Goal: Task Accomplishment & Management: Complete application form

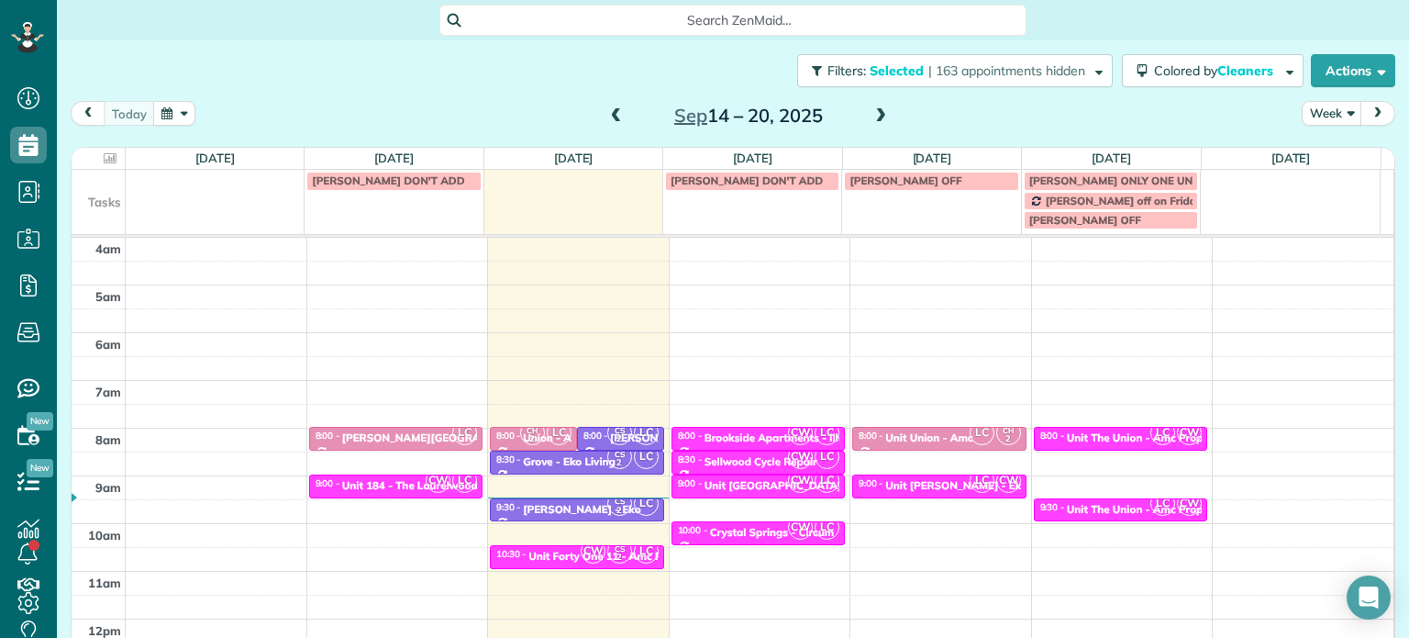
click at [534, 90] on div "Close Filters Apply Check All Display Cleaners [PERSON_NAME]-German [PERSON_NAM…" at bounding box center [704, 319] width 1409 height 638
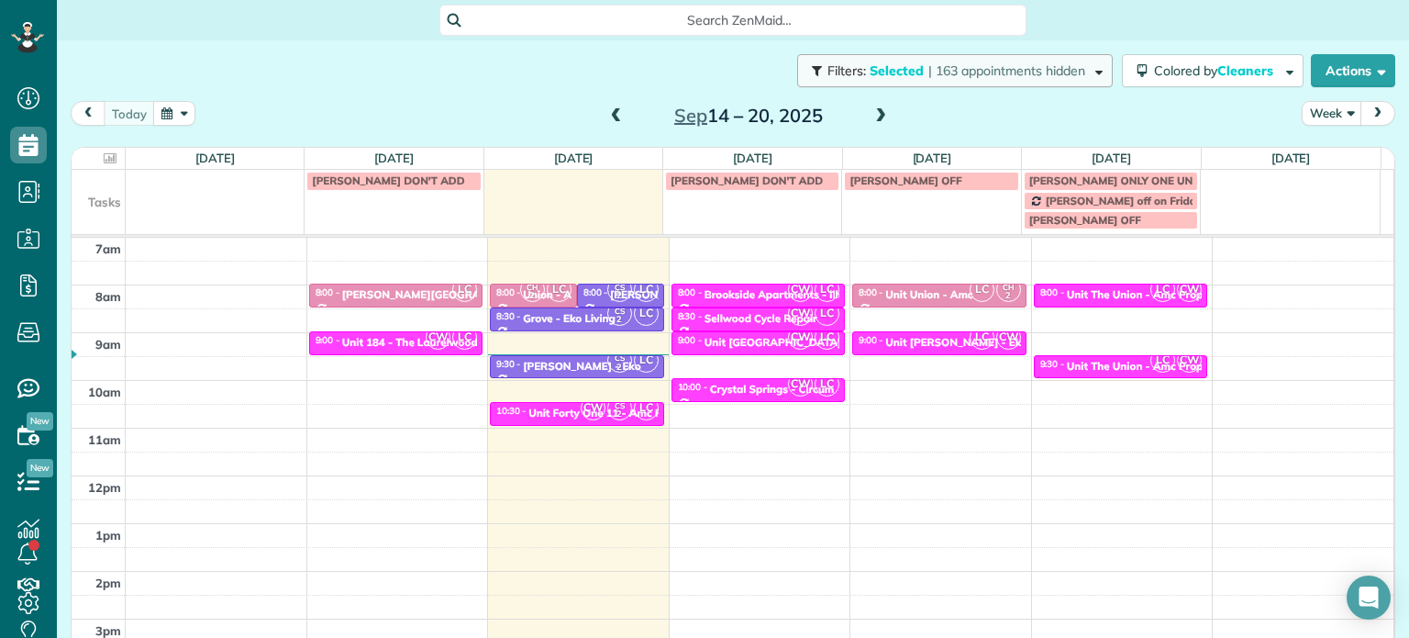
click at [928, 68] on span "| 163 appointments hidden" at bounding box center [1006, 70] width 157 height 17
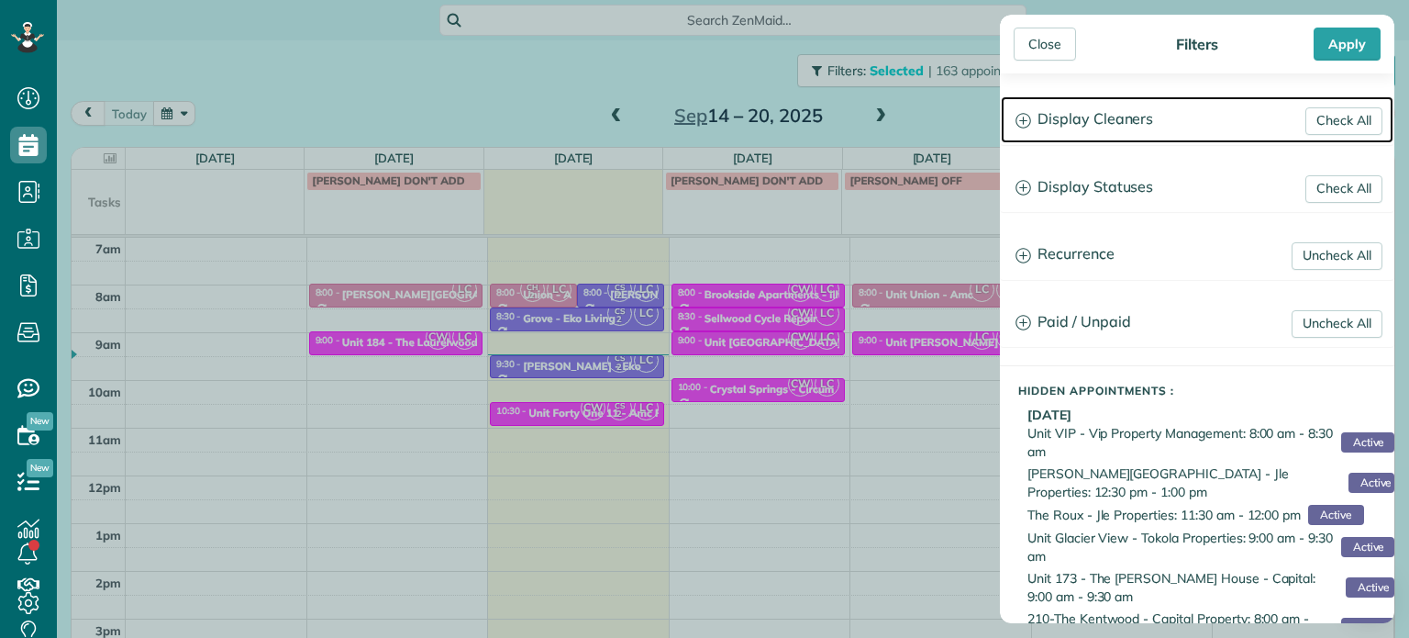
click at [1057, 115] on h3 "Display Cleaners" at bounding box center [1197, 119] width 393 height 47
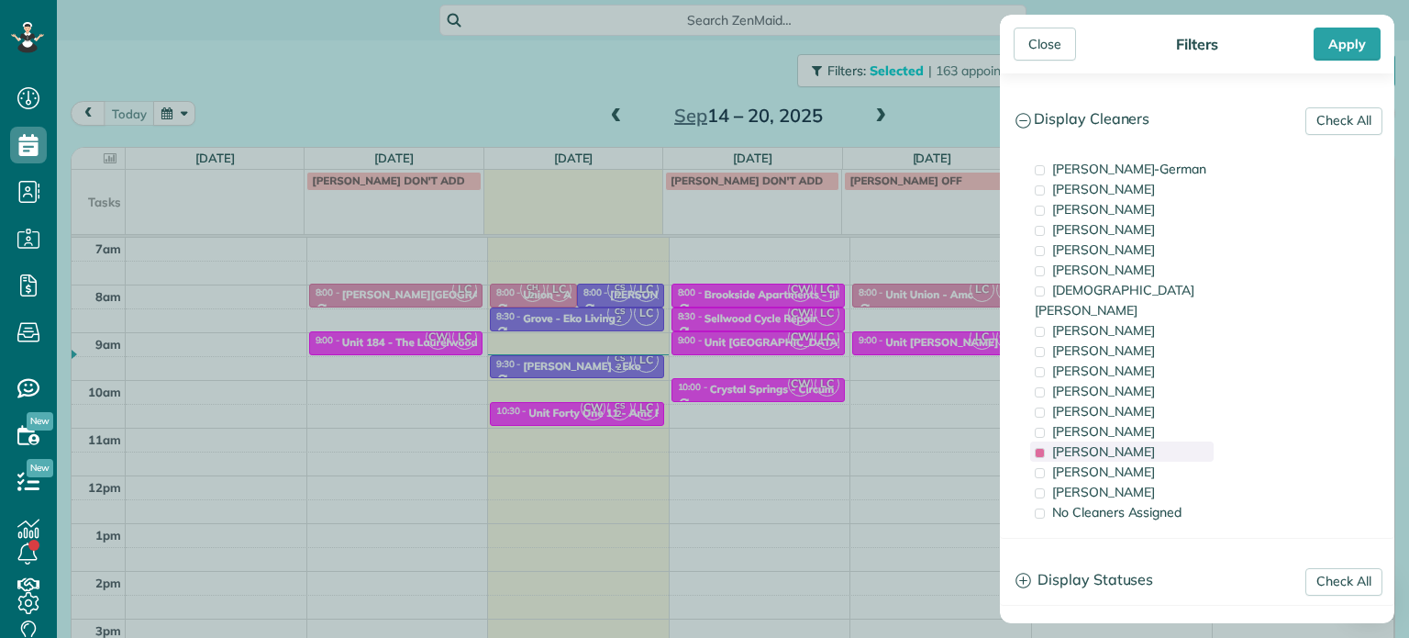
click at [1144, 441] on div "[PERSON_NAME]" at bounding box center [1121, 451] width 183 height 20
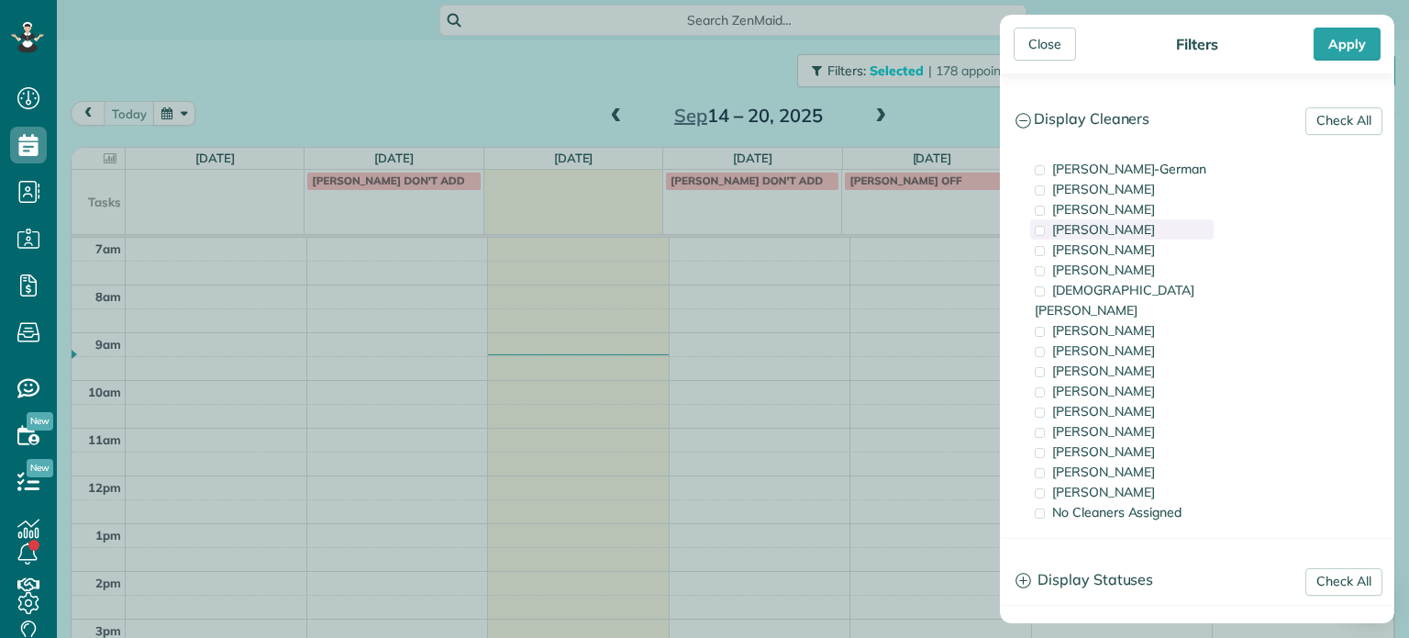
click at [1123, 228] on div "[PERSON_NAME]" at bounding box center [1121, 229] width 183 height 20
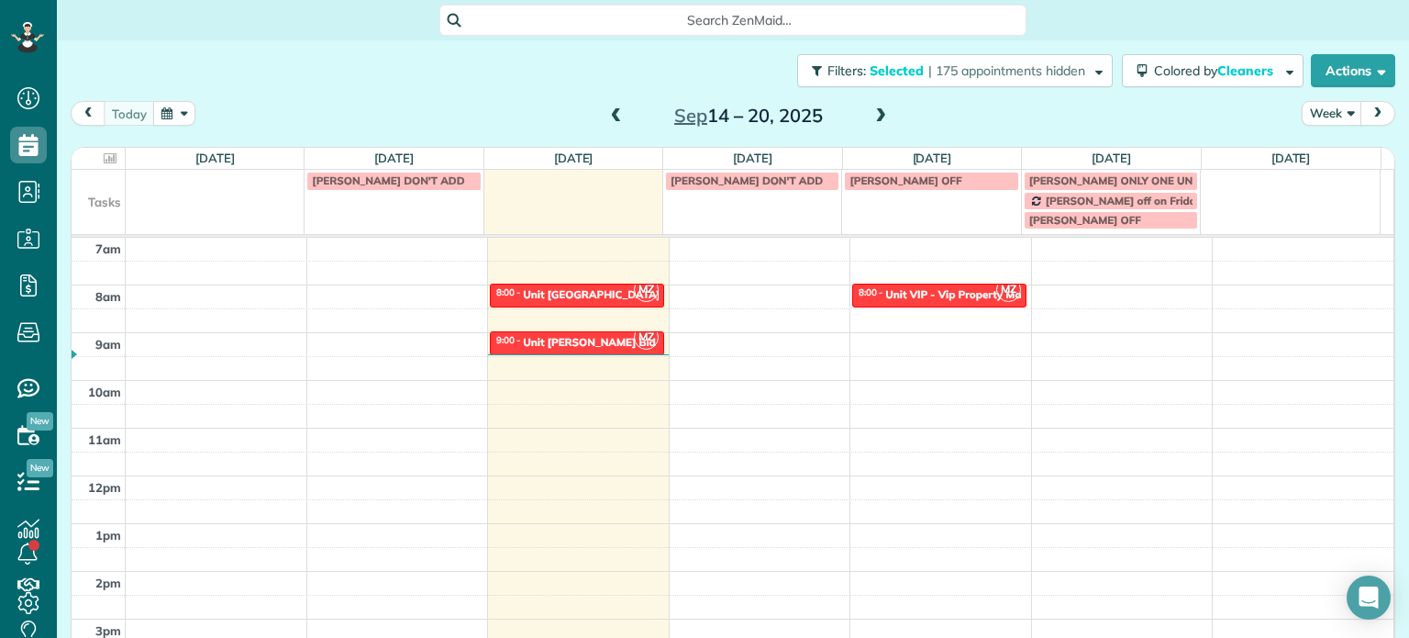
click at [899, 304] on div "Close Filters Apply Check All Display Cleaners [PERSON_NAME]-German [PERSON_NAM…" at bounding box center [704, 319] width 1409 height 638
click at [595, 300] on div at bounding box center [577, 302] width 172 height 7
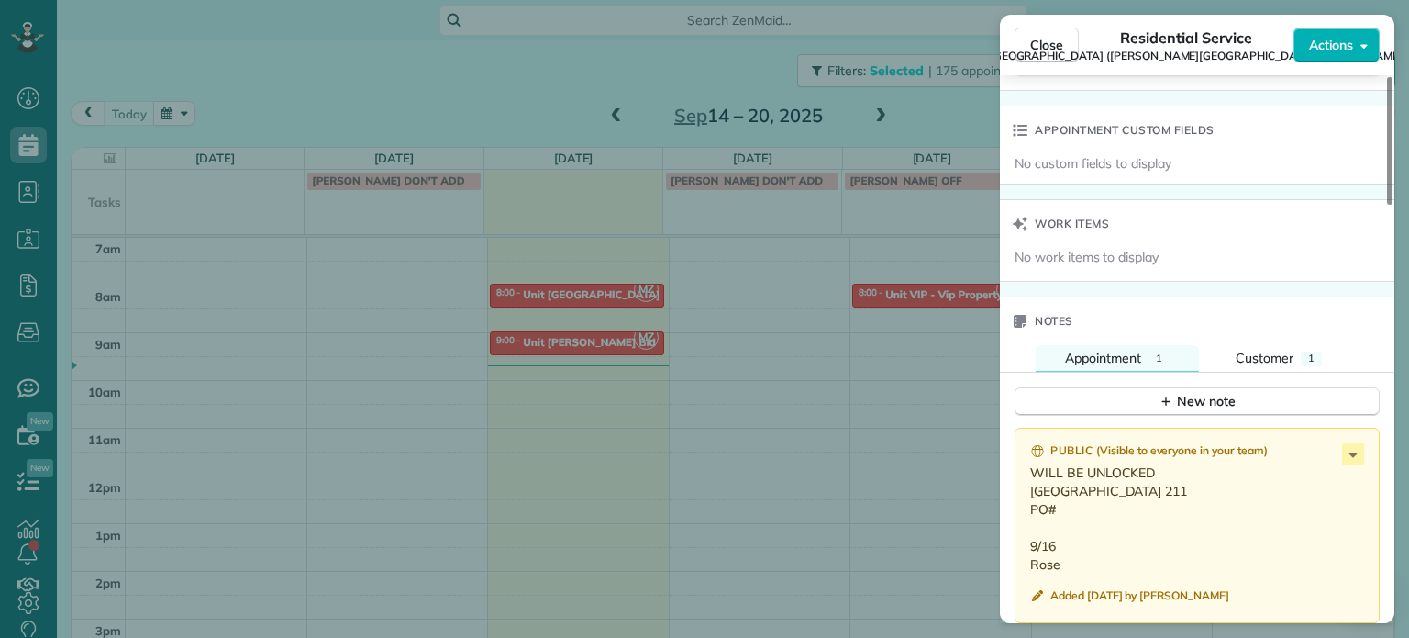
scroll to position [1477, 0]
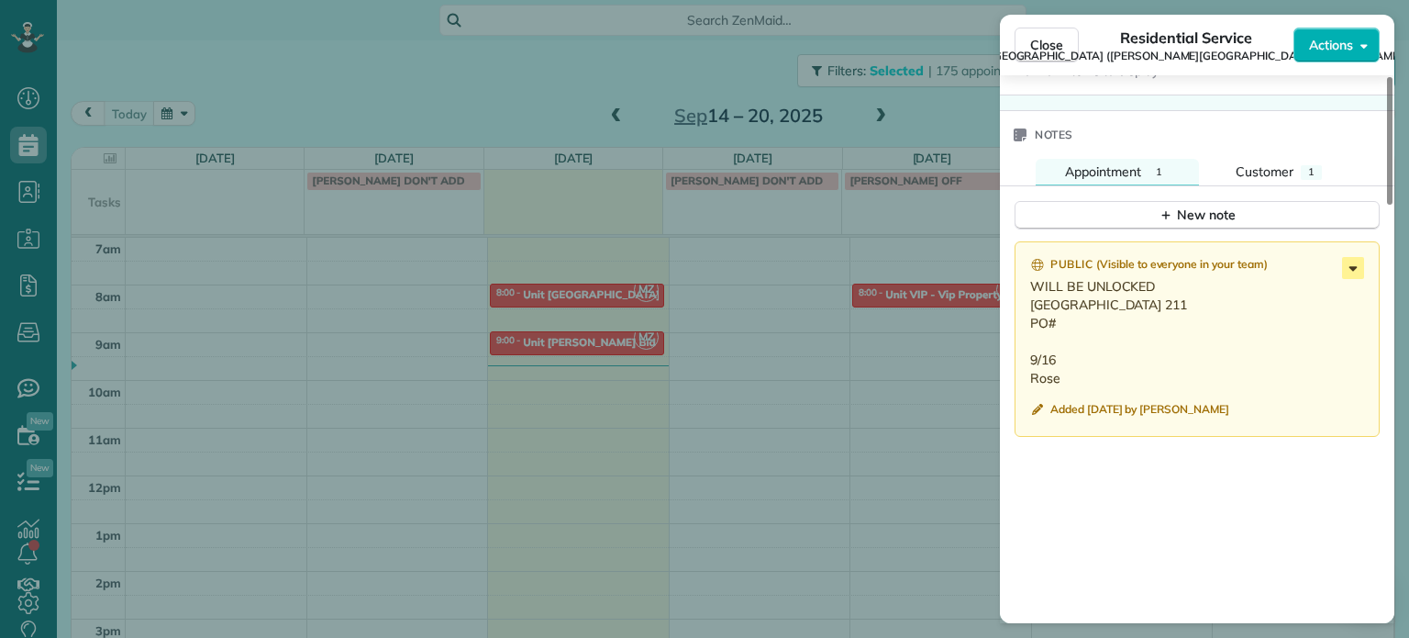
click at [1353, 278] on icon at bounding box center [1353, 268] width 22 height 22
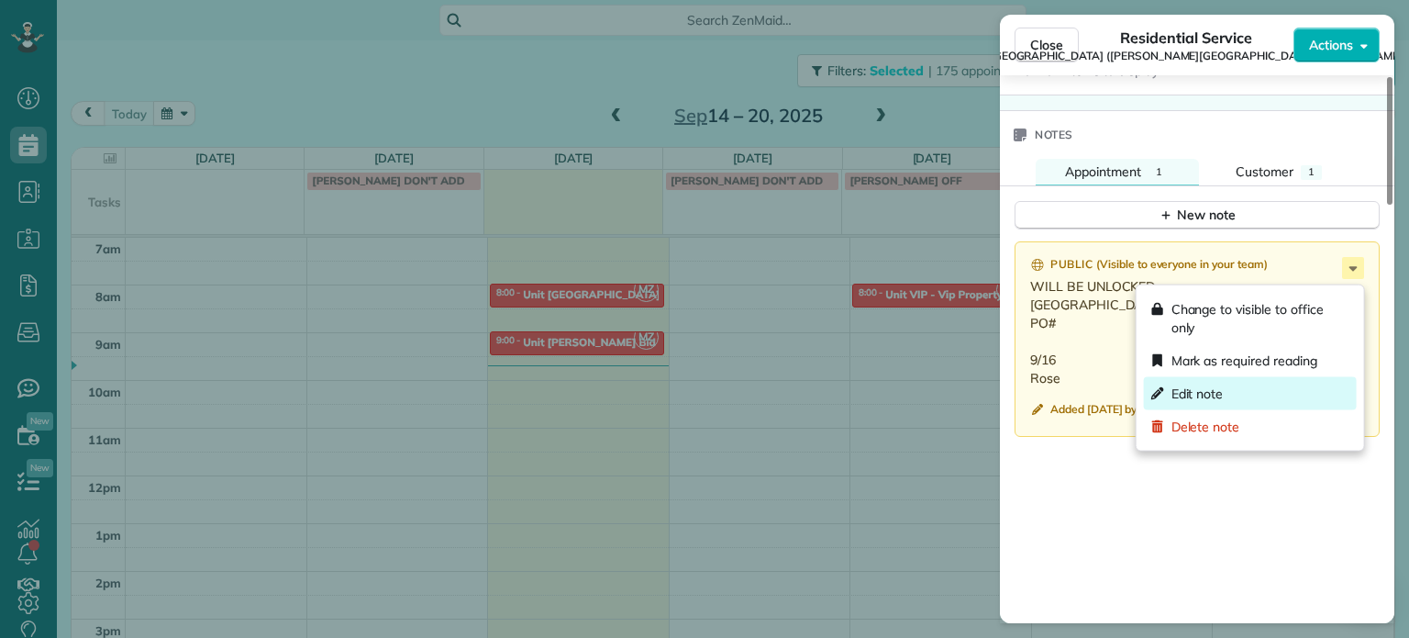
click at [1239, 390] on div "Edit note" at bounding box center [1250, 393] width 213 height 33
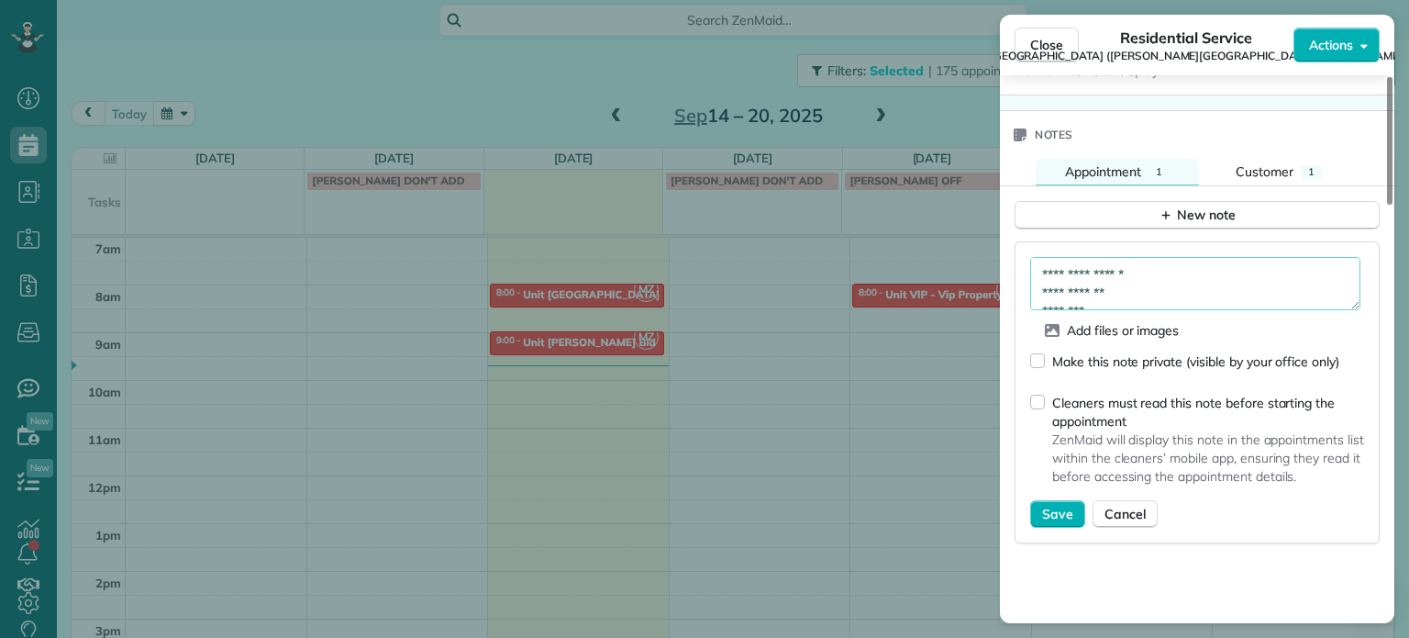
click at [1126, 306] on textarea "**********" at bounding box center [1195, 283] width 330 height 53
paste textarea "*****"
type textarea "**********"
click at [1057, 522] on span "Save" at bounding box center [1057, 514] width 31 height 18
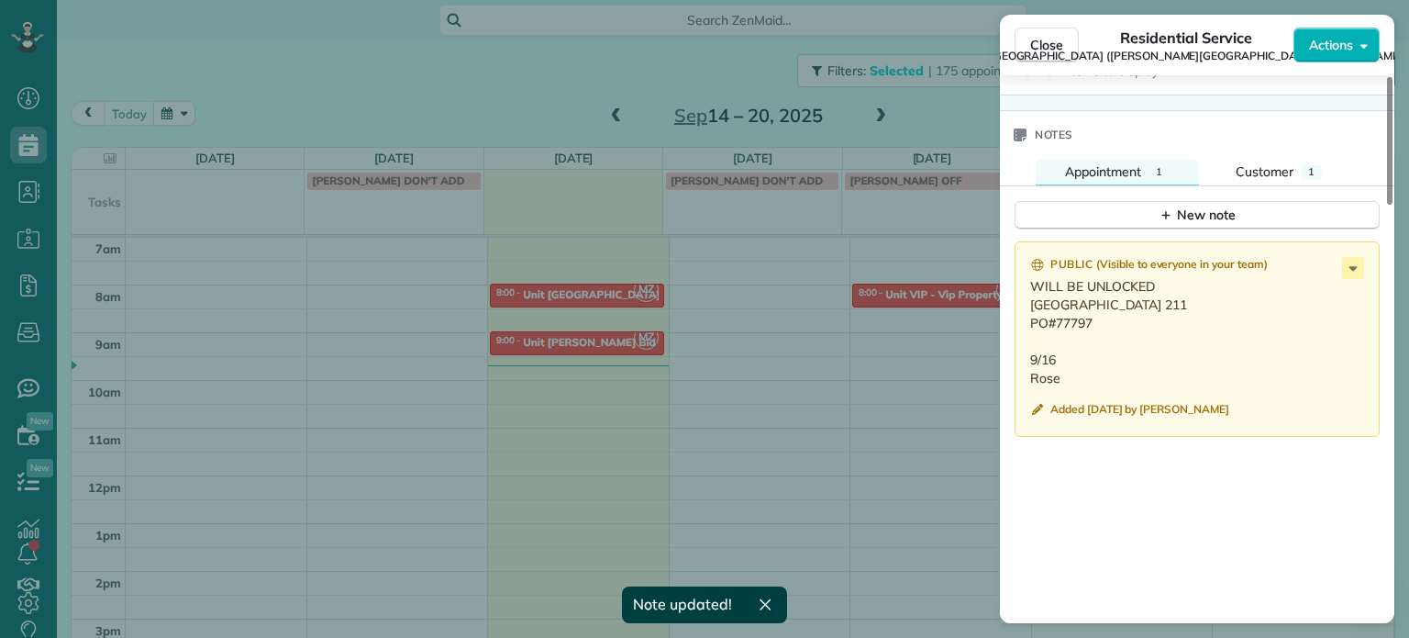
click at [695, 391] on div "Close Residential Service Unit [GEOGRAPHIC_DATA] Apartments ([PERSON_NAME] & [P…" at bounding box center [704, 319] width 1409 height 638
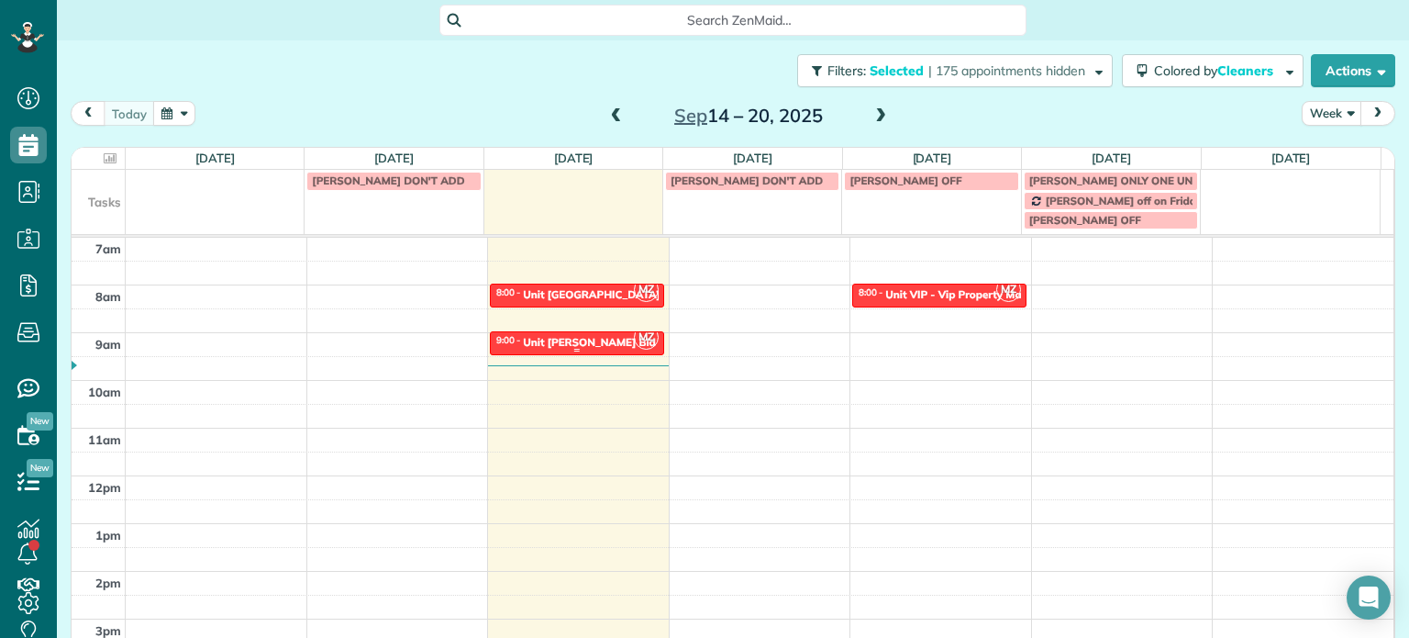
click at [606, 339] on div "9:00 - 9:30 Unit [PERSON_NAME] Bld" at bounding box center [576, 341] width 163 height 15
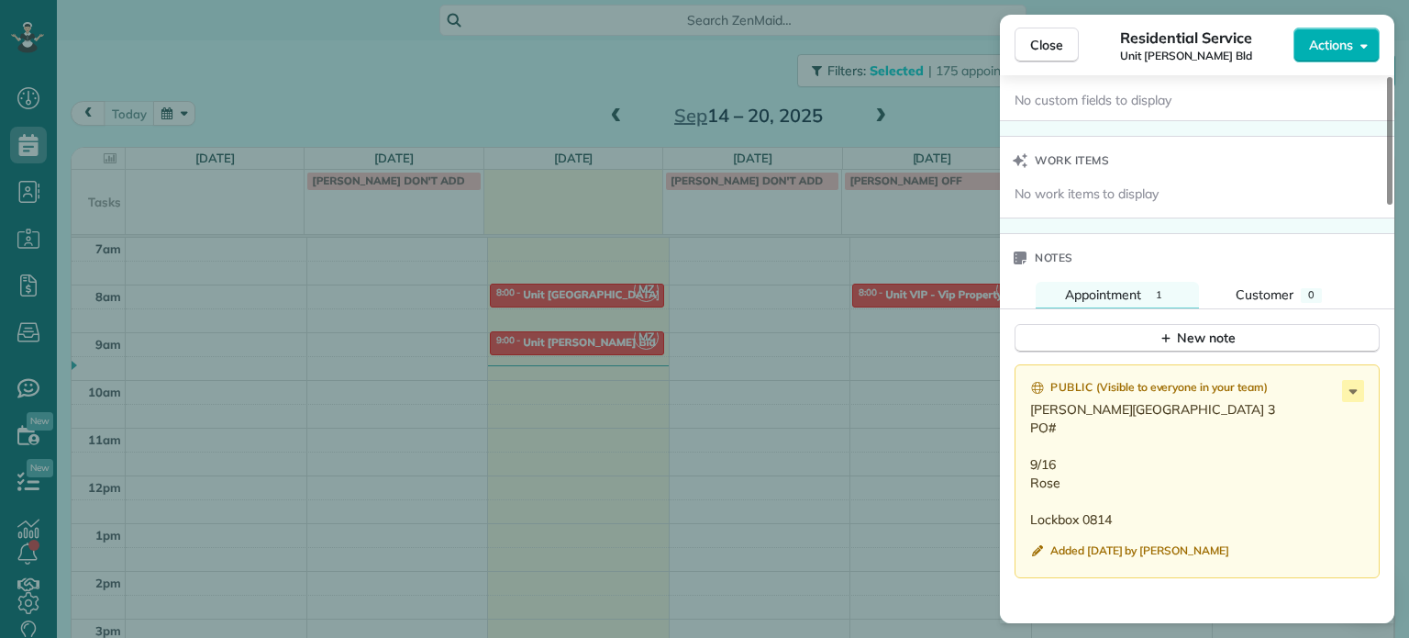
scroll to position [1468, 0]
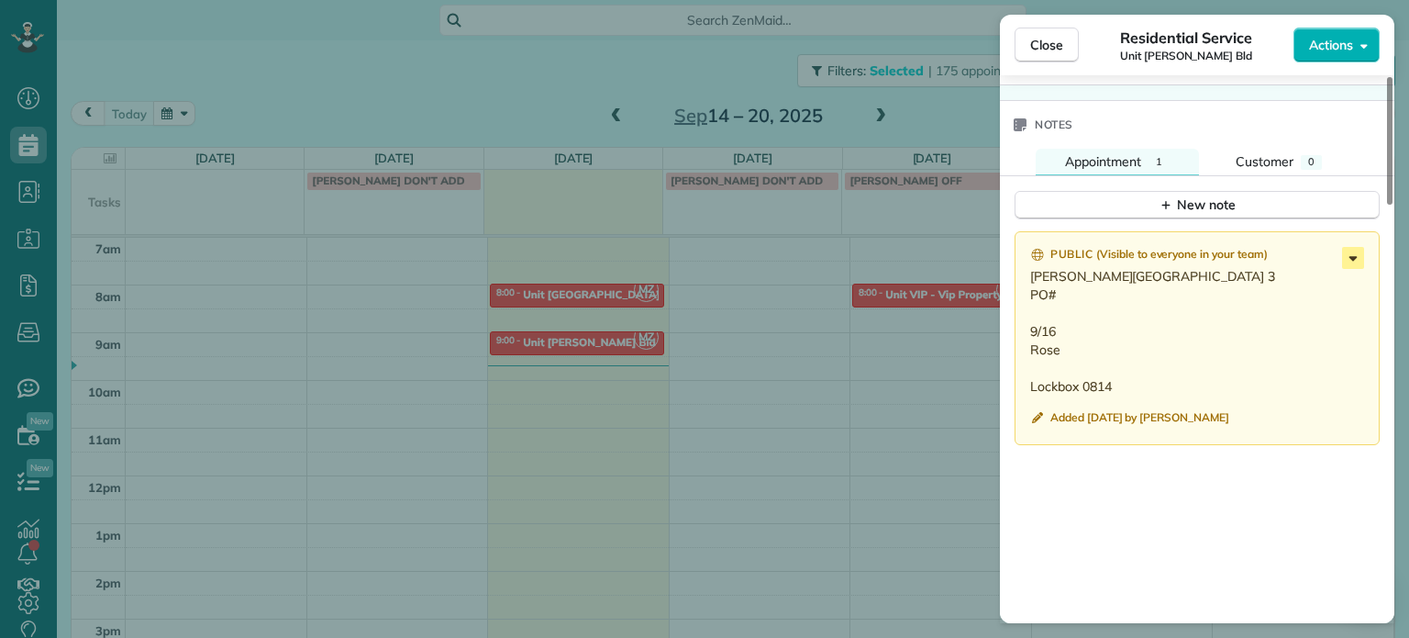
click at [1348, 263] on icon at bounding box center [1353, 258] width 22 height 22
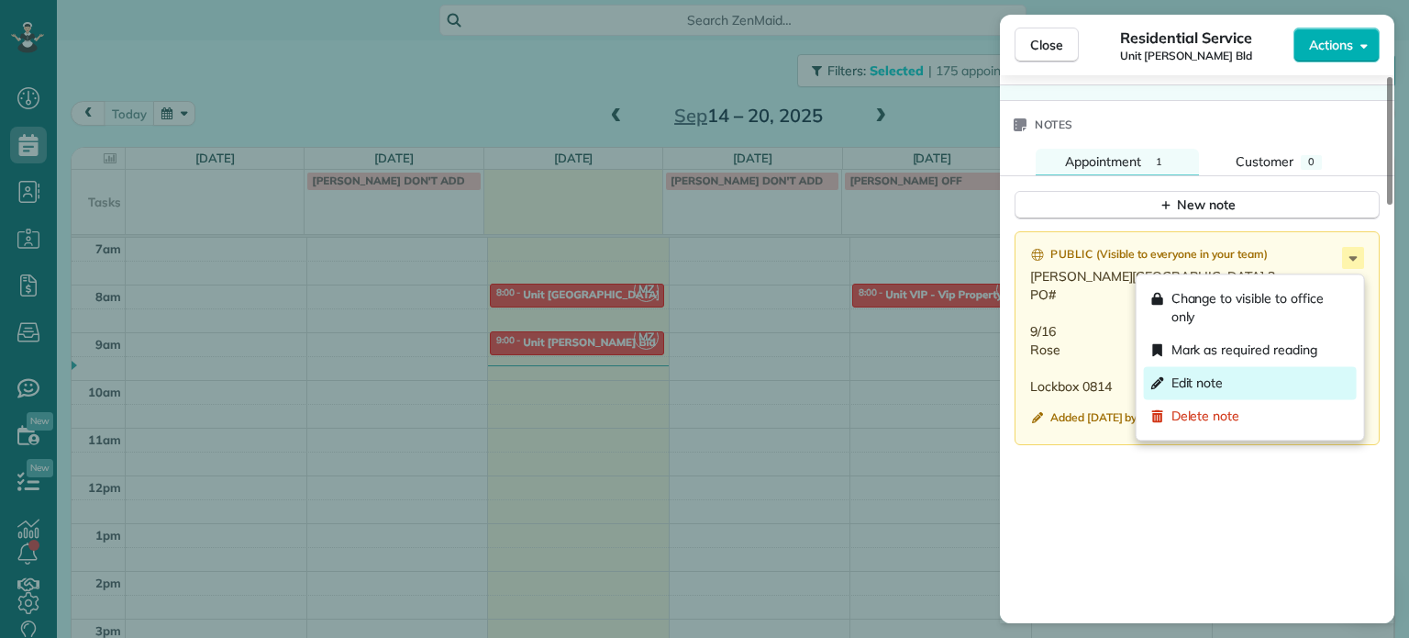
click at [1282, 379] on div "Edit note" at bounding box center [1250, 382] width 213 height 33
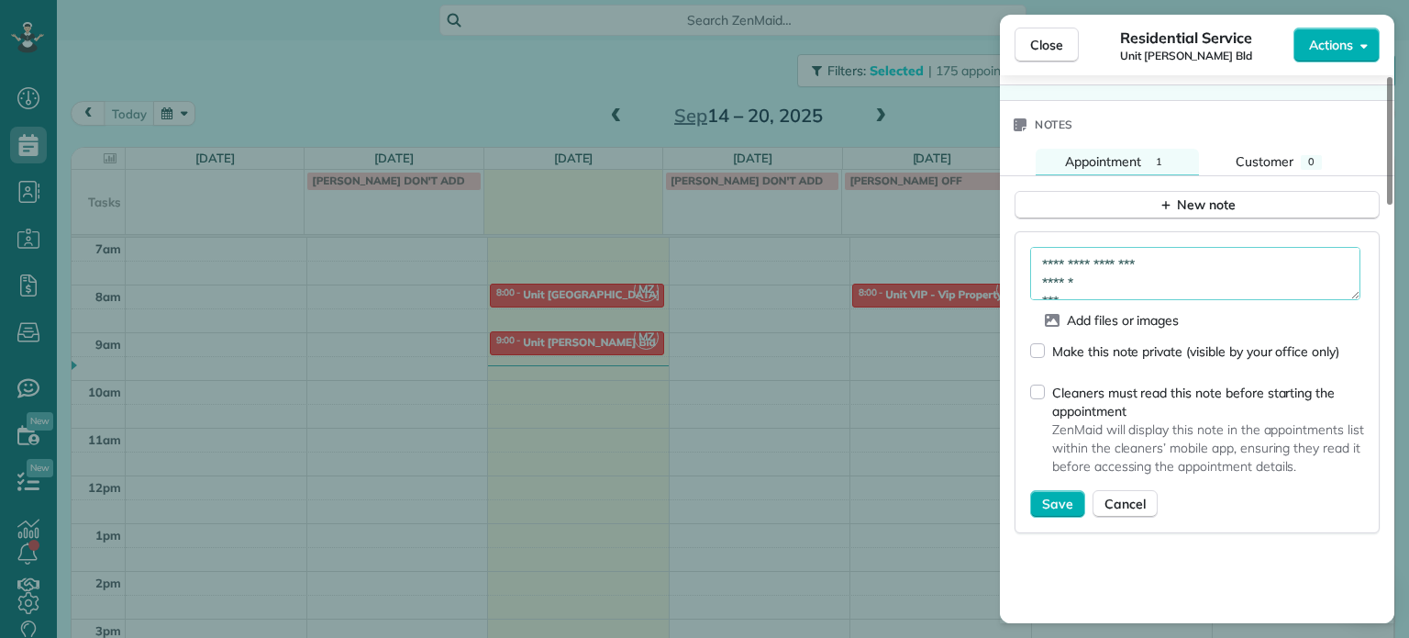
click at [1099, 300] on textarea "**********" at bounding box center [1195, 273] width 330 height 53
paste textarea "*****"
type textarea "**********"
drag, startPoint x: 1064, startPoint y: 490, endPoint x: 1065, endPoint y: 501, distance: 11.0
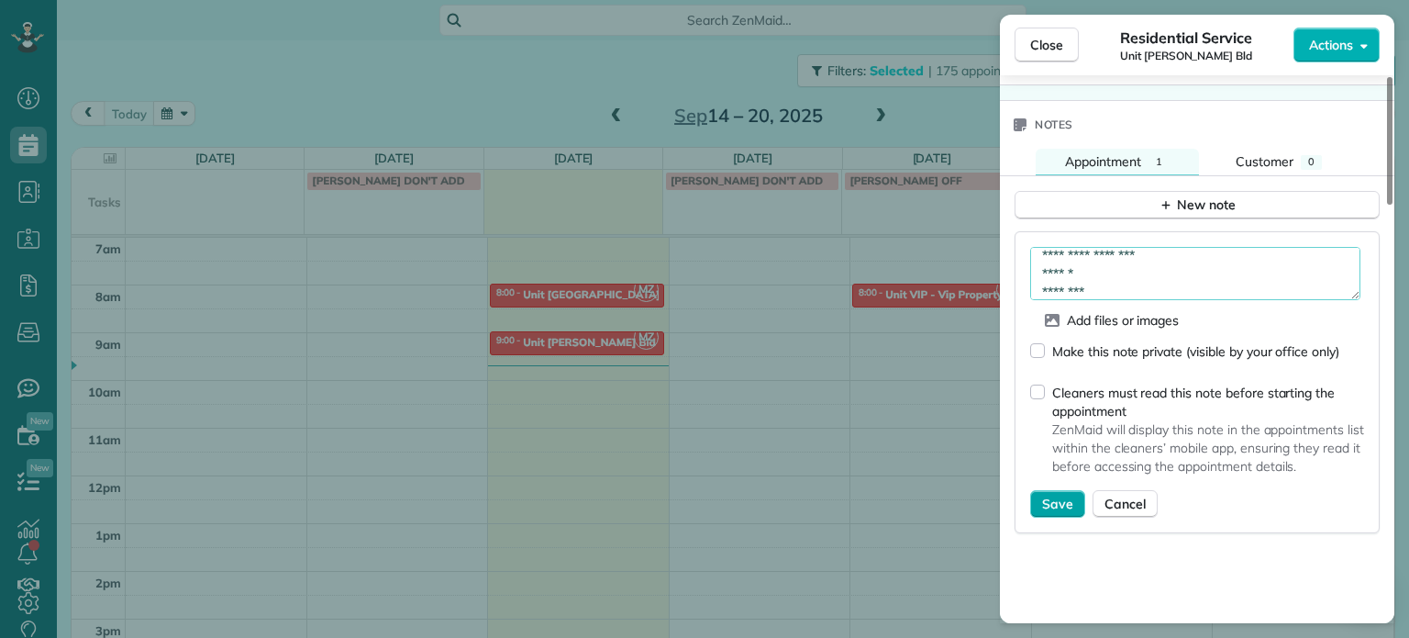
click at [1064, 490] on div "Cleaners must read this note before starting the appointment ZenMaid will displ…" at bounding box center [1197, 432] width 334 height 115
click at [1065, 507] on span "Save" at bounding box center [1057, 504] width 31 height 18
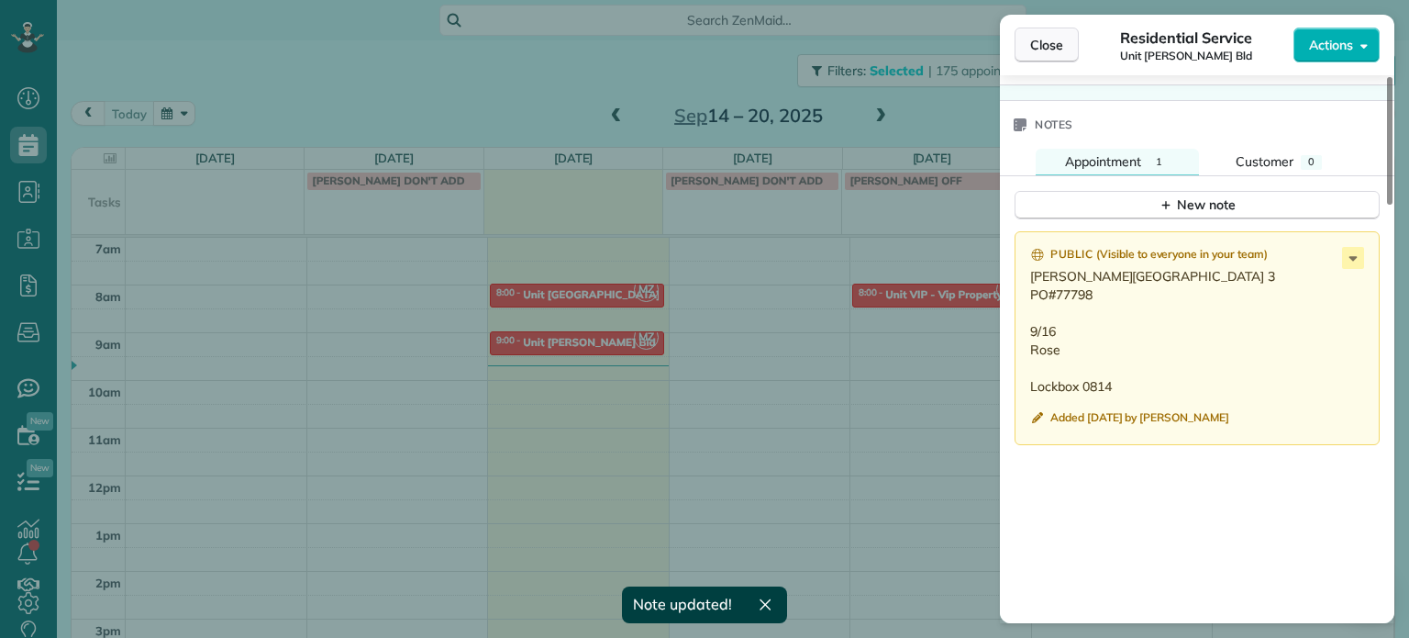
click at [1050, 50] on span "Close" at bounding box center [1046, 45] width 33 height 18
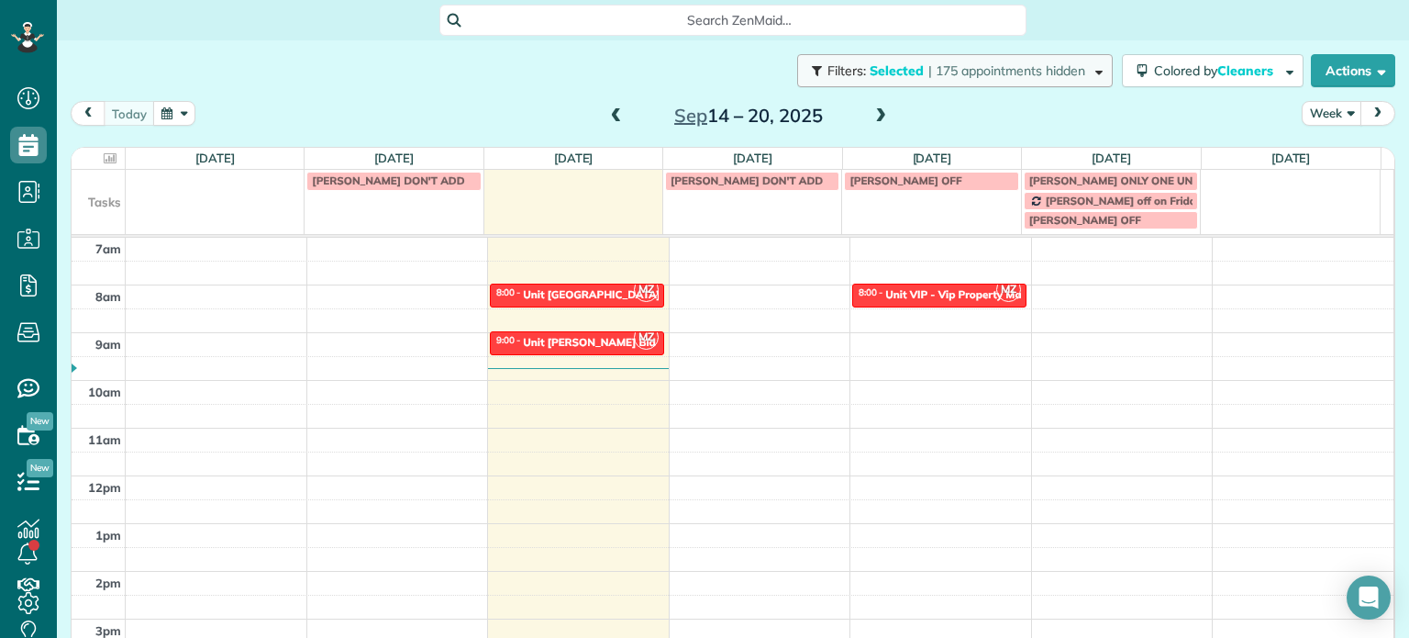
click at [1056, 64] on span "| 175 appointments hidden" at bounding box center [1006, 70] width 157 height 17
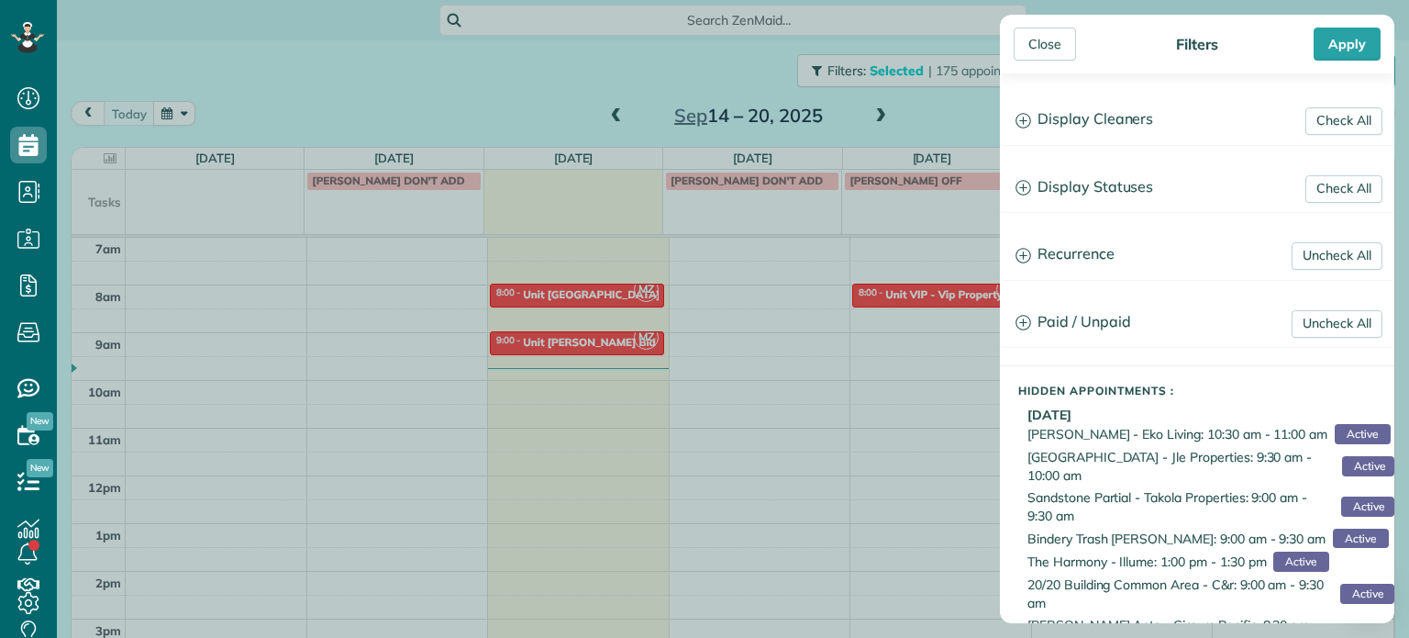
click at [1112, 143] on div "Check All Display Cleaners [PERSON_NAME]-German [PERSON_NAME] [PERSON_NAME] [PE…" at bounding box center [1197, 120] width 395 height 50
click at [1110, 128] on h3 "Display Cleaners" at bounding box center [1197, 119] width 393 height 47
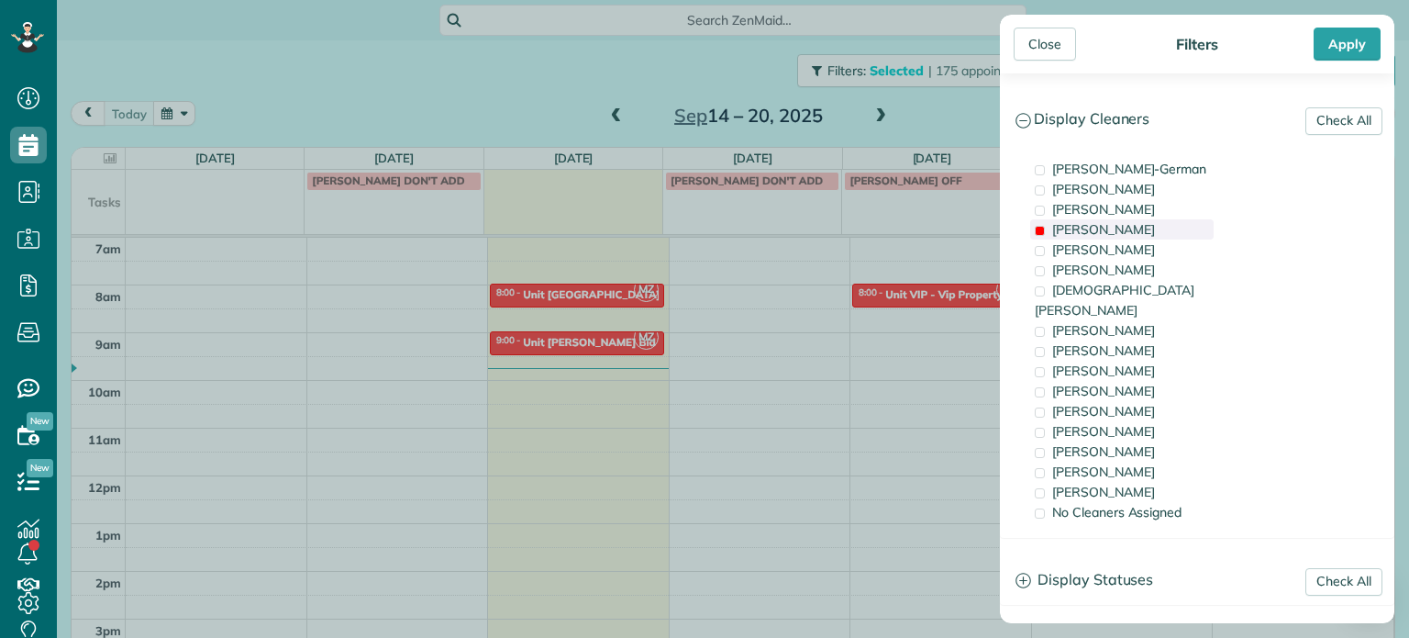
click at [1101, 221] on span "[PERSON_NAME]" at bounding box center [1103, 229] width 103 height 17
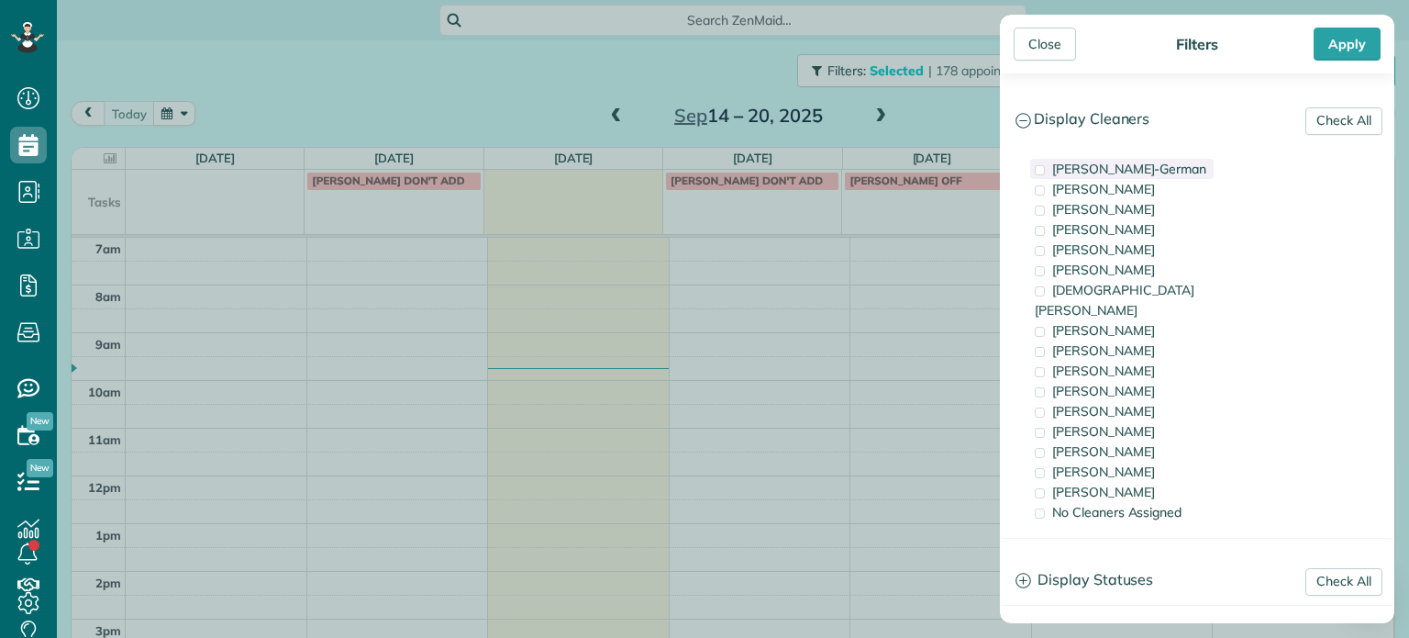
click at [1094, 172] on span "[PERSON_NAME]-German" at bounding box center [1129, 169] width 154 height 17
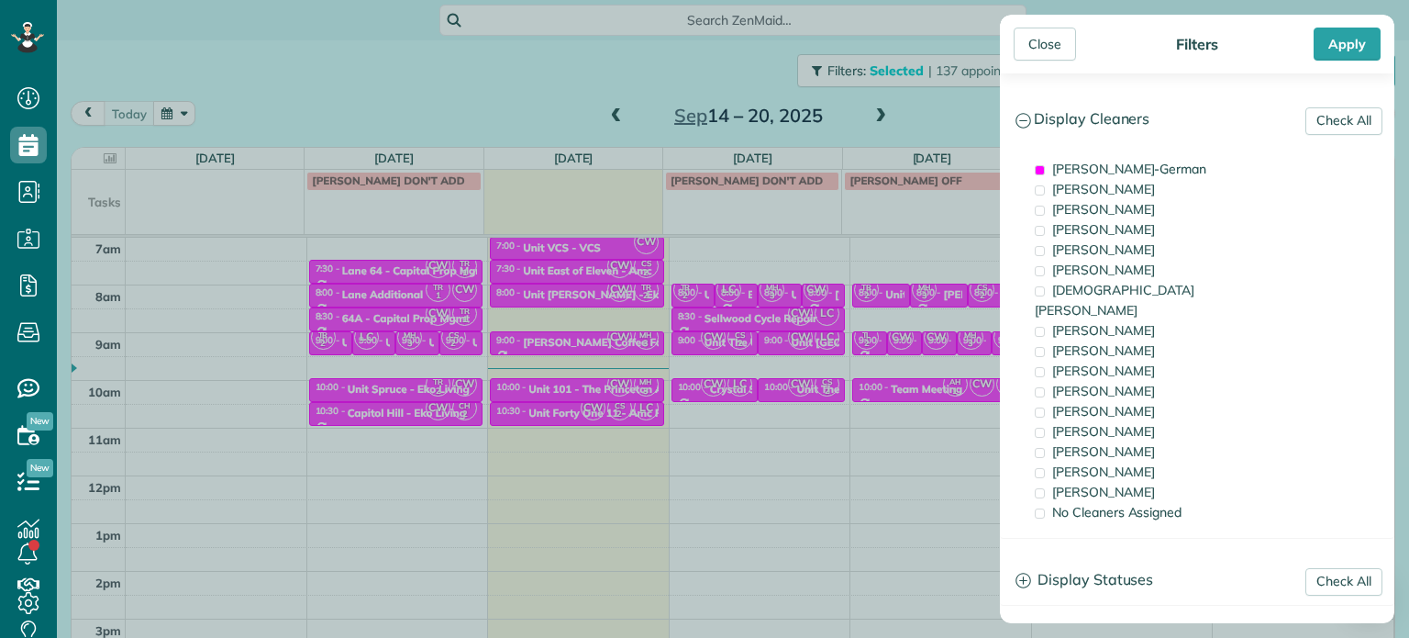
click at [620, 296] on div "Close Filters Apply Check All Display Cleaners [PERSON_NAME]-German [PERSON_NAM…" at bounding box center [704, 319] width 1409 height 638
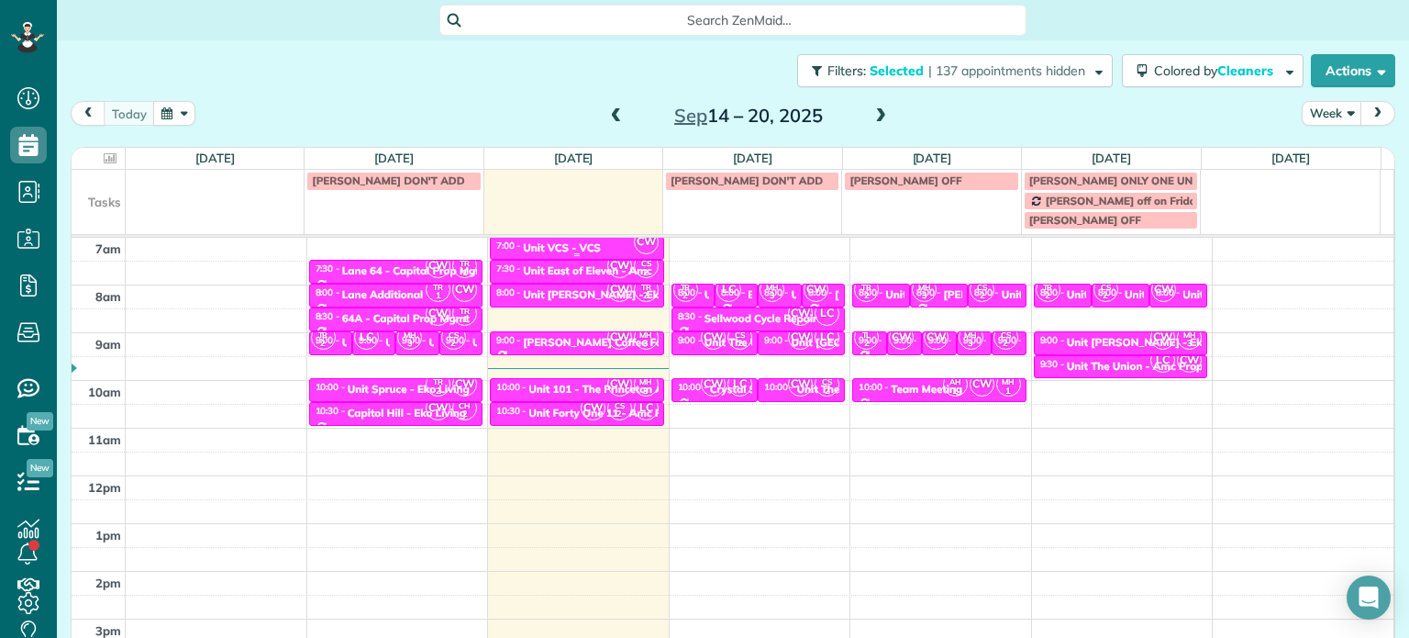
click at [569, 244] on div "Unit VCS - VCS" at bounding box center [562, 247] width 78 height 13
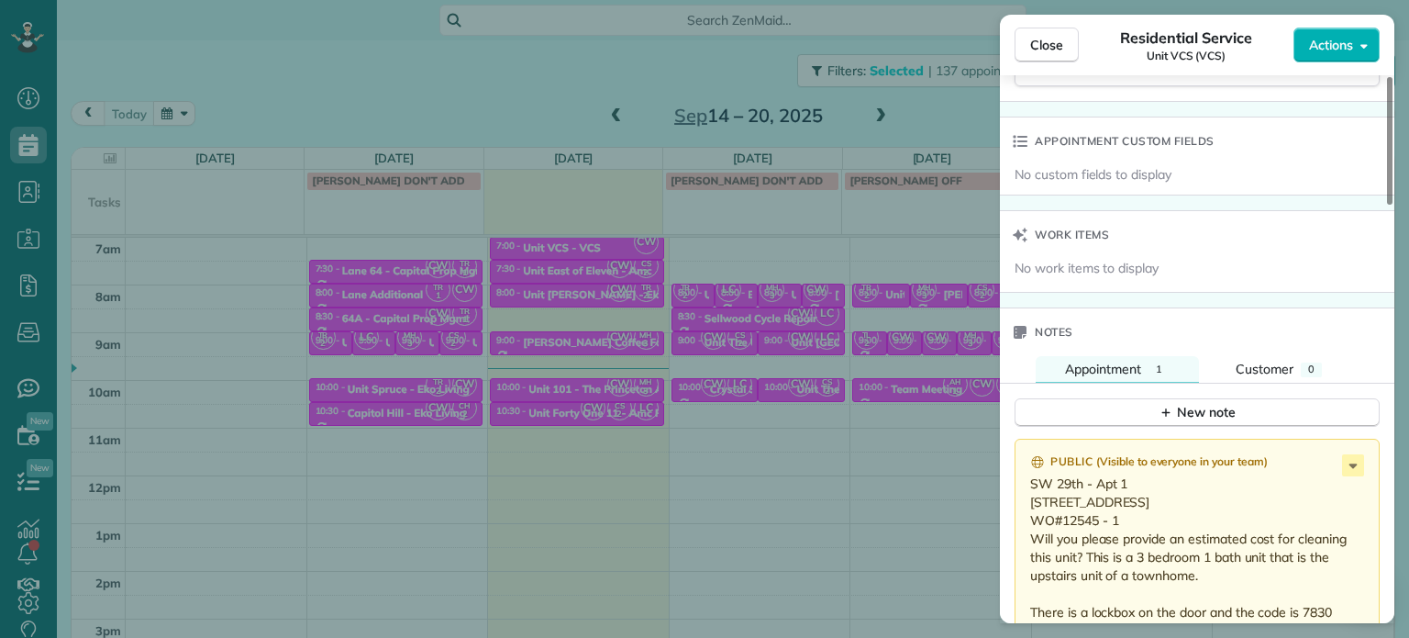
scroll to position [1387, 0]
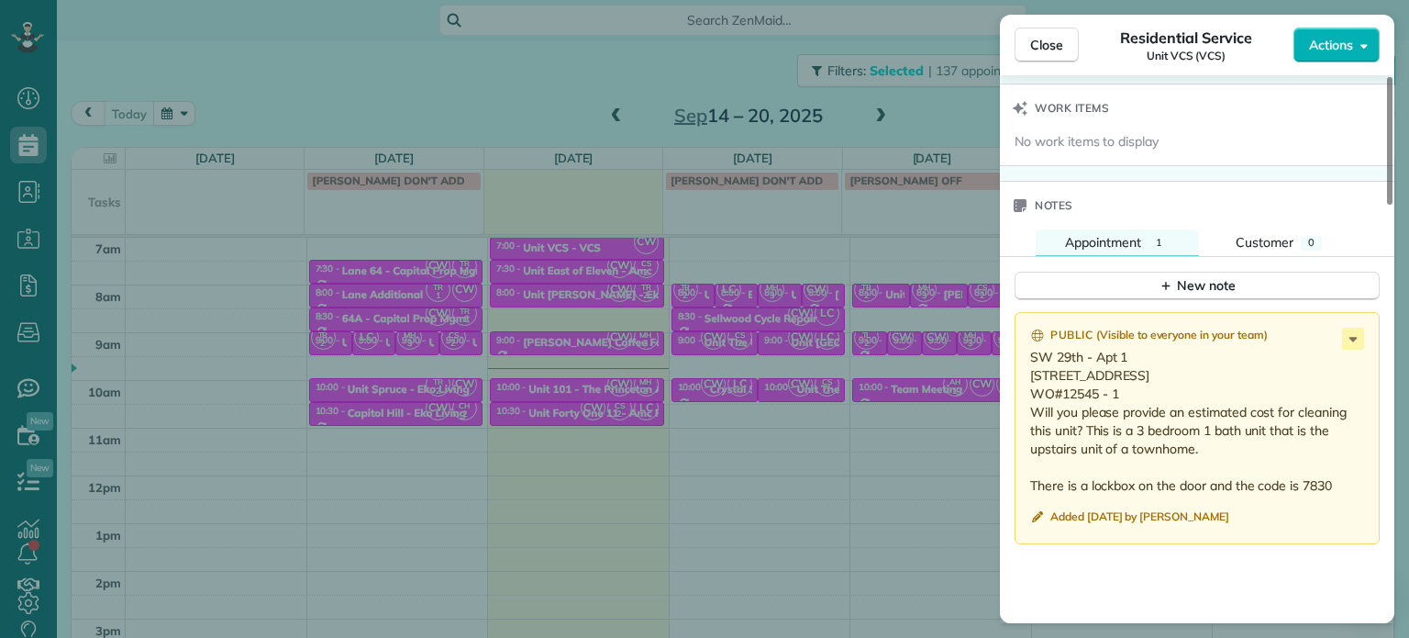
drag, startPoint x: 1123, startPoint y: 392, endPoint x: 1063, endPoint y: 405, distance: 61.0
click at [1063, 405] on p "SW 29th - Apt 1 [STREET_ADDRESS] WO#12545 - 1 Will you please provide an estima…" at bounding box center [1199, 421] width 338 height 147
click at [833, 363] on div "Close Residential Service Unit VCS (VCS) Actions Status Active Unit VCS (VCS) ·…" at bounding box center [704, 319] width 1409 height 638
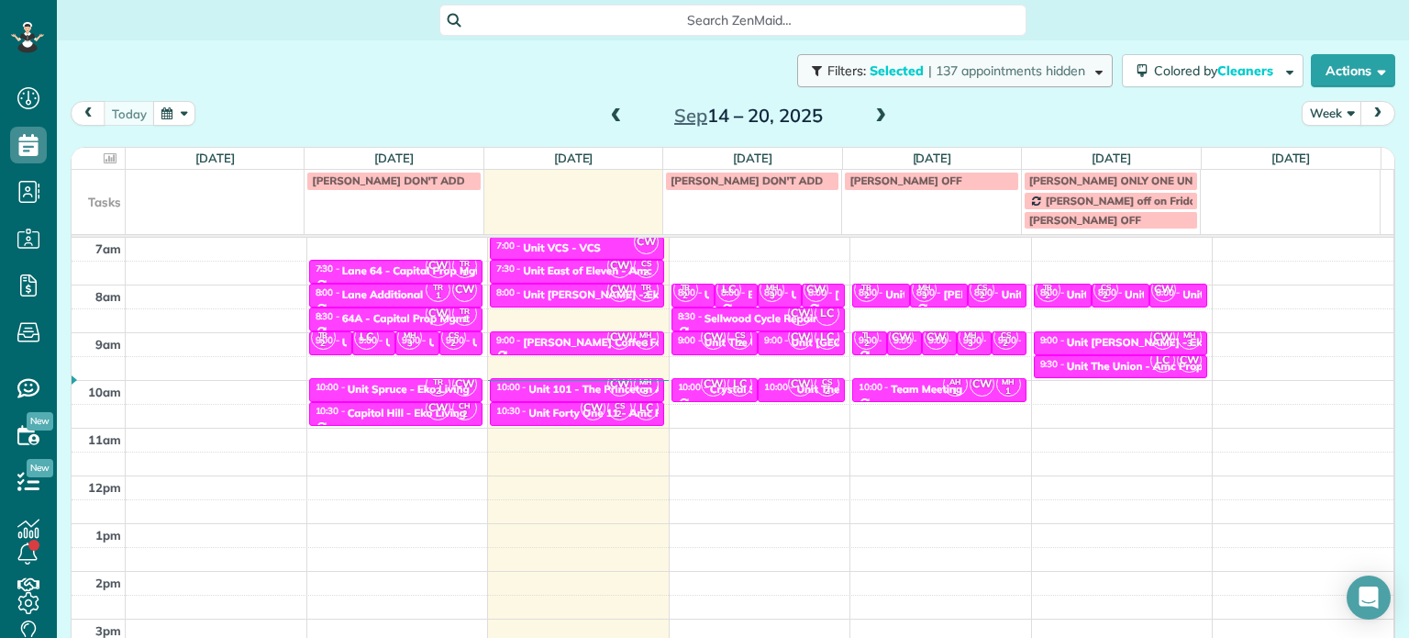
click at [951, 80] on button "Filters: Selected | 137 appointments hidden" at bounding box center [955, 70] width 316 height 33
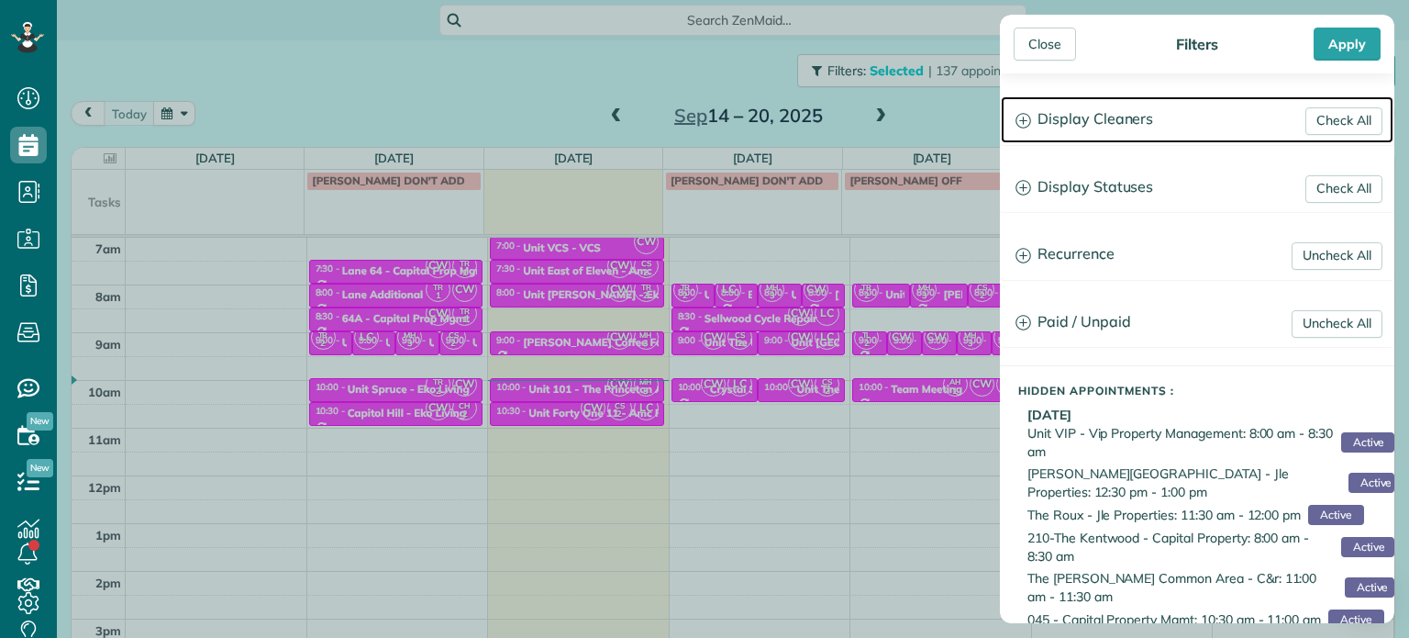
click at [1045, 106] on h3 "Display Cleaners" at bounding box center [1197, 119] width 393 height 47
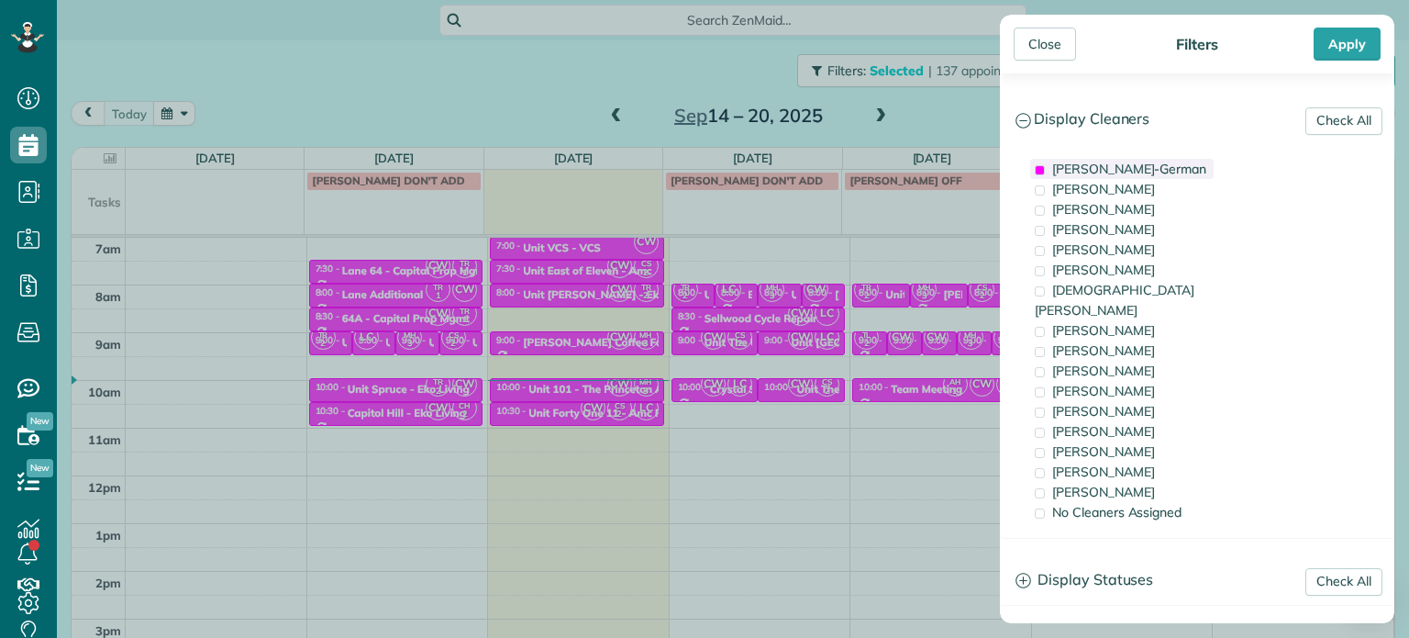
click at [1118, 167] on span "[PERSON_NAME]-German" at bounding box center [1129, 169] width 154 height 17
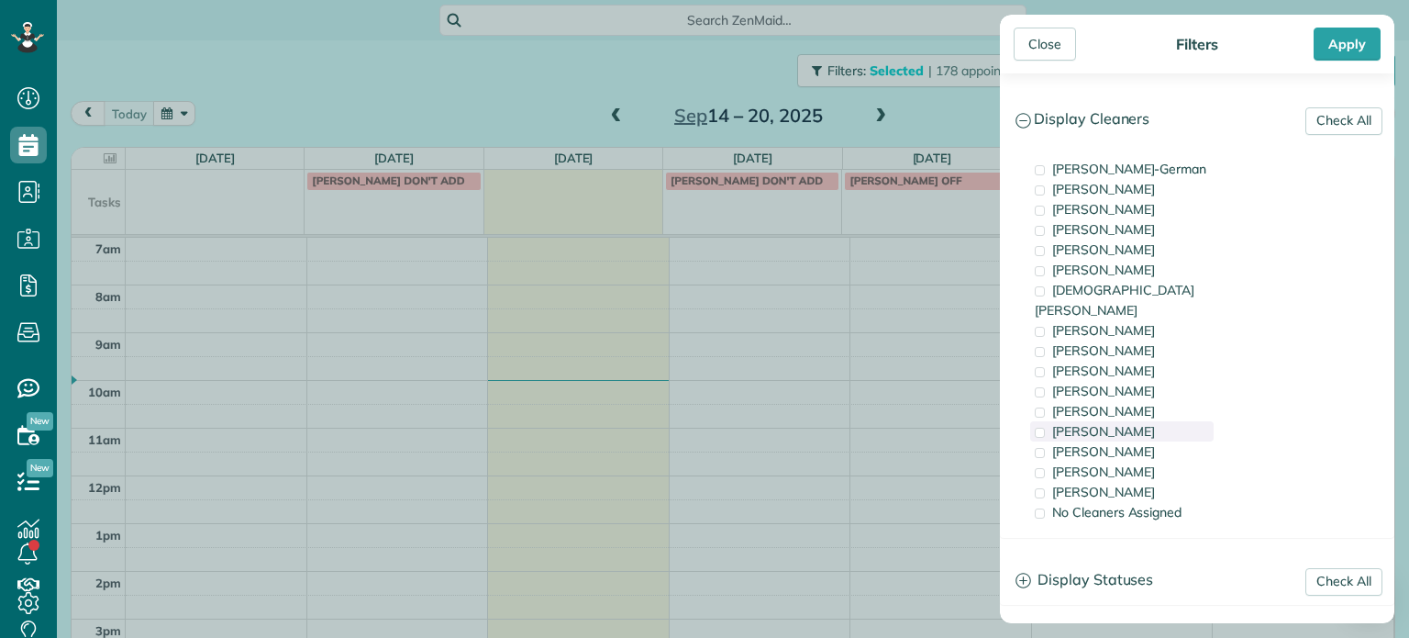
click at [1154, 421] on div "[PERSON_NAME]" at bounding box center [1121, 431] width 183 height 20
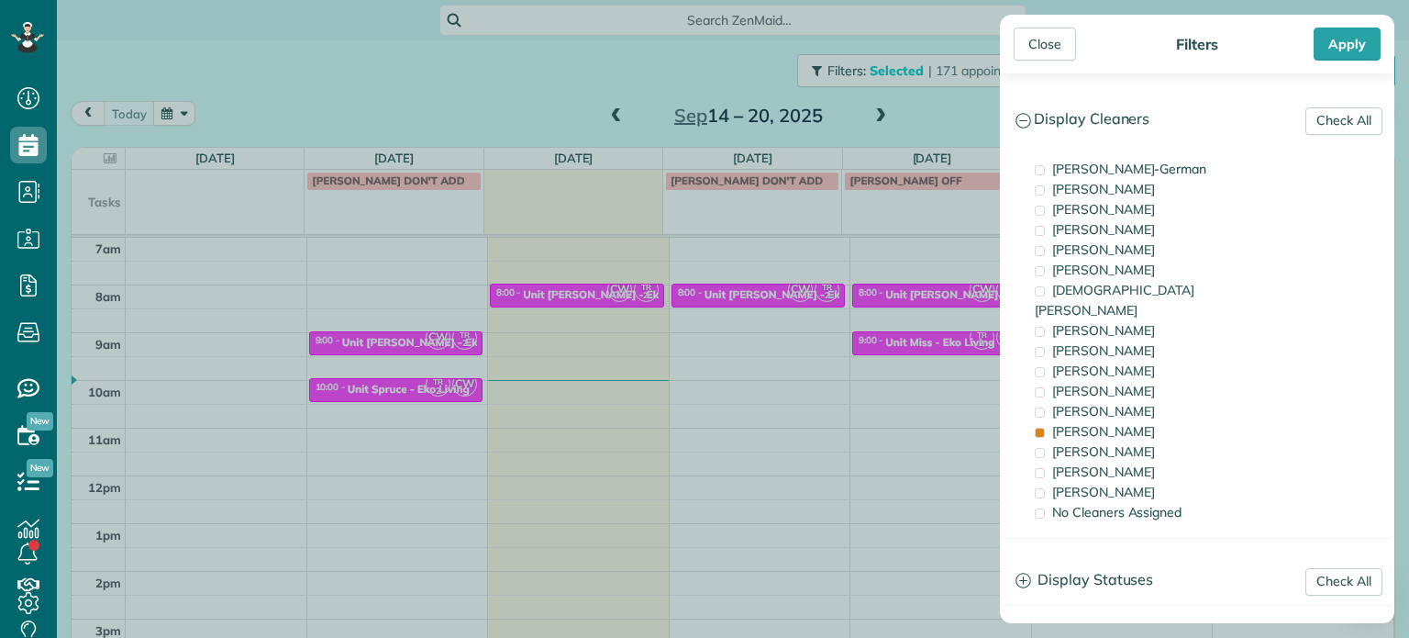
drag, startPoint x: 640, startPoint y: 377, endPoint x: 628, endPoint y: 359, distance: 21.9
click at [639, 375] on div "Close Filters Apply Check All Display Cleaners [PERSON_NAME]-German [PERSON_NAM…" at bounding box center [704, 319] width 1409 height 638
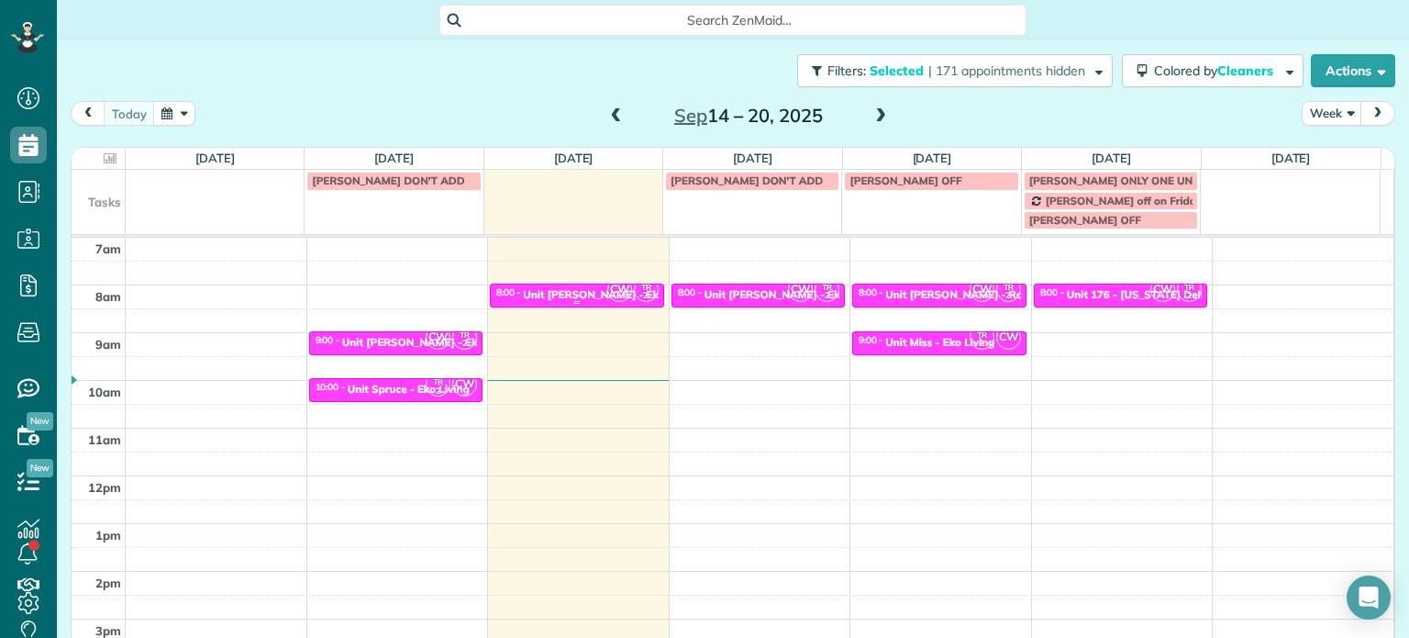
click at [607, 292] on span "CW" at bounding box center [619, 289] width 25 height 25
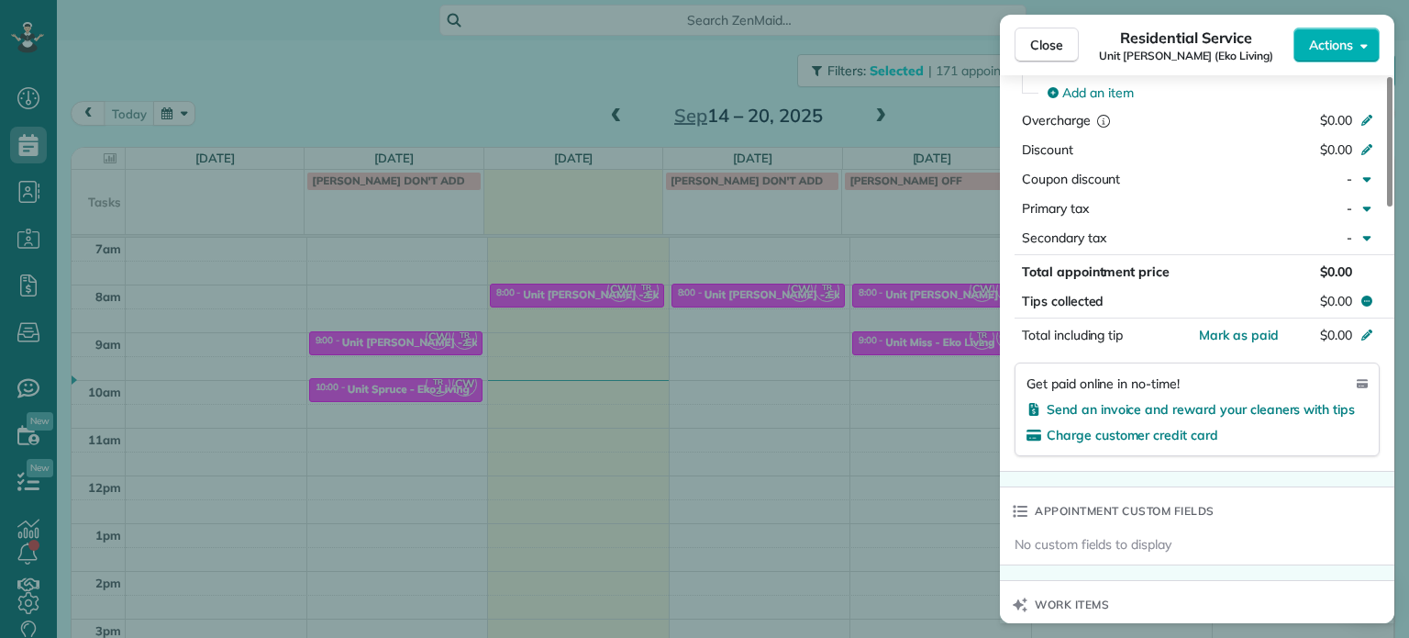
scroll to position [1566, 0]
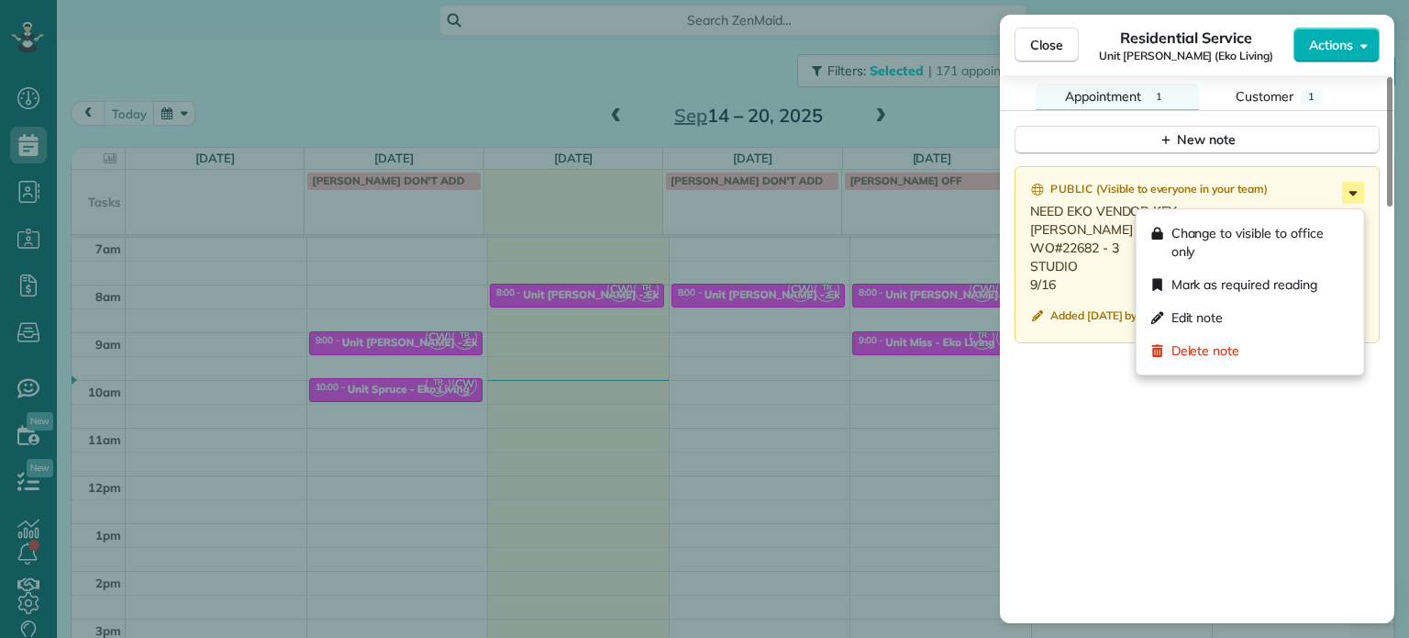
click at [1343, 204] on icon at bounding box center [1353, 193] width 22 height 22
click at [1251, 315] on div "Edit note" at bounding box center [1250, 317] width 213 height 33
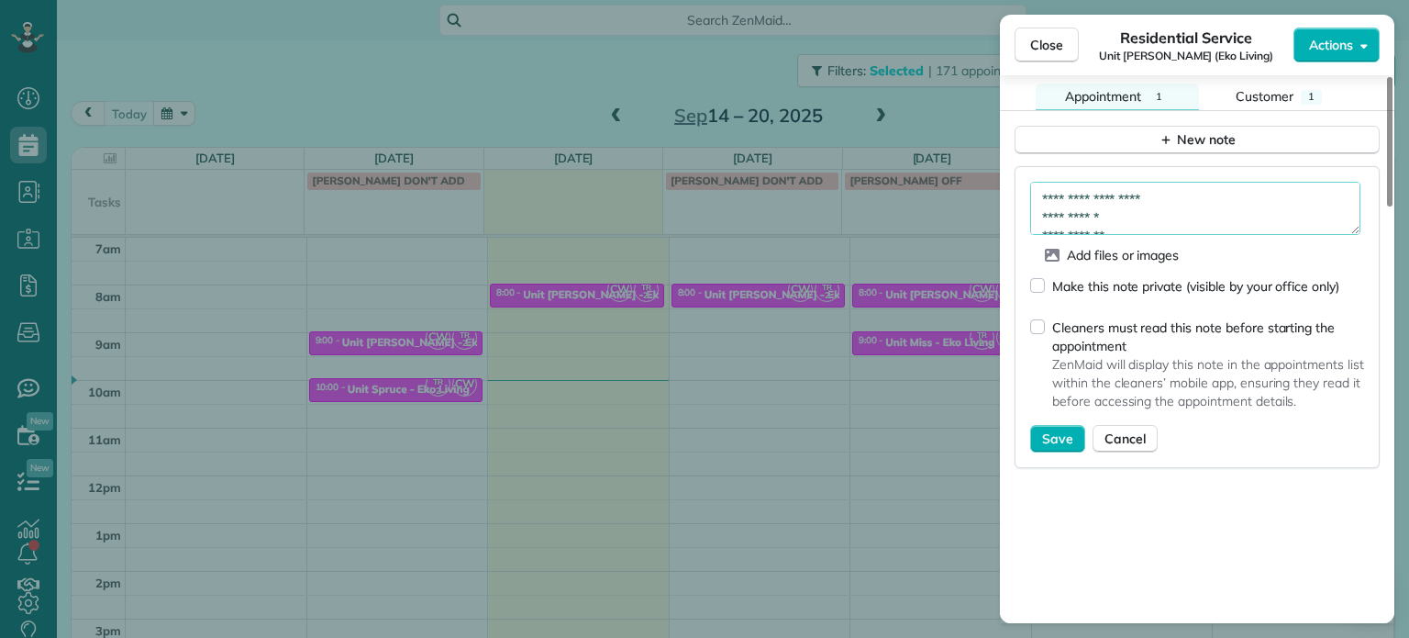
click at [1201, 217] on textarea "**********" at bounding box center [1195, 208] width 330 height 53
type textarea "**********"
click at [1050, 448] on span "Save" at bounding box center [1057, 438] width 31 height 18
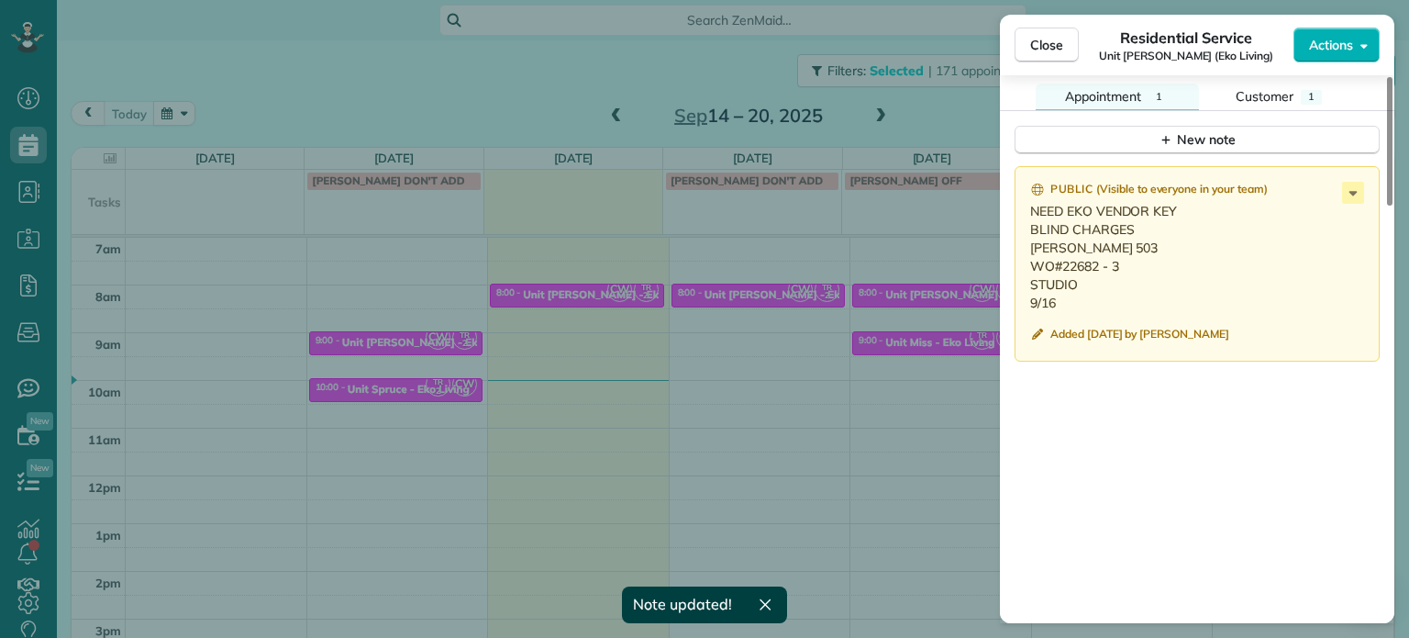
click at [875, 417] on div "Close Residential Service Unit [PERSON_NAME] (Eko Living) Actions Status Active…" at bounding box center [704, 319] width 1409 height 638
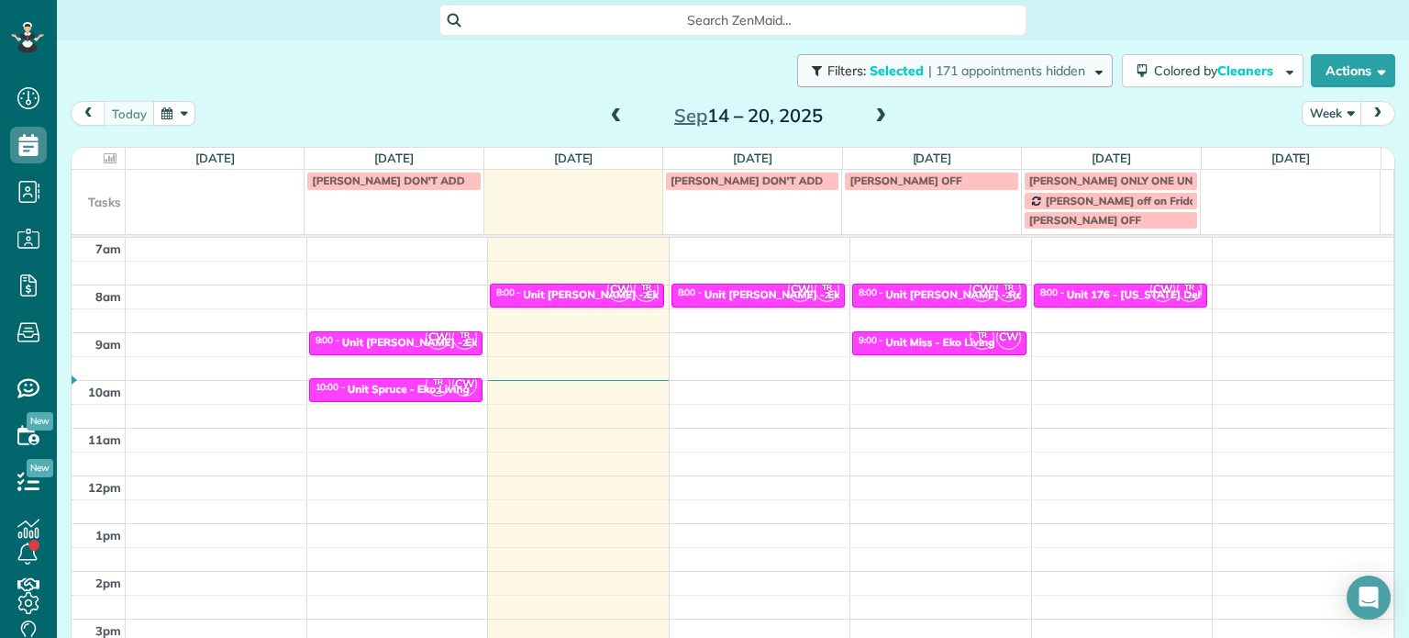
click at [947, 71] on span "| 171 appointments hidden" at bounding box center [1006, 70] width 157 height 17
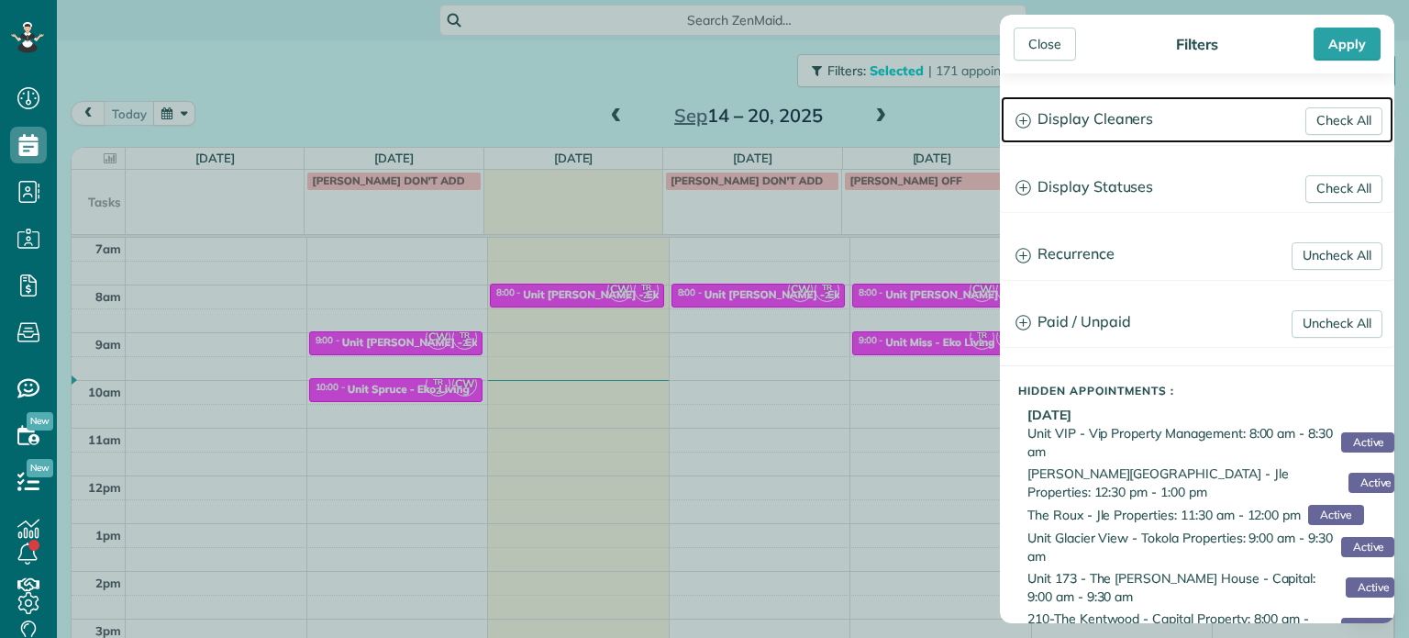
click at [1095, 106] on h3 "Display Cleaners" at bounding box center [1197, 119] width 393 height 47
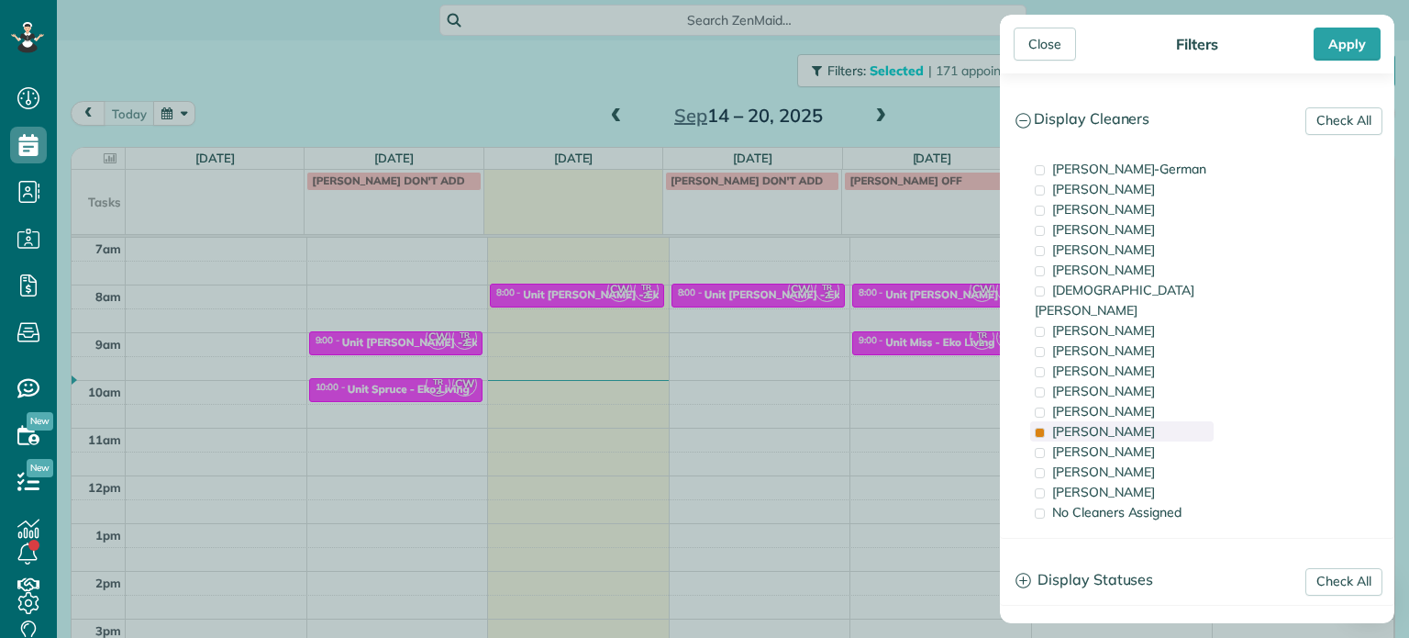
click at [1114, 423] on span "[PERSON_NAME]" at bounding box center [1103, 431] width 103 height 17
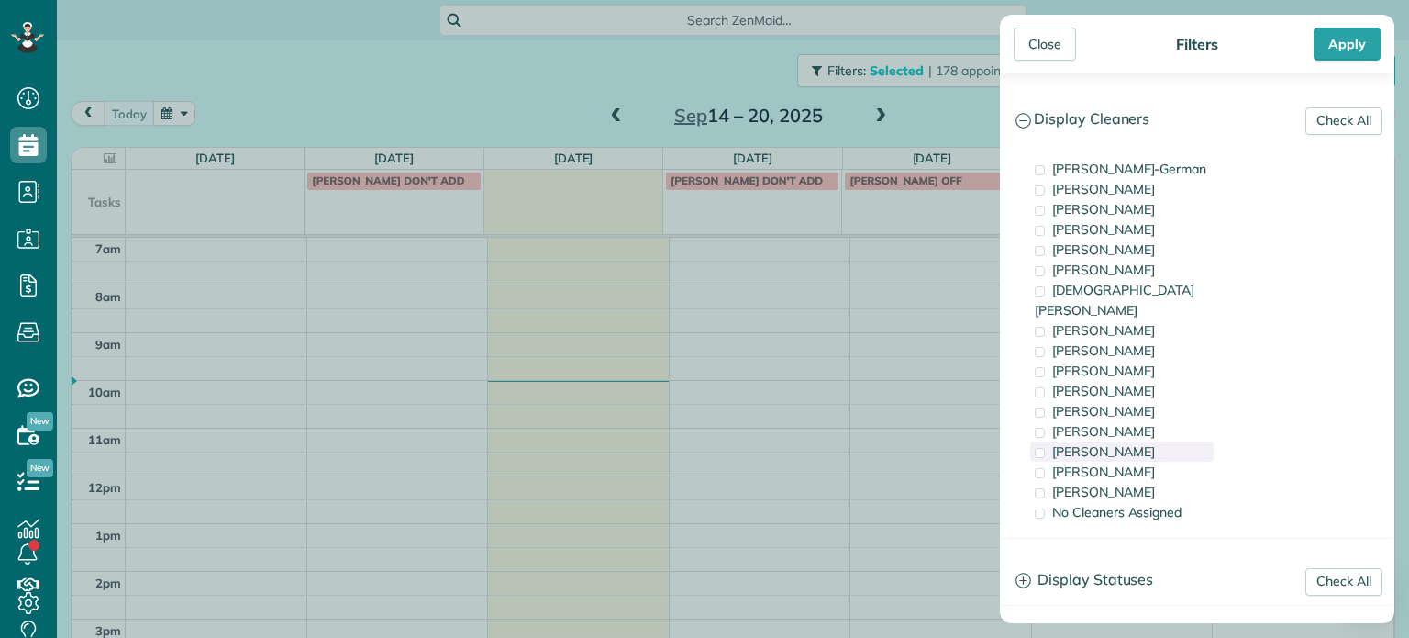
click at [1116, 443] on span "[PERSON_NAME]" at bounding box center [1103, 451] width 103 height 17
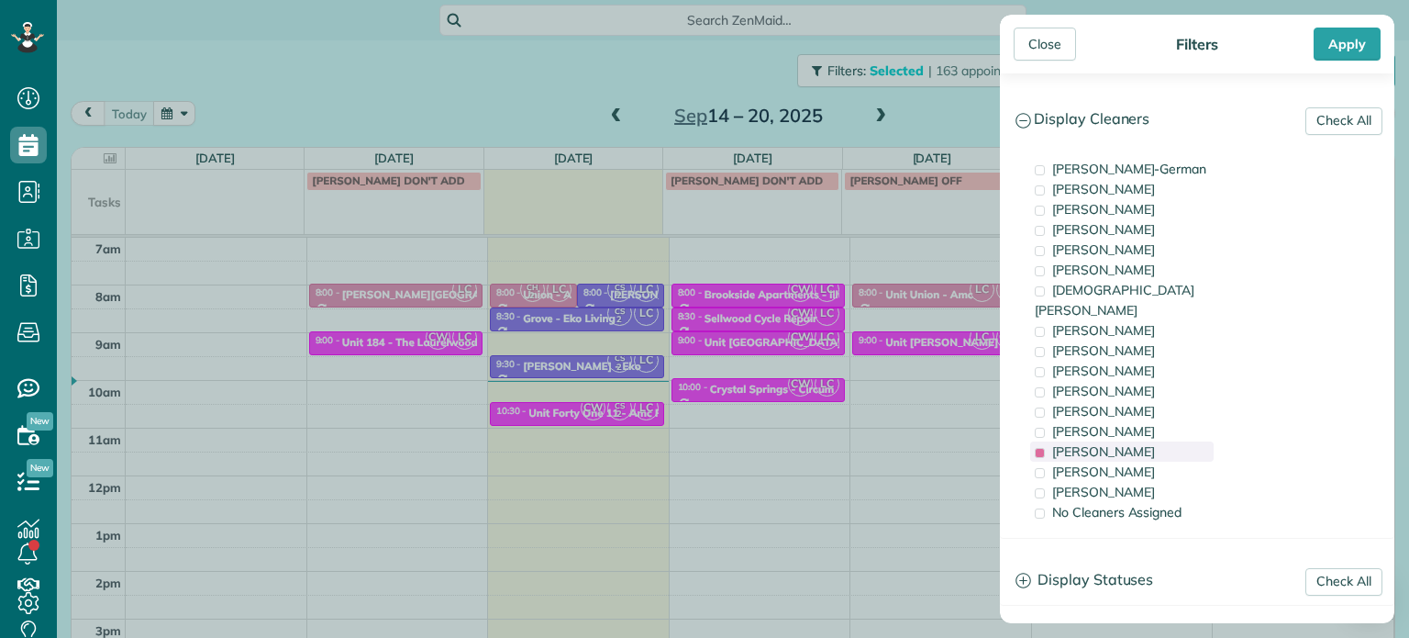
click at [1110, 443] on span "[PERSON_NAME]" at bounding box center [1103, 451] width 103 height 17
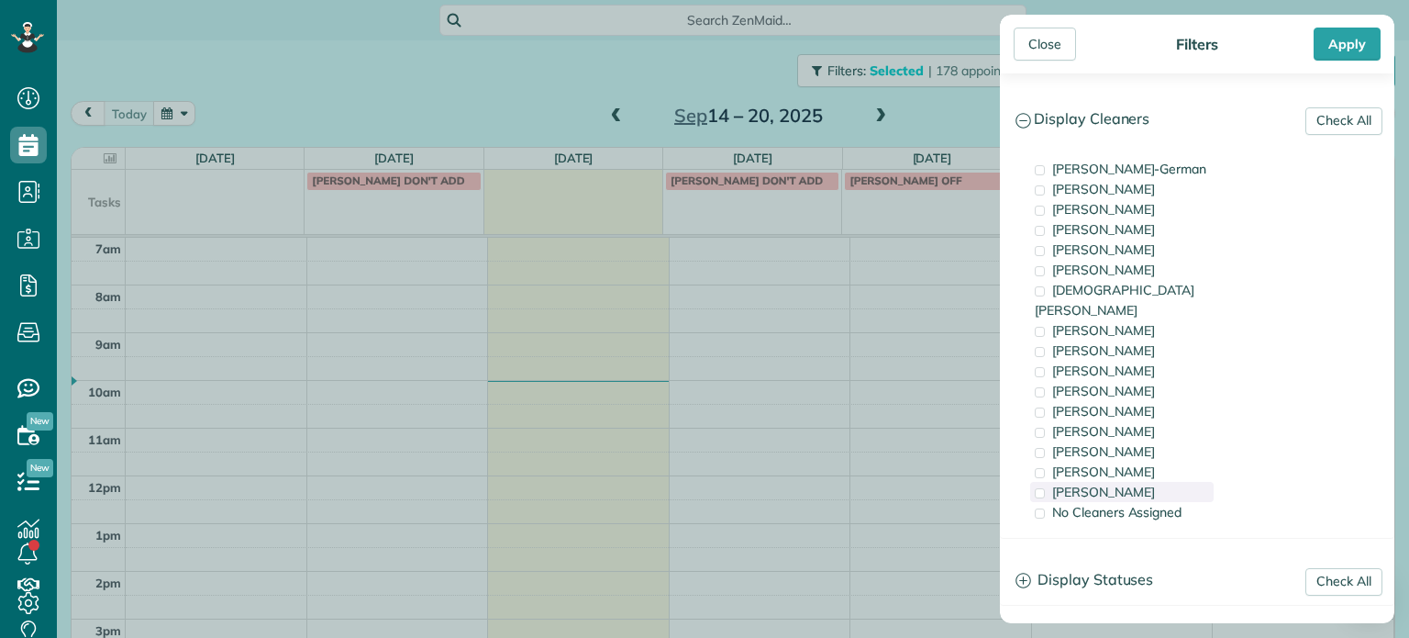
click at [1117, 484] on span "[PERSON_NAME]" at bounding box center [1103, 492] width 103 height 17
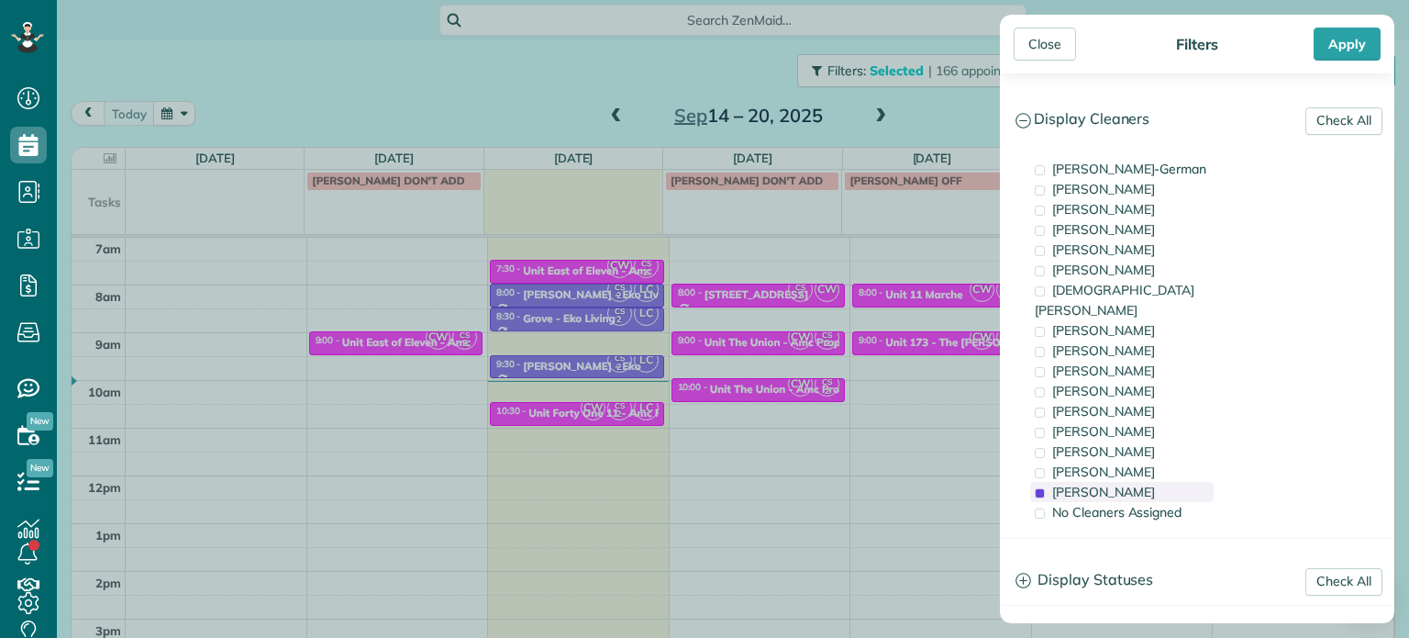
click at [1117, 484] on span "[PERSON_NAME]" at bounding box center [1103, 492] width 103 height 17
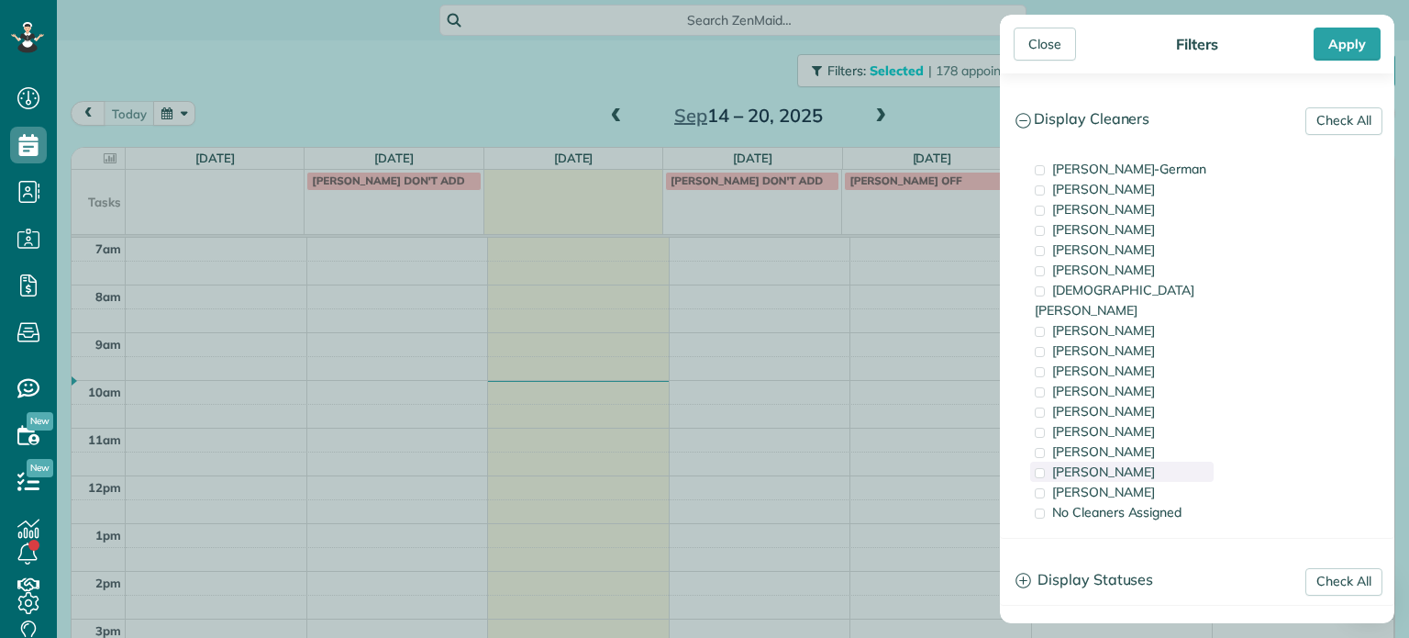
click at [1114, 463] on span "[PERSON_NAME]" at bounding box center [1103, 471] width 103 height 17
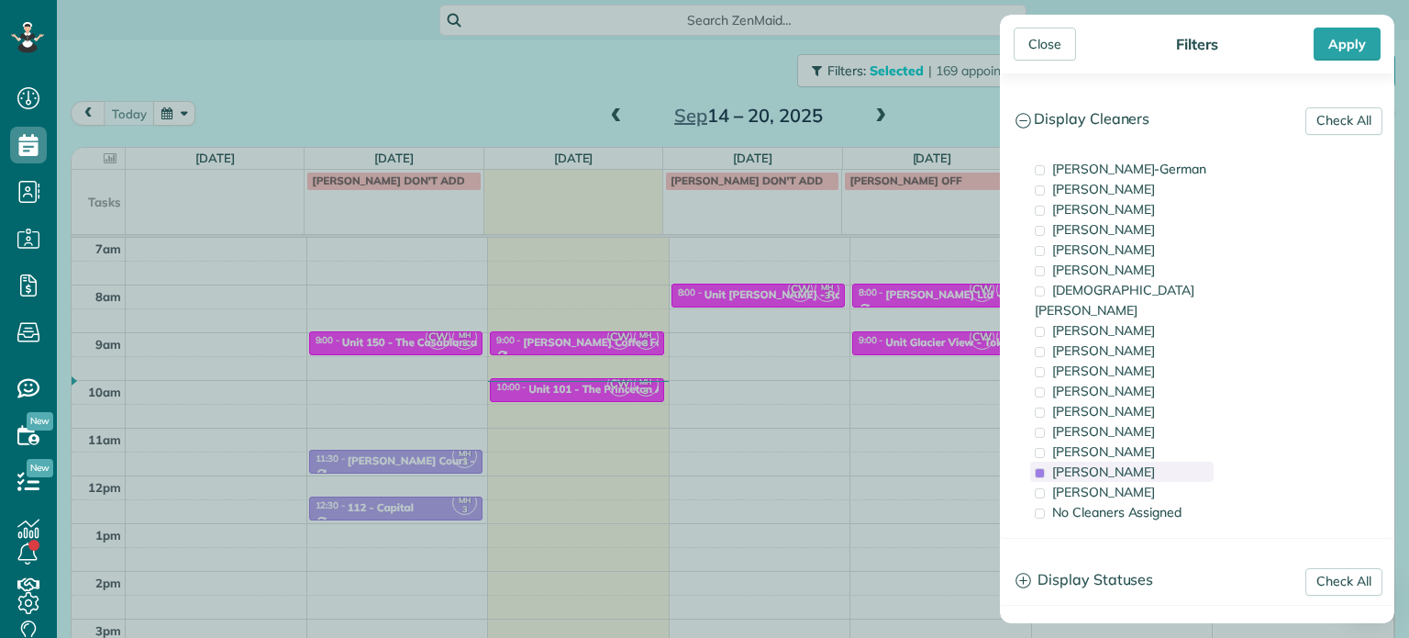
click at [1114, 463] on span "[PERSON_NAME]" at bounding box center [1103, 471] width 103 height 17
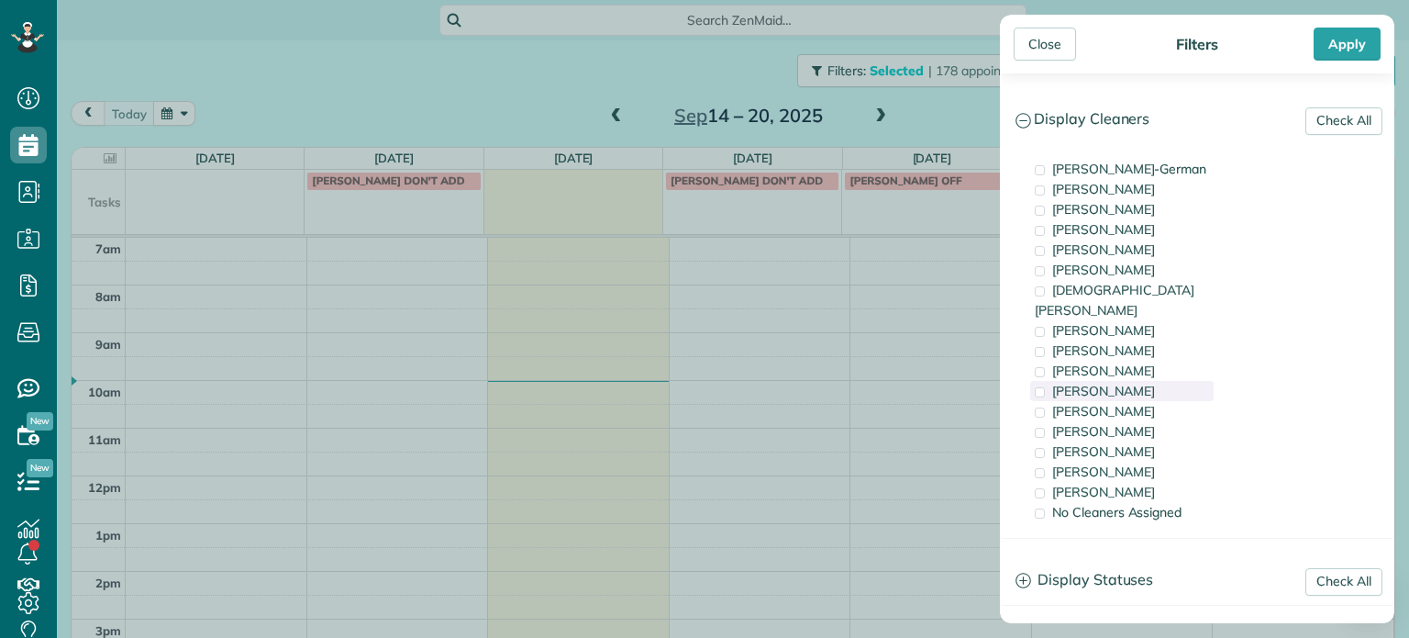
click at [1113, 383] on span "[PERSON_NAME]" at bounding box center [1103, 391] width 103 height 17
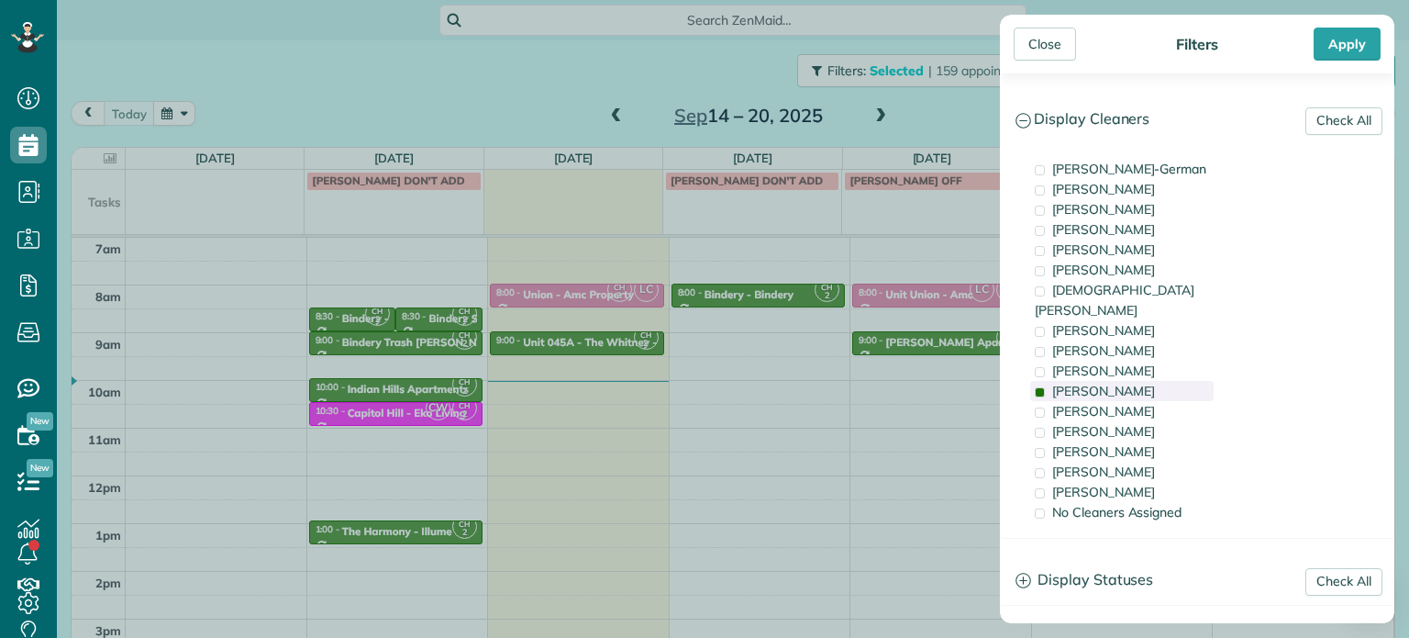
click at [1113, 383] on span "[PERSON_NAME]" at bounding box center [1103, 391] width 103 height 17
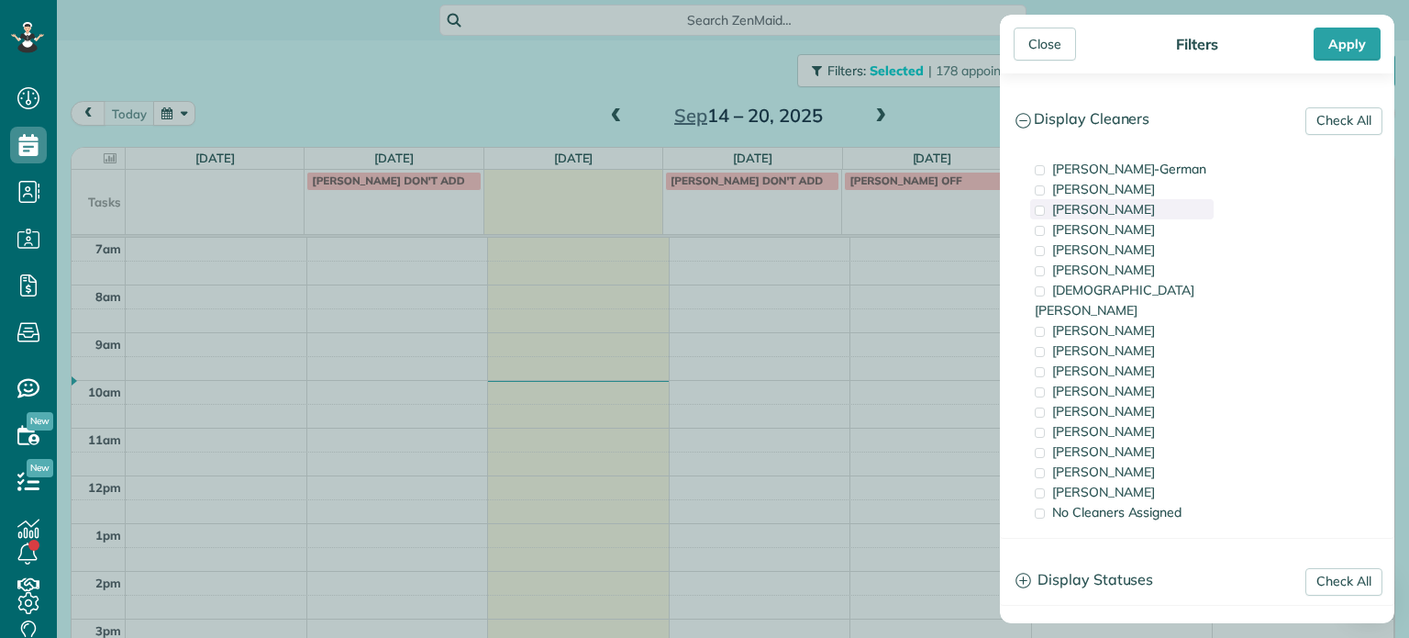
click at [1152, 210] on span "[PERSON_NAME]" at bounding box center [1103, 209] width 103 height 17
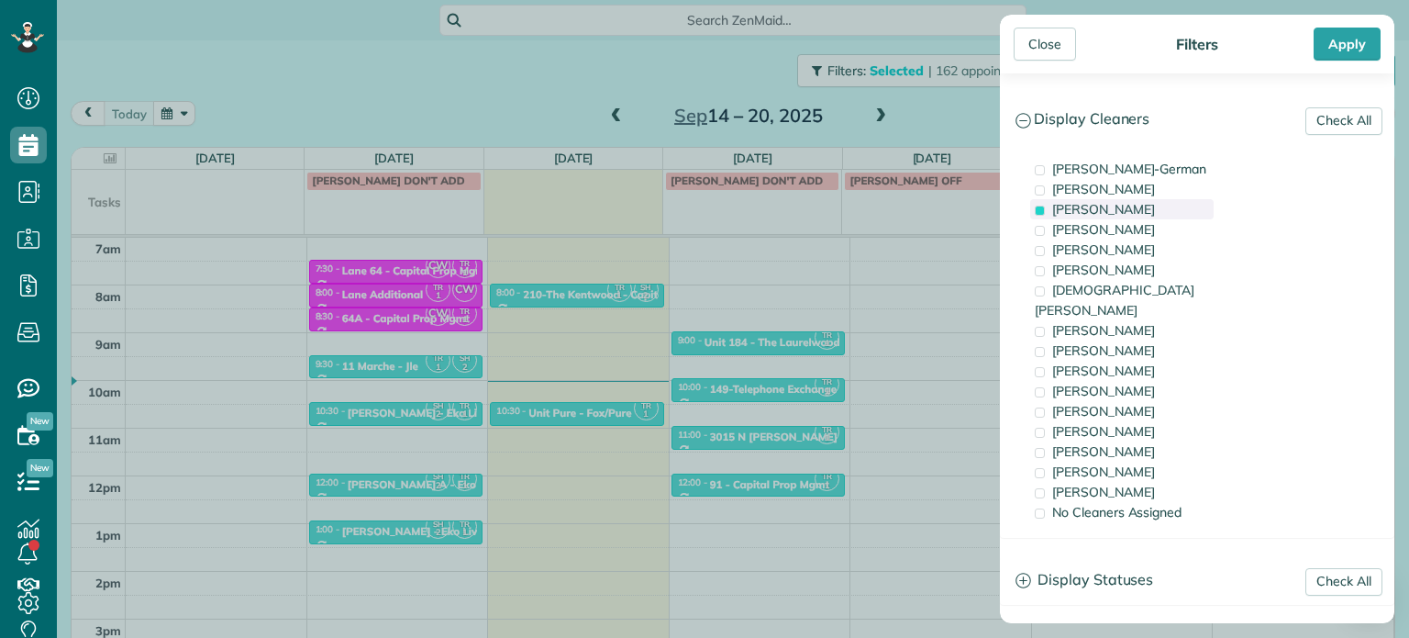
click at [1152, 210] on span "[PERSON_NAME]" at bounding box center [1103, 209] width 103 height 17
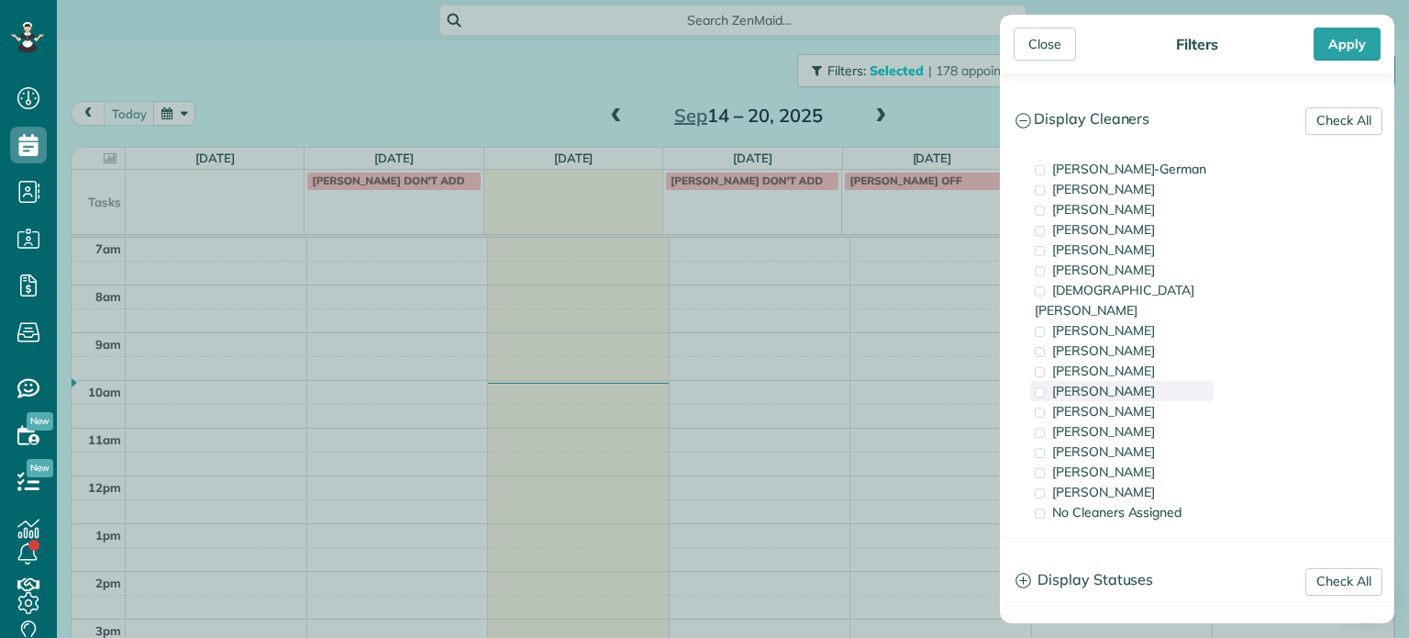
click at [1100, 383] on span "[PERSON_NAME]" at bounding box center [1103, 391] width 103 height 17
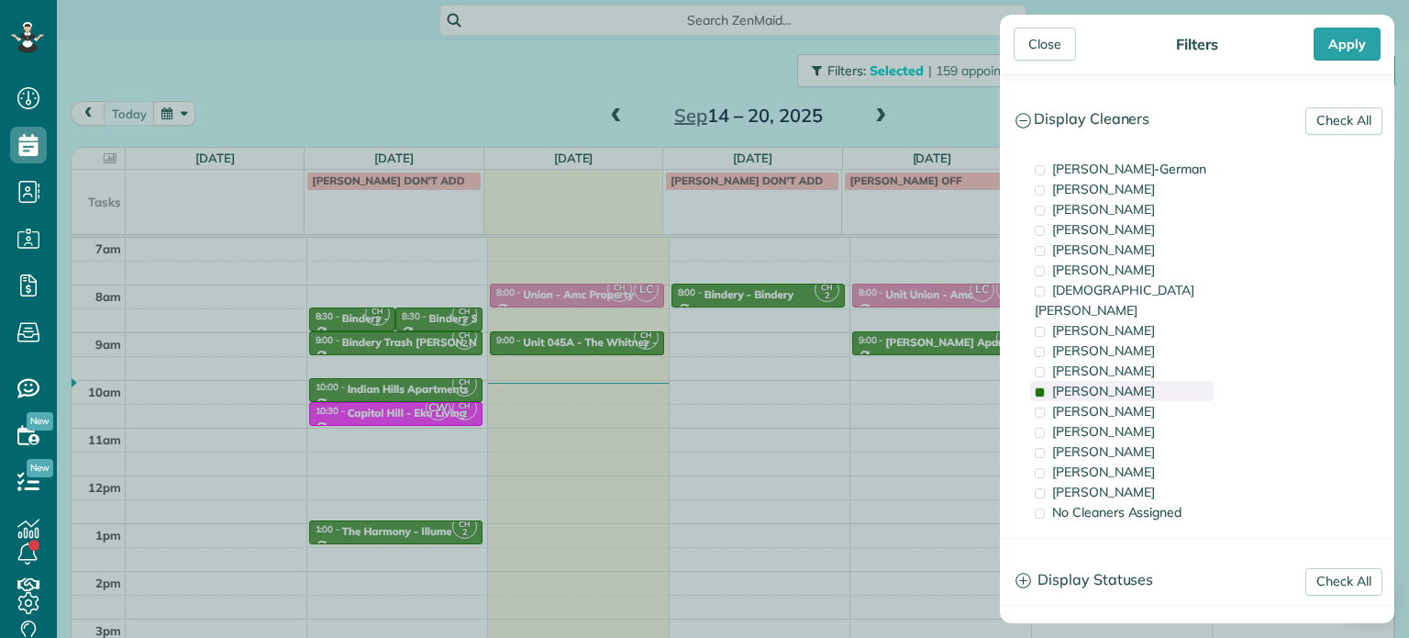
click at [1100, 383] on span "[PERSON_NAME]" at bounding box center [1103, 391] width 103 height 17
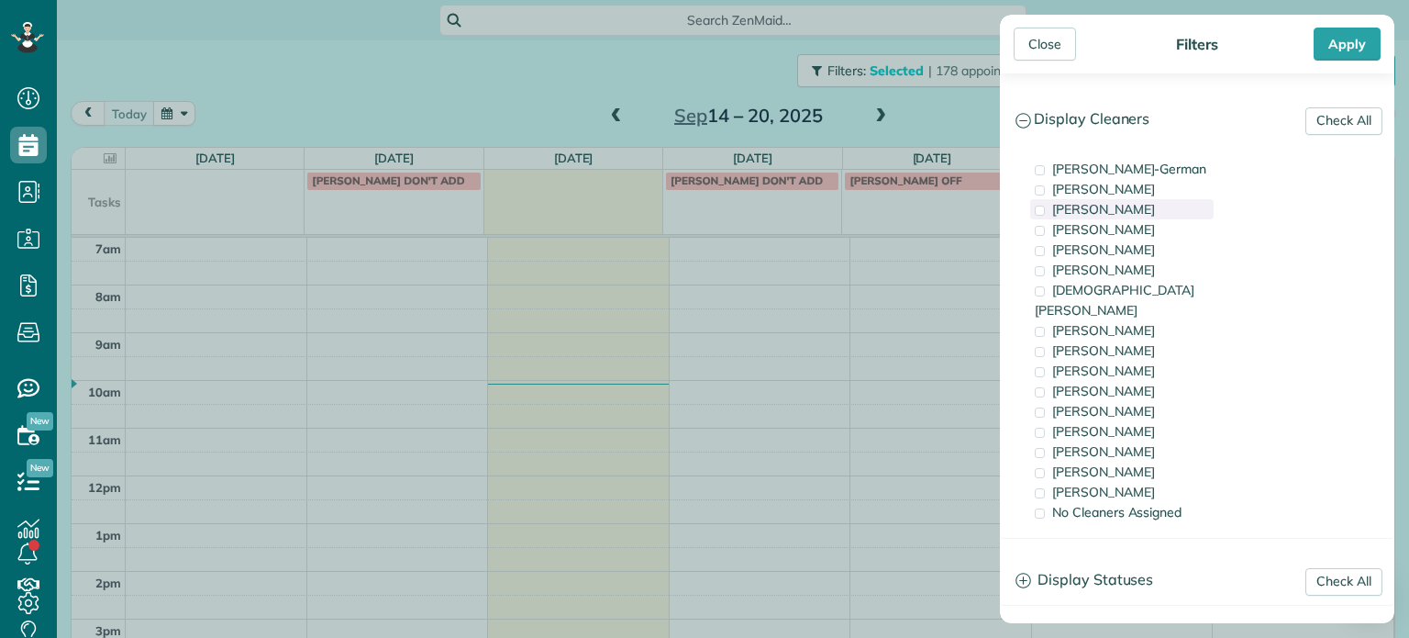
click at [1136, 212] on span "[PERSON_NAME]" at bounding box center [1103, 209] width 103 height 17
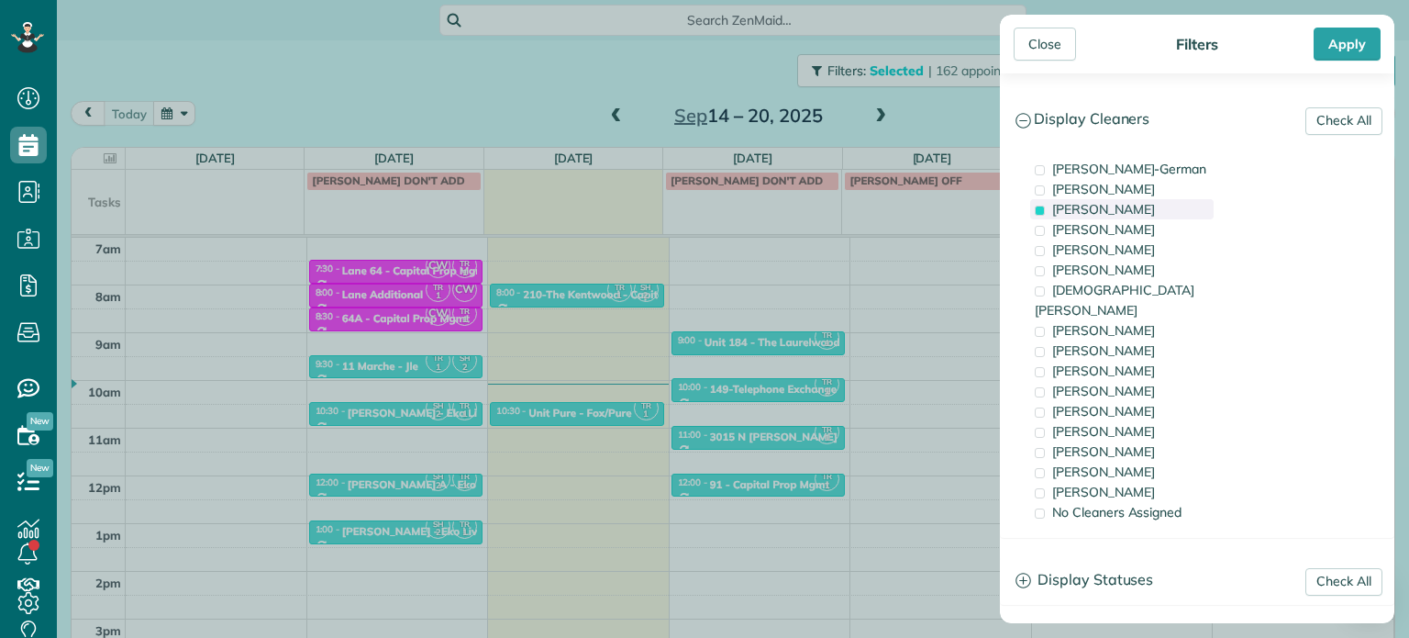
click at [1136, 212] on span "[PERSON_NAME]" at bounding box center [1103, 209] width 103 height 17
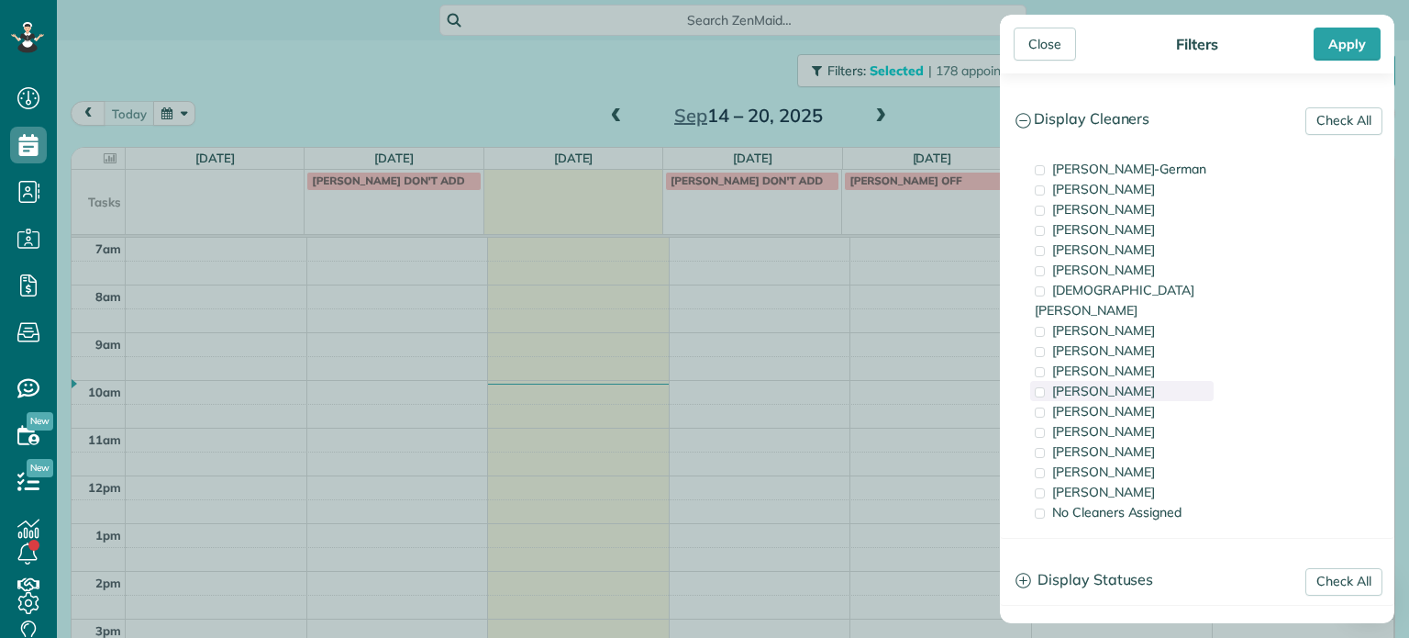
click at [1149, 381] on div "[PERSON_NAME]" at bounding box center [1121, 391] width 183 height 20
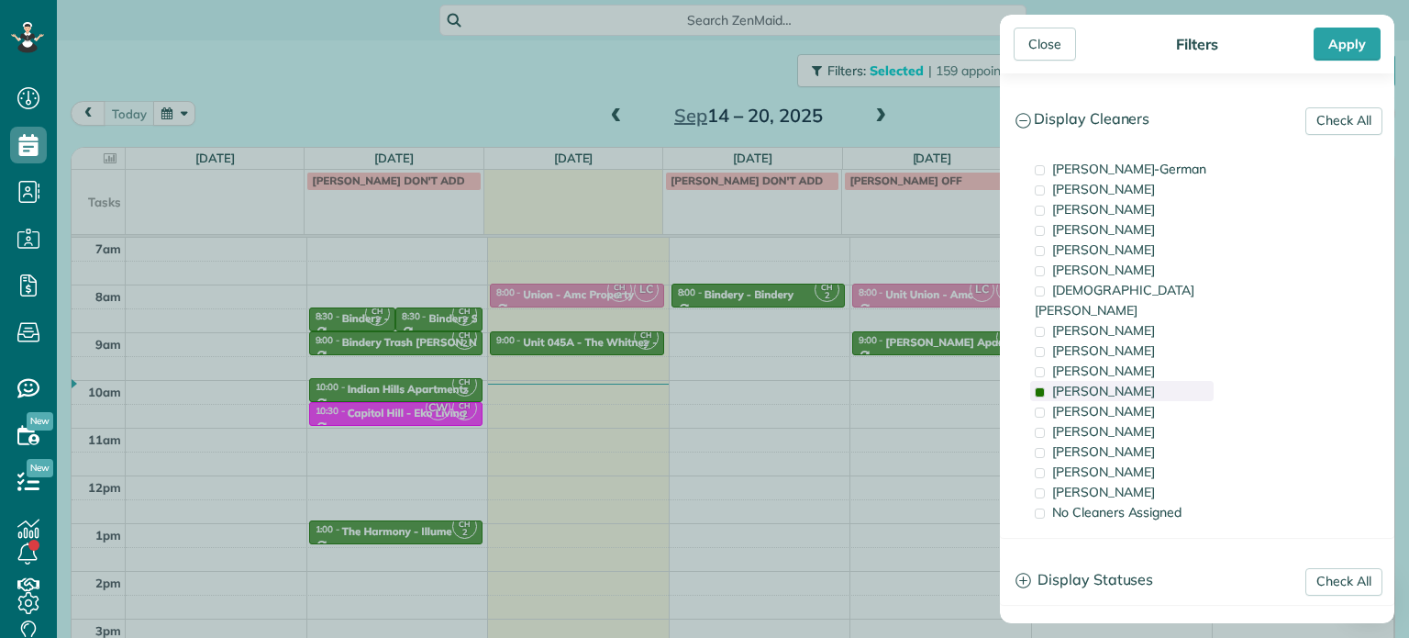
click at [1149, 381] on div "[PERSON_NAME]" at bounding box center [1121, 391] width 183 height 20
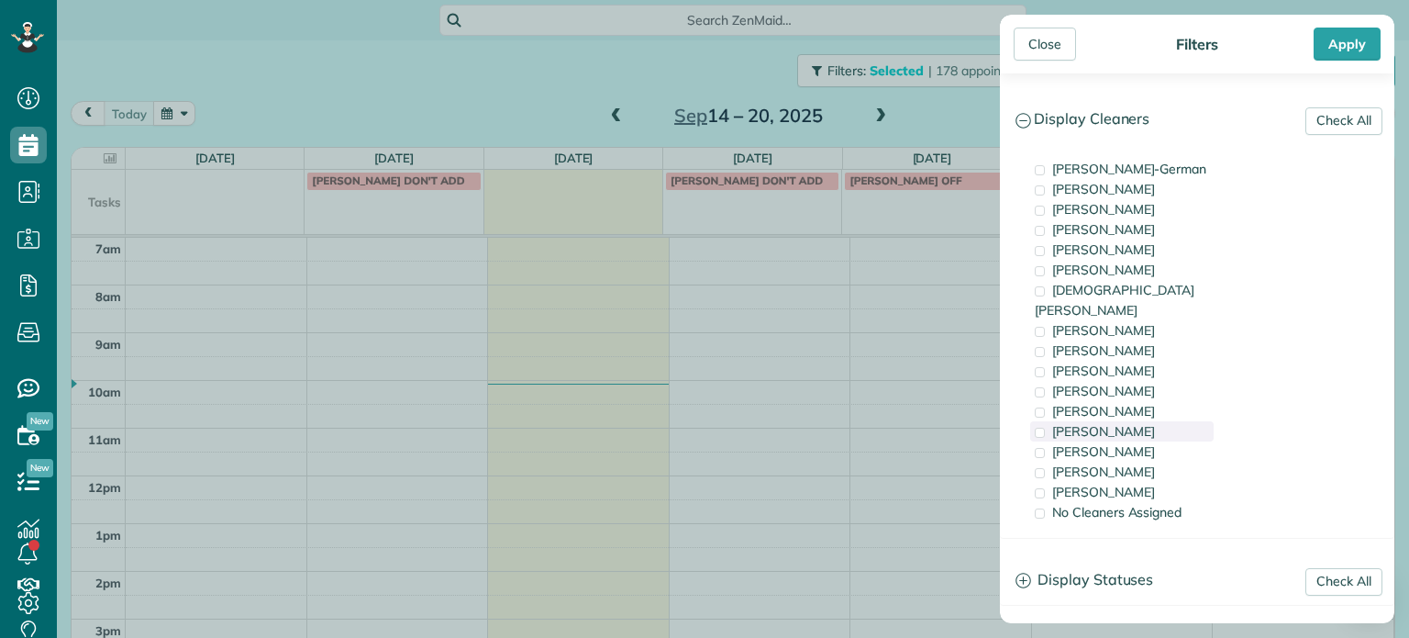
click at [1142, 421] on div "[PERSON_NAME]" at bounding box center [1121, 431] width 183 height 20
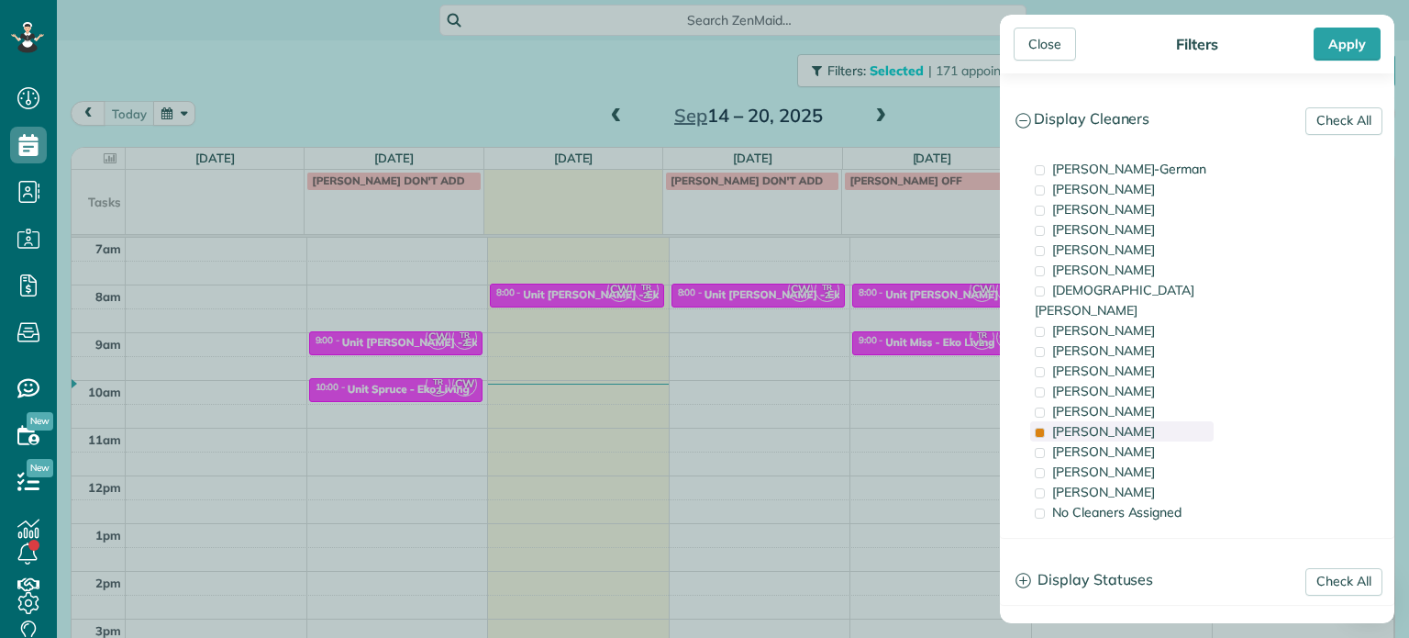
click at [1142, 421] on div "[PERSON_NAME]" at bounding box center [1121, 431] width 183 height 20
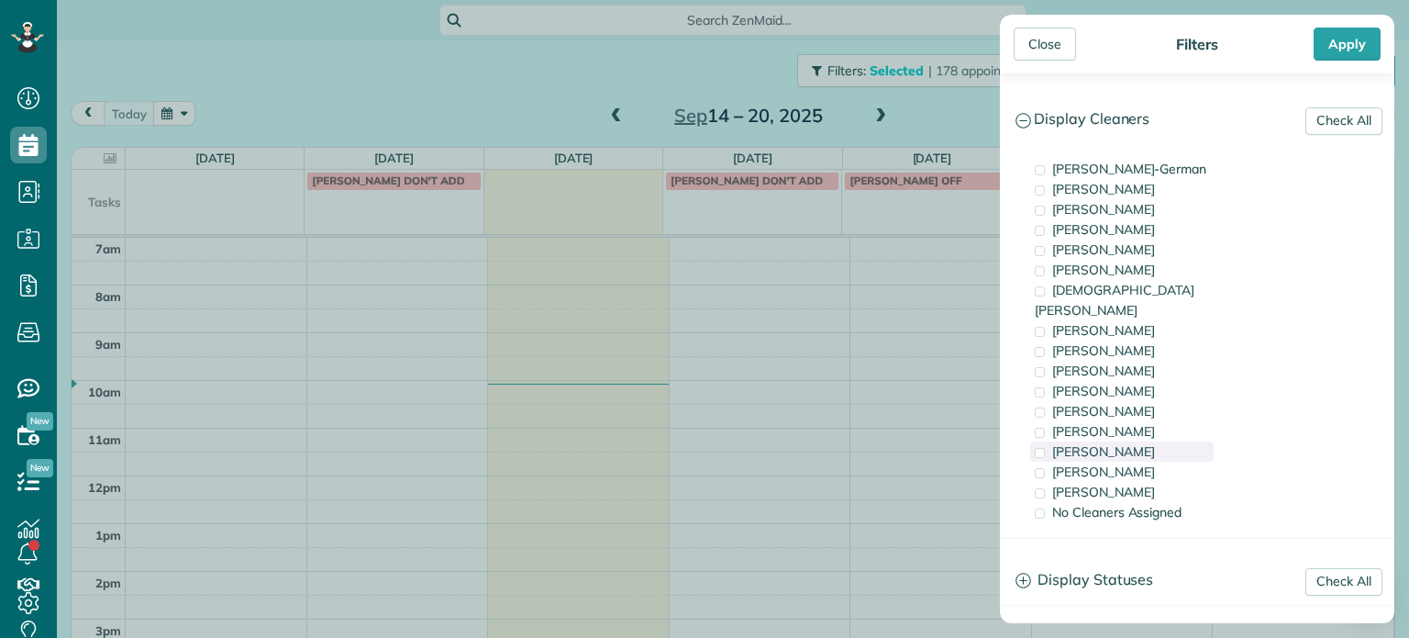
click at [1141, 441] on div "[PERSON_NAME]" at bounding box center [1121, 451] width 183 height 20
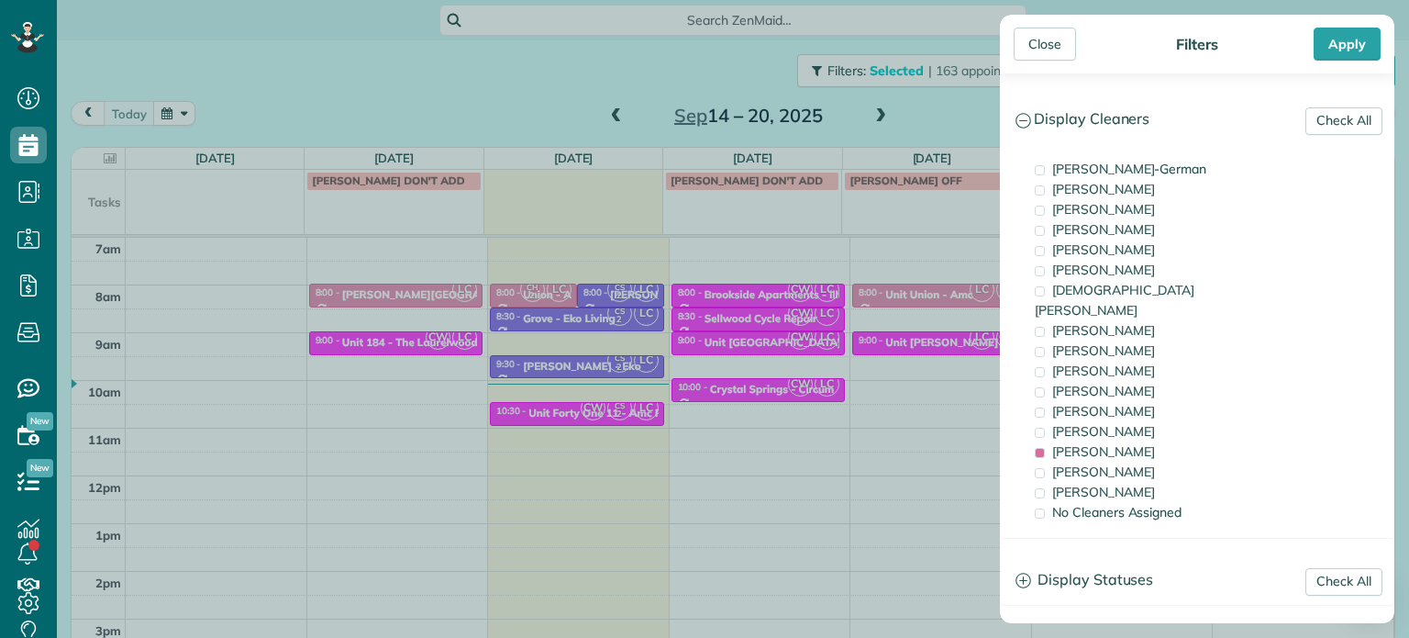
click at [720, 327] on div "Close Filters Apply Check All Display Cleaners [PERSON_NAME]-German [PERSON_NAM…" at bounding box center [704, 319] width 1409 height 638
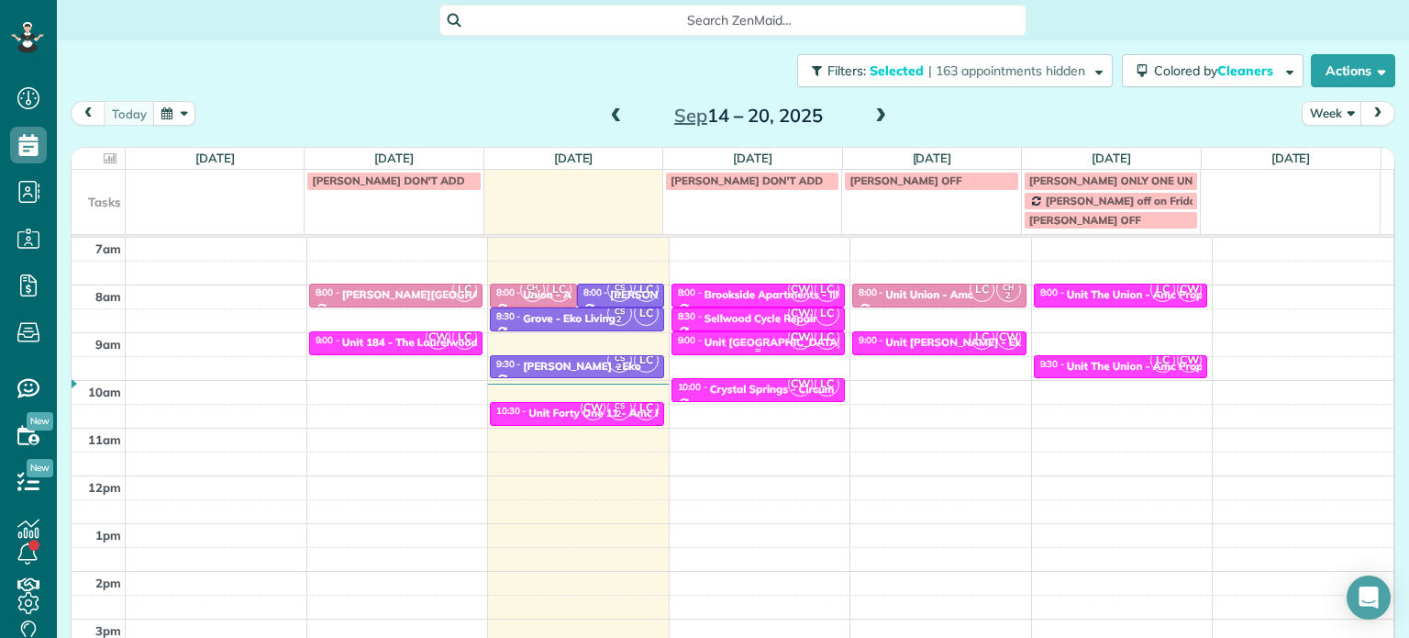
click at [739, 337] on div "Unit [GEOGRAPHIC_DATA] - [GEOGRAPHIC_DATA]" at bounding box center [835, 342] width 261 height 13
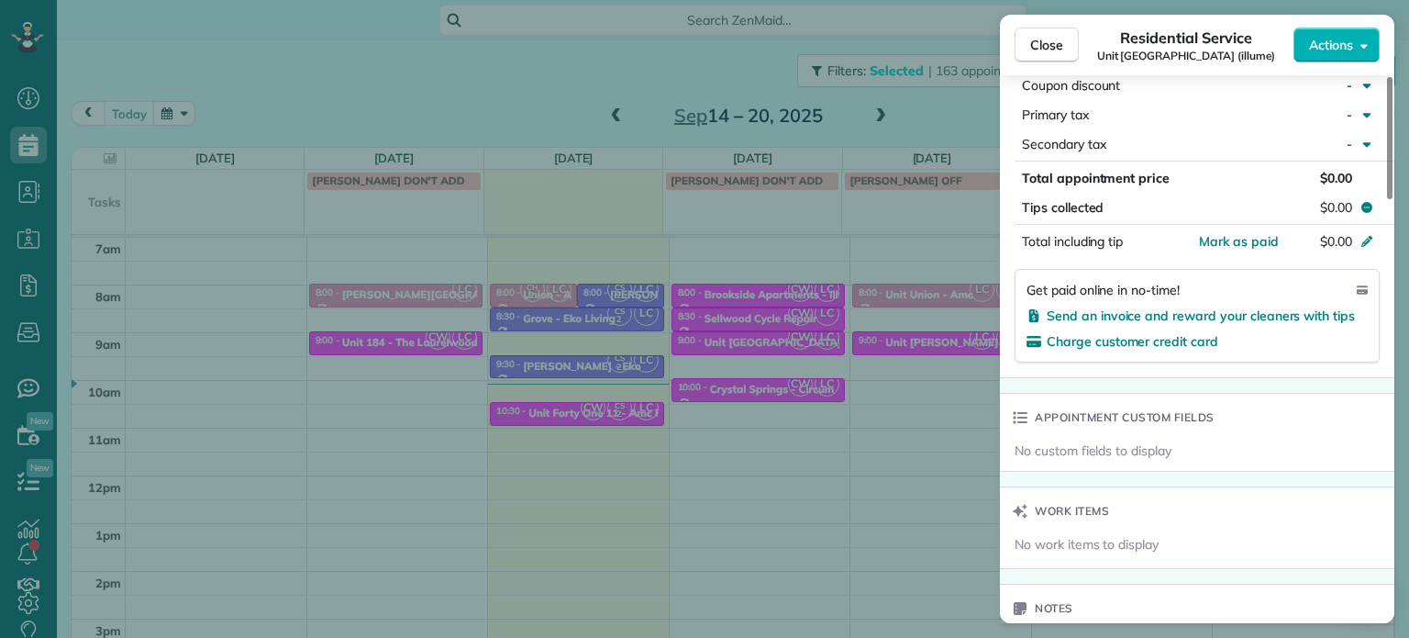
scroll to position [1395, 0]
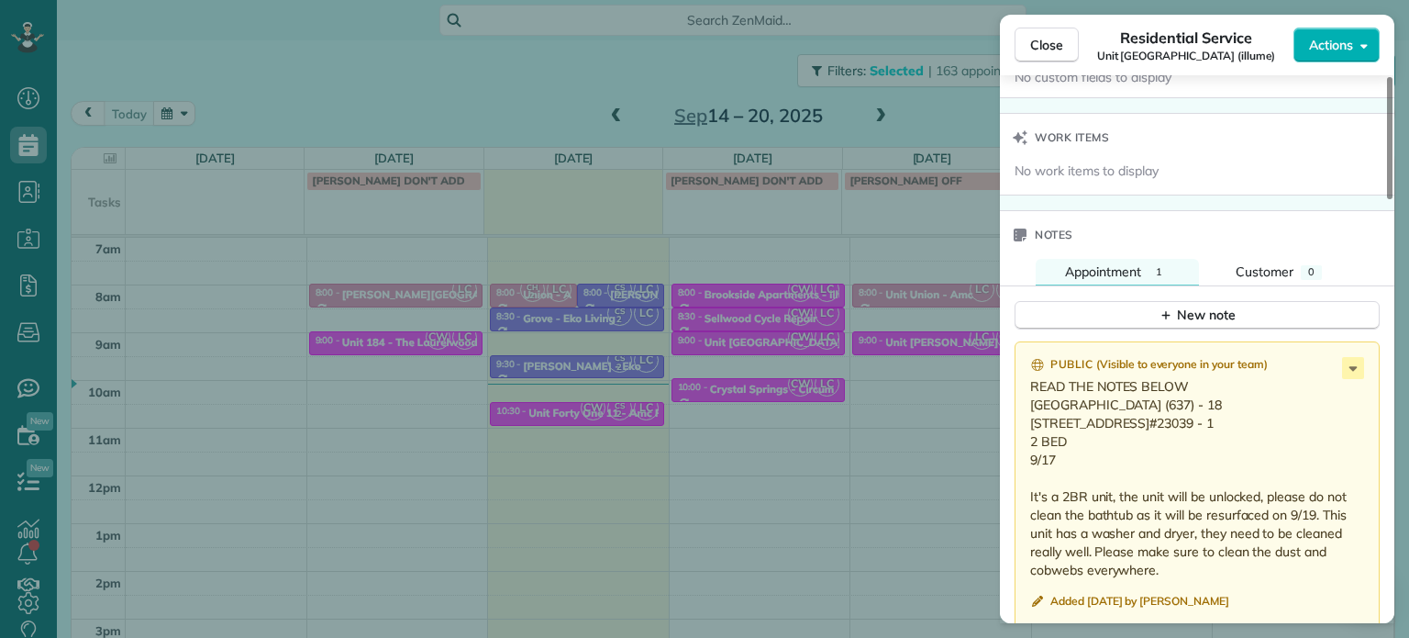
click at [860, 430] on div "Close Residential Service Unit [GEOGRAPHIC_DATA] (illume) Actions Status Active…" at bounding box center [704, 319] width 1409 height 638
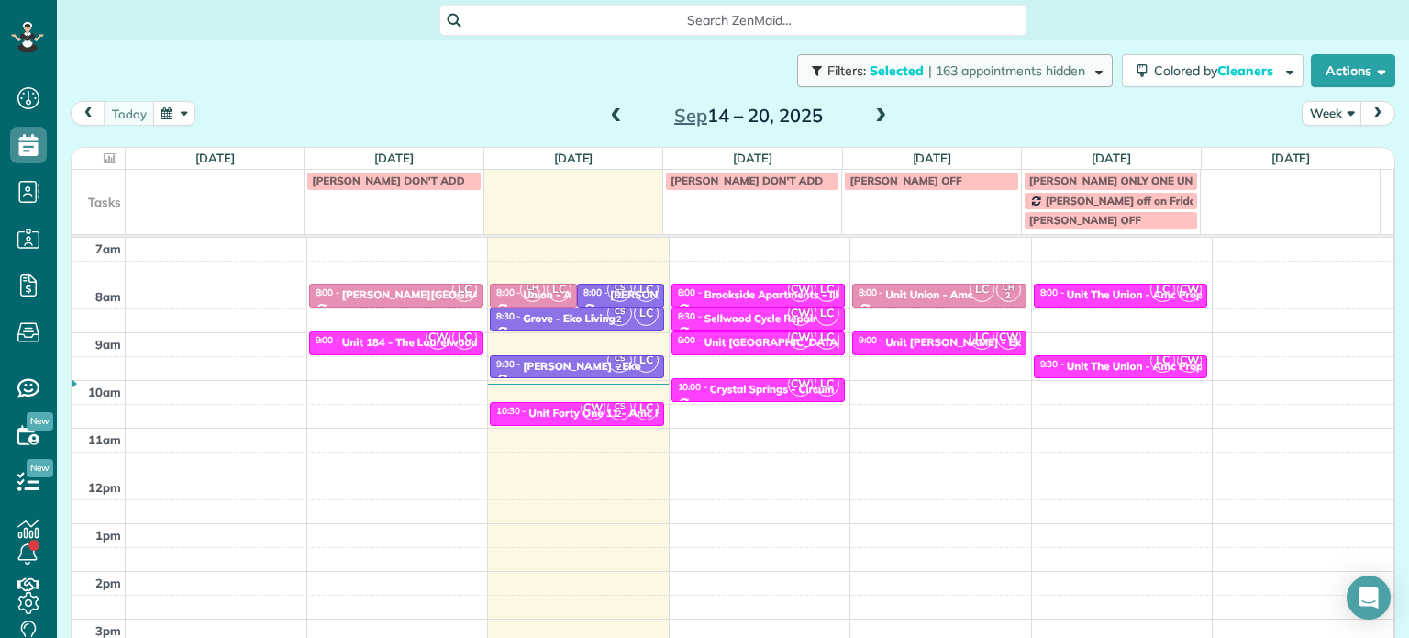
click at [997, 70] on span "| 163 appointments hidden" at bounding box center [1006, 70] width 157 height 17
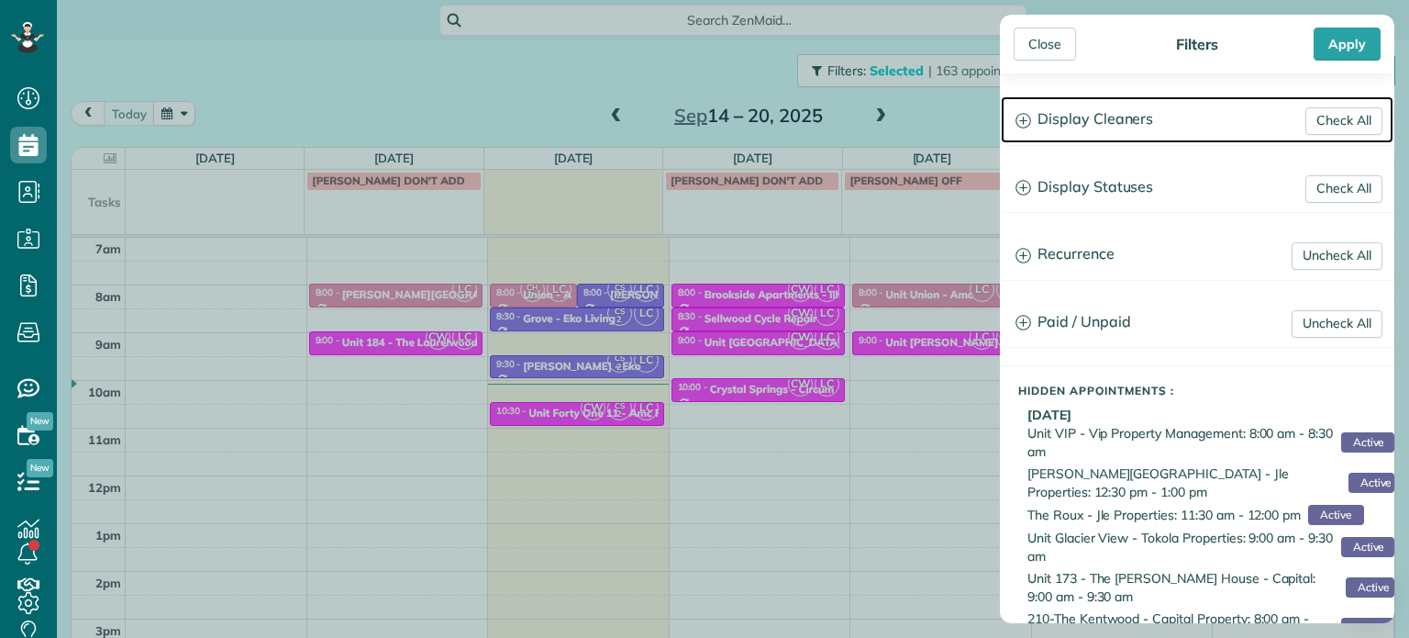
click at [1085, 113] on h3 "Display Cleaners" at bounding box center [1197, 119] width 393 height 47
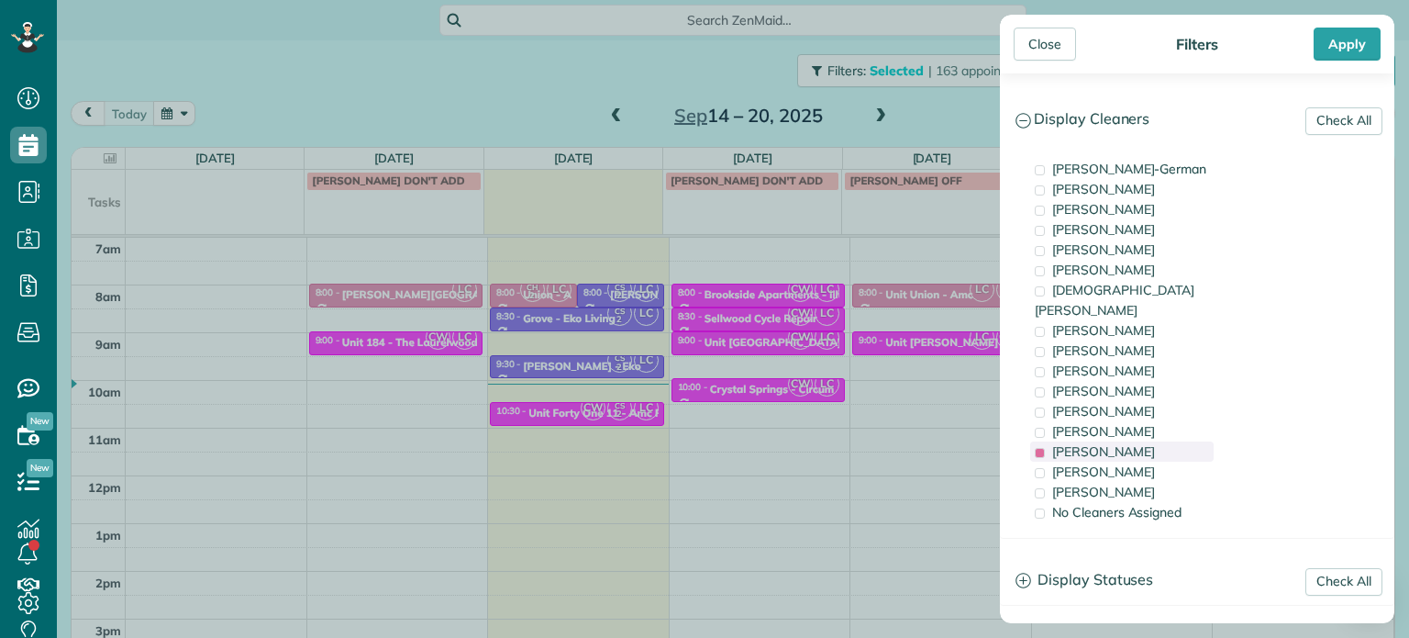
click at [1125, 443] on span "[PERSON_NAME]" at bounding box center [1103, 451] width 103 height 17
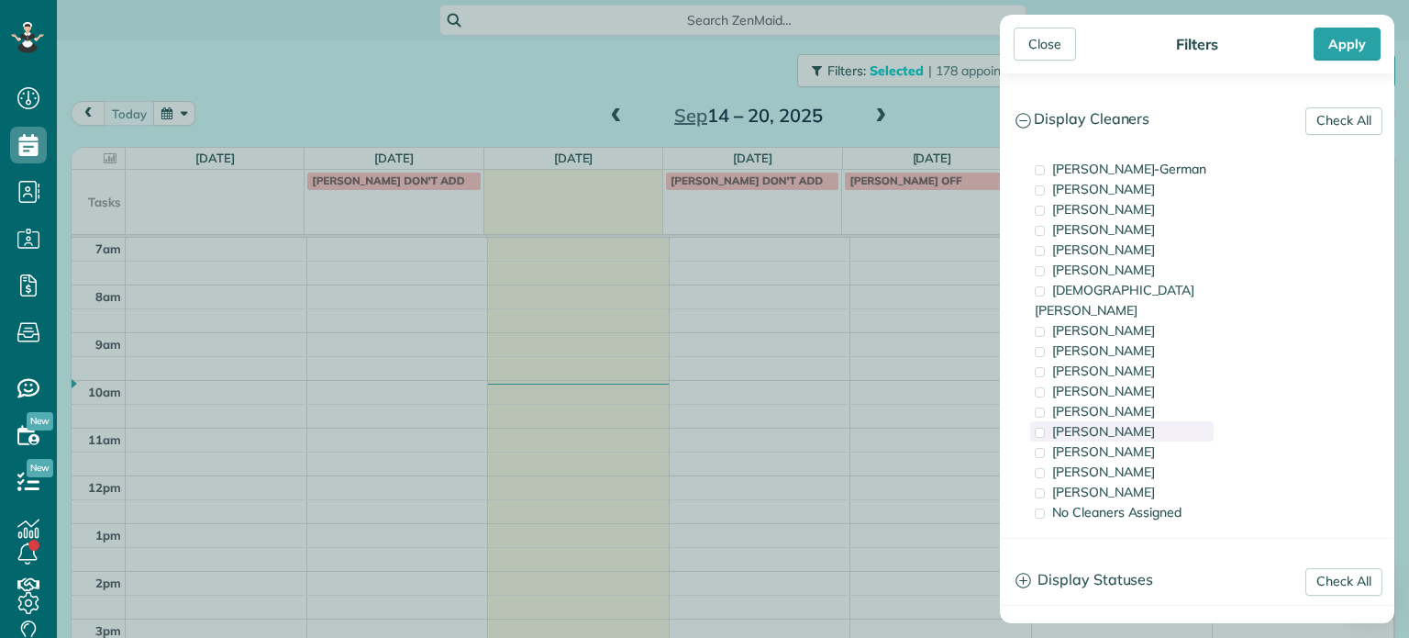
click at [1127, 421] on div "[PERSON_NAME]" at bounding box center [1121, 431] width 183 height 20
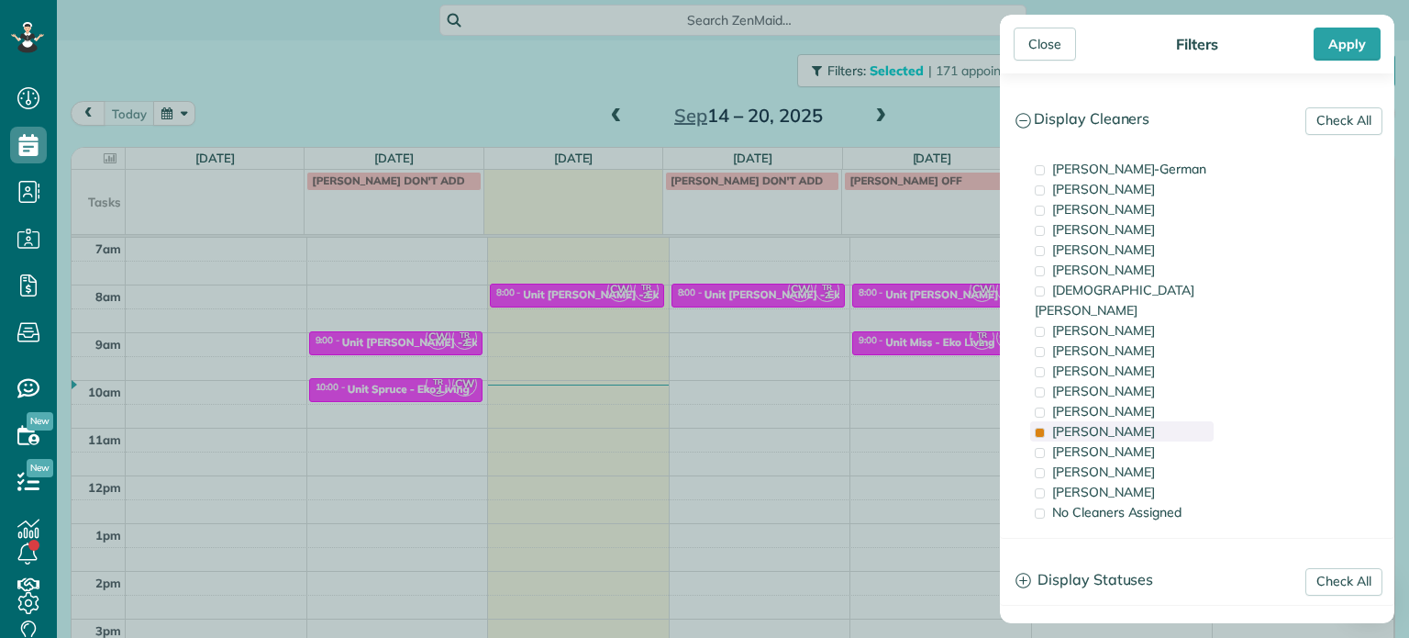
click at [1127, 421] on div "[PERSON_NAME]" at bounding box center [1121, 431] width 183 height 20
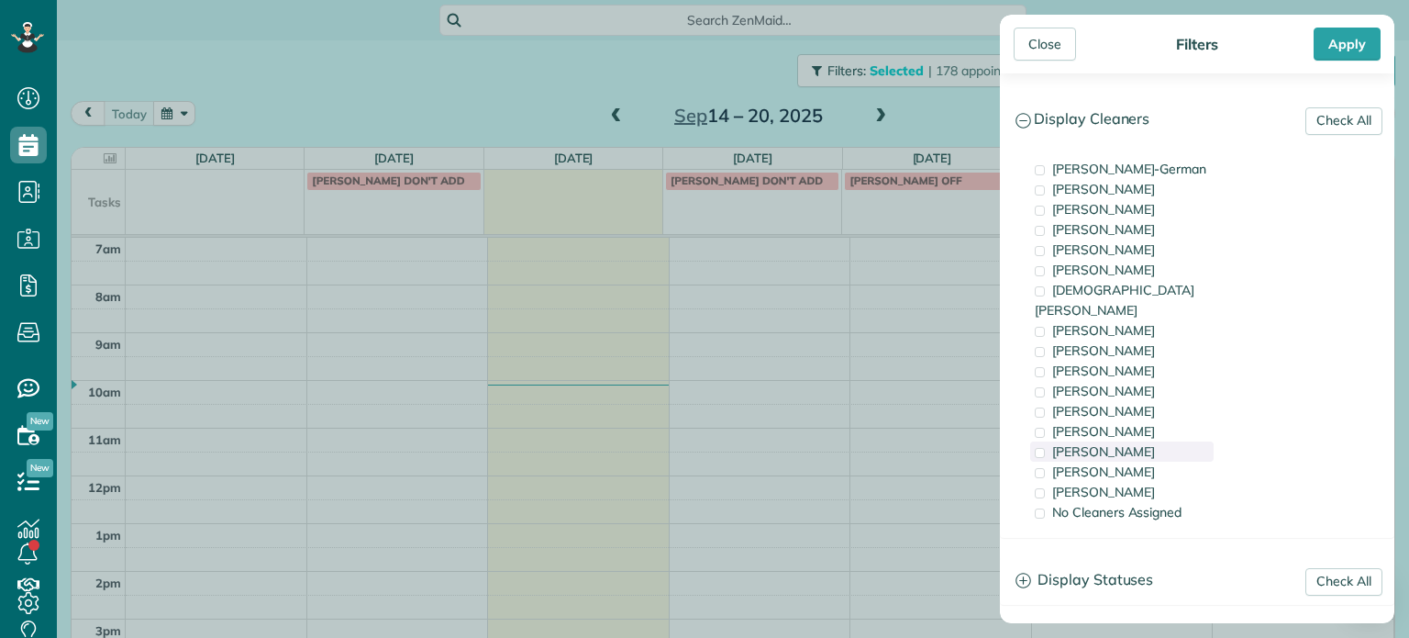
click at [1138, 441] on div "[PERSON_NAME]" at bounding box center [1121, 451] width 183 height 20
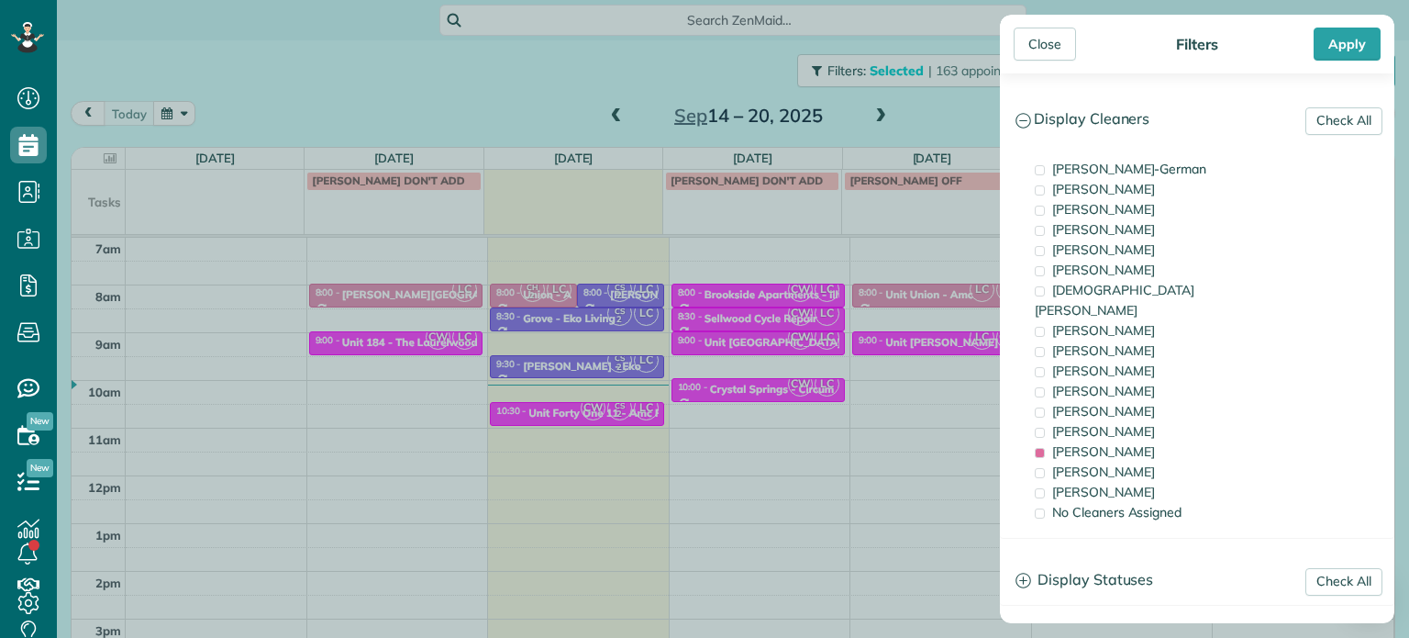
click at [577, 413] on div "Close Filters Apply Check All Display Cleaners [PERSON_NAME]-German [PERSON_NAM…" at bounding box center [704, 319] width 1409 height 638
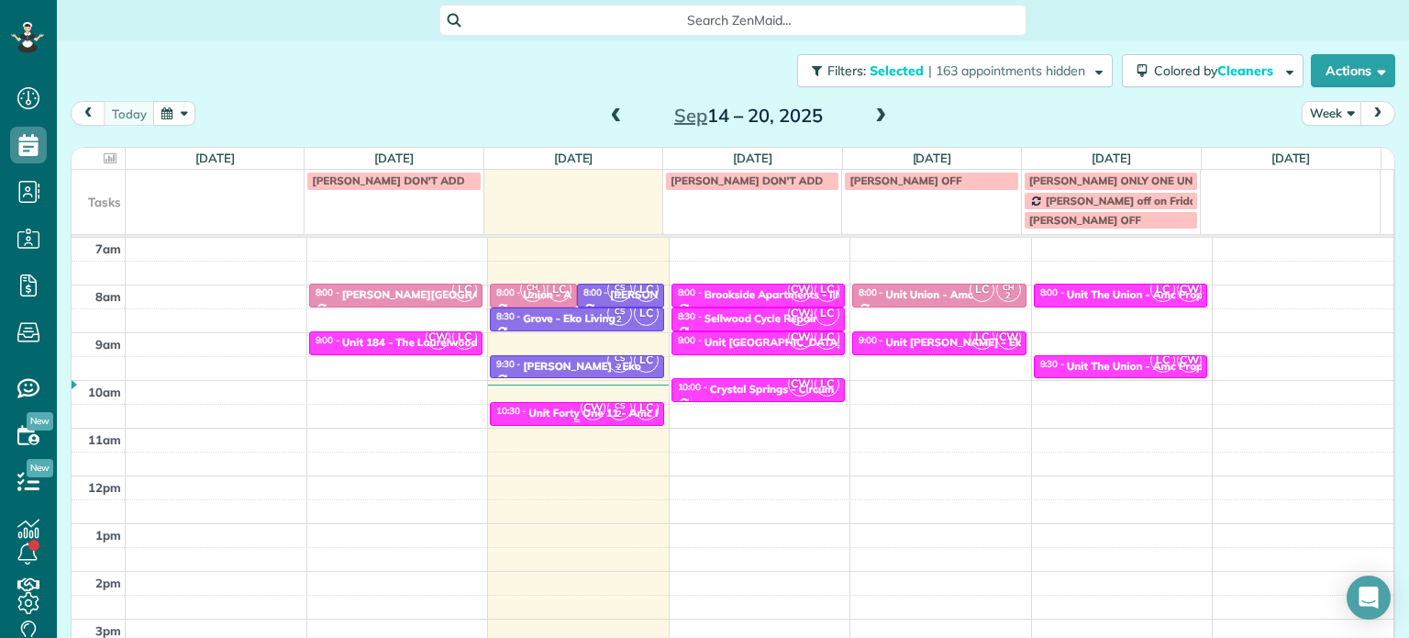
click at [581, 413] on span "CW" at bounding box center [593, 407] width 25 height 25
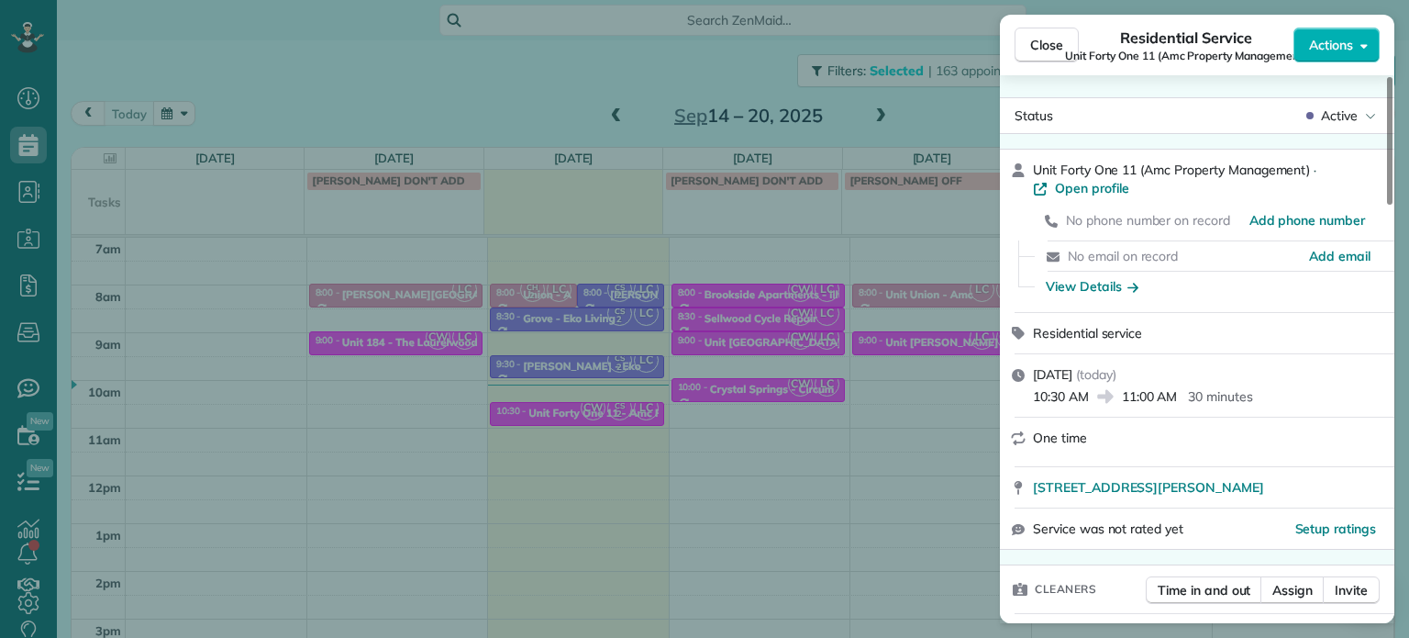
click at [793, 381] on div "Close Residential Service Unit Forty One 11 (Amc Property Management) Actions S…" at bounding box center [704, 319] width 1409 height 638
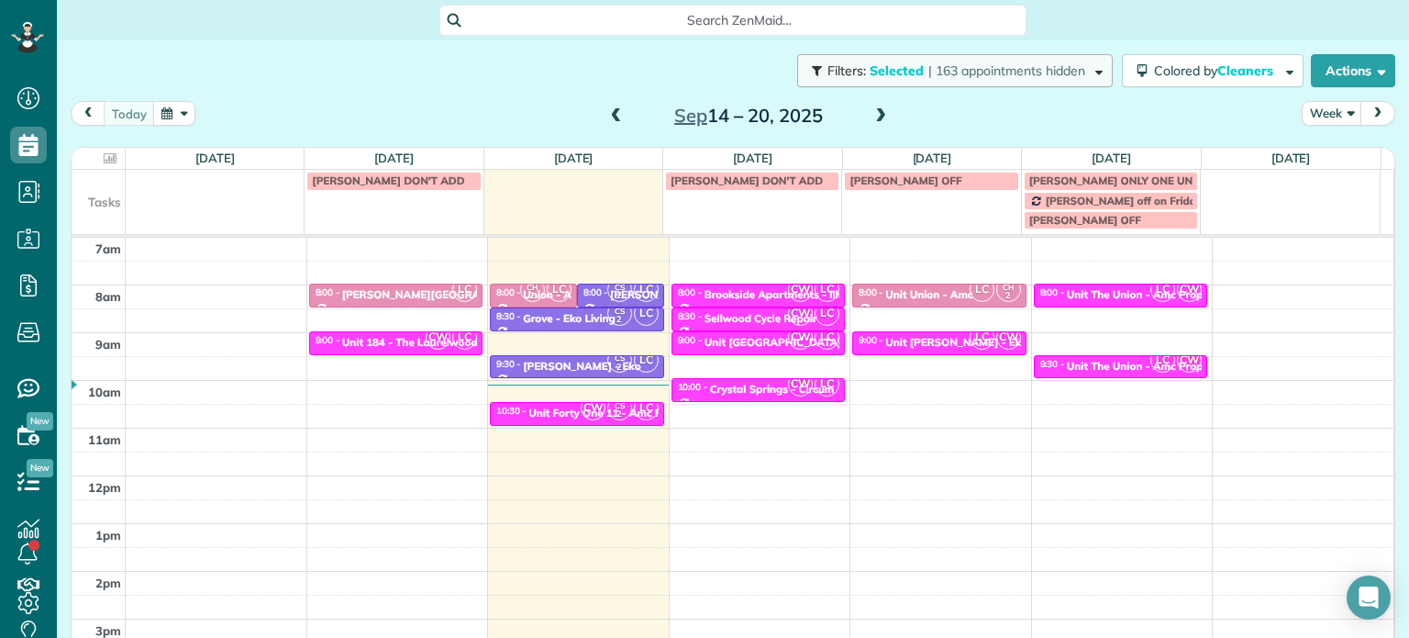
click at [984, 72] on span "| 163 appointments hidden" at bounding box center [1006, 70] width 157 height 17
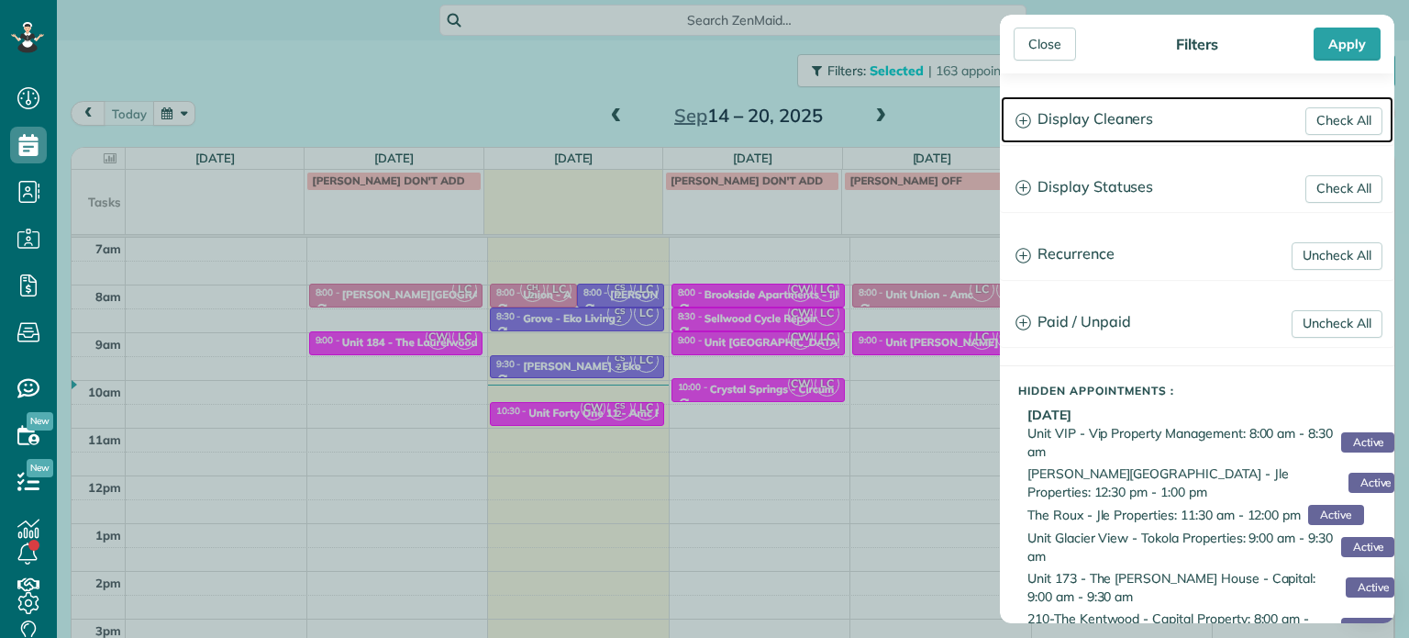
click at [1097, 139] on h3 "Display Cleaners" at bounding box center [1197, 119] width 393 height 47
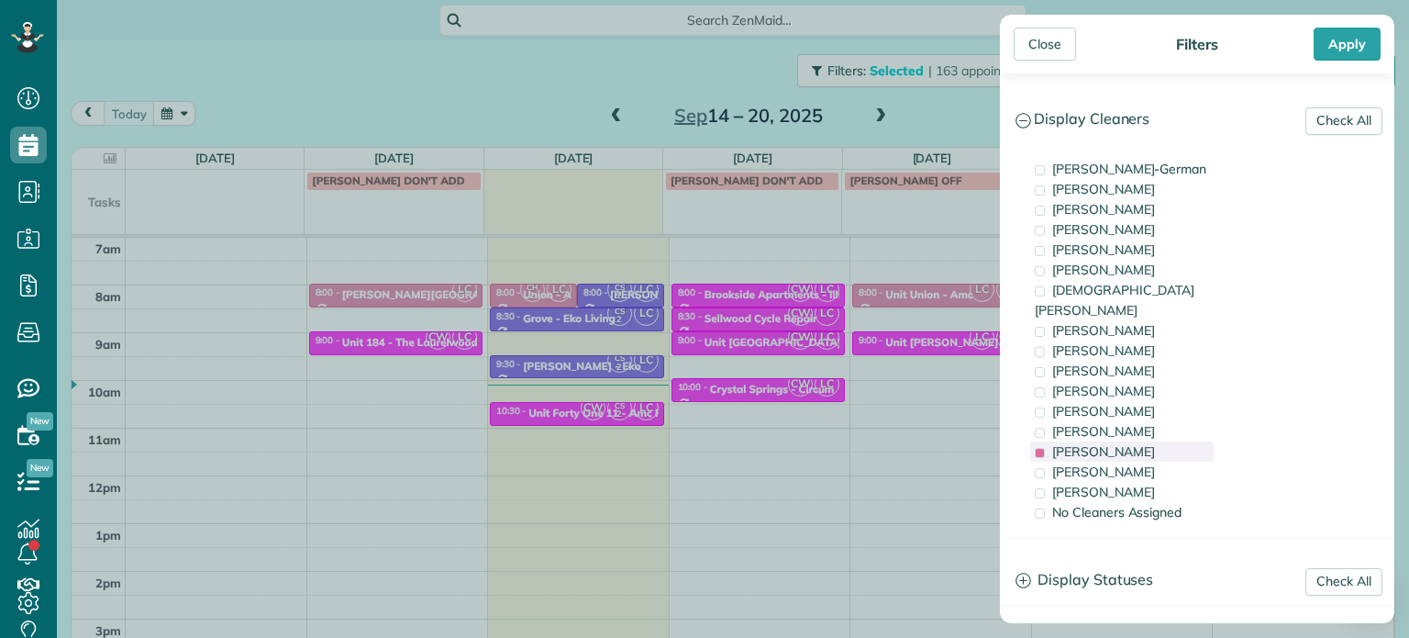
click at [1095, 443] on span "[PERSON_NAME]" at bounding box center [1103, 451] width 103 height 17
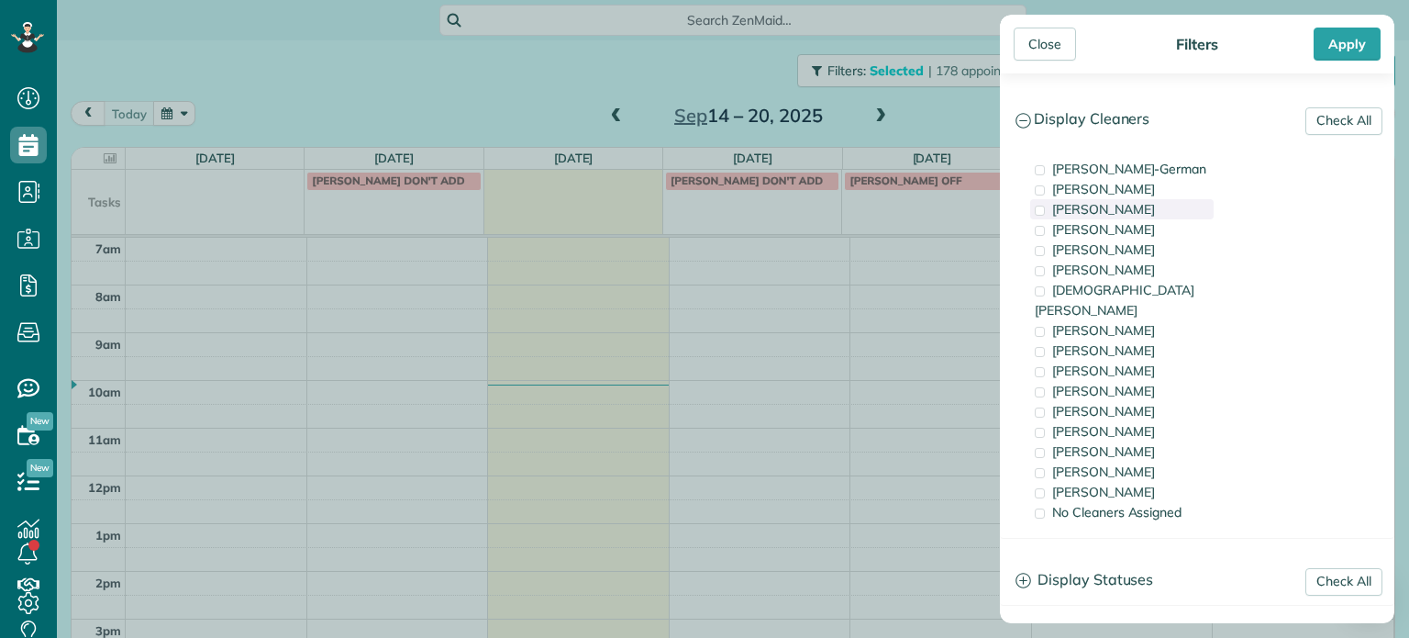
click at [1132, 205] on span "[PERSON_NAME]" at bounding box center [1103, 209] width 103 height 17
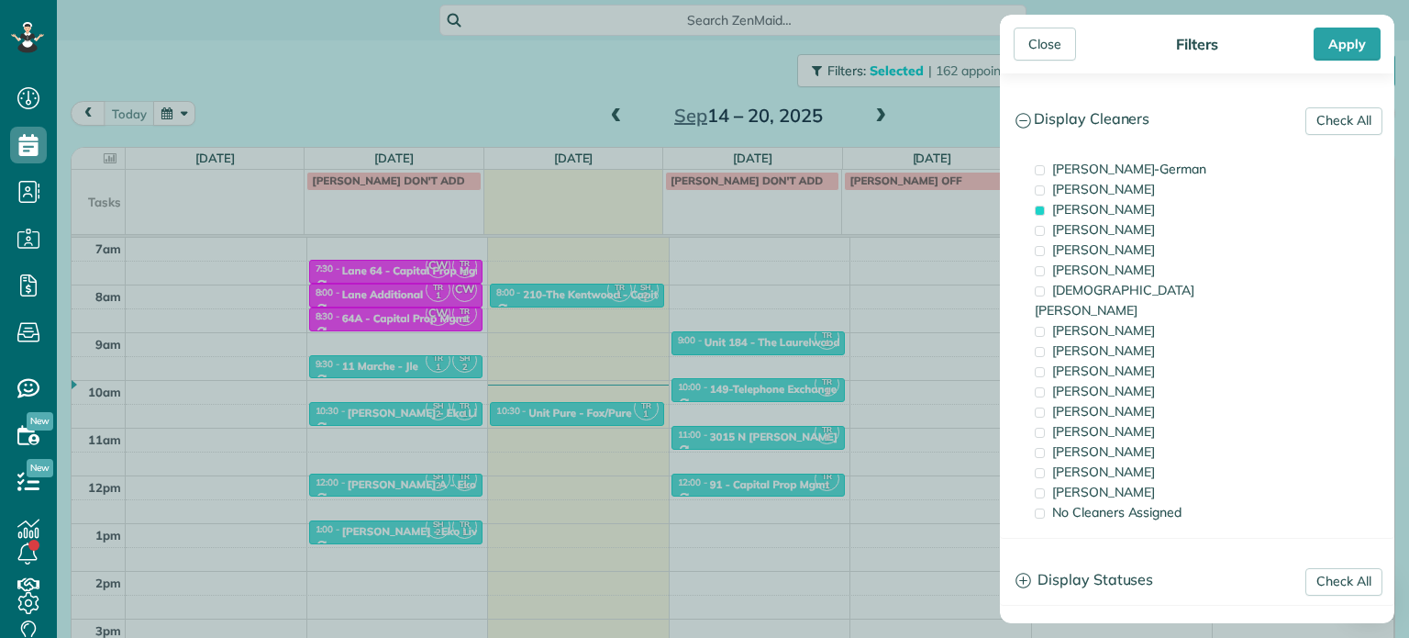
click at [756, 333] on div "Close Filters Apply Check All Display Cleaners [PERSON_NAME]-German [PERSON_NAM…" at bounding box center [704, 319] width 1409 height 638
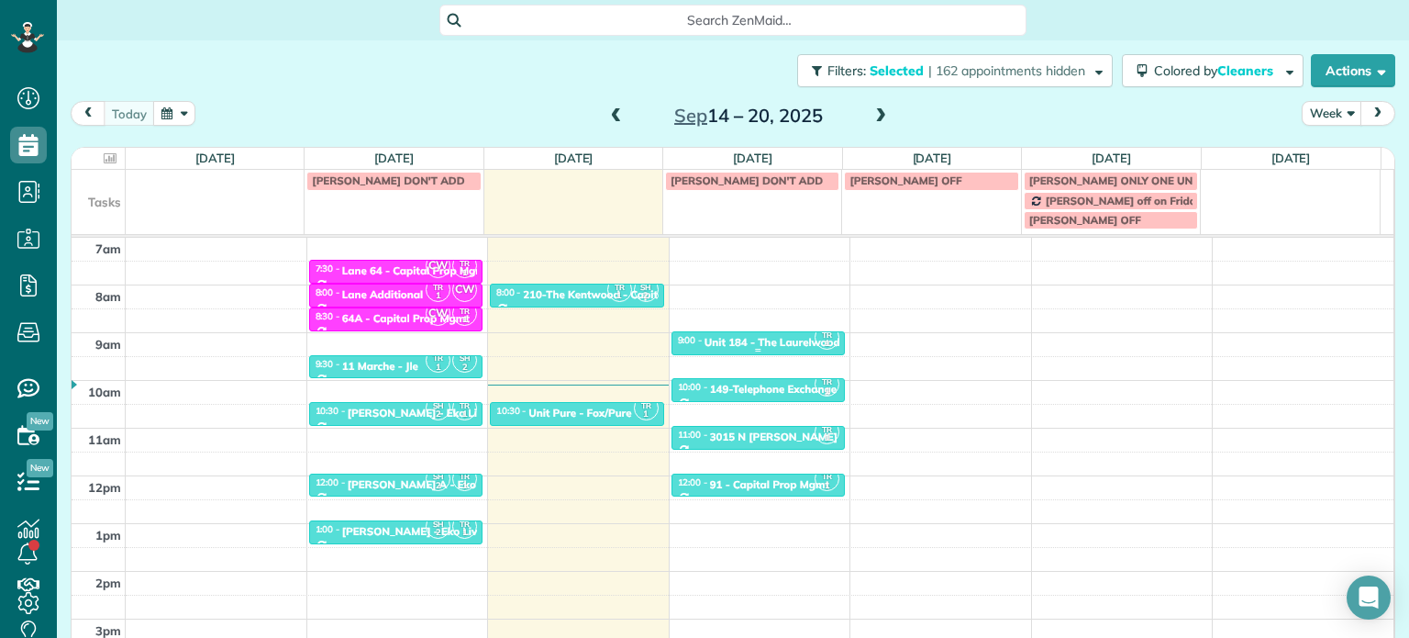
click at [758, 343] on div "Unit 184 - The Laurelwood . - Capital" at bounding box center [799, 342] width 189 height 13
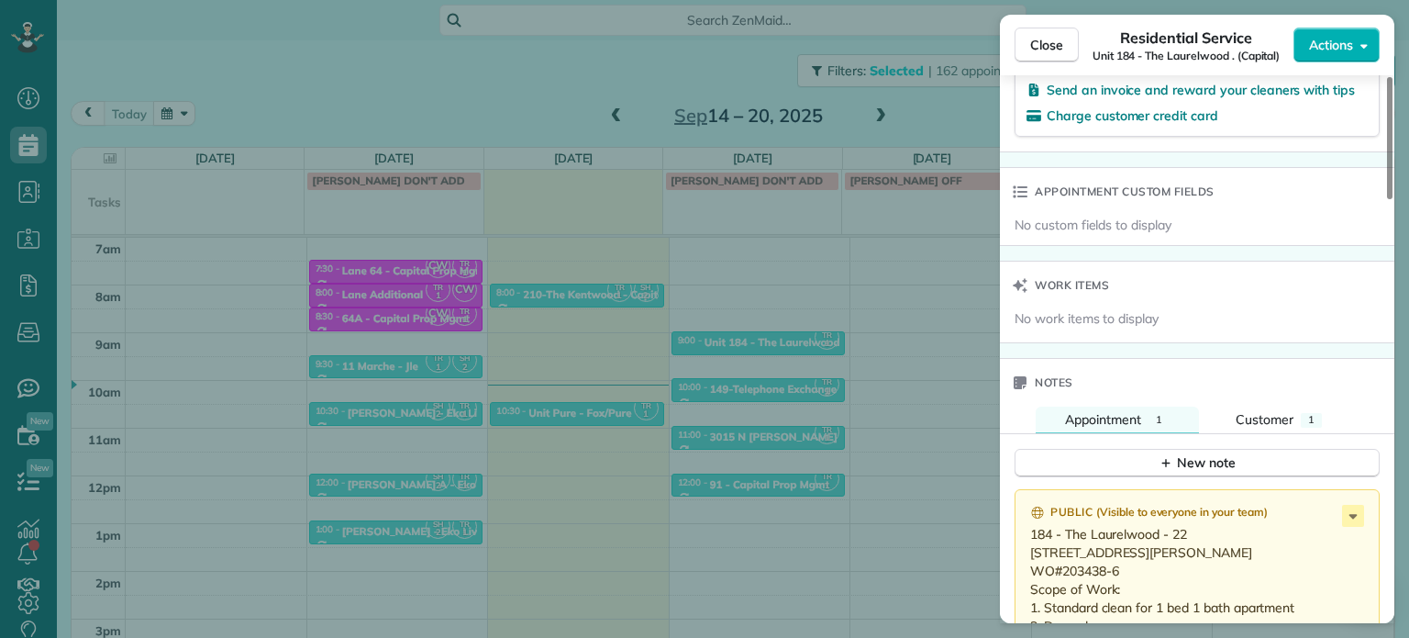
scroll to position [1578, 0]
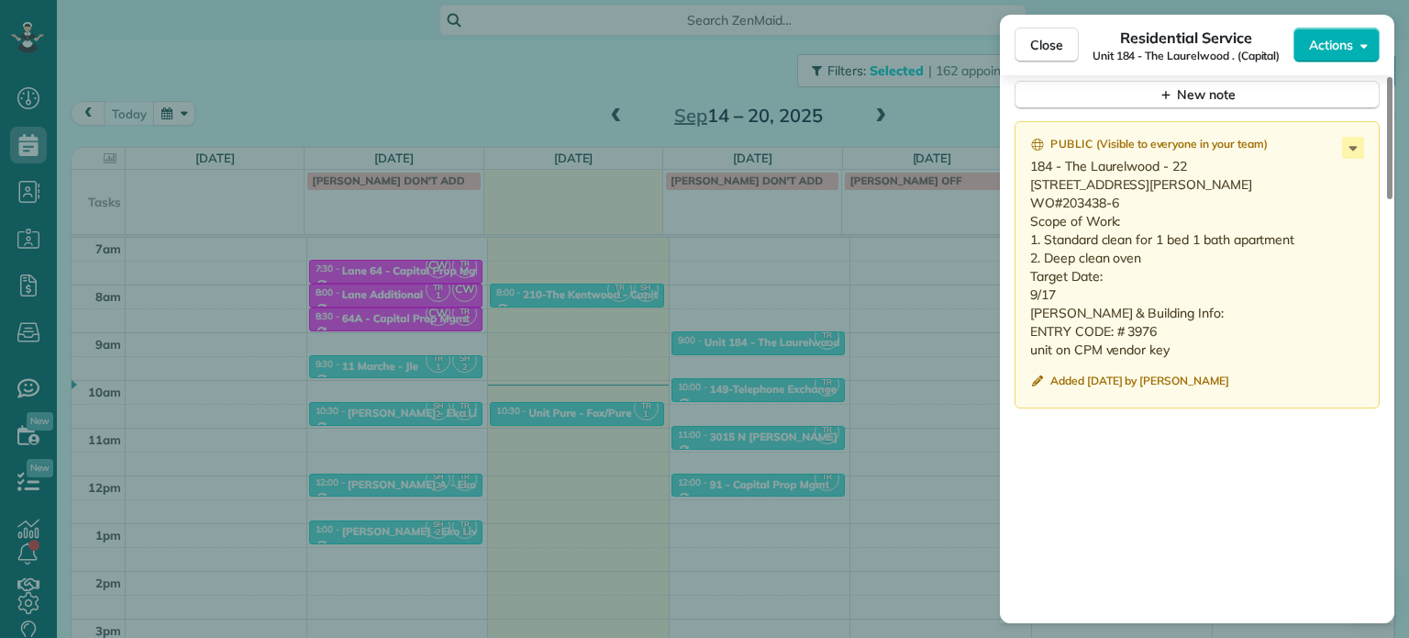
click at [840, 271] on div "Close Residential Service Unit 184 - [GEOGRAPHIC_DATA] . (Capital) Actions Stat…" at bounding box center [704, 319] width 1409 height 638
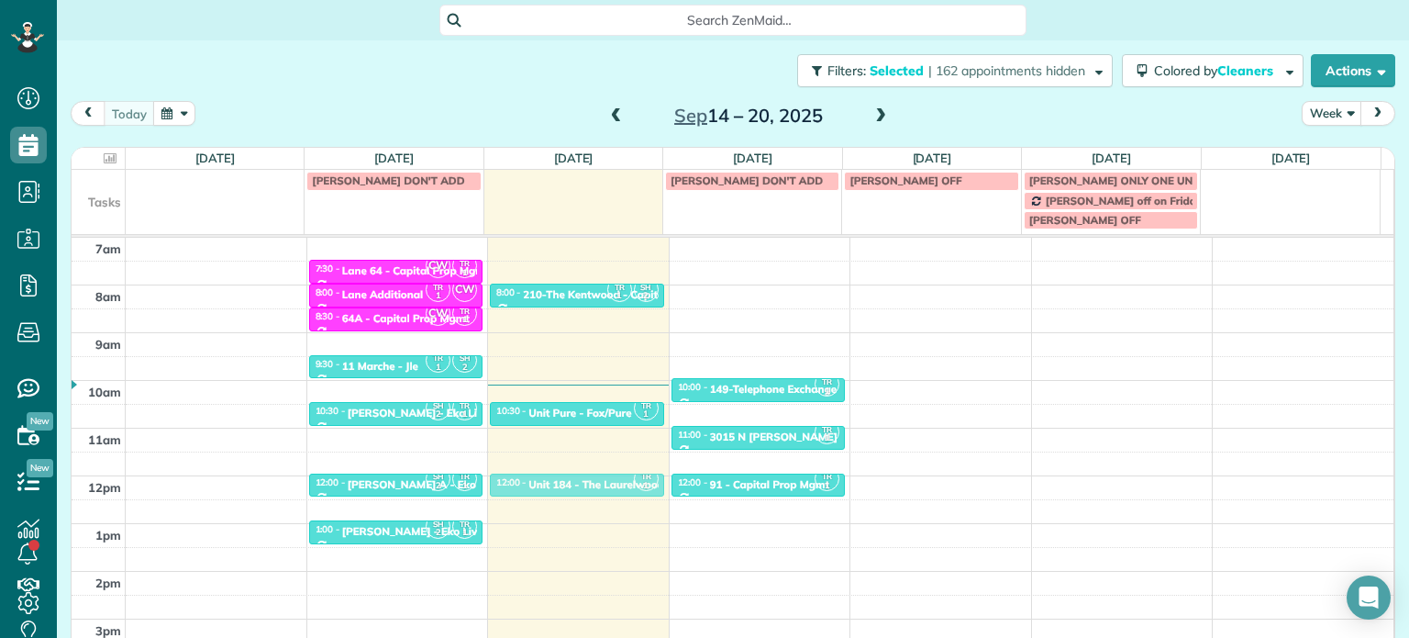
drag, startPoint x: 752, startPoint y: 340, endPoint x: 598, endPoint y: 486, distance: 212.2
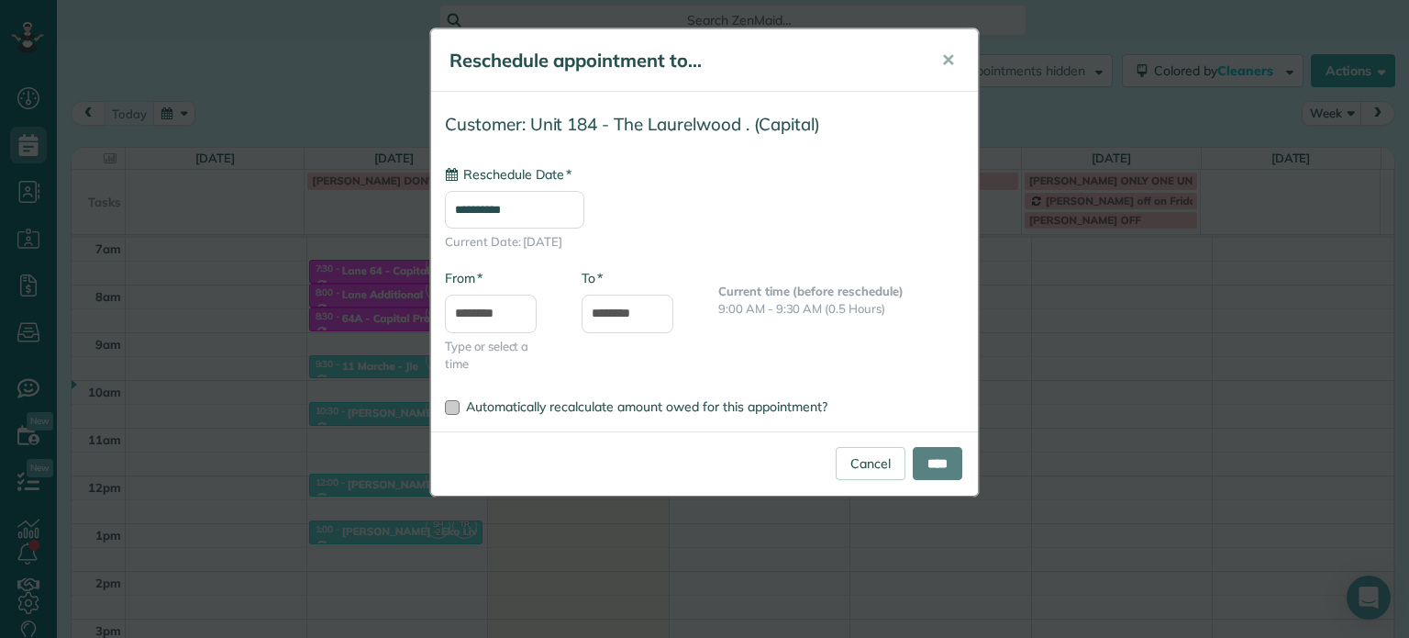
type input "**********"
click at [967, 466] on div "Cancel ****" at bounding box center [704, 463] width 547 height 64
click at [950, 465] on input "****" at bounding box center [938, 463] width 50 height 33
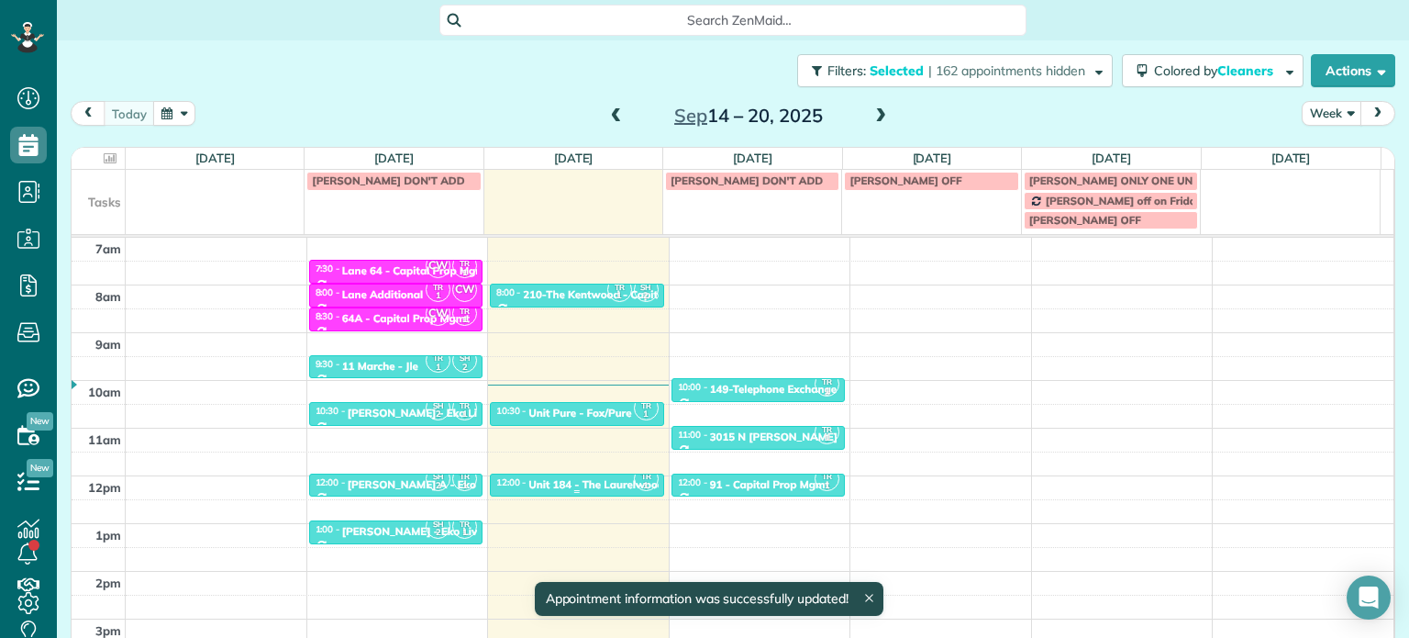
click at [558, 484] on div "Unit 184 - The Laurelwood . - Capital" at bounding box center [622, 484] width 189 height 13
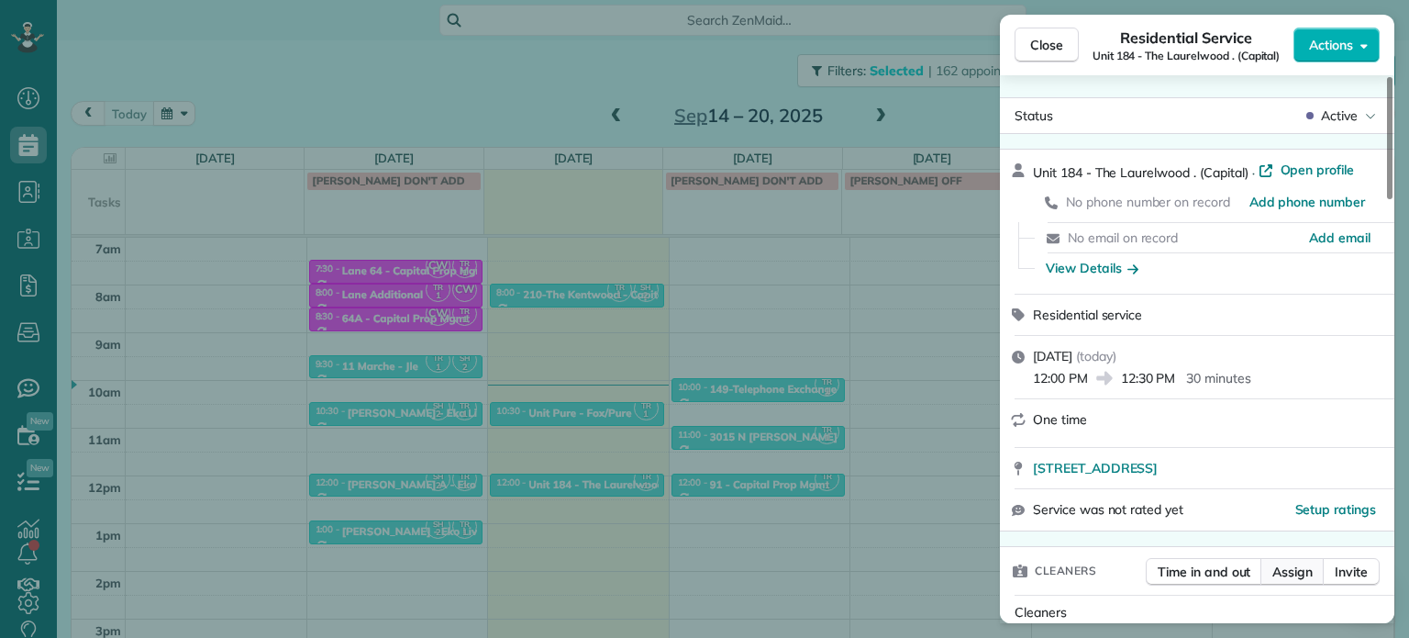
click at [1306, 575] on span "Assign" at bounding box center [1293, 571] width 40 height 18
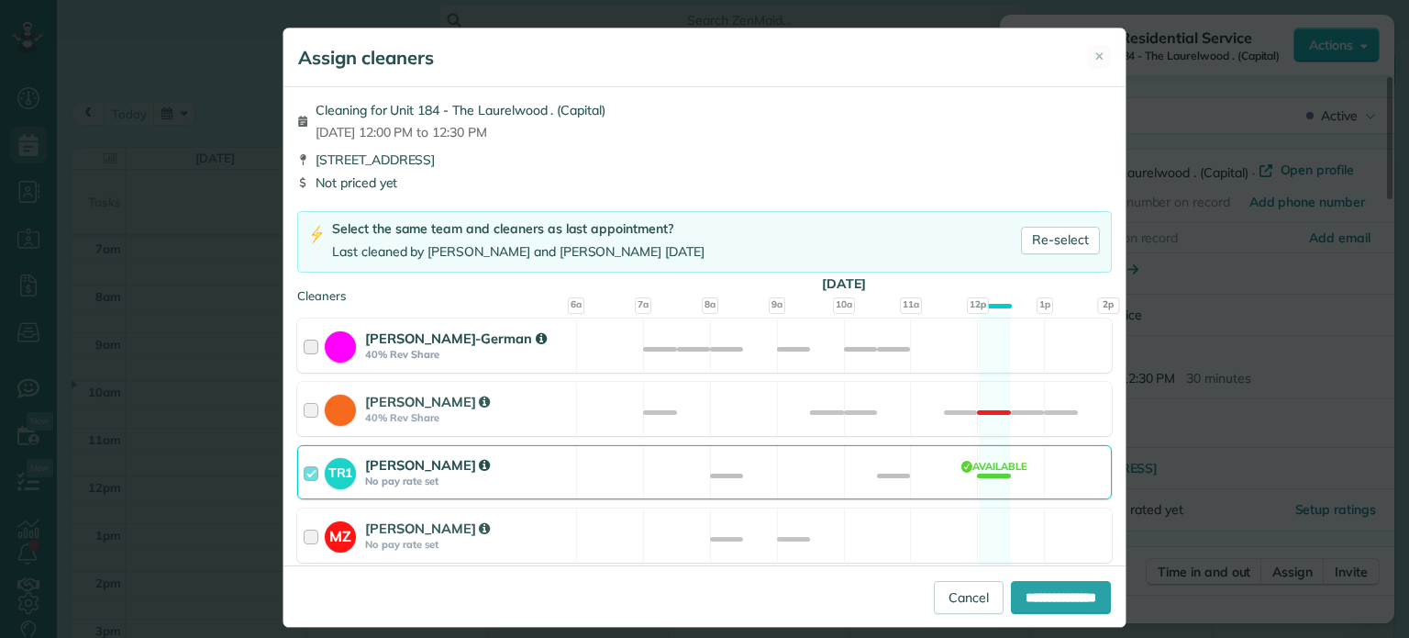
click at [895, 344] on div "[PERSON_NAME]-German 40% Rev Share Available" at bounding box center [704, 345] width 815 height 54
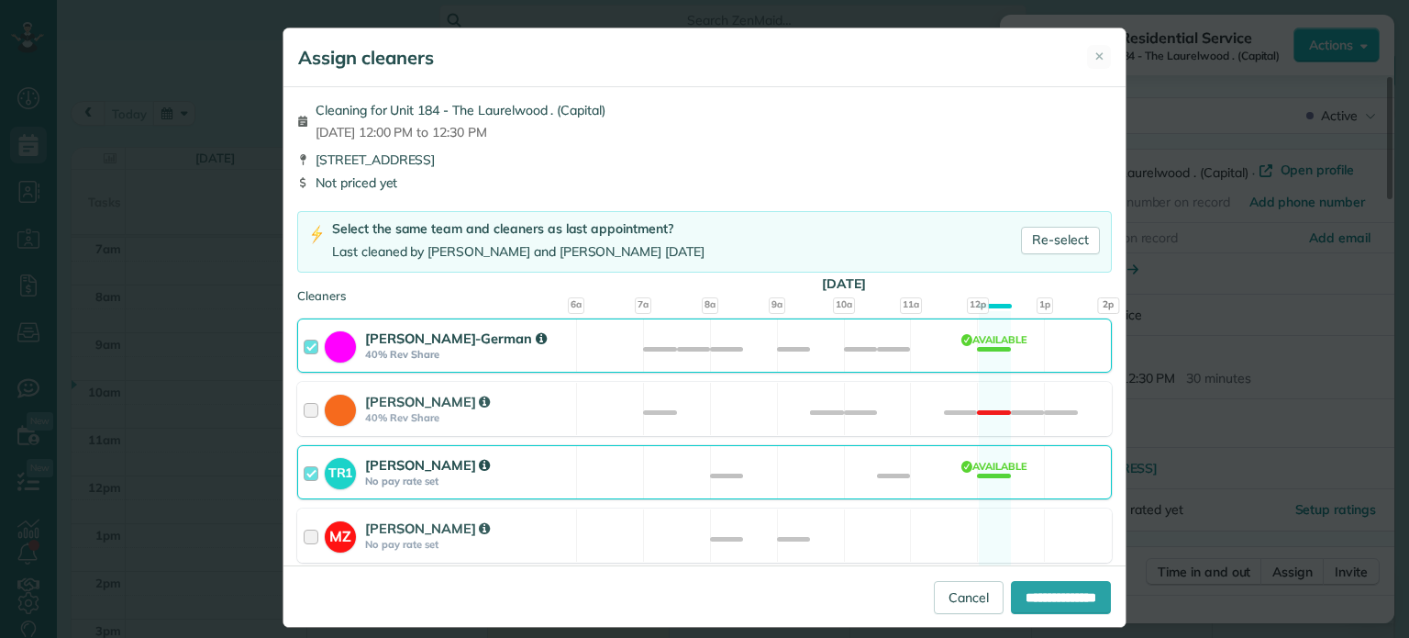
click at [935, 473] on div "TR1 [PERSON_NAME] No pay rate set Available" at bounding box center [704, 472] width 815 height 54
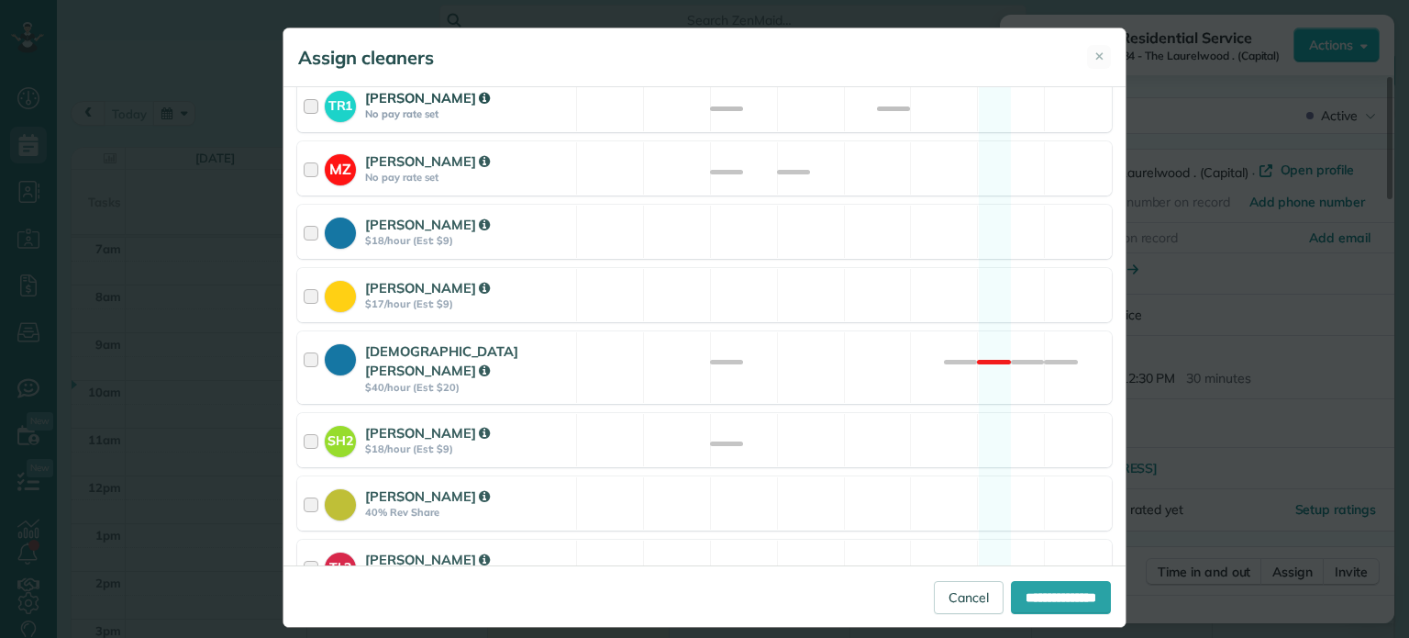
scroll to position [795, 0]
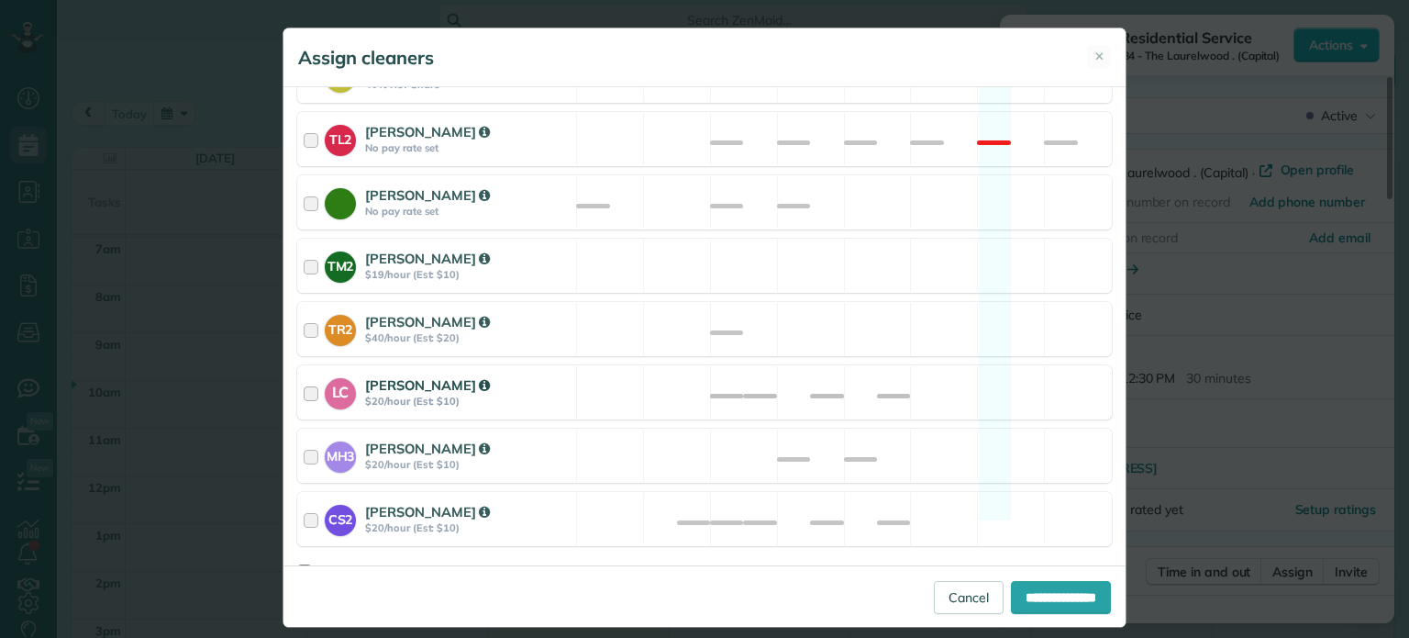
click at [925, 367] on div "LC [PERSON_NAME] $20/hour (Est: $10) Available" at bounding box center [704, 392] width 815 height 54
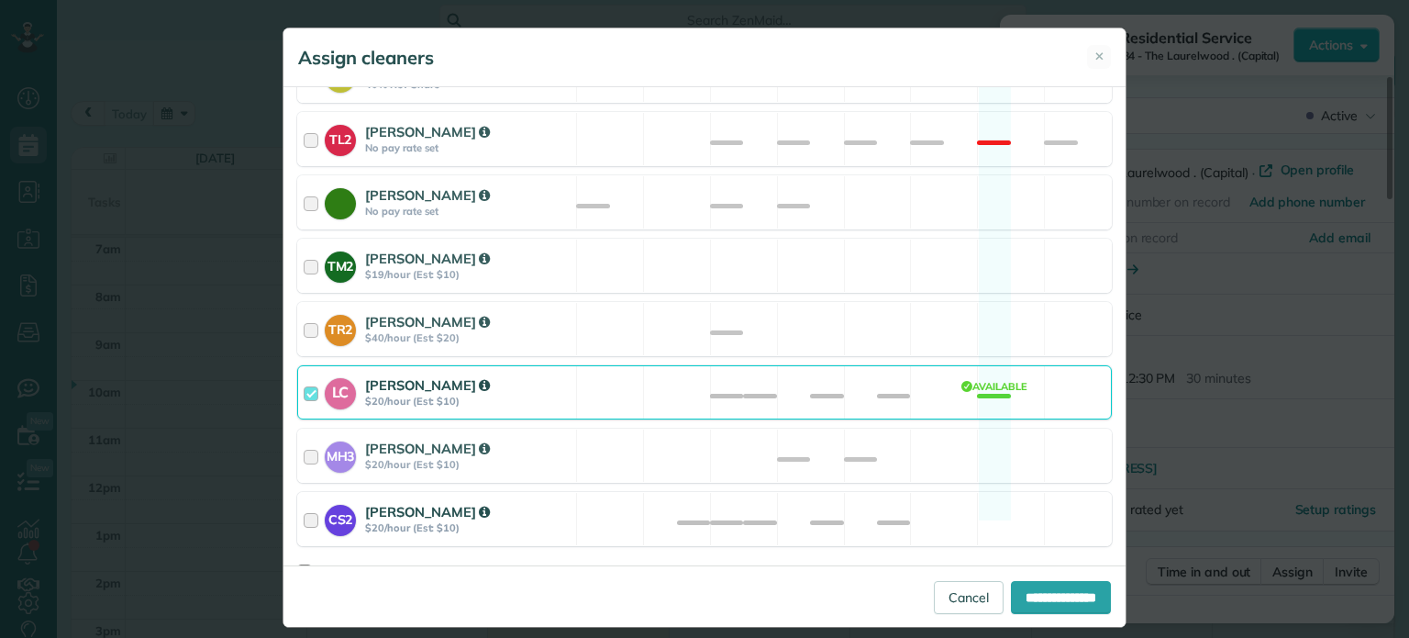
click at [947, 495] on div "CS2 [PERSON_NAME] $20/hour (Est: $10) Available" at bounding box center [704, 519] width 815 height 54
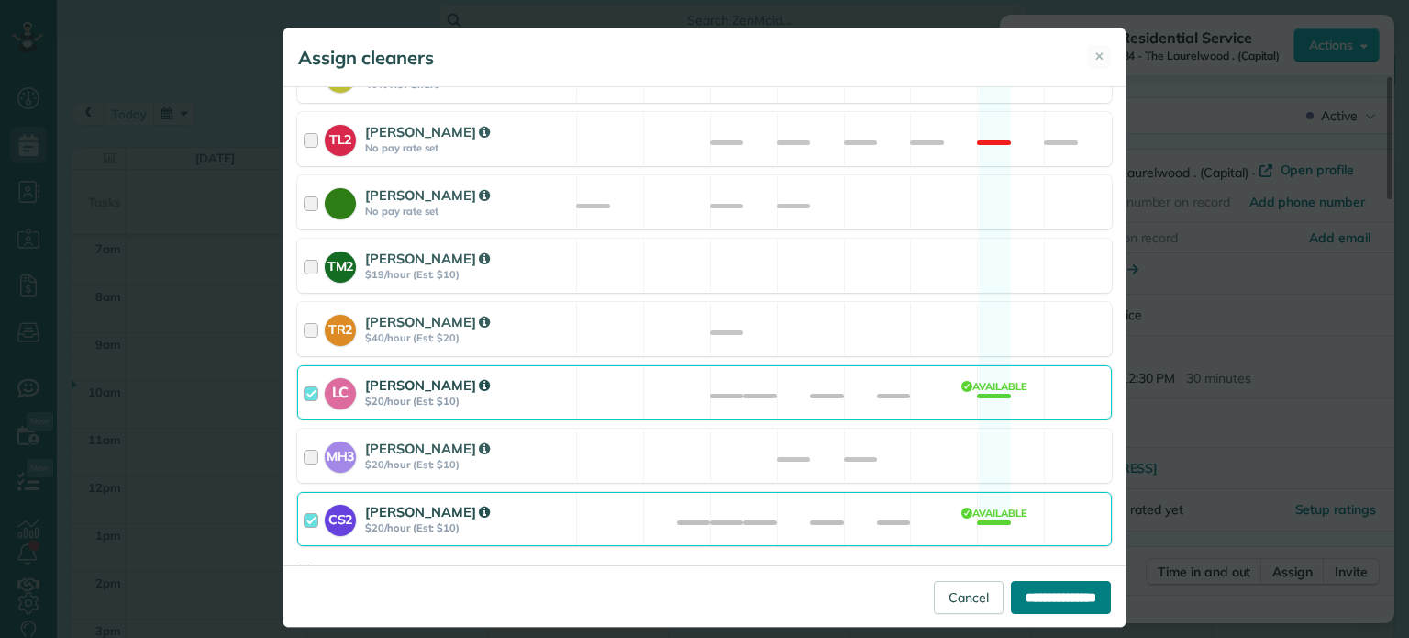
click at [1022, 588] on input "**********" at bounding box center [1061, 597] width 100 height 33
type input "**********"
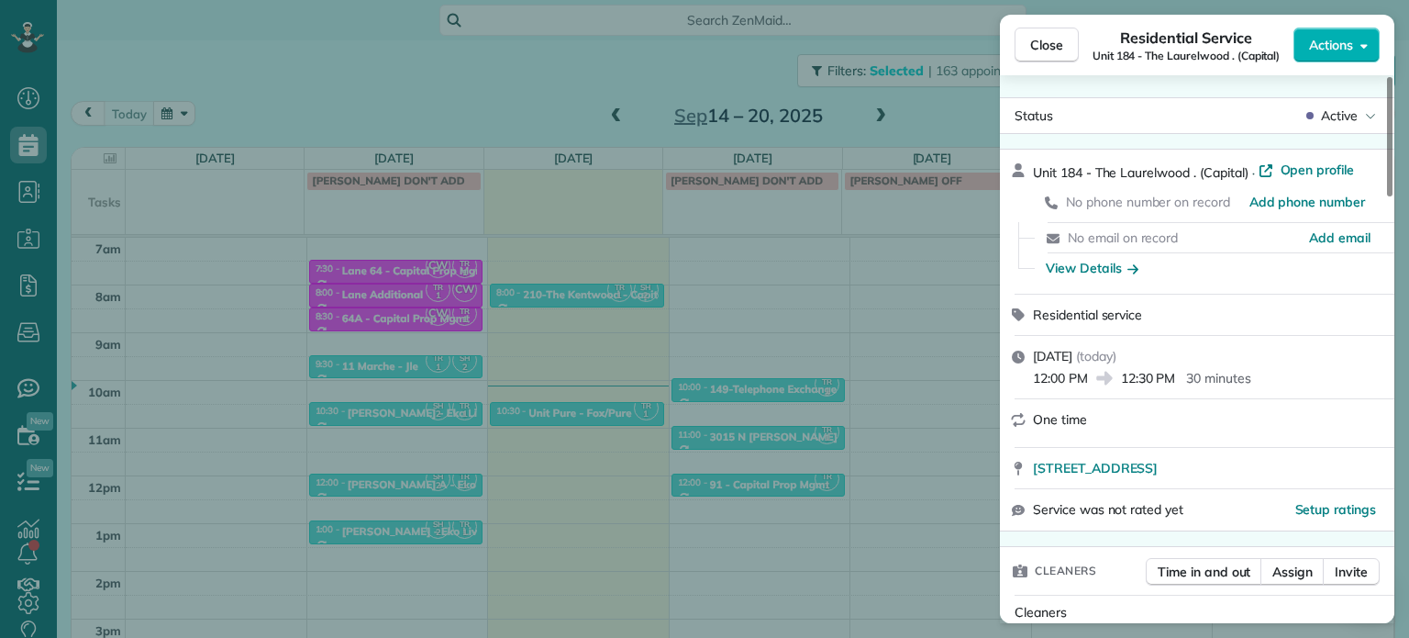
click at [943, 117] on div "Close Residential Service Unit 184 - [GEOGRAPHIC_DATA] . (Capital) Actions Stat…" at bounding box center [704, 319] width 1409 height 638
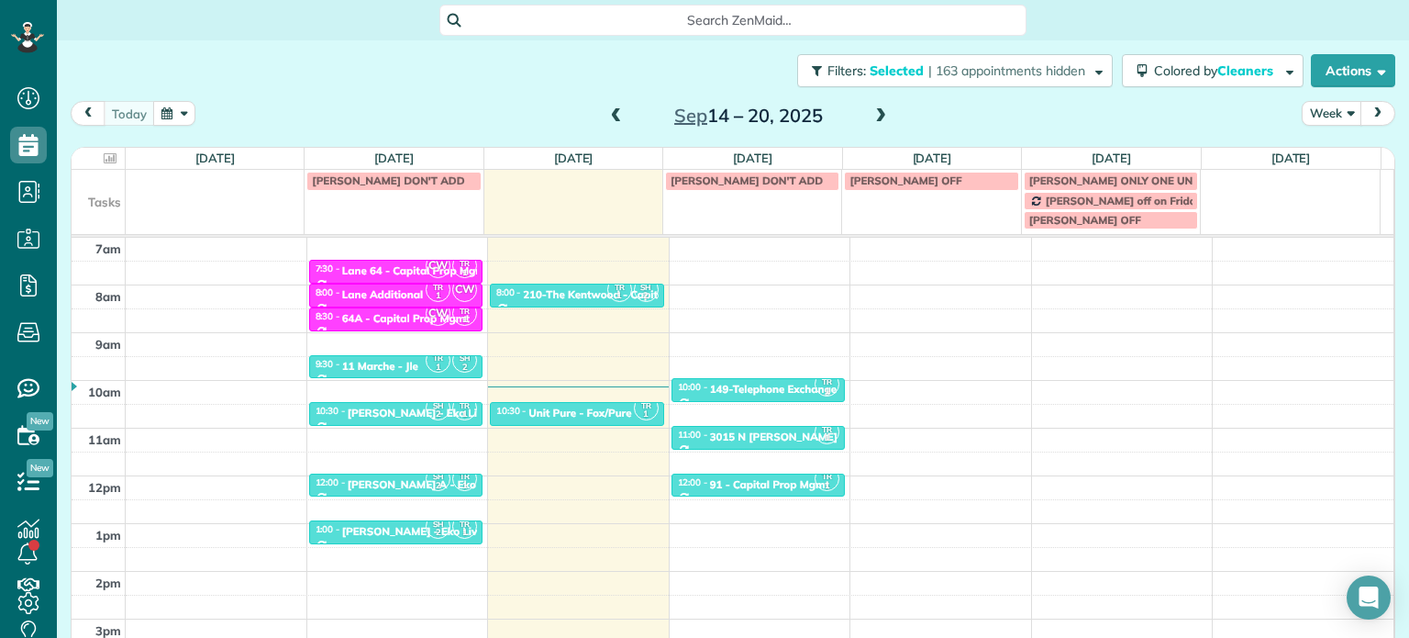
click at [877, 120] on span at bounding box center [881, 116] width 20 height 17
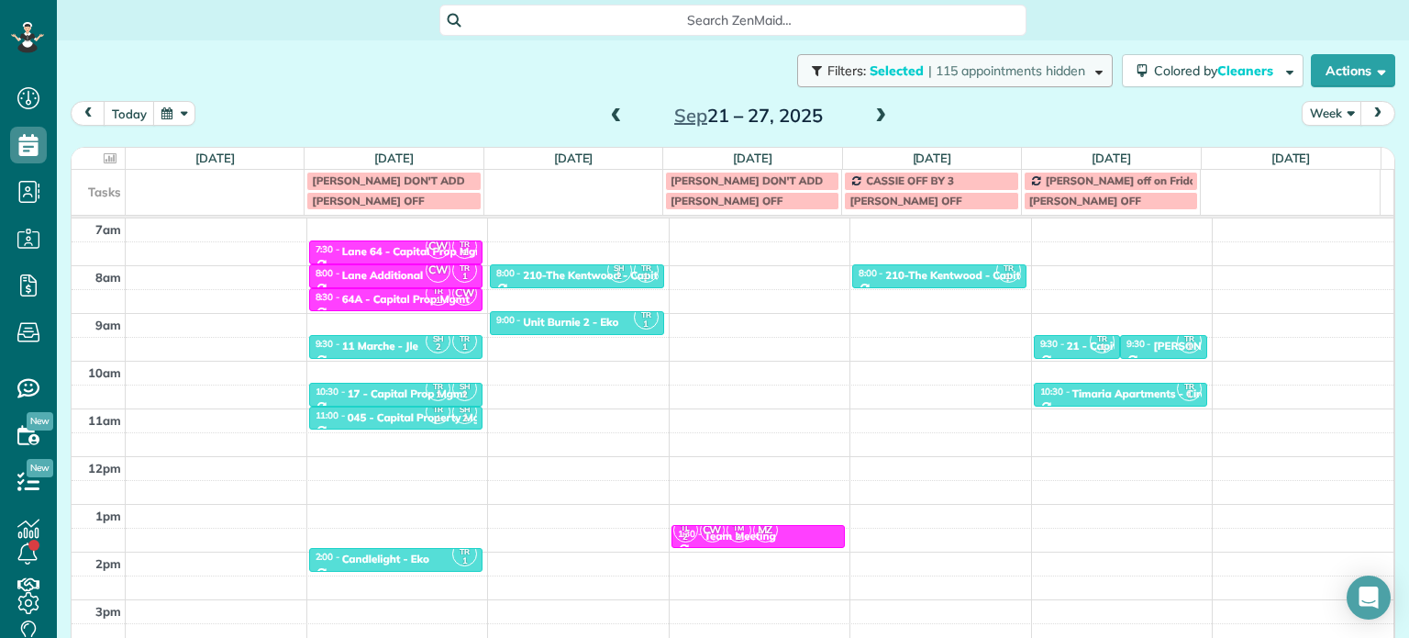
click at [995, 70] on span "| 115 appointments hidden" at bounding box center [1006, 70] width 157 height 17
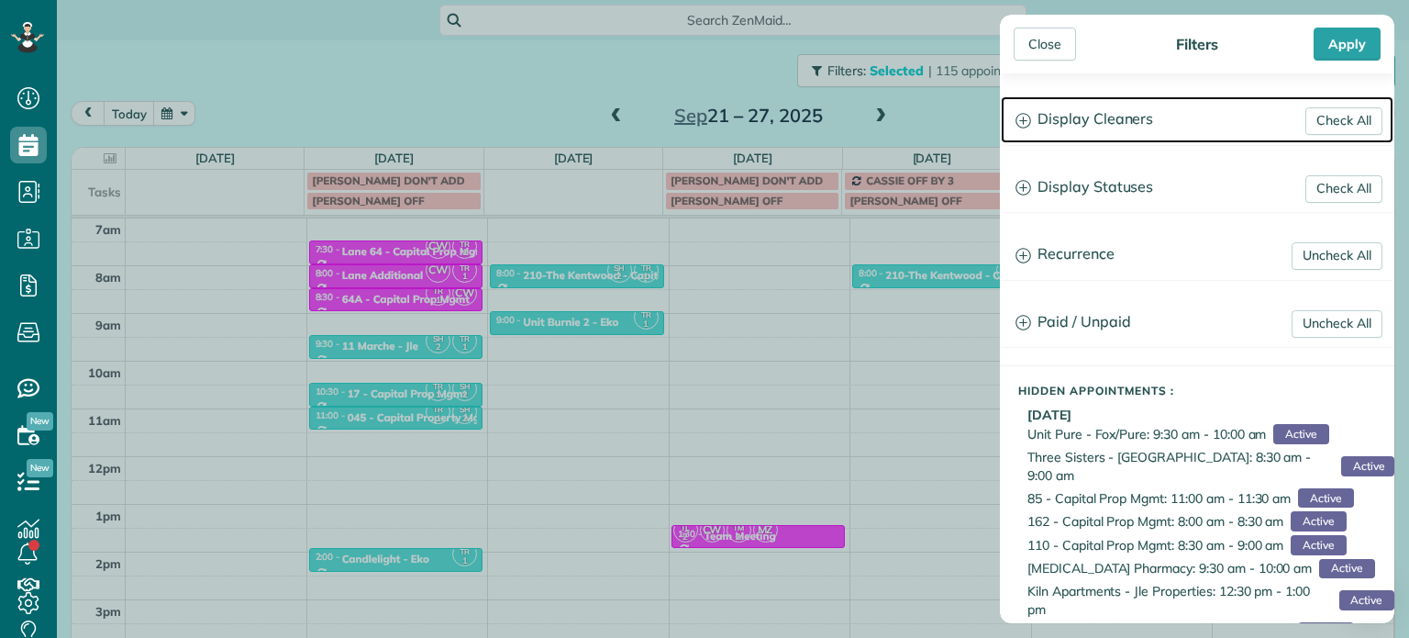
click at [1050, 120] on h3 "Display Cleaners" at bounding box center [1197, 119] width 393 height 47
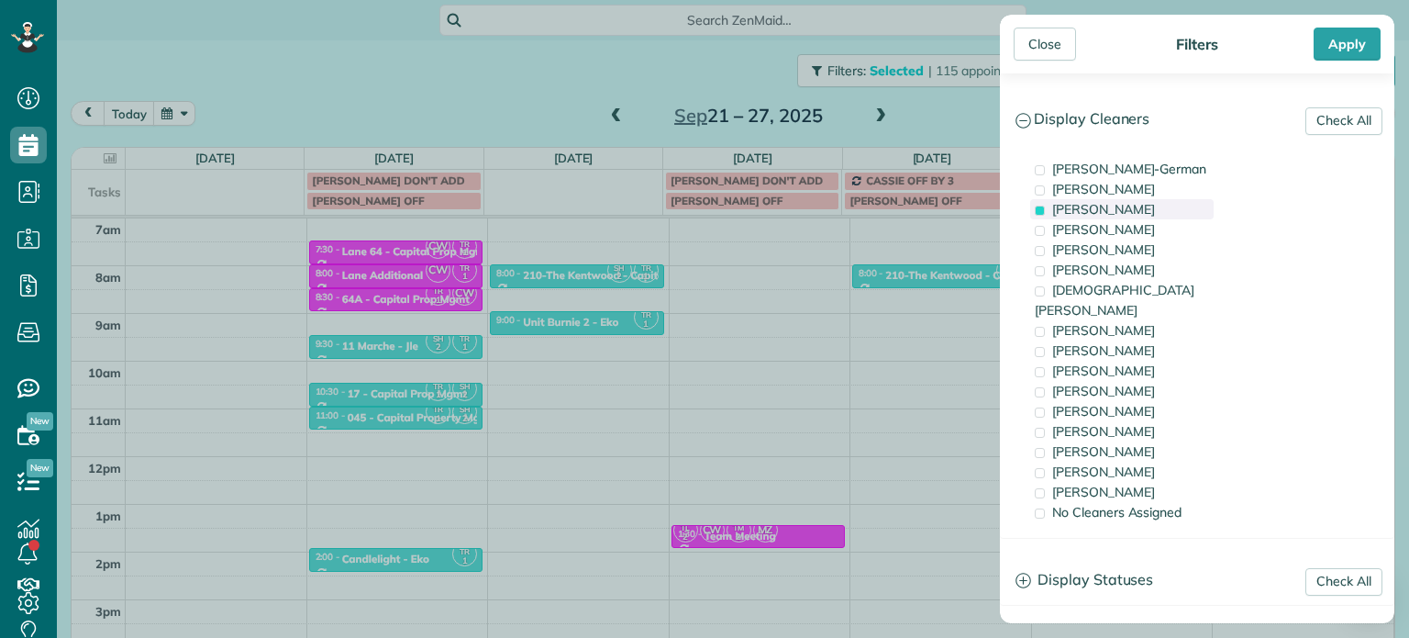
click at [1106, 212] on span "[PERSON_NAME]" at bounding box center [1103, 209] width 103 height 17
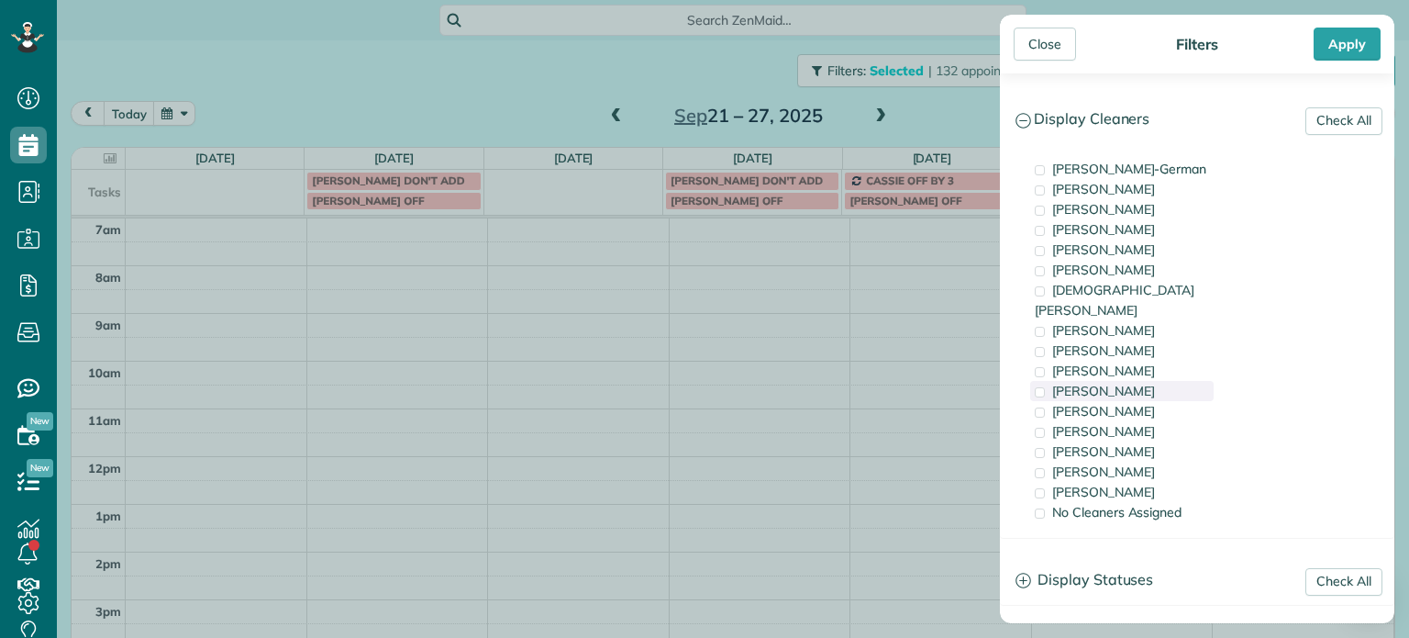
click at [1117, 383] on span "[PERSON_NAME]" at bounding box center [1103, 391] width 103 height 17
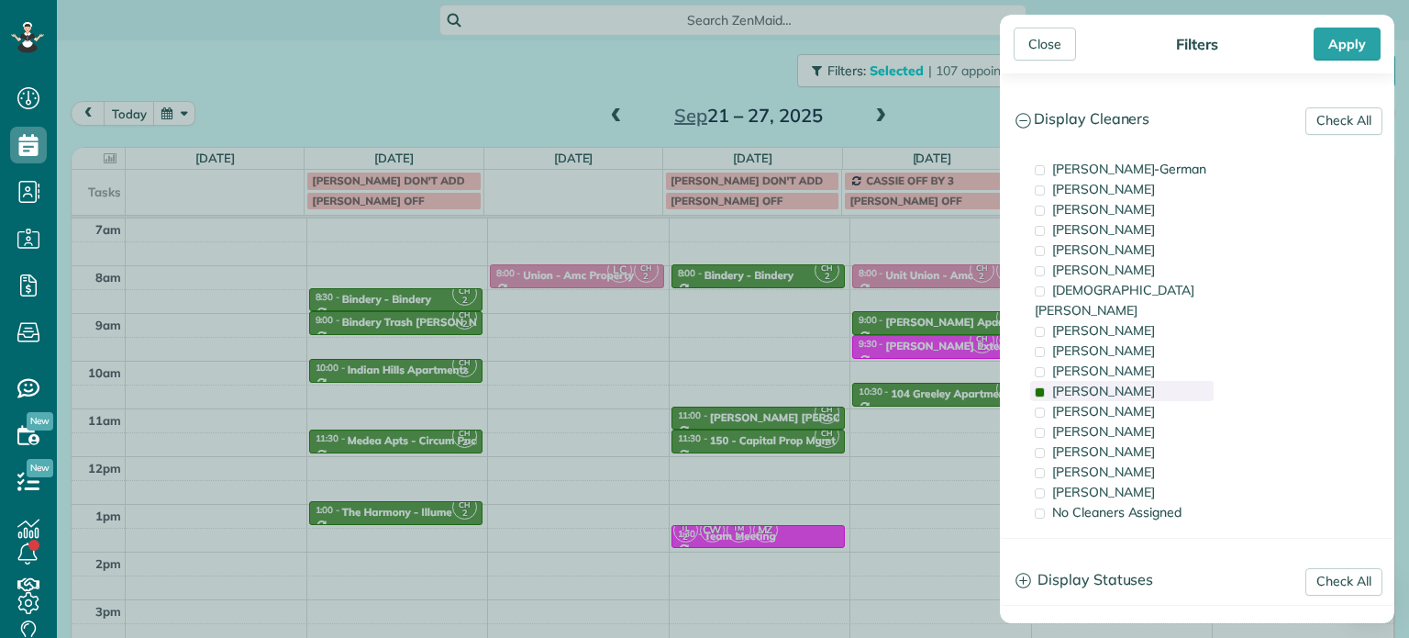
click at [1117, 383] on span "[PERSON_NAME]" at bounding box center [1103, 391] width 103 height 17
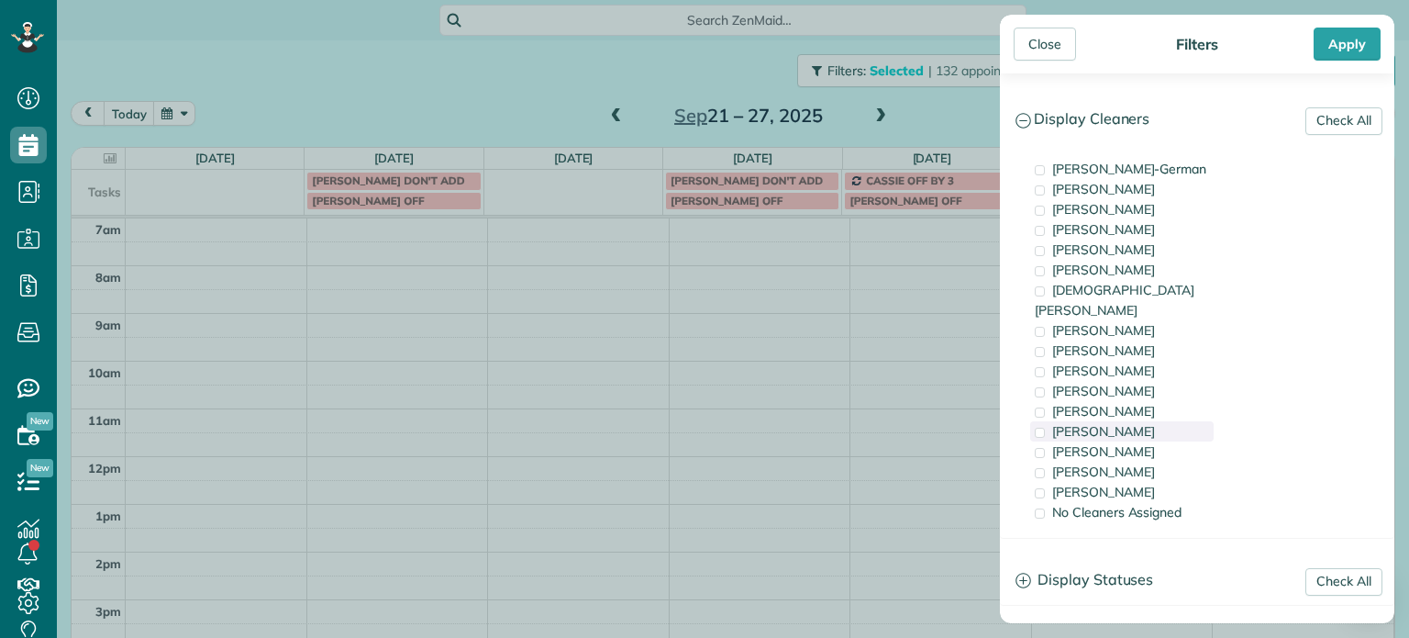
click at [1102, 423] on span "[PERSON_NAME]" at bounding box center [1103, 431] width 103 height 17
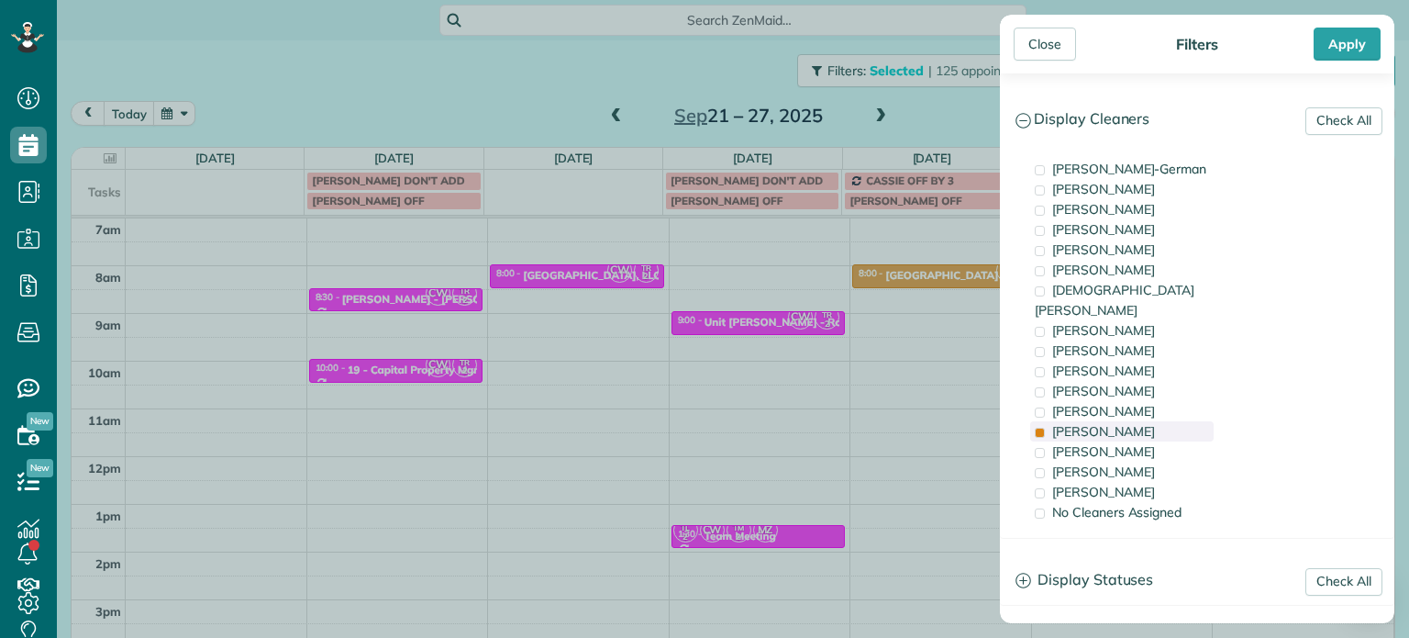
click at [1107, 423] on span "[PERSON_NAME]" at bounding box center [1103, 431] width 103 height 17
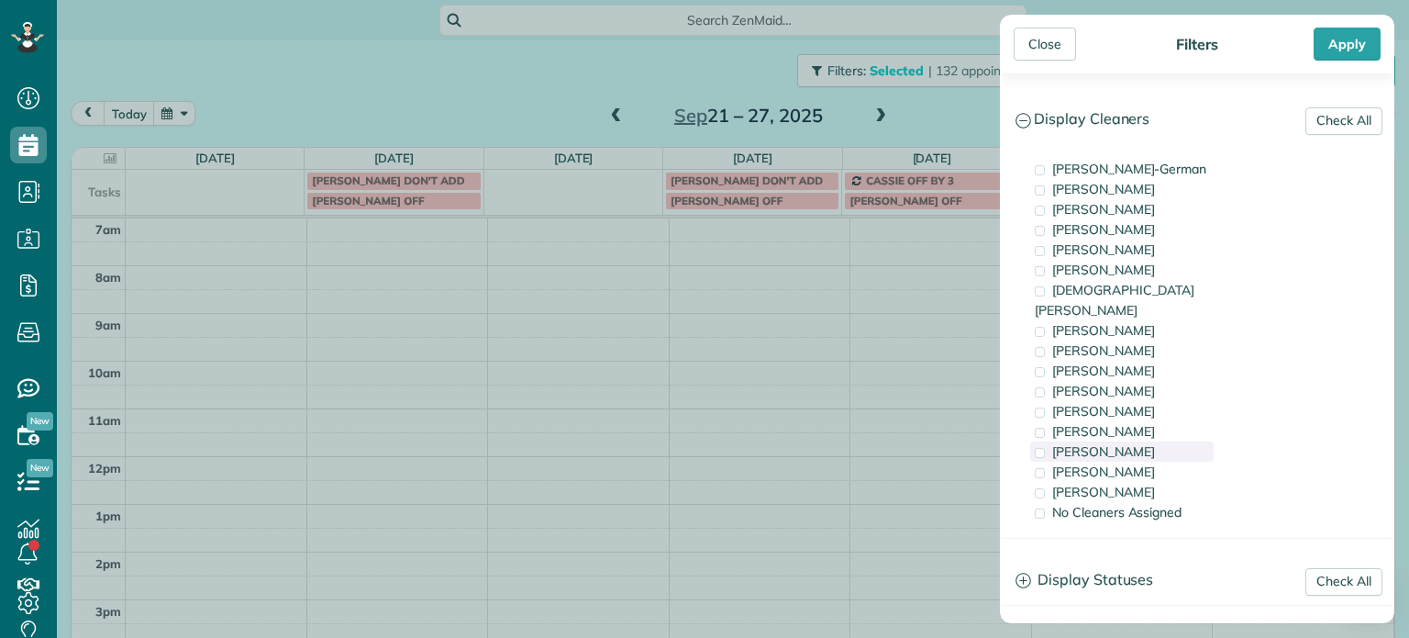
click at [1111, 443] on span "[PERSON_NAME]" at bounding box center [1103, 451] width 103 height 17
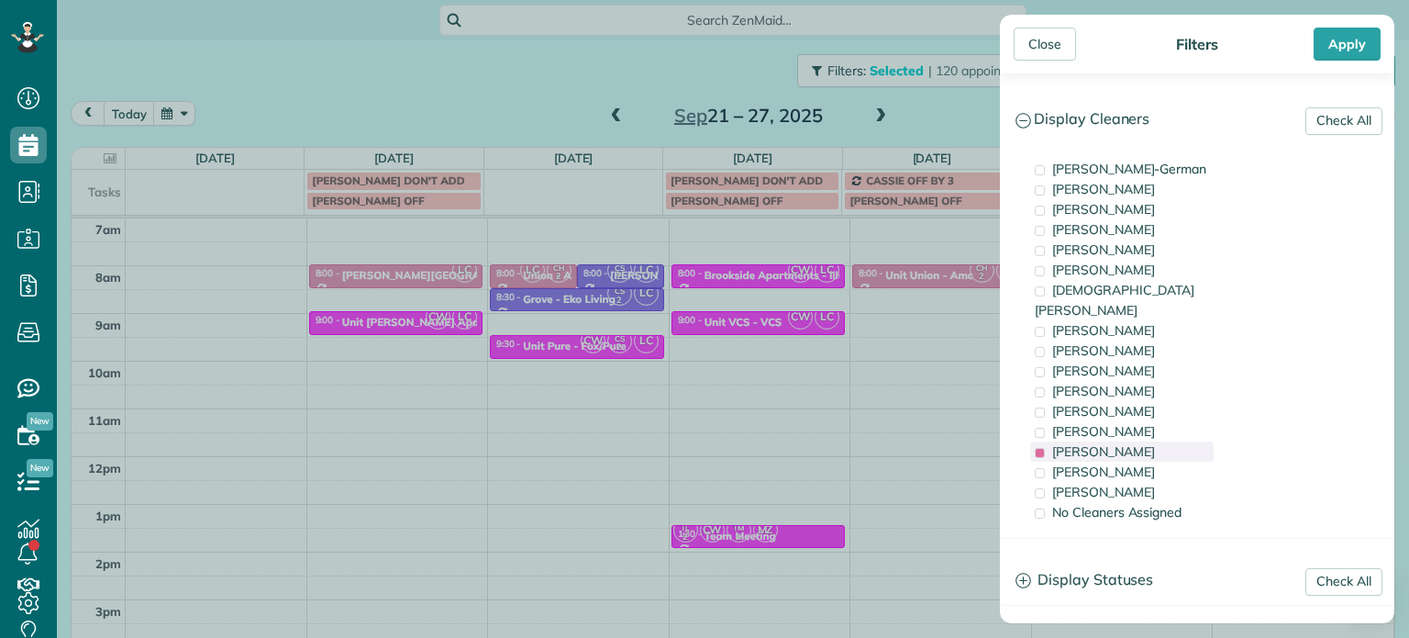
click at [1111, 443] on span "[PERSON_NAME]" at bounding box center [1103, 451] width 103 height 17
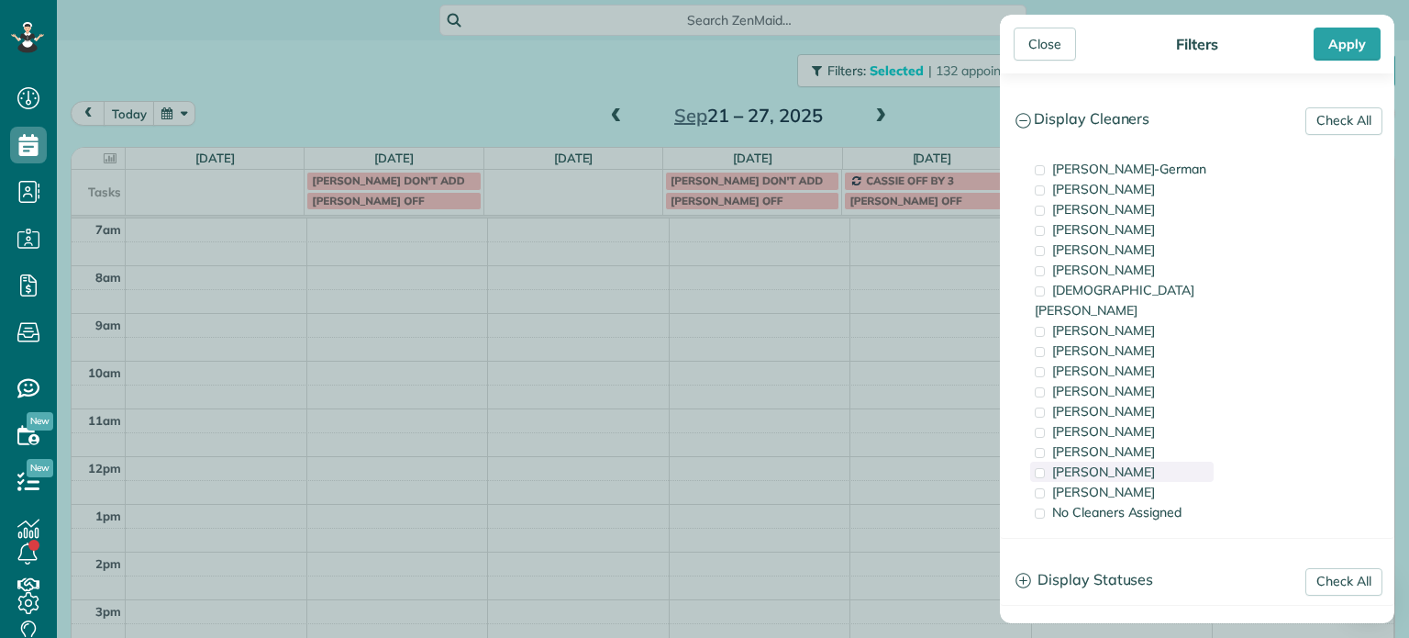
click at [1113, 463] on span "[PERSON_NAME]" at bounding box center [1103, 471] width 103 height 17
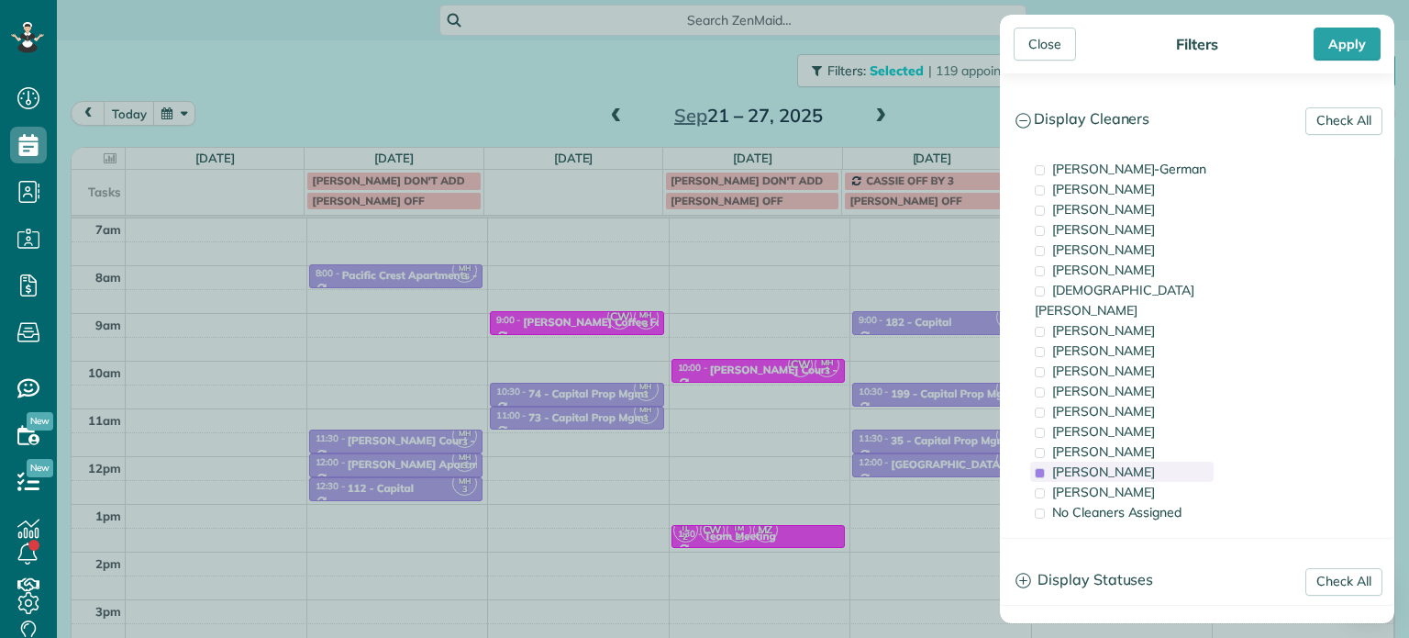
click at [1113, 463] on span "[PERSON_NAME]" at bounding box center [1103, 471] width 103 height 17
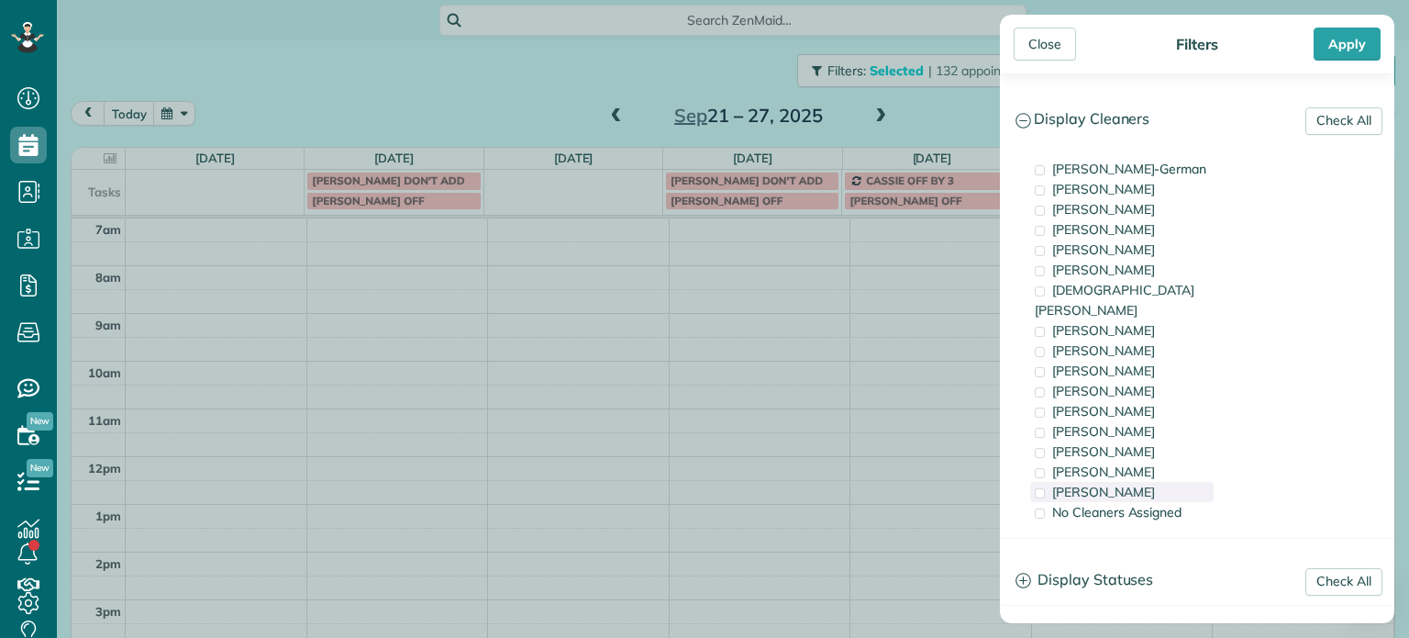
click at [1121, 484] on span "[PERSON_NAME]" at bounding box center [1103, 492] width 103 height 17
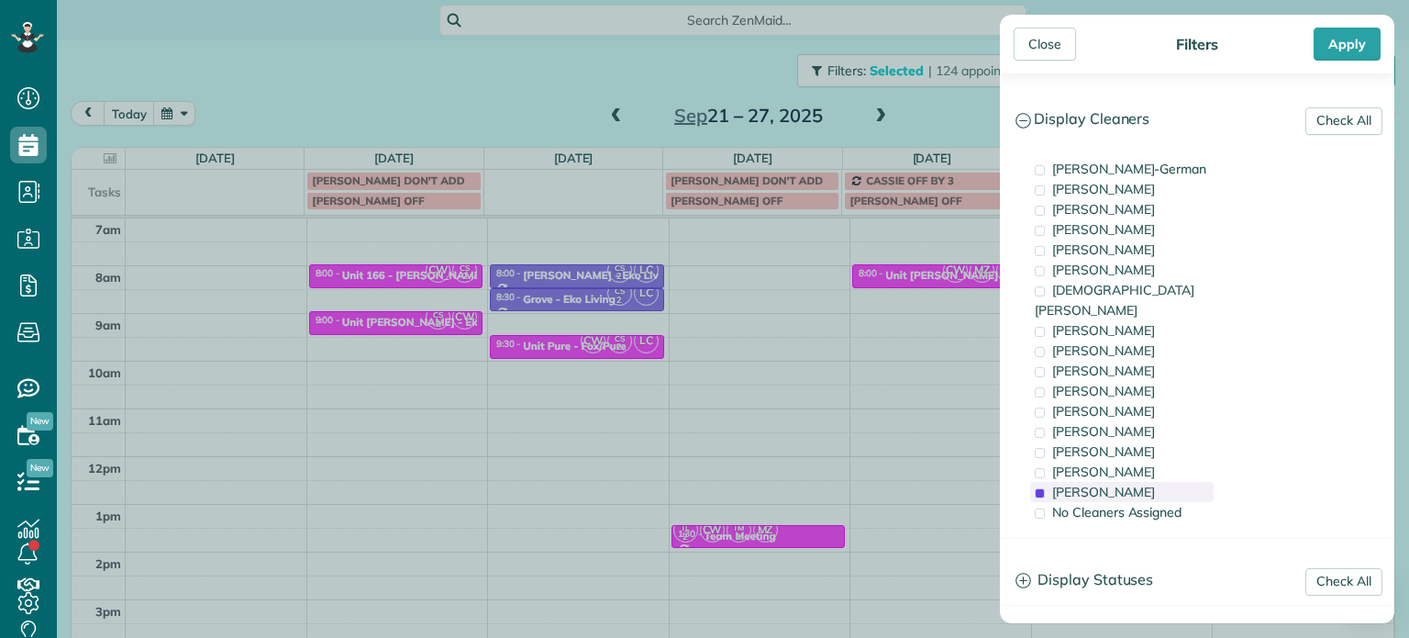
click at [1120, 484] on span "[PERSON_NAME]" at bounding box center [1103, 492] width 103 height 17
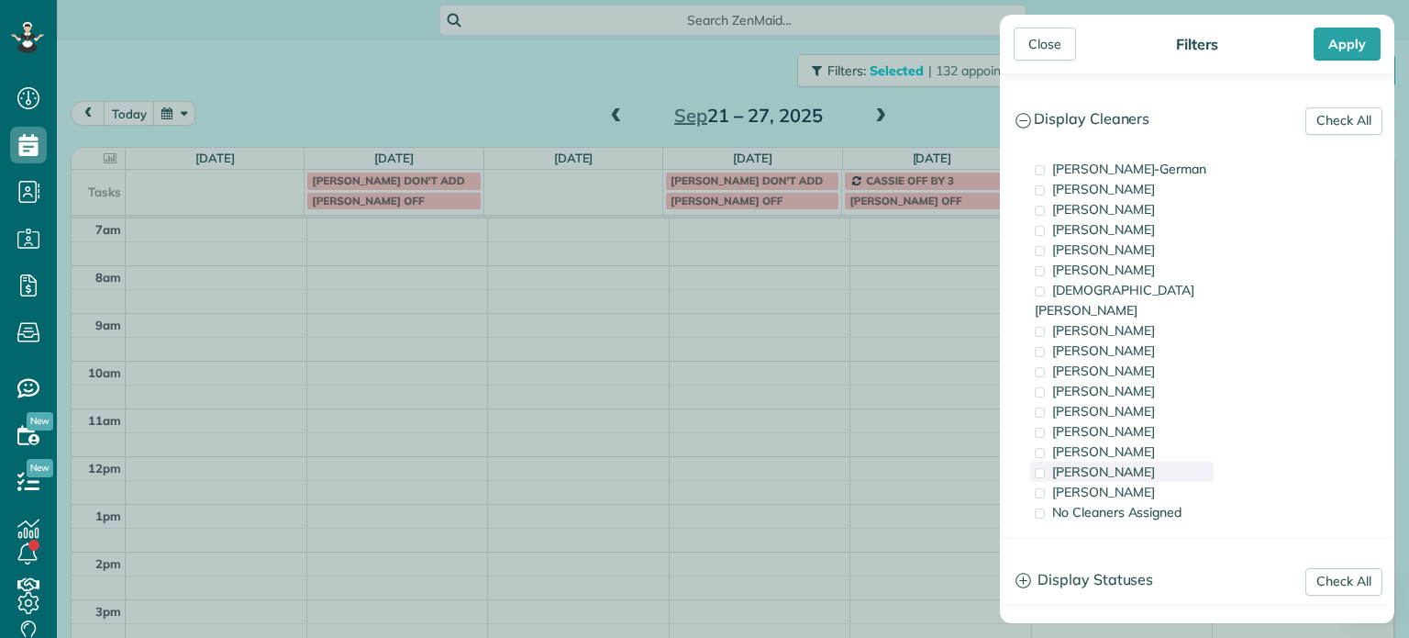
click at [1122, 463] on span "[PERSON_NAME]" at bounding box center [1103, 471] width 103 height 17
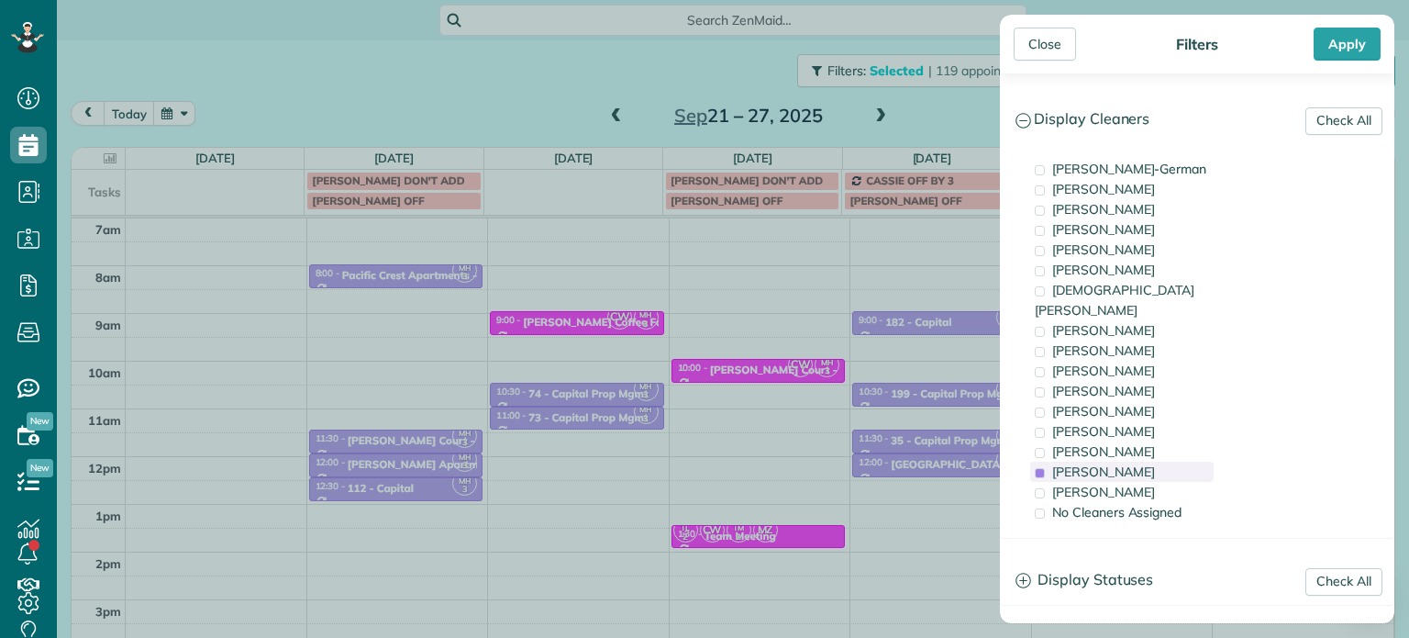
click at [1122, 463] on span "[PERSON_NAME]" at bounding box center [1103, 471] width 103 height 17
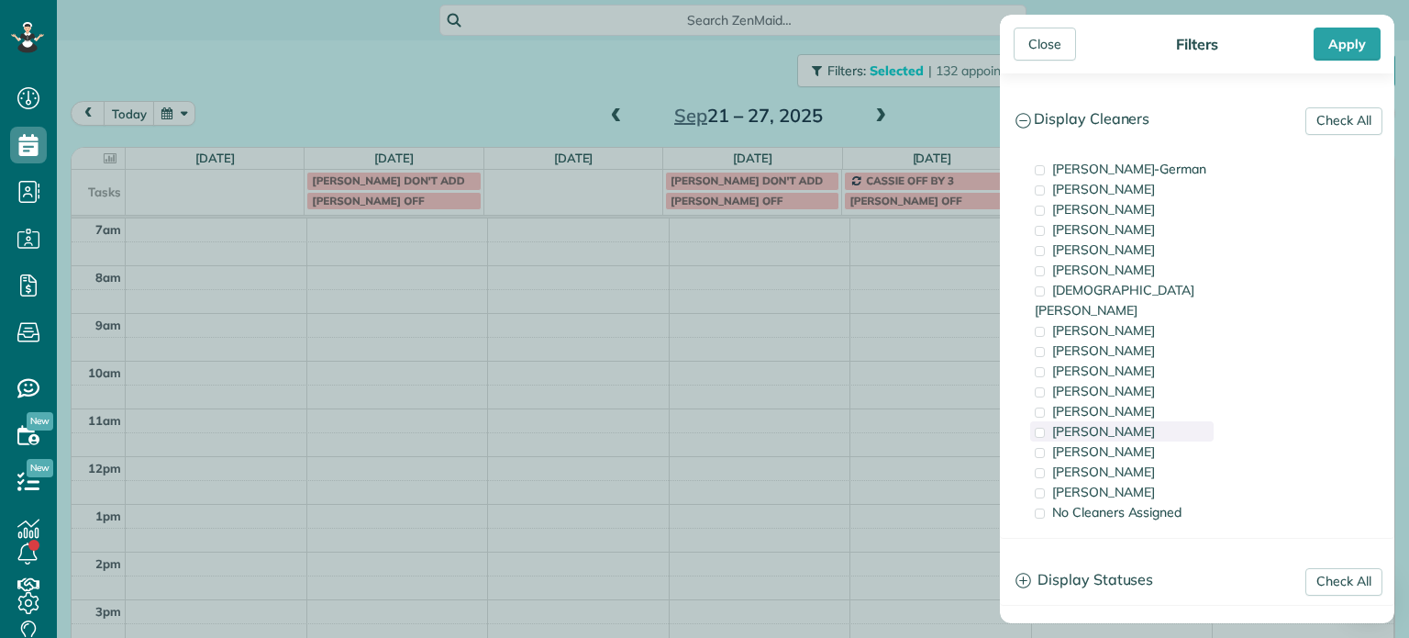
click at [1127, 421] on div "[PERSON_NAME]" at bounding box center [1121, 431] width 183 height 20
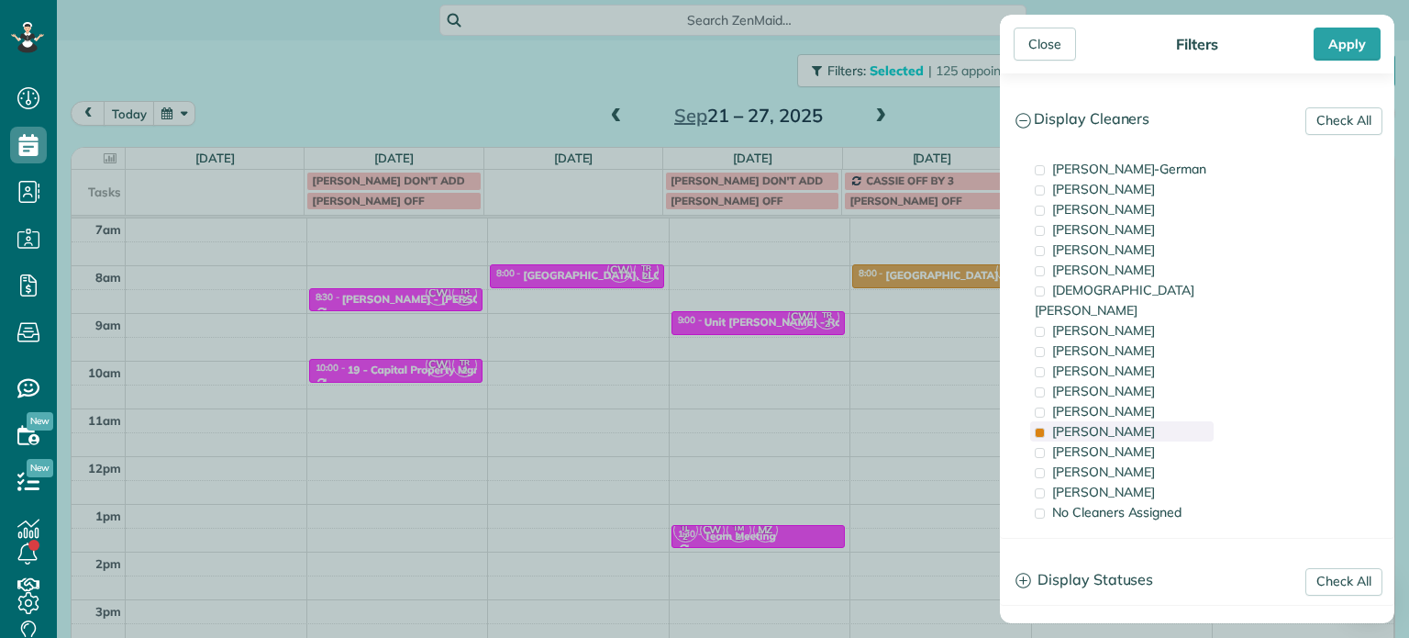
click at [1106, 423] on span "[PERSON_NAME]" at bounding box center [1103, 431] width 103 height 17
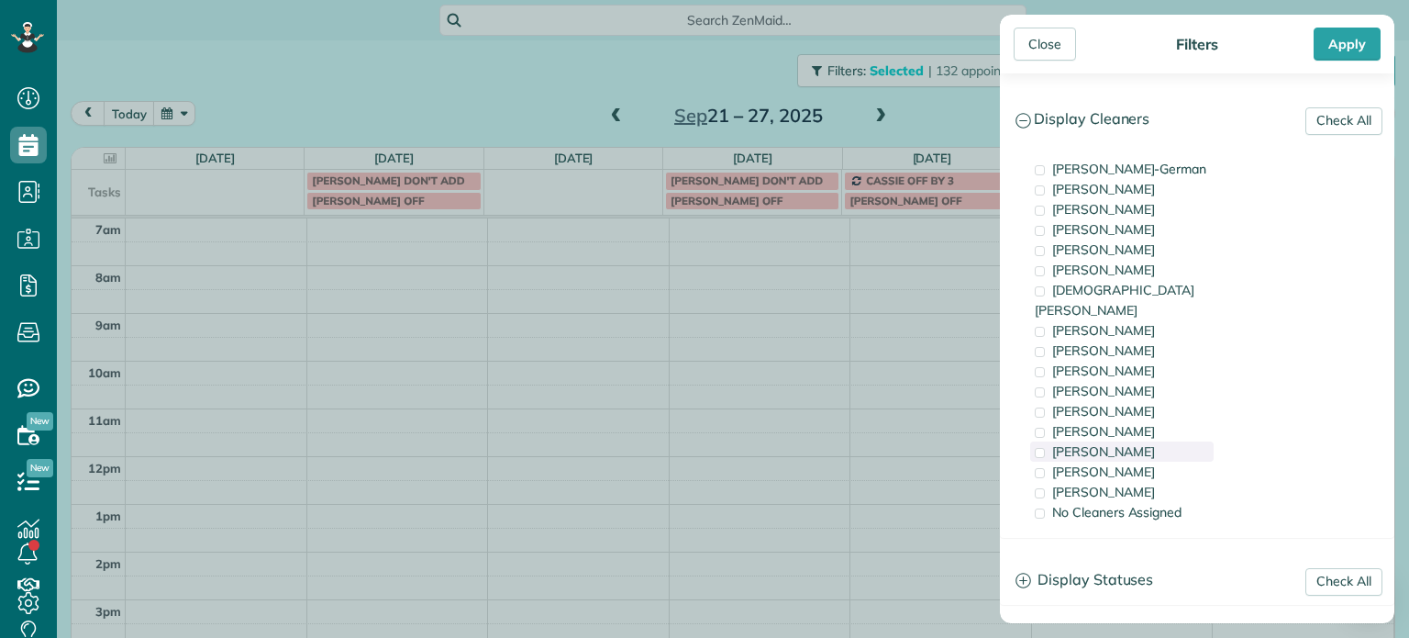
click at [1110, 443] on span "[PERSON_NAME]" at bounding box center [1103, 451] width 103 height 17
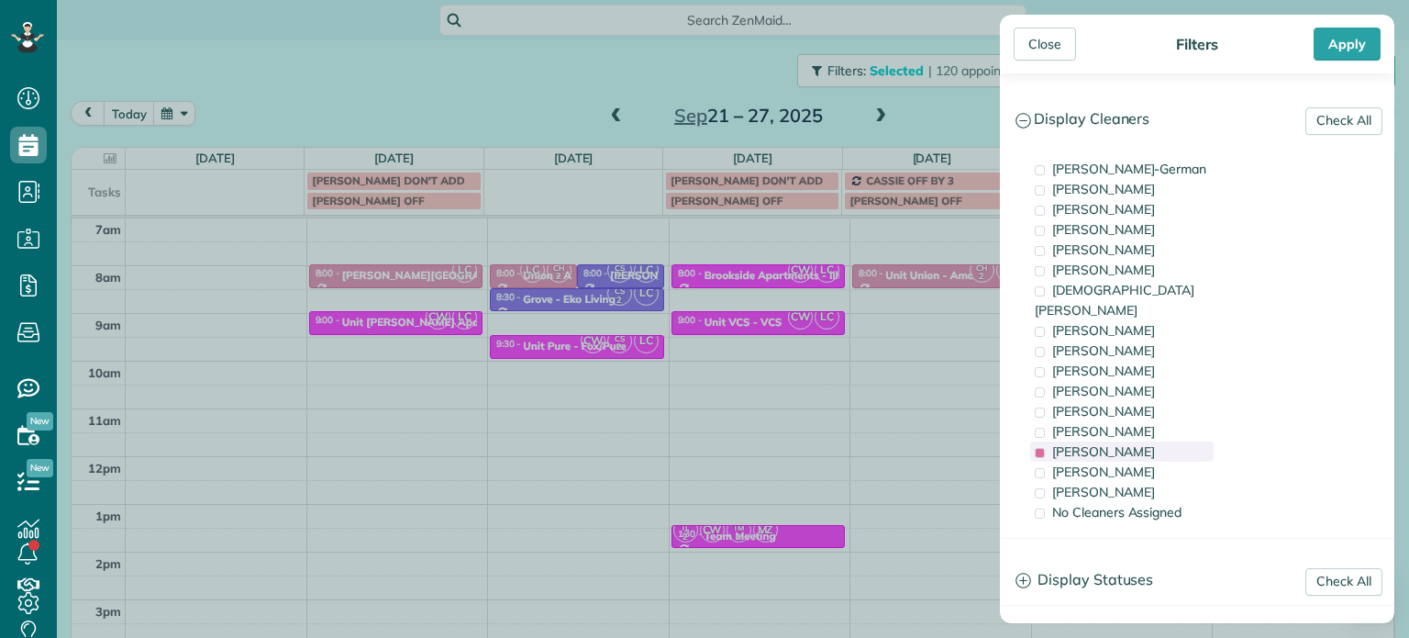
click at [1110, 443] on span "[PERSON_NAME]" at bounding box center [1103, 451] width 103 height 17
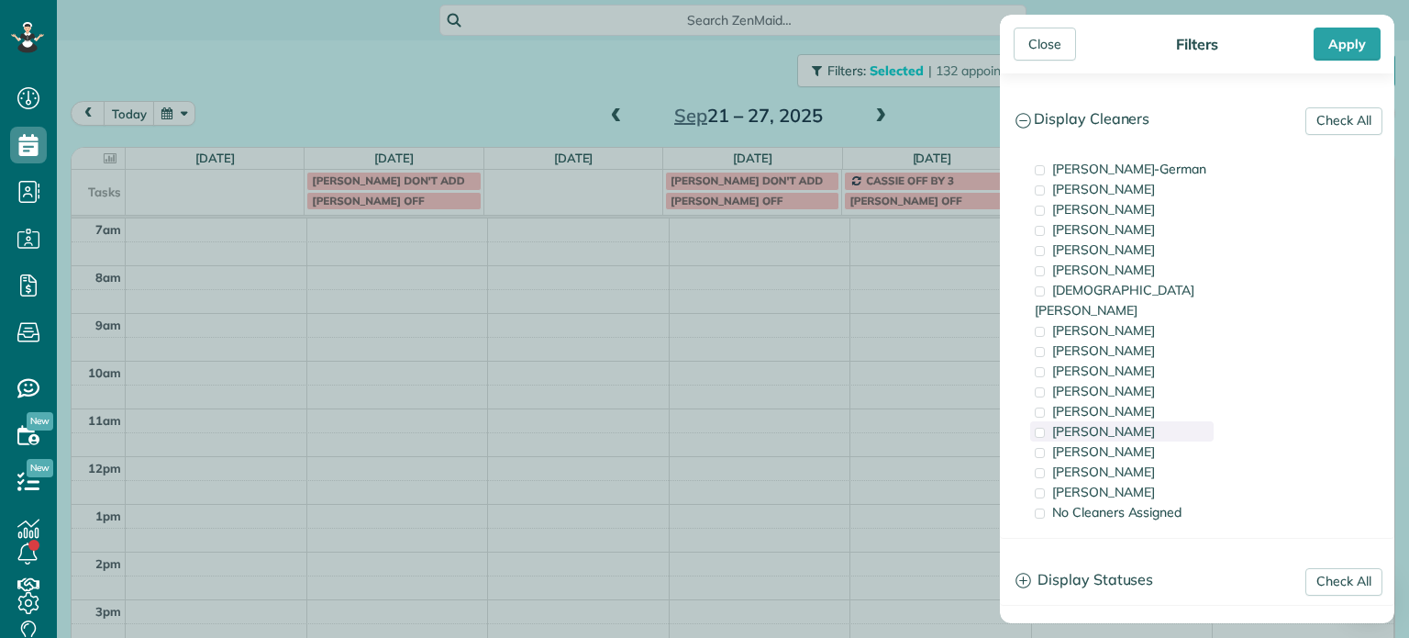
click at [1108, 423] on span "[PERSON_NAME]" at bounding box center [1103, 431] width 103 height 17
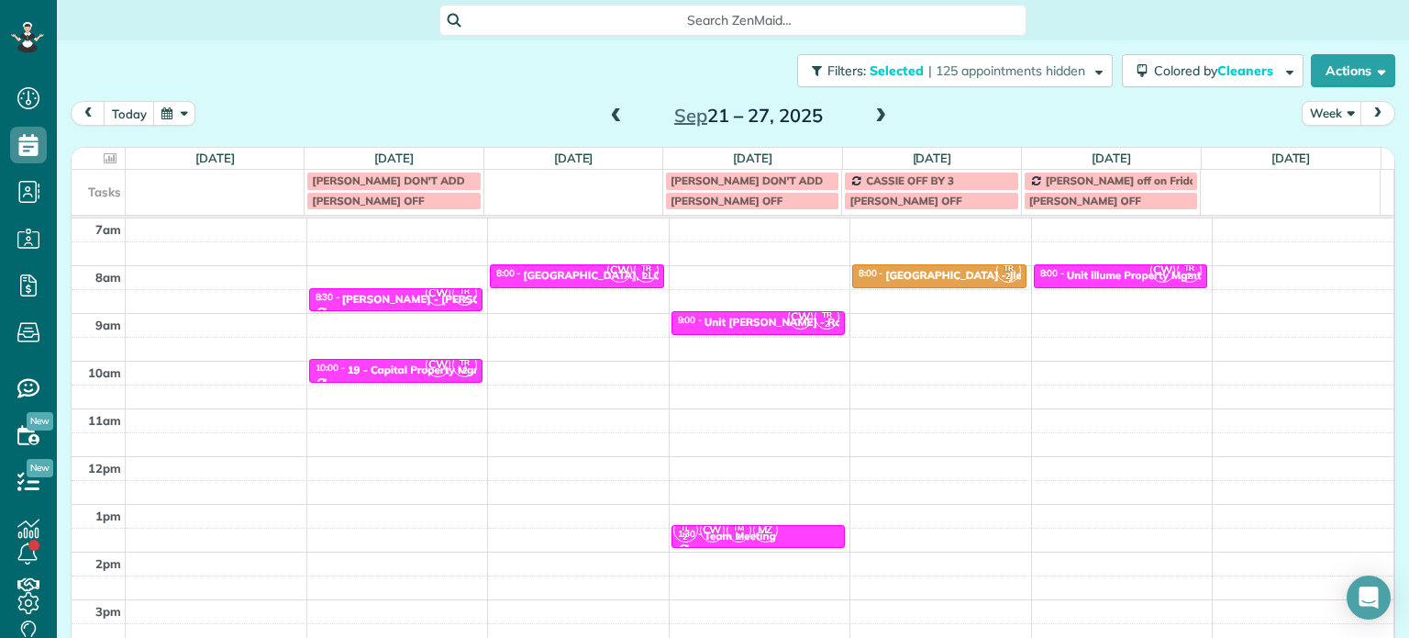
click at [394, 409] on div "Close Filters Apply Check All Display Cleaners [PERSON_NAME]-German [PERSON_NAM…" at bounding box center [704, 319] width 1409 height 638
click at [394, 409] on div "4am 5am 6am 7am 8am 9am 10am 11am 12pm 1pm 2pm 3pm 4pm 5pm CW TR 2 8:30 - 9:00 …" at bounding box center [733, 408] width 1322 height 667
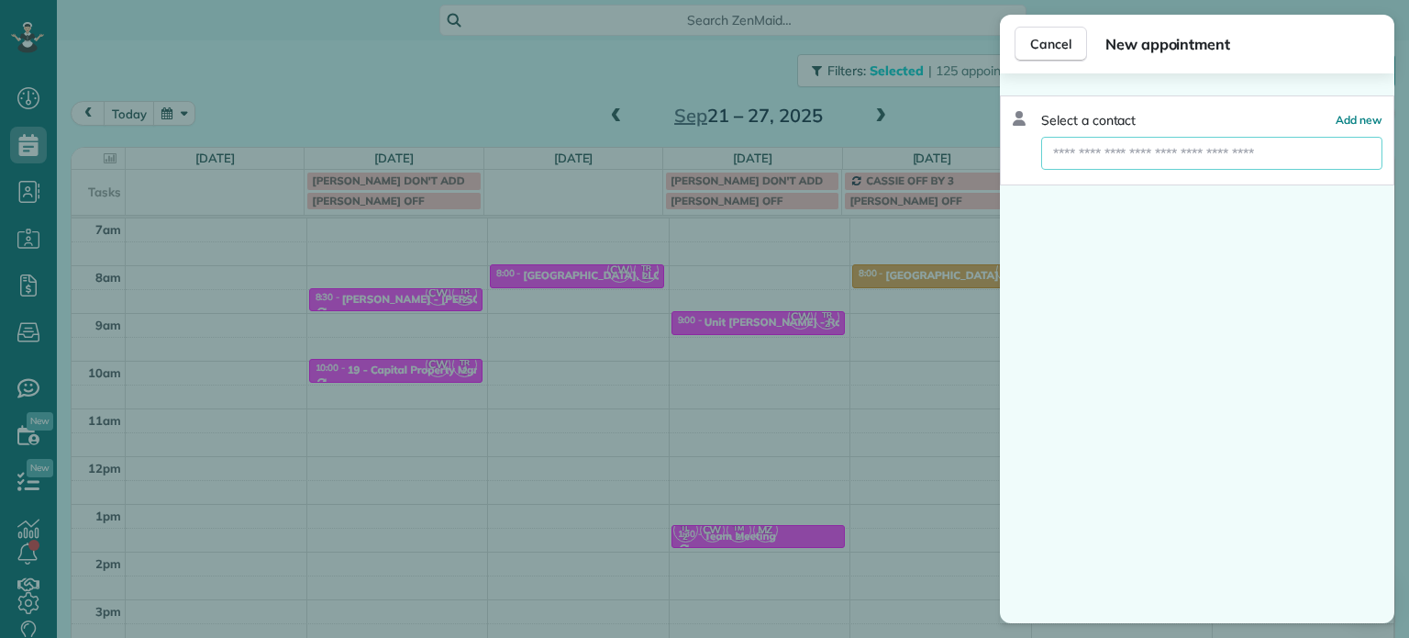
click at [1184, 152] on input "text" at bounding box center [1211, 153] width 341 height 33
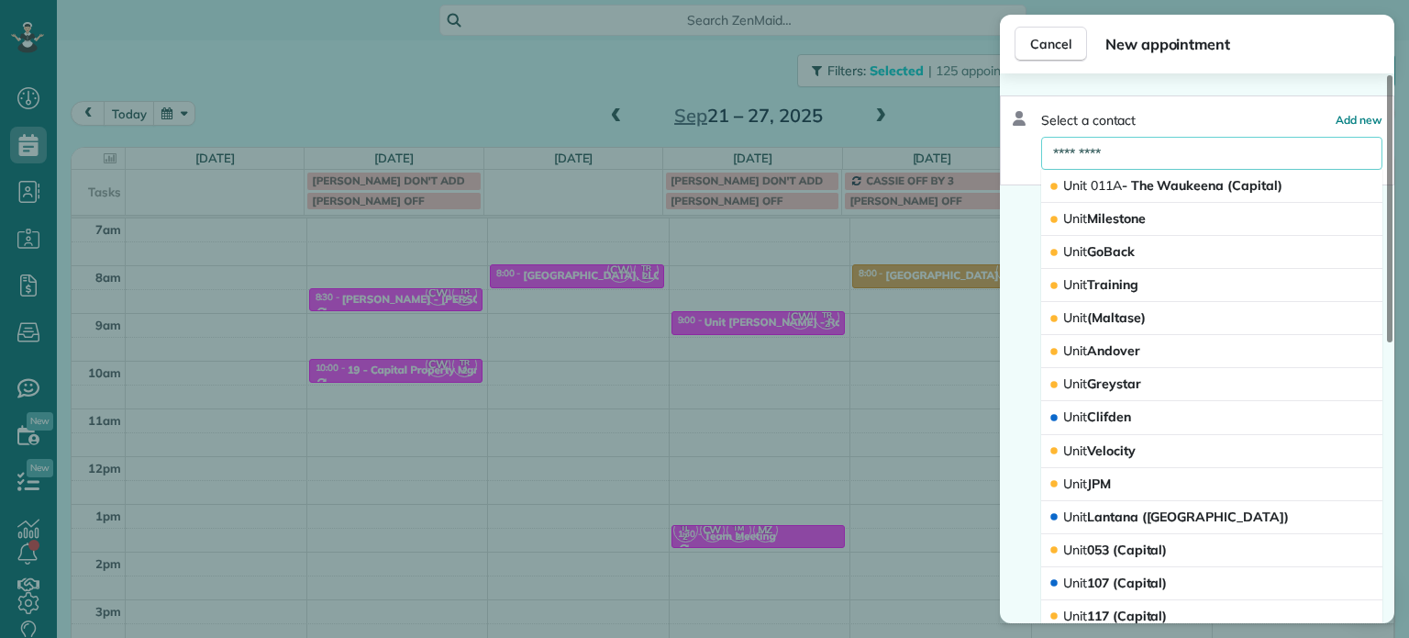
type input "*********"
click at [1175, 193] on span "Unit 011A - The Waukeena (Capital)" at bounding box center [1172, 185] width 219 height 17
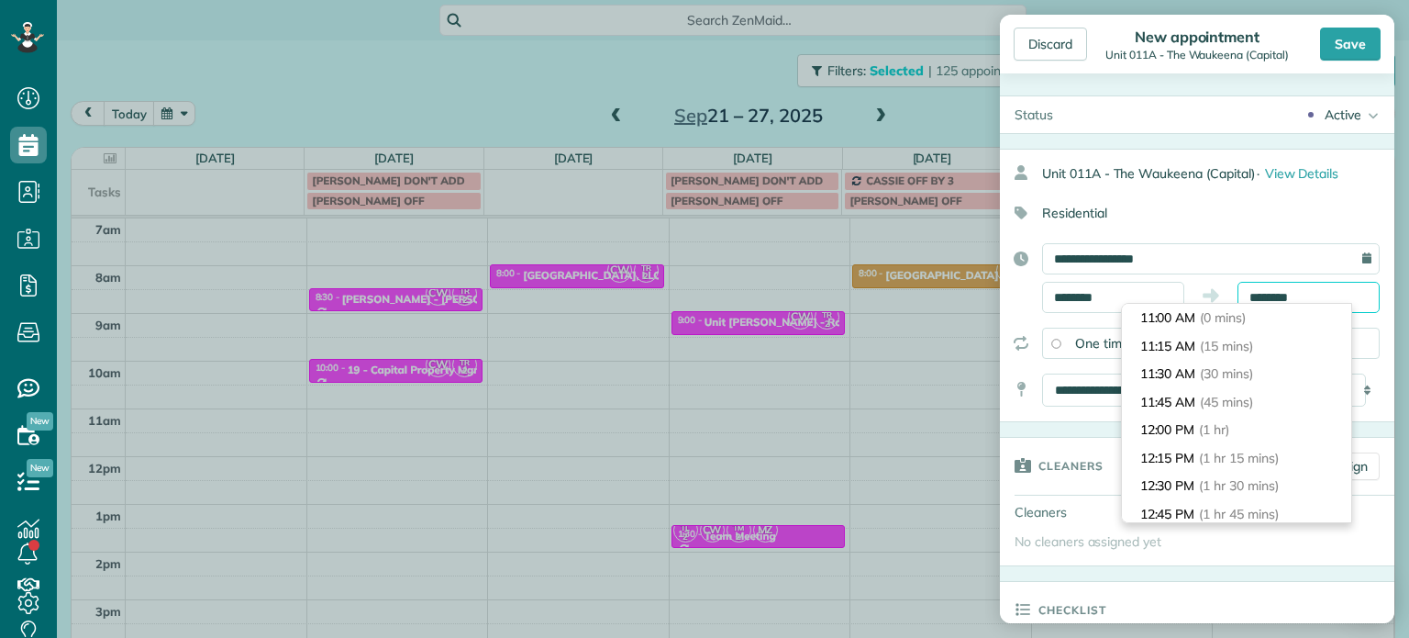
click at [1272, 293] on input "********" at bounding box center [1309, 297] width 142 height 31
type input "********"
click at [1229, 365] on span "(30 mins)" at bounding box center [1229, 373] width 57 height 17
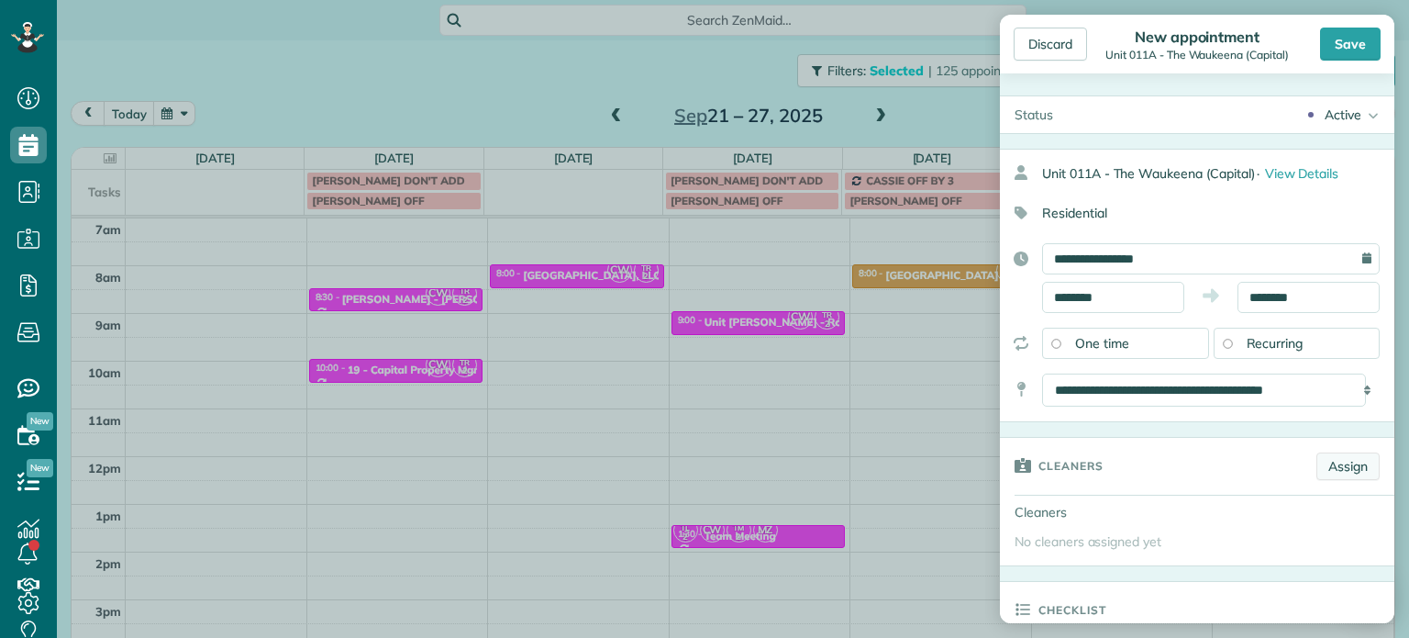
click at [1325, 461] on link "Assign" at bounding box center [1348, 466] width 63 height 28
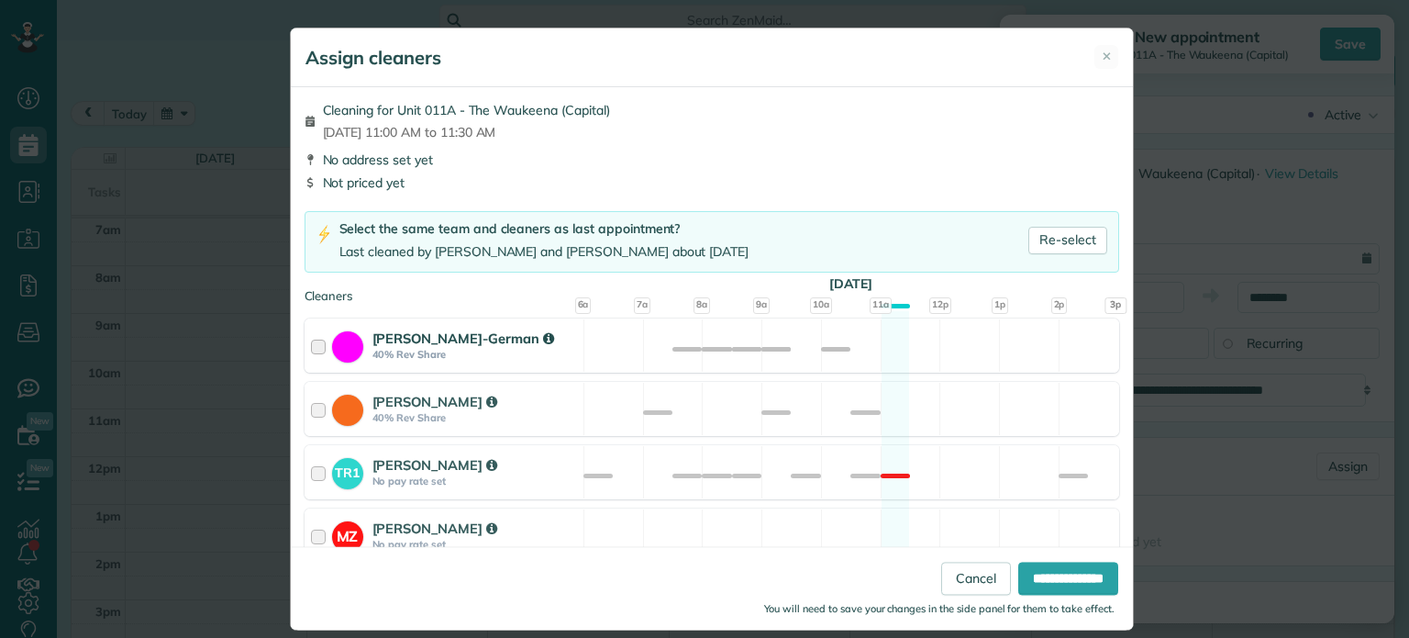
click at [910, 340] on div "[PERSON_NAME]-German 40% Rev Share Available" at bounding box center [712, 345] width 815 height 54
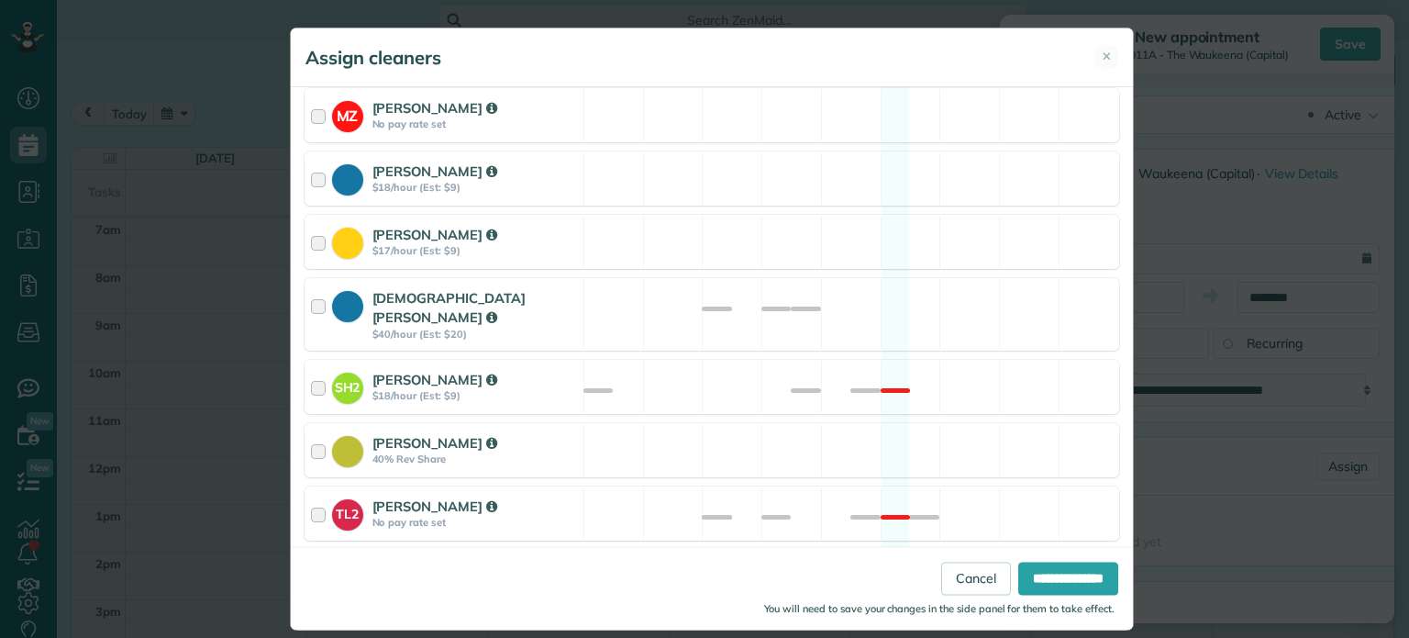
scroll to position [275, 0]
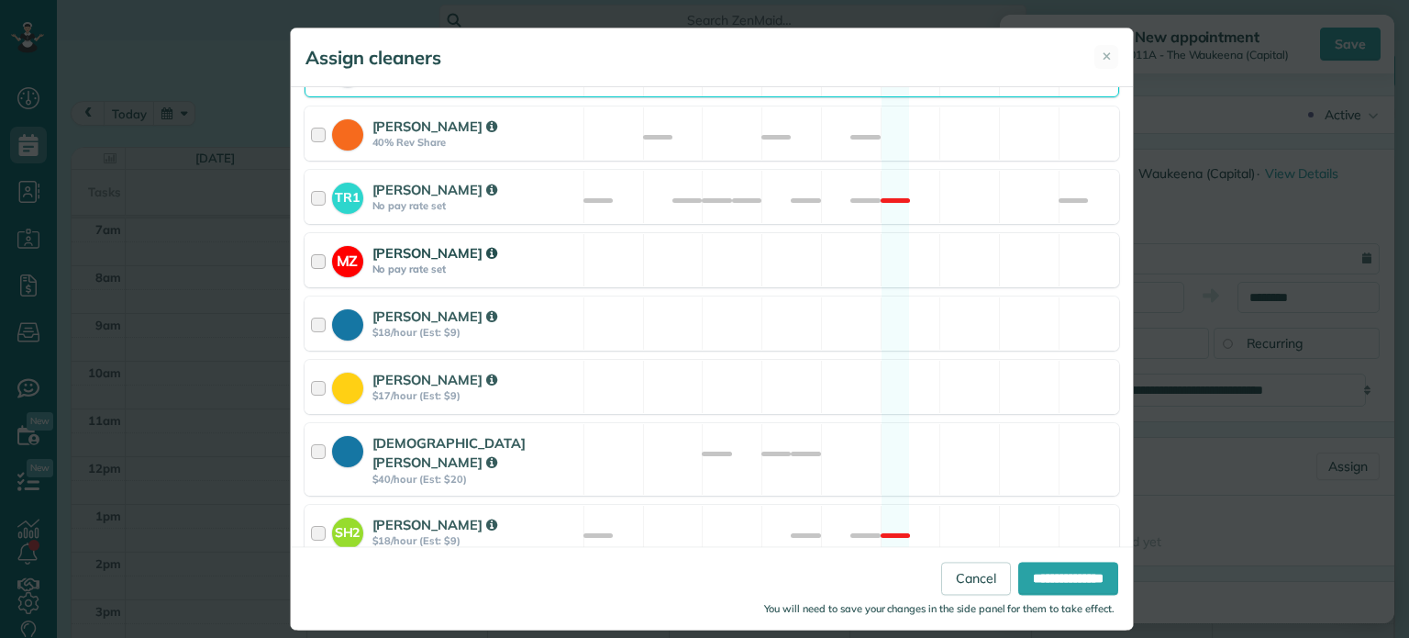
click at [920, 272] on div "MZ [PERSON_NAME] No pay rate set Available" at bounding box center [712, 260] width 815 height 54
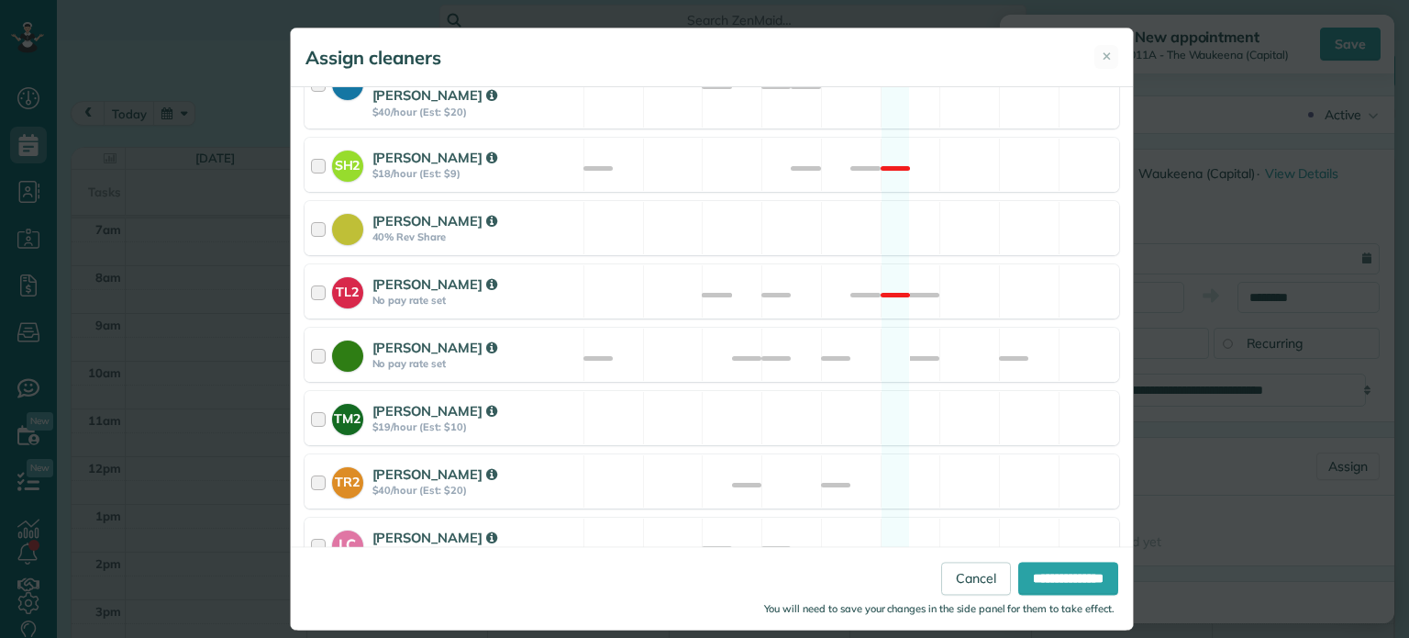
scroll to position [773, 0]
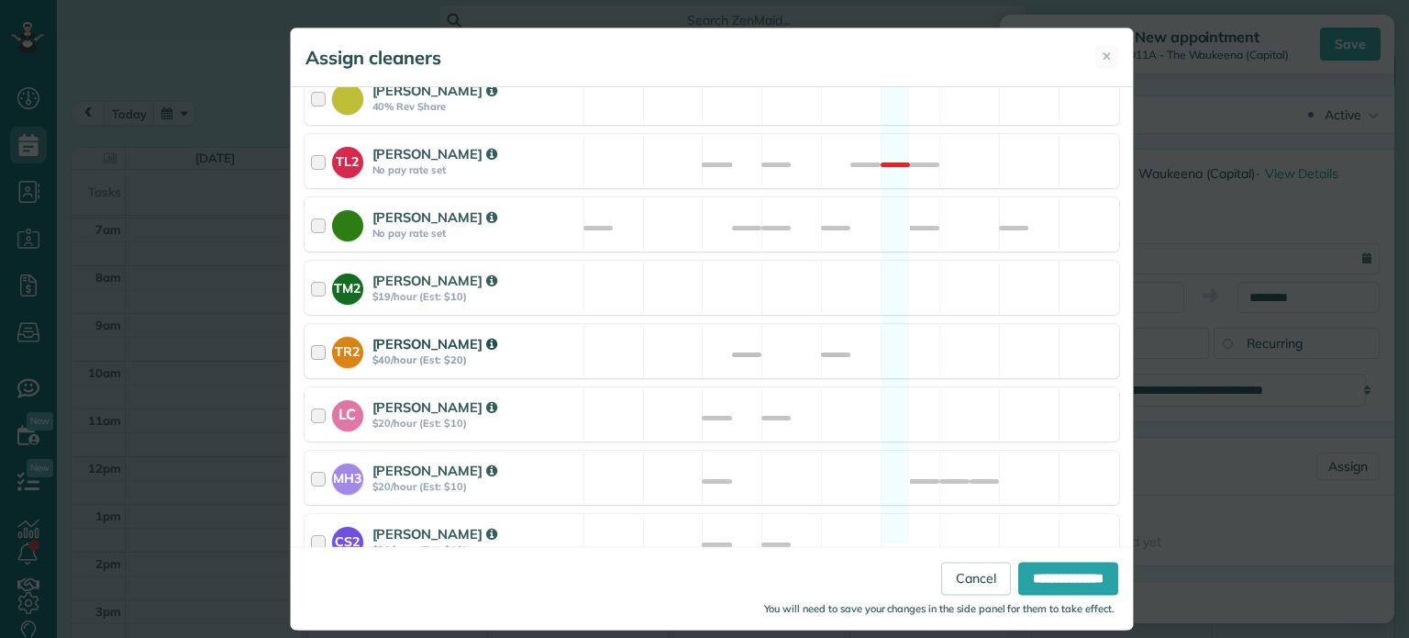
click at [922, 324] on div "TR2 [PERSON_NAME] $40/hour (Est: $20) Available" at bounding box center [712, 351] width 815 height 54
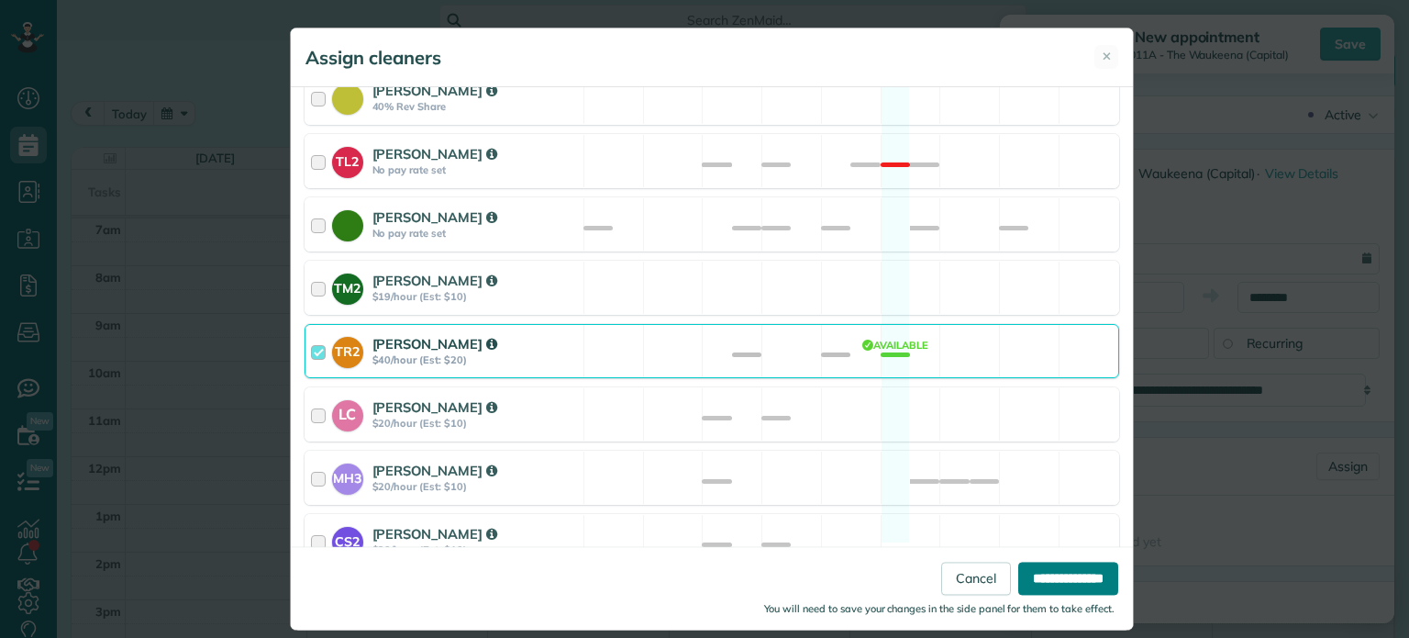
click at [1023, 575] on input "**********" at bounding box center [1068, 578] width 100 height 33
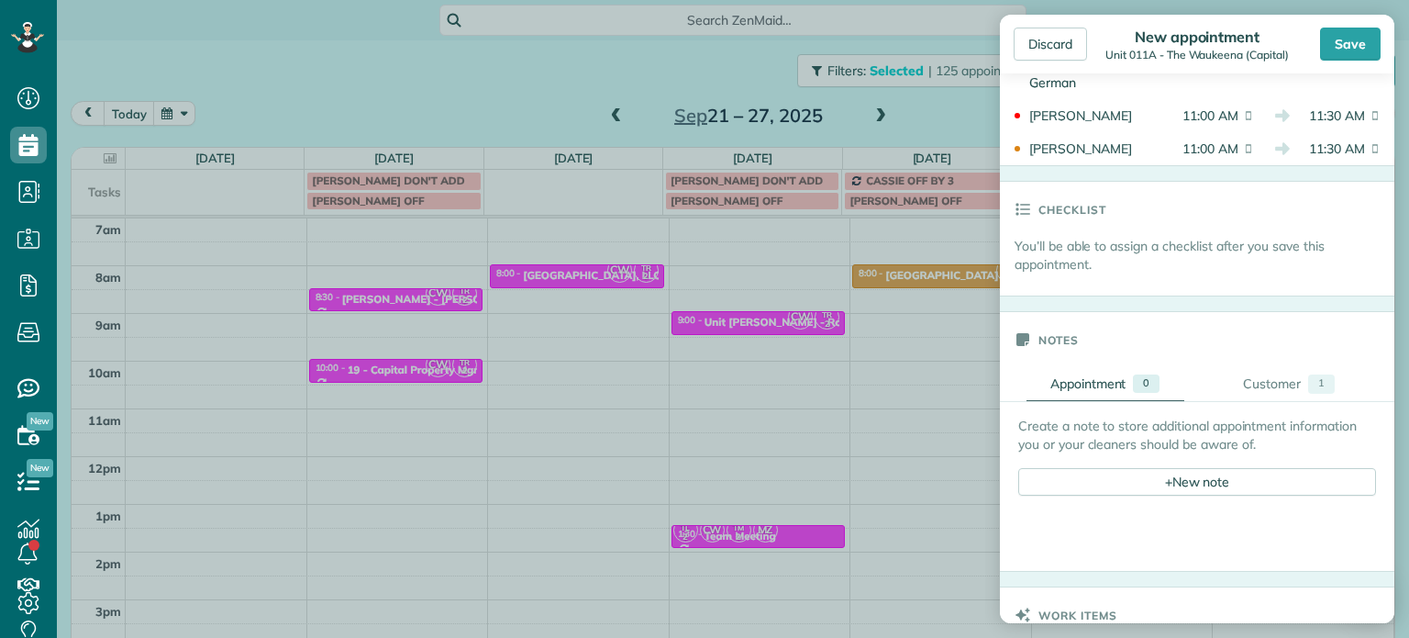
scroll to position [550, 0]
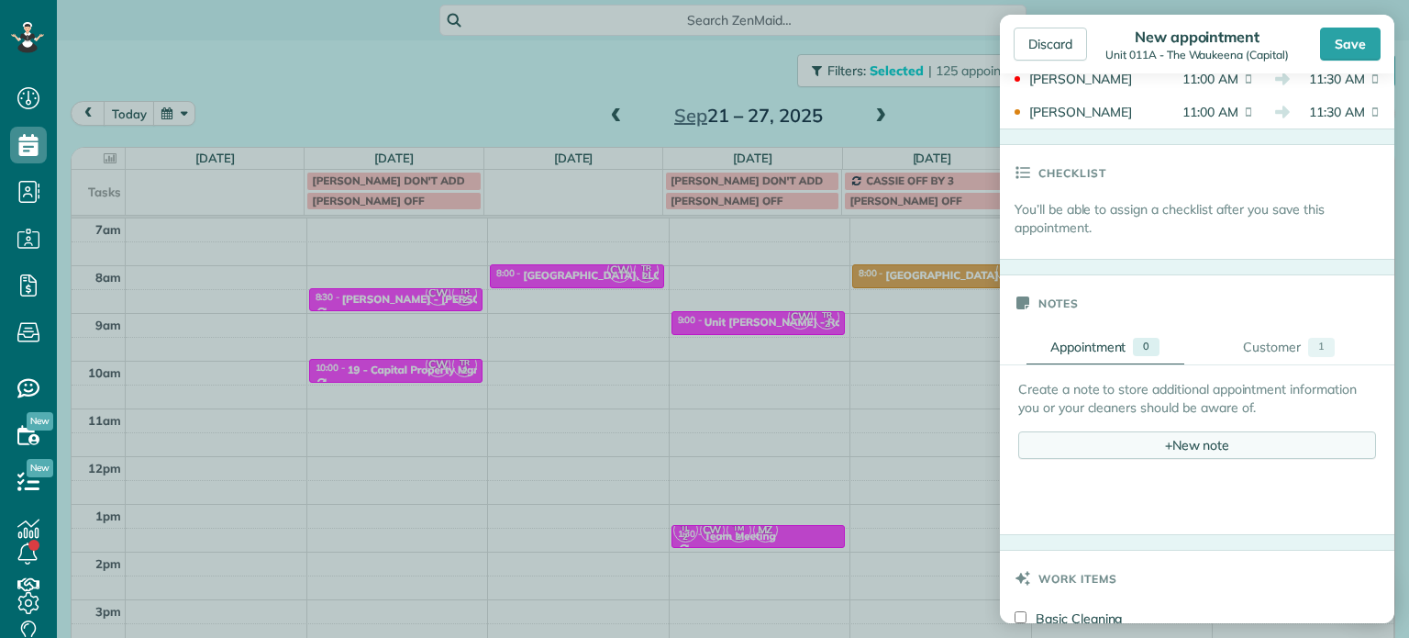
click at [1152, 450] on div "+ New note" at bounding box center [1197, 445] width 358 height 28
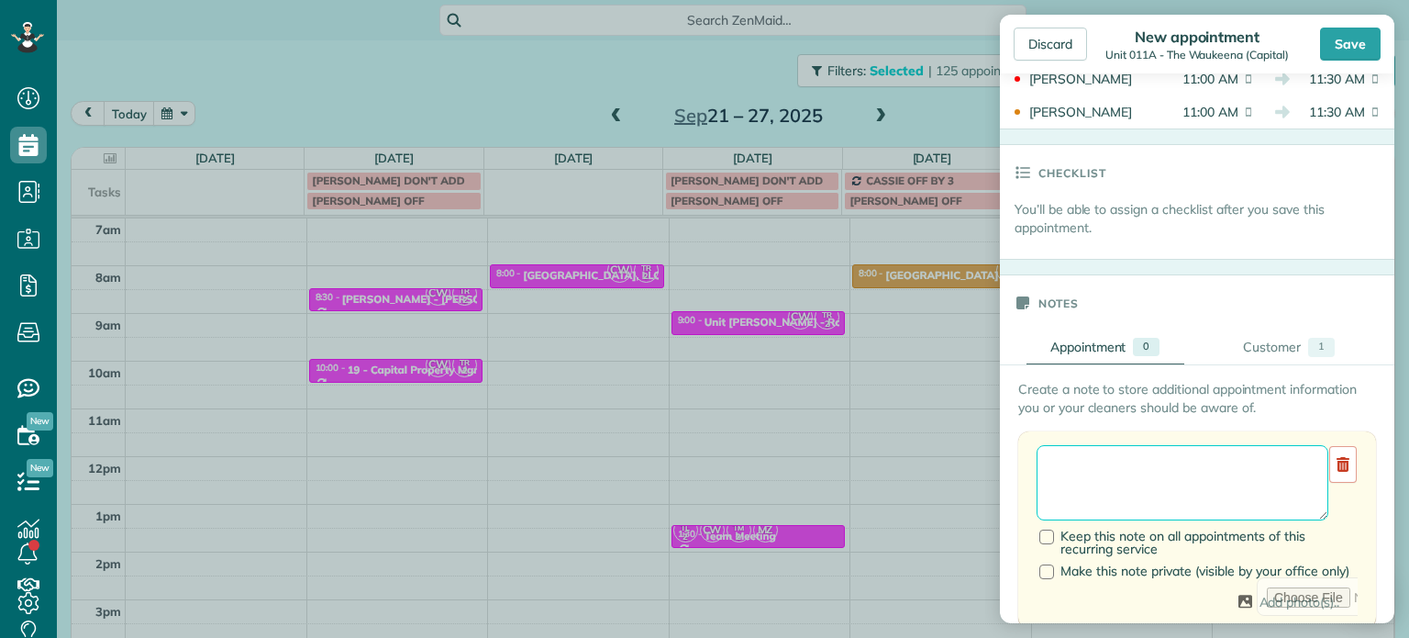
click at [1150, 467] on textarea at bounding box center [1183, 482] width 292 height 75
paste textarea "**********"
paste textarea "********"
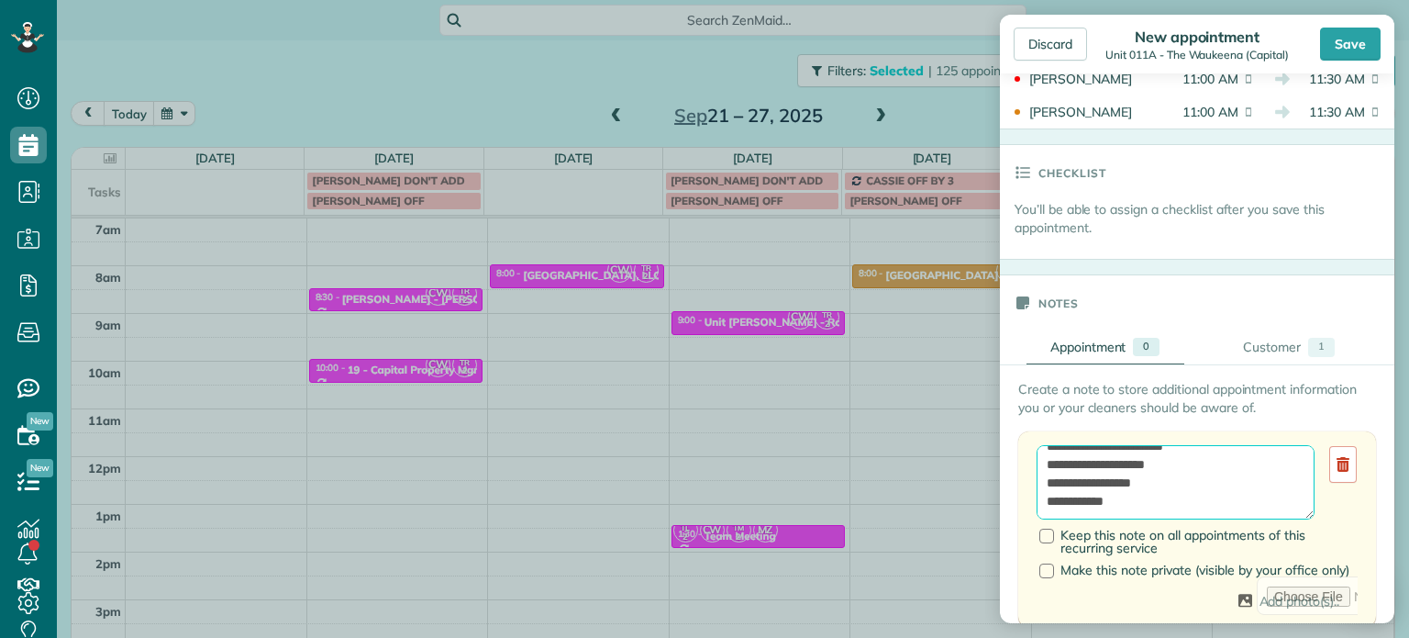
paste textarea "**********"
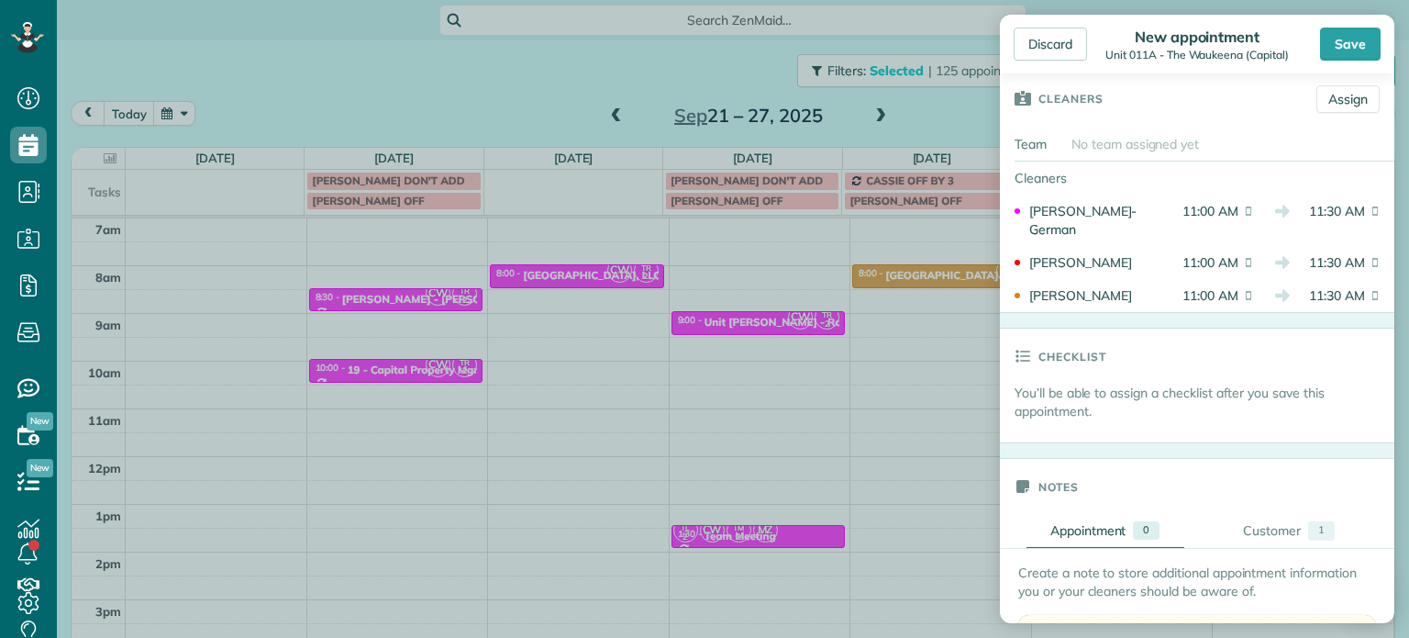
scroll to position [0, 0]
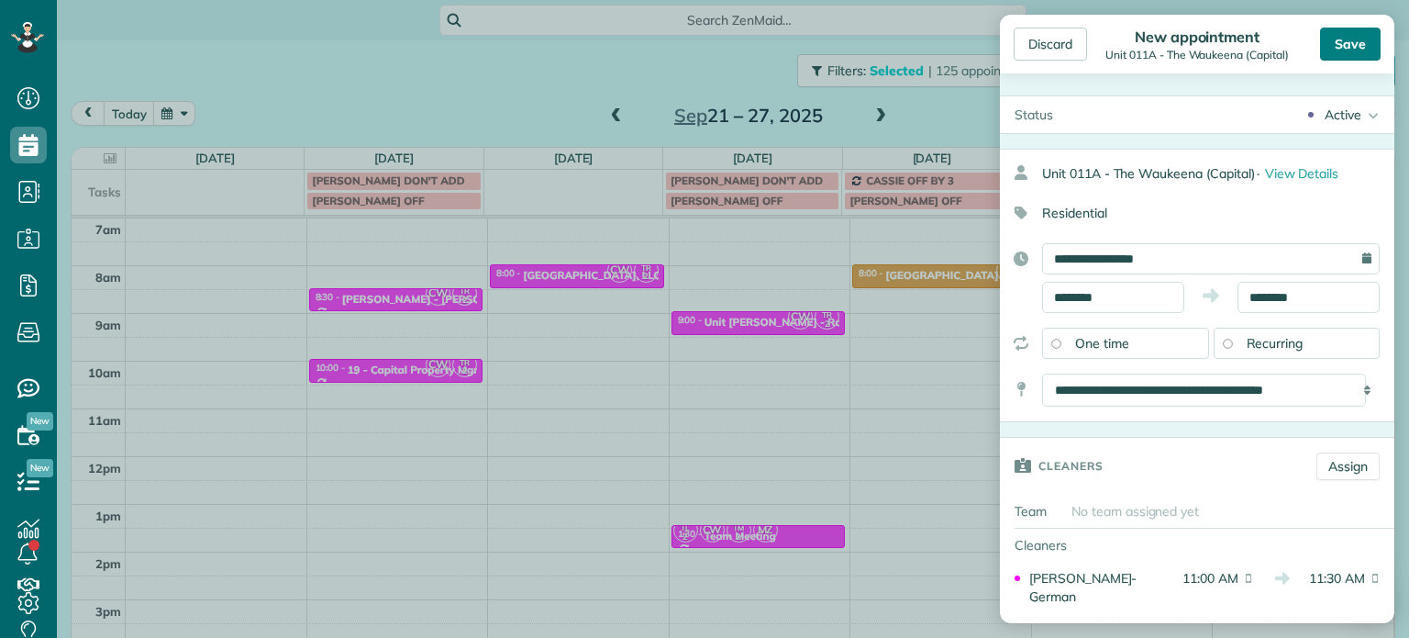
type textarea "**********"
click at [1339, 45] on div "Save" at bounding box center [1350, 44] width 61 height 33
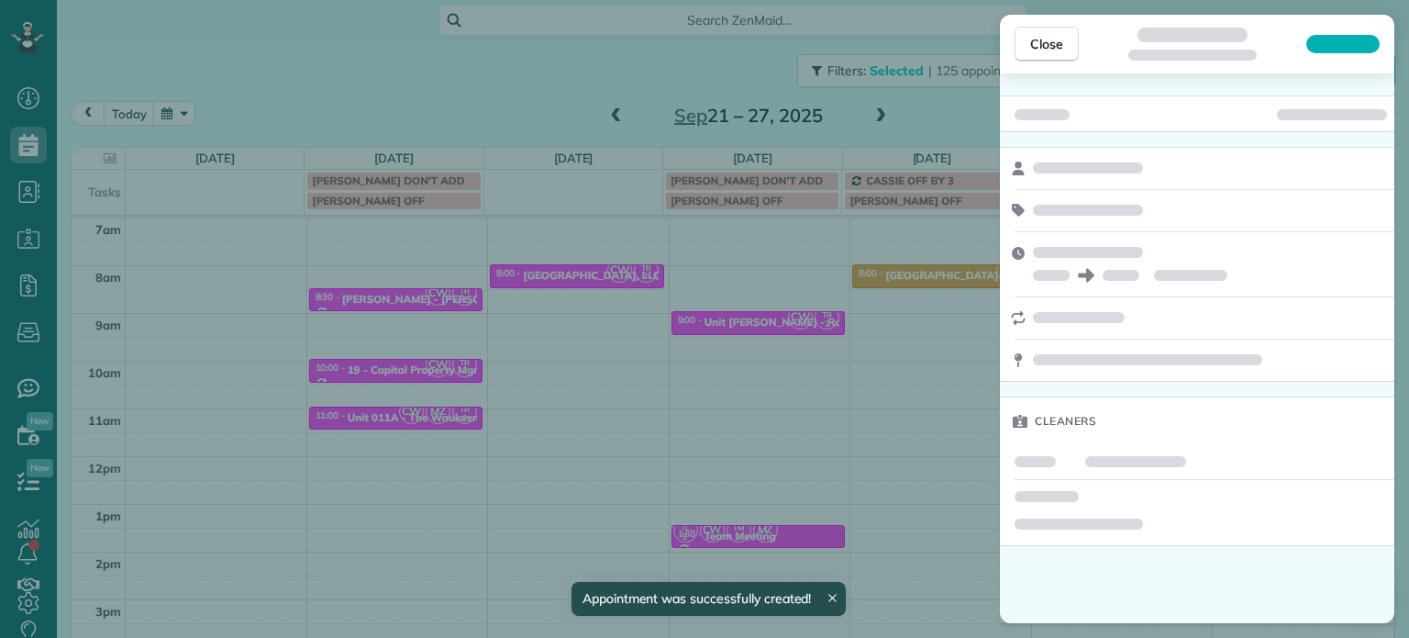
click at [384, 94] on div "Close Cleaners" at bounding box center [704, 319] width 1409 height 638
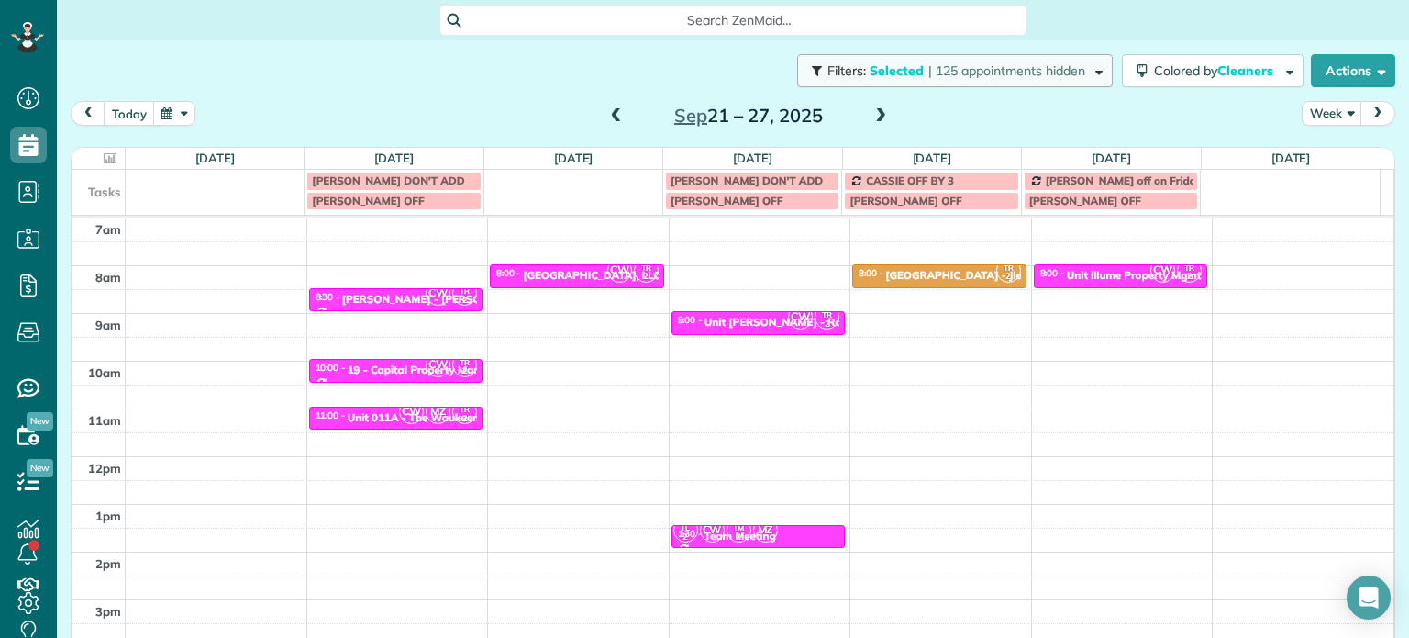
click at [928, 71] on span "| 125 appointments hidden" at bounding box center [1006, 70] width 157 height 17
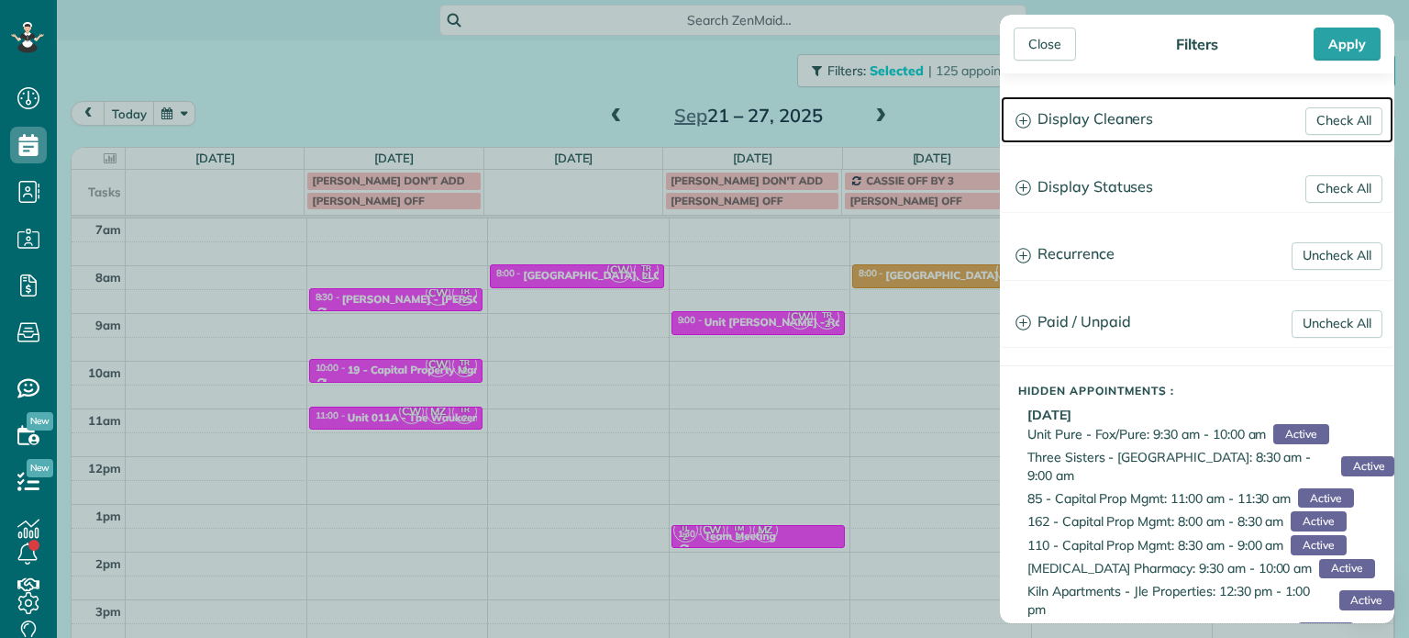
click at [1067, 114] on h3 "Display Cleaners" at bounding box center [1197, 119] width 393 height 47
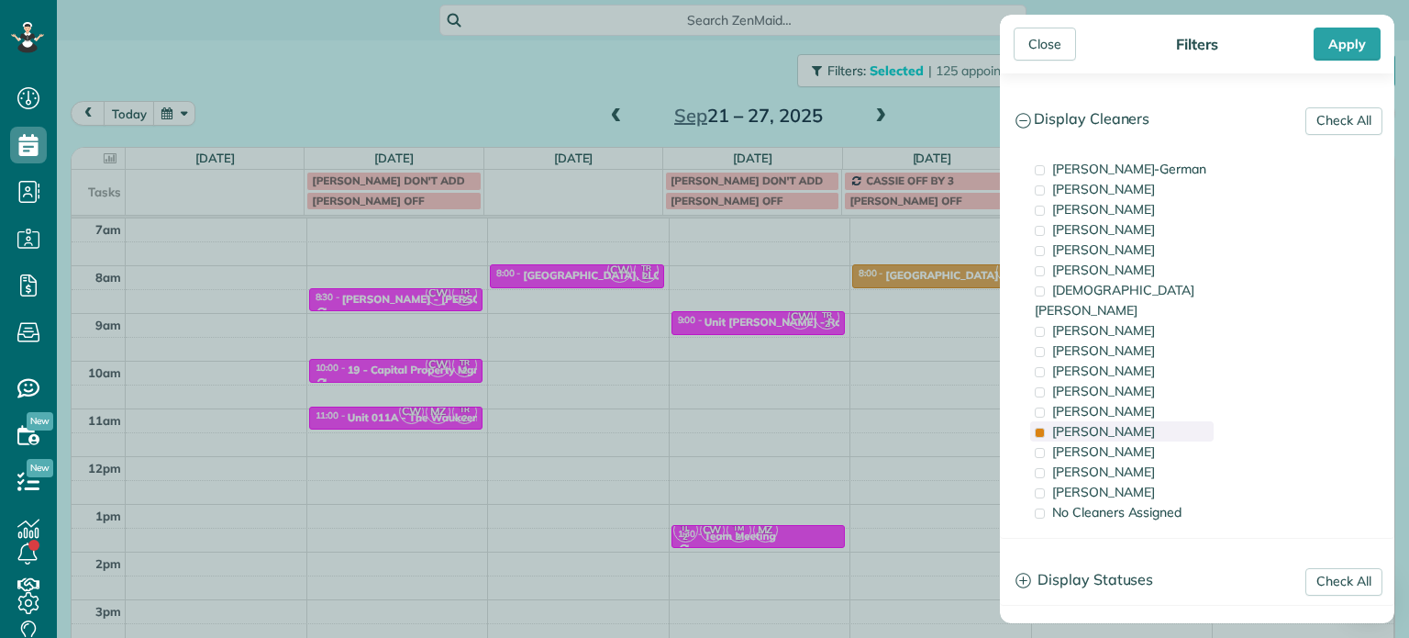
click at [1125, 421] on div "[PERSON_NAME]" at bounding box center [1121, 431] width 183 height 20
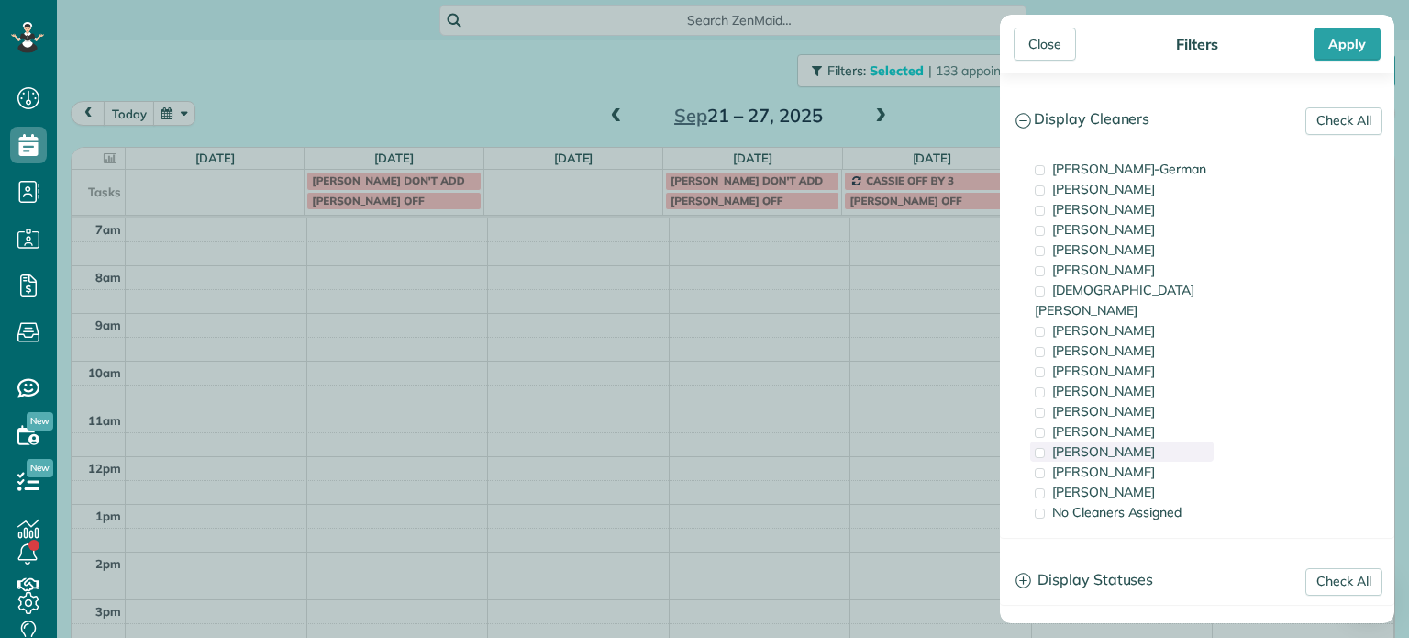
click at [1138, 441] on div "[PERSON_NAME]" at bounding box center [1121, 451] width 183 height 20
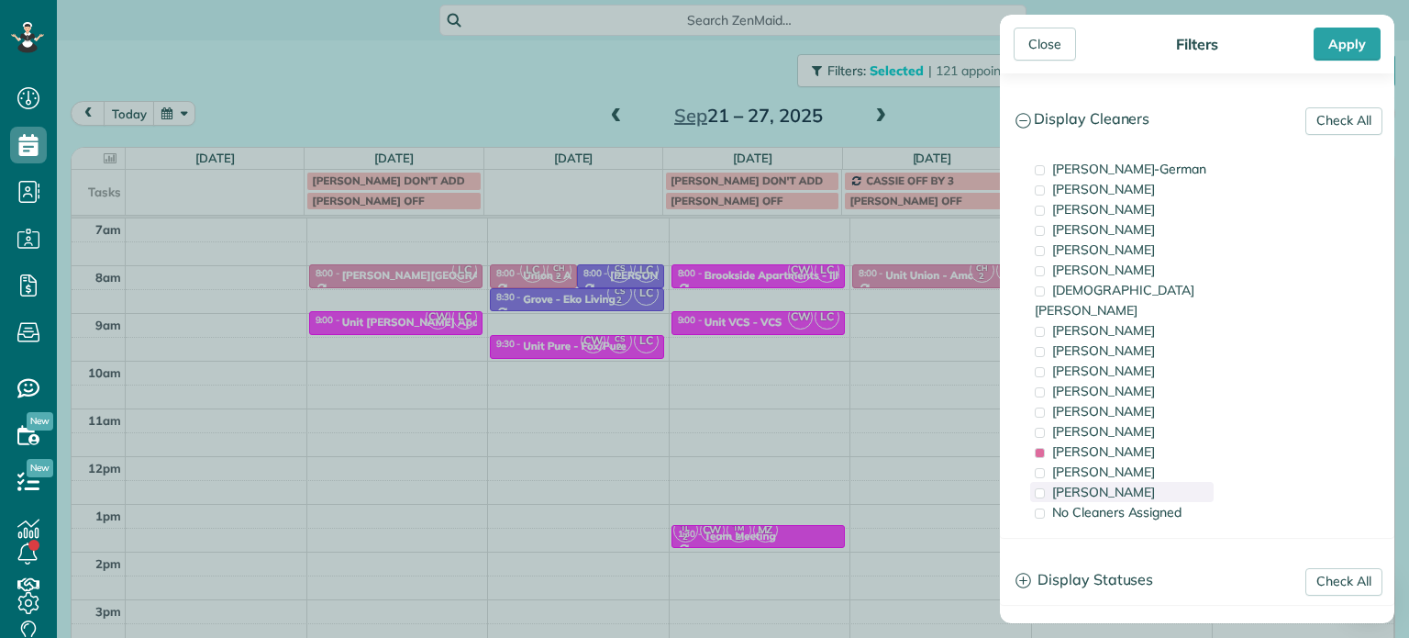
click at [1134, 482] on div "[PERSON_NAME]" at bounding box center [1121, 492] width 183 height 20
click at [1126, 443] on span "[PERSON_NAME]" at bounding box center [1103, 451] width 103 height 17
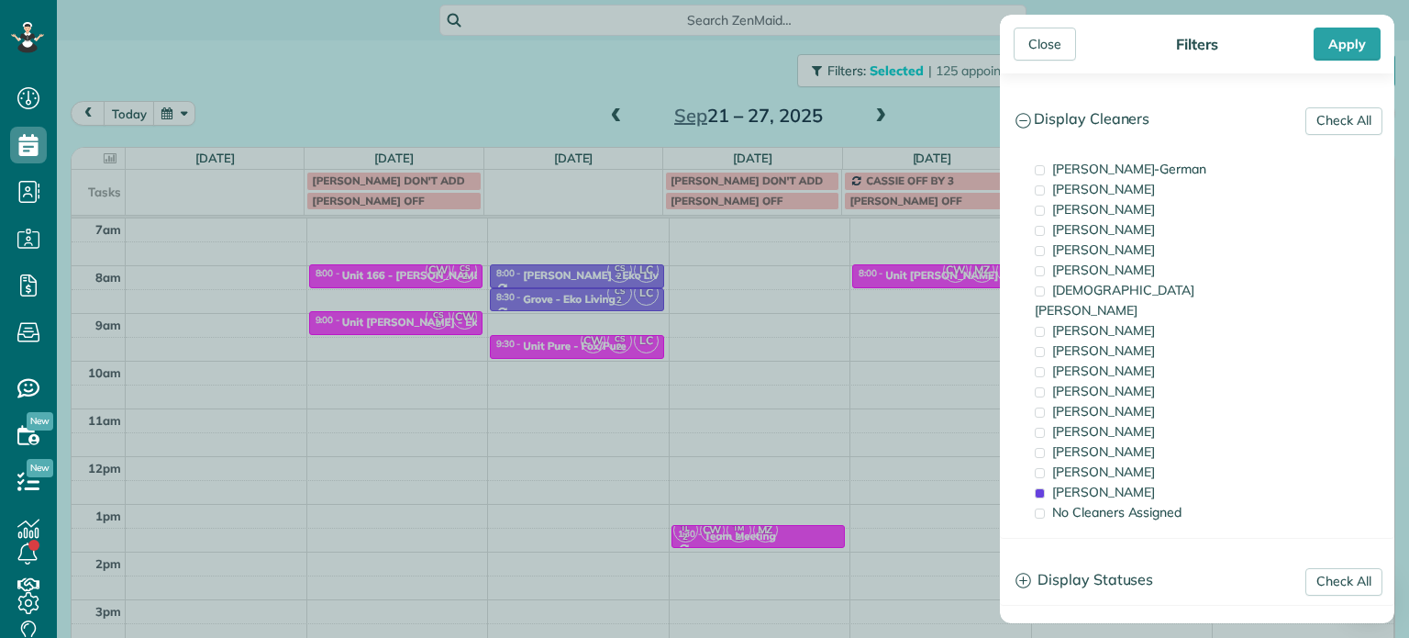
click at [941, 281] on div "Close Filters Apply Check All Display Cleaners [PERSON_NAME]-German [PERSON_NAM…" at bounding box center [704, 319] width 1409 height 638
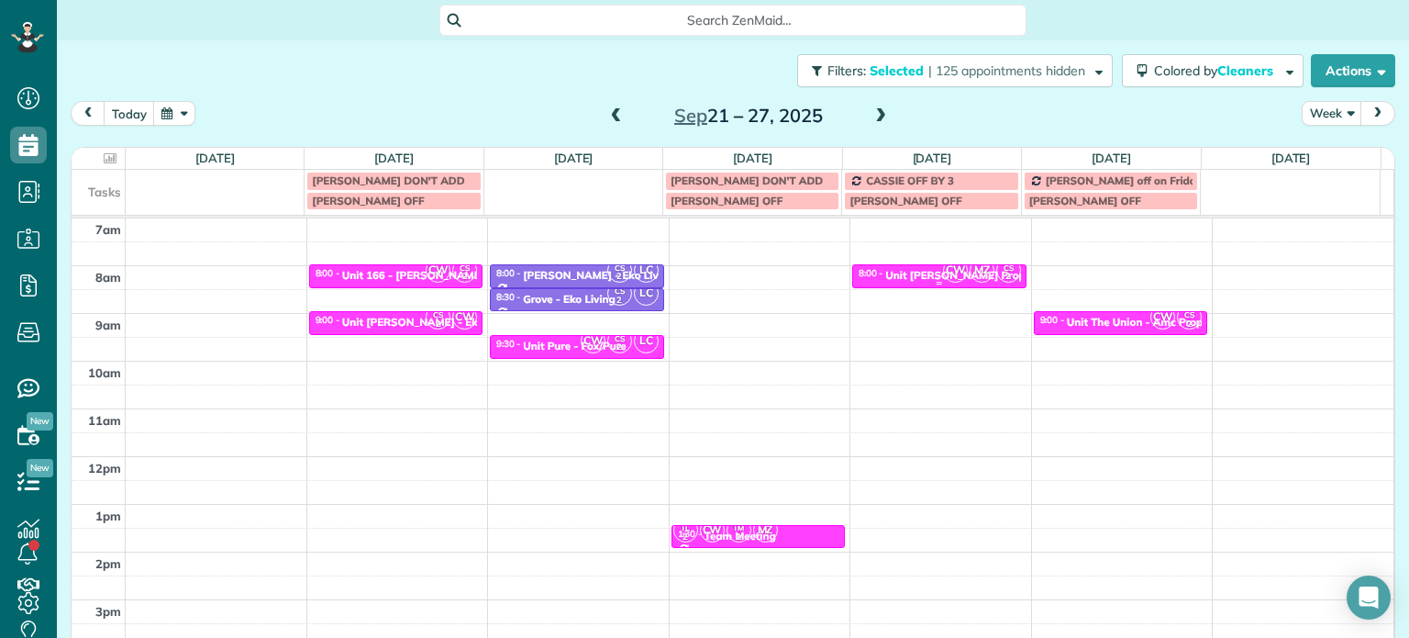
click at [943, 273] on span "CW" at bounding box center [955, 270] width 25 height 25
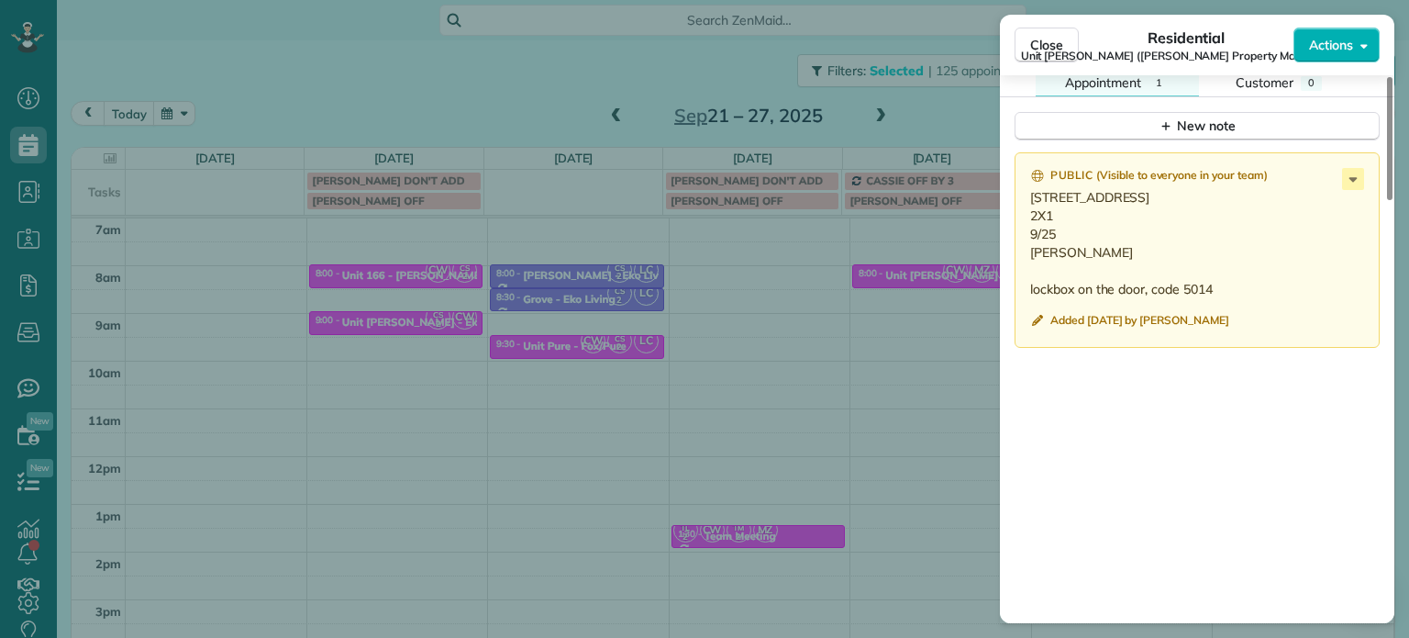
scroll to position [1654, 0]
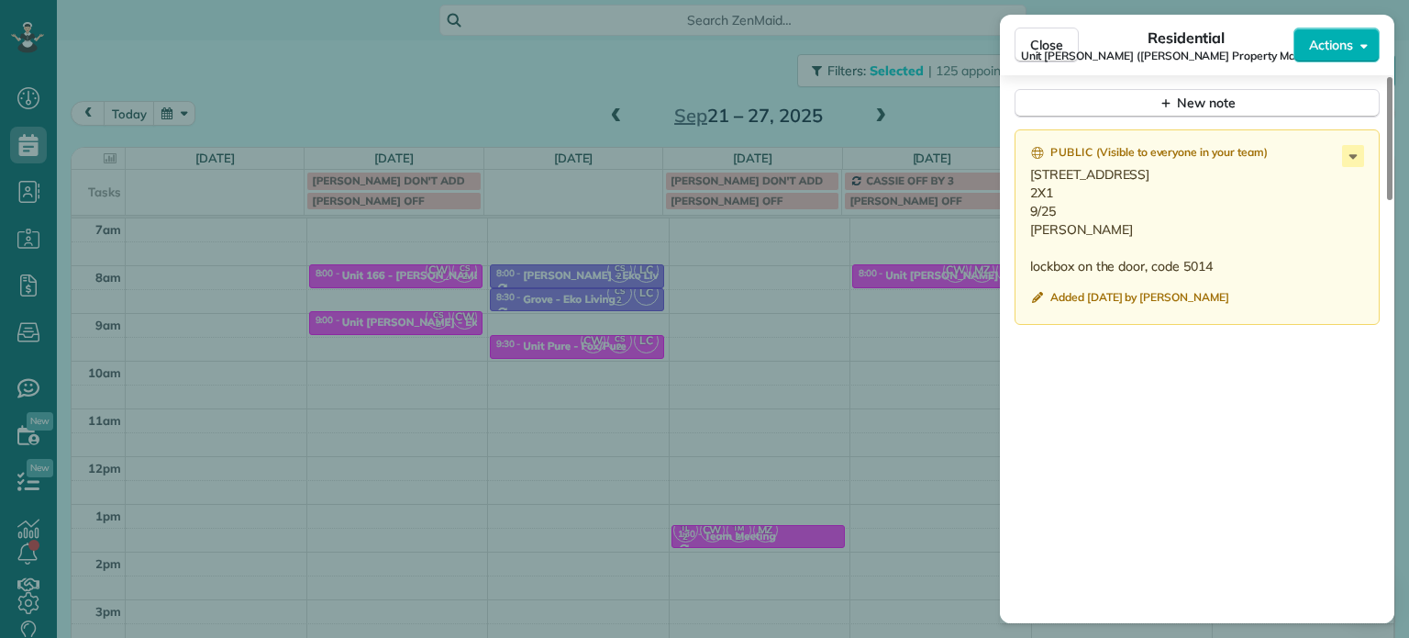
click at [850, 338] on div "Close Residential Unit [PERSON_NAME] ([PERSON_NAME] Property Management) Action…" at bounding box center [704, 319] width 1409 height 638
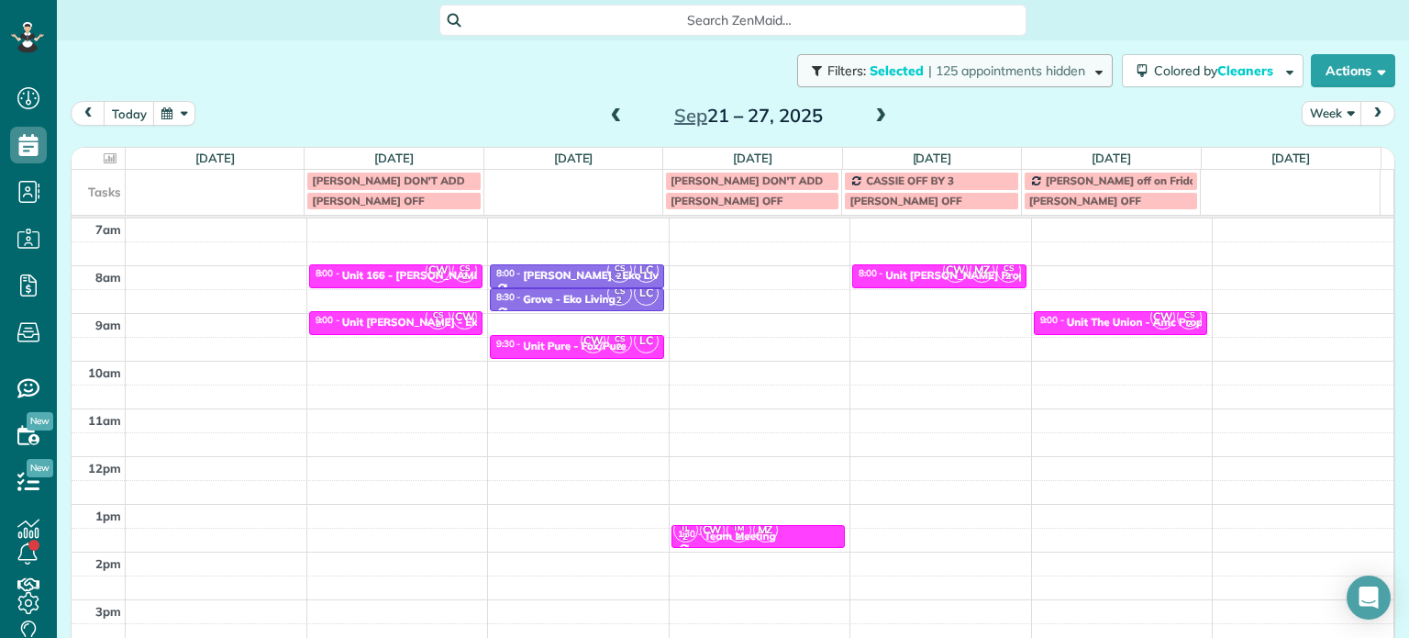
click at [968, 75] on span "| 125 appointments hidden" at bounding box center [1006, 70] width 157 height 17
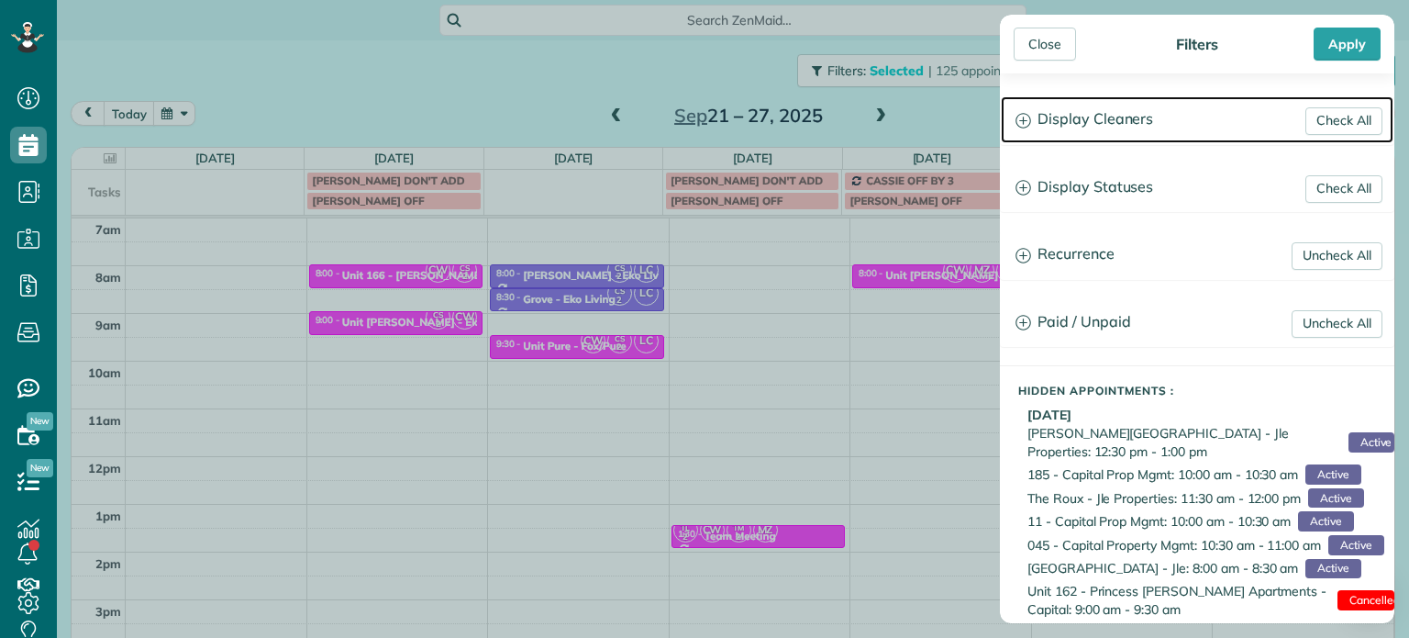
click at [1084, 120] on h3 "Display Cleaners" at bounding box center [1197, 119] width 393 height 47
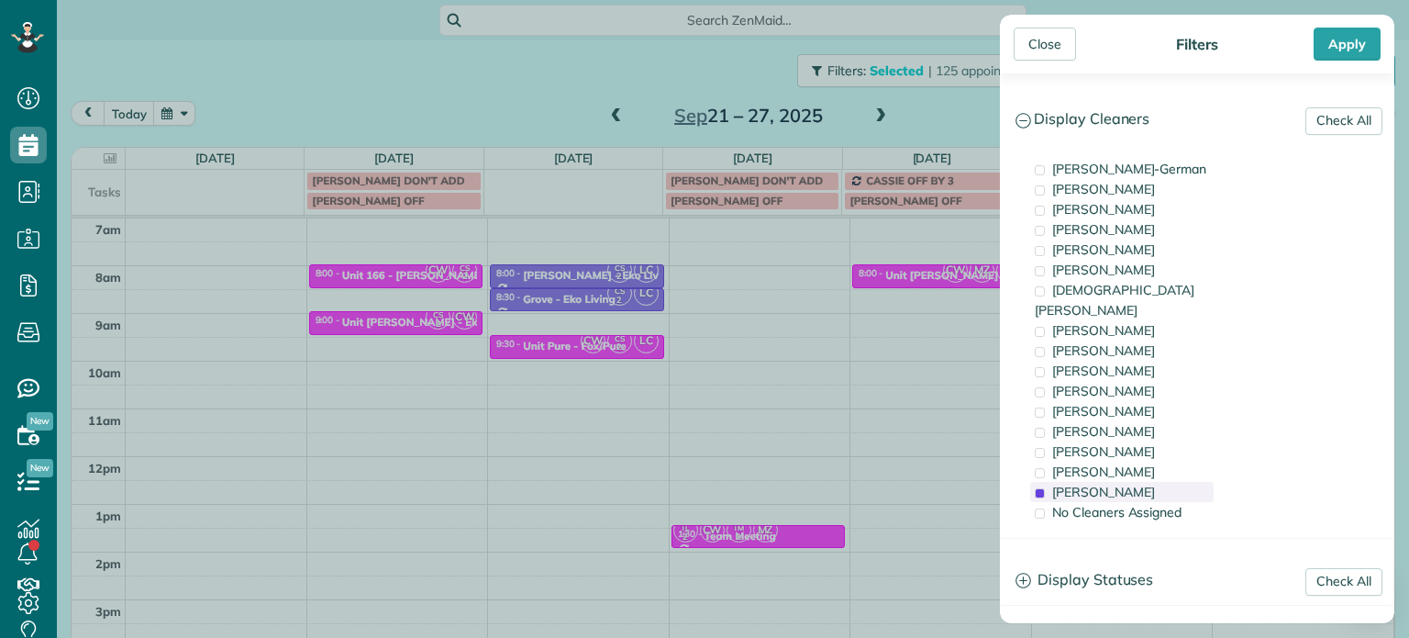
click at [1128, 484] on span "[PERSON_NAME]" at bounding box center [1103, 492] width 103 height 17
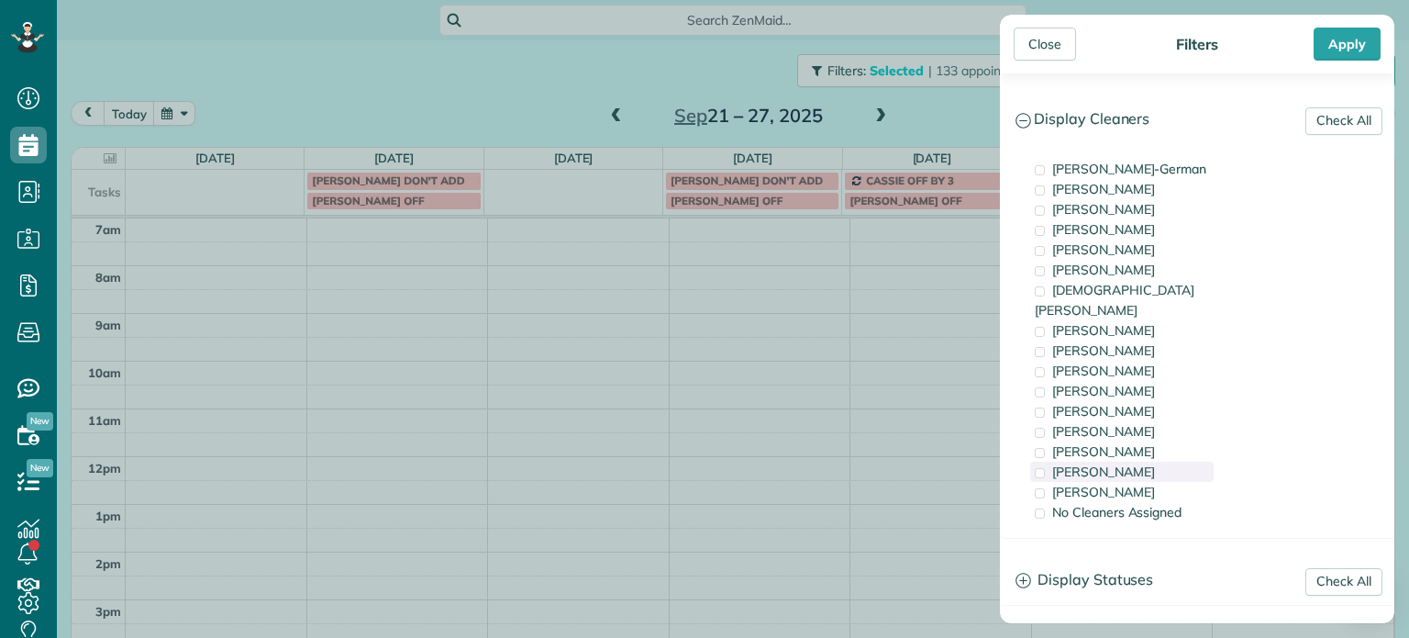
click at [1130, 463] on span "[PERSON_NAME]" at bounding box center [1103, 471] width 103 height 17
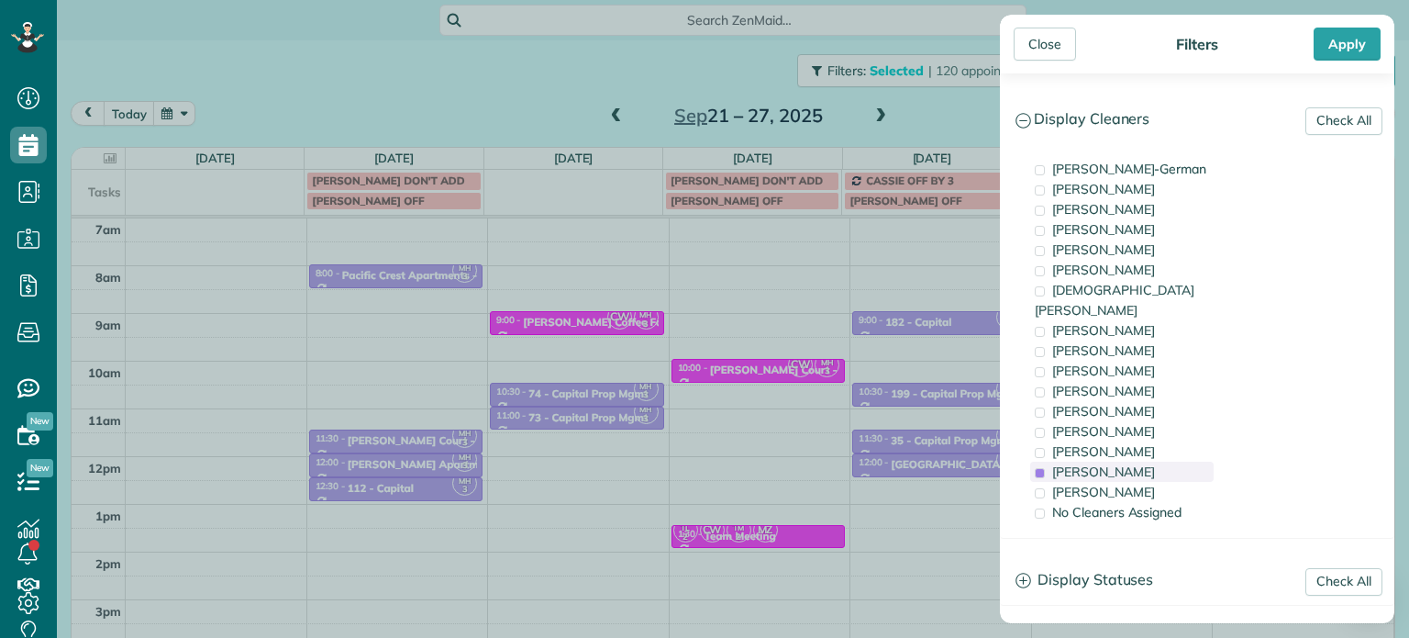
click at [1130, 463] on span "[PERSON_NAME]" at bounding box center [1103, 471] width 103 height 17
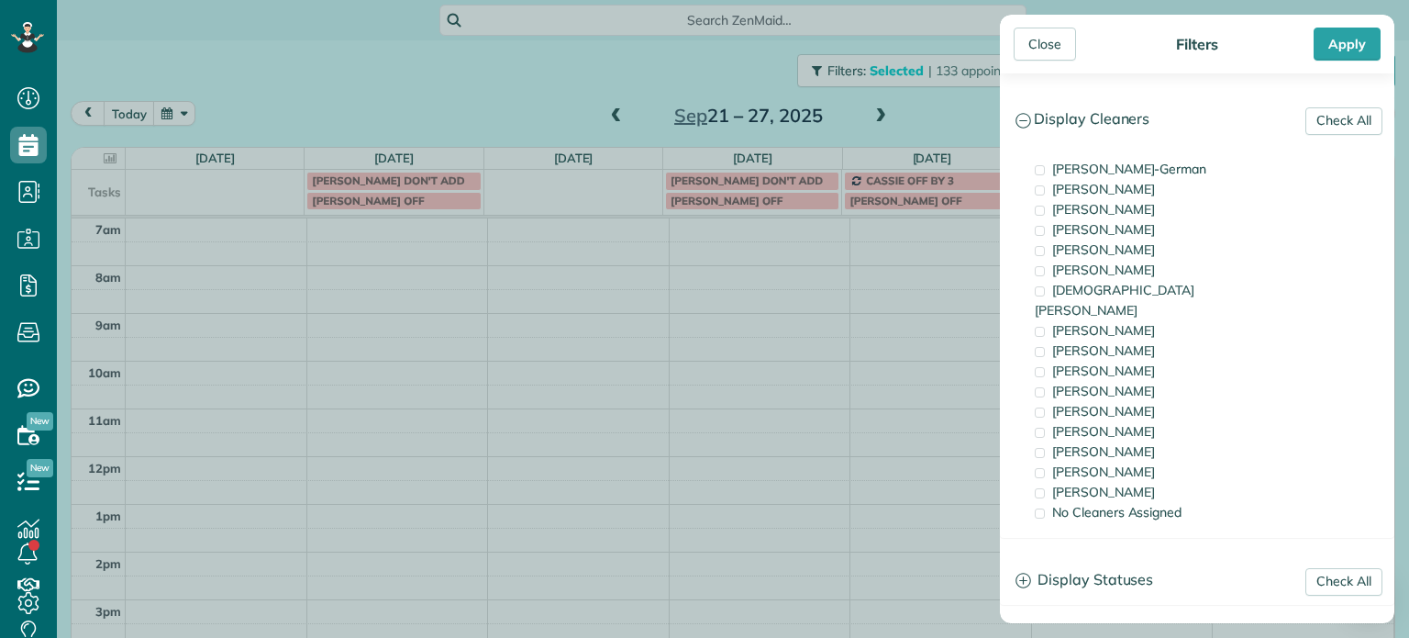
click at [906, 261] on div "Close Filters Apply Check All Display Cleaners [PERSON_NAME]-German [PERSON_NAM…" at bounding box center [704, 319] width 1409 height 638
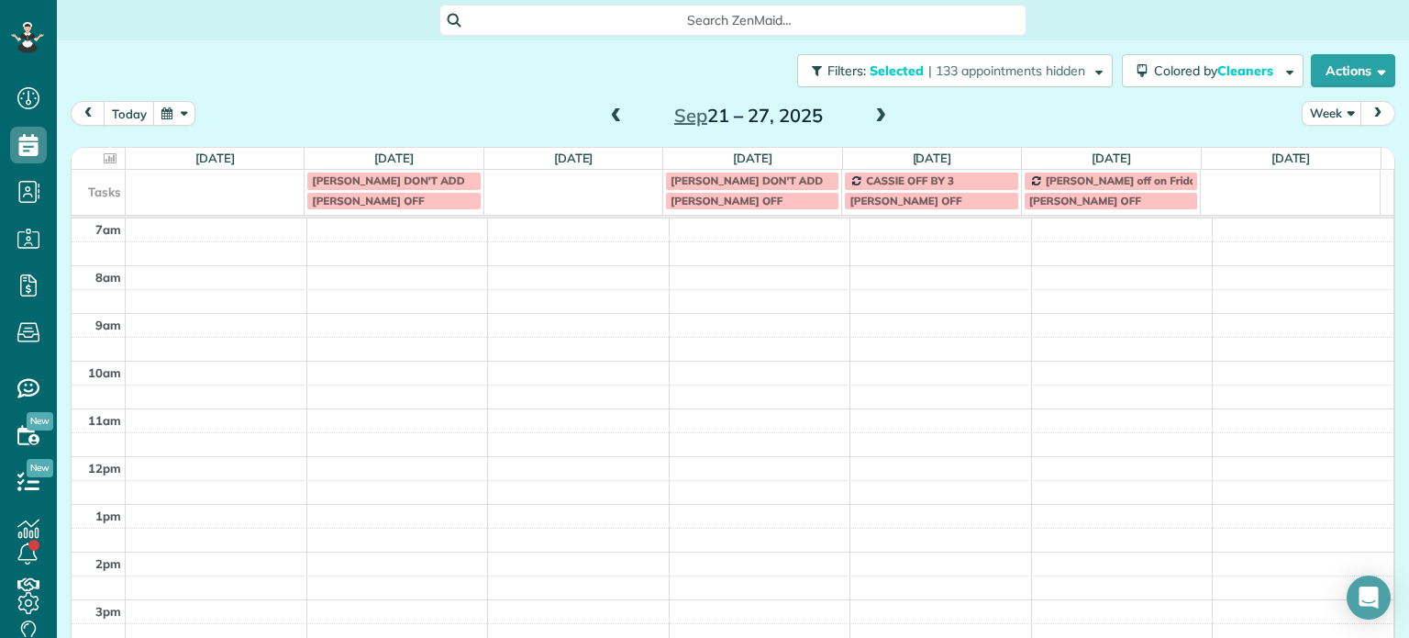
click at [873, 117] on span at bounding box center [881, 116] width 20 height 17
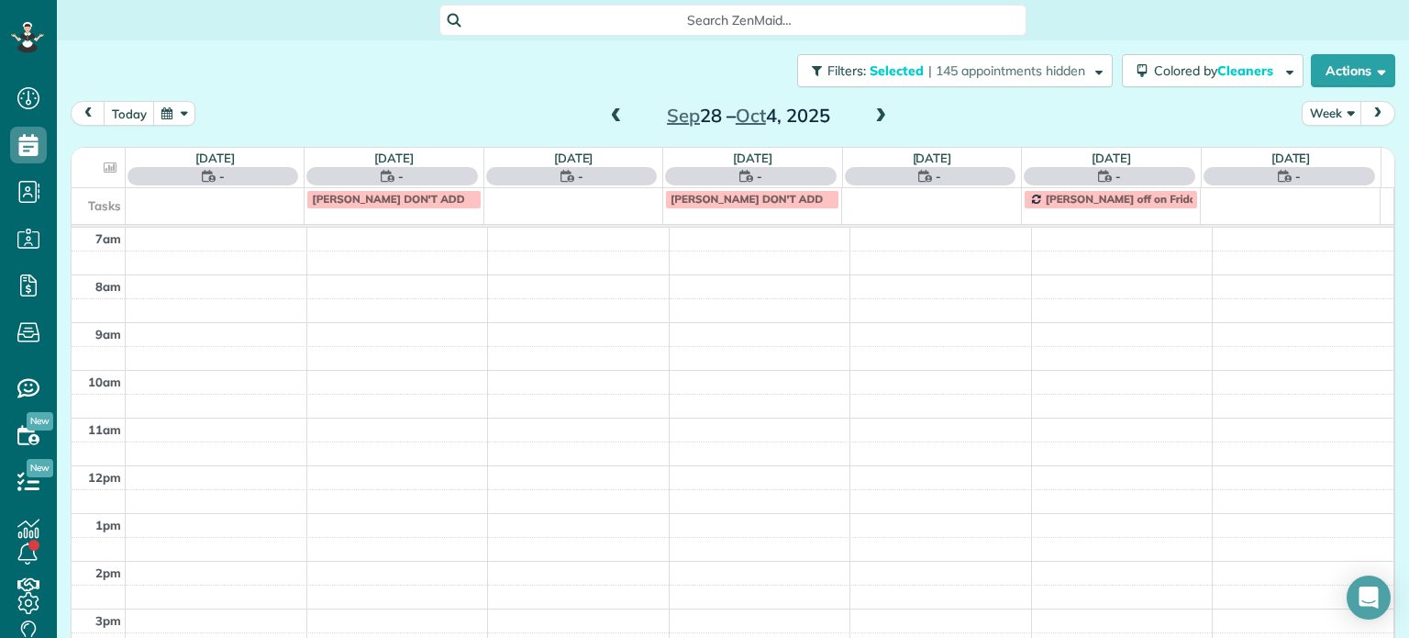
click at [873, 117] on span at bounding box center [881, 116] width 20 height 17
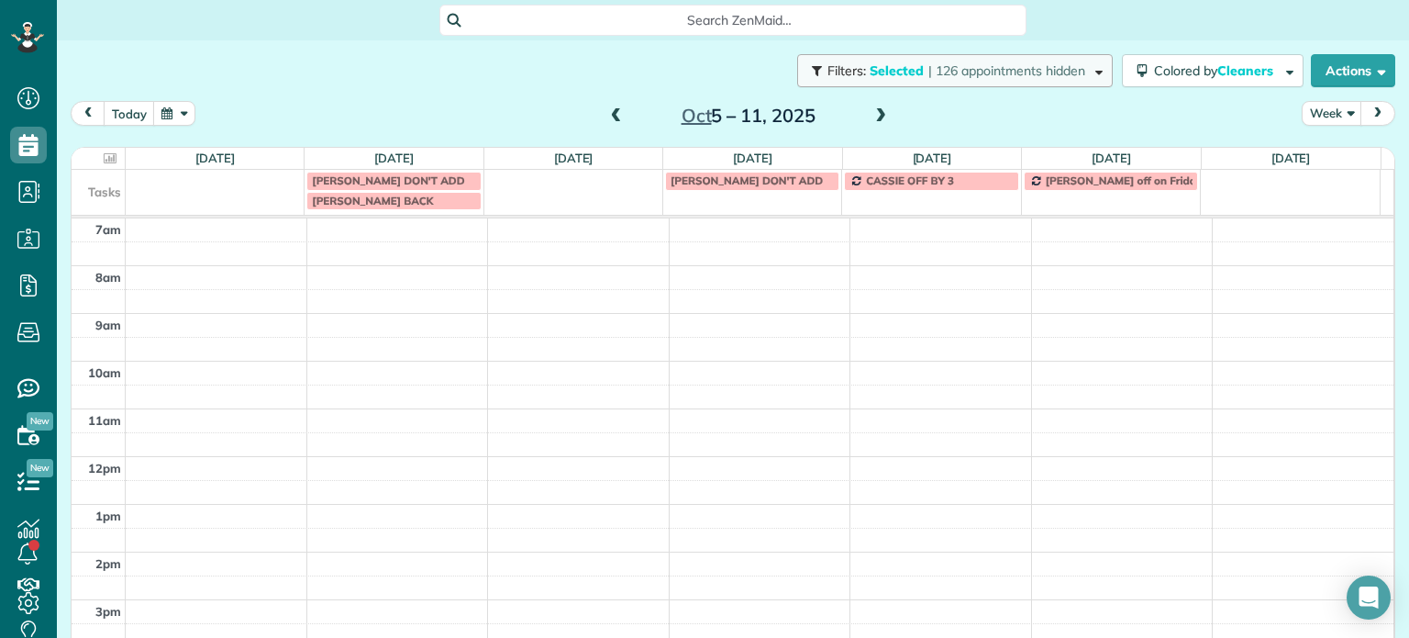
click at [928, 76] on span "| 126 appointments hidden" at bounding box center [1006, 70] width 157 height 17
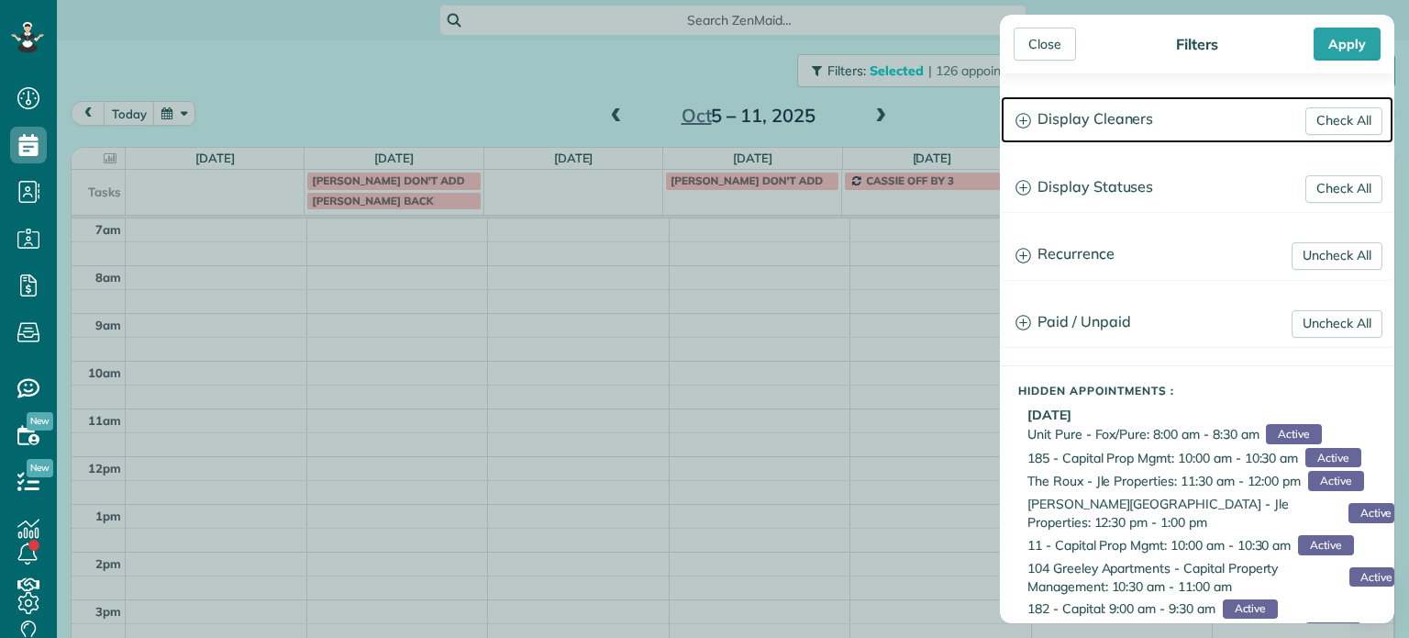
click at [1085, 122] on h3 "Display Cleaners" at bounding box center [1197, 119] width 393 height 47
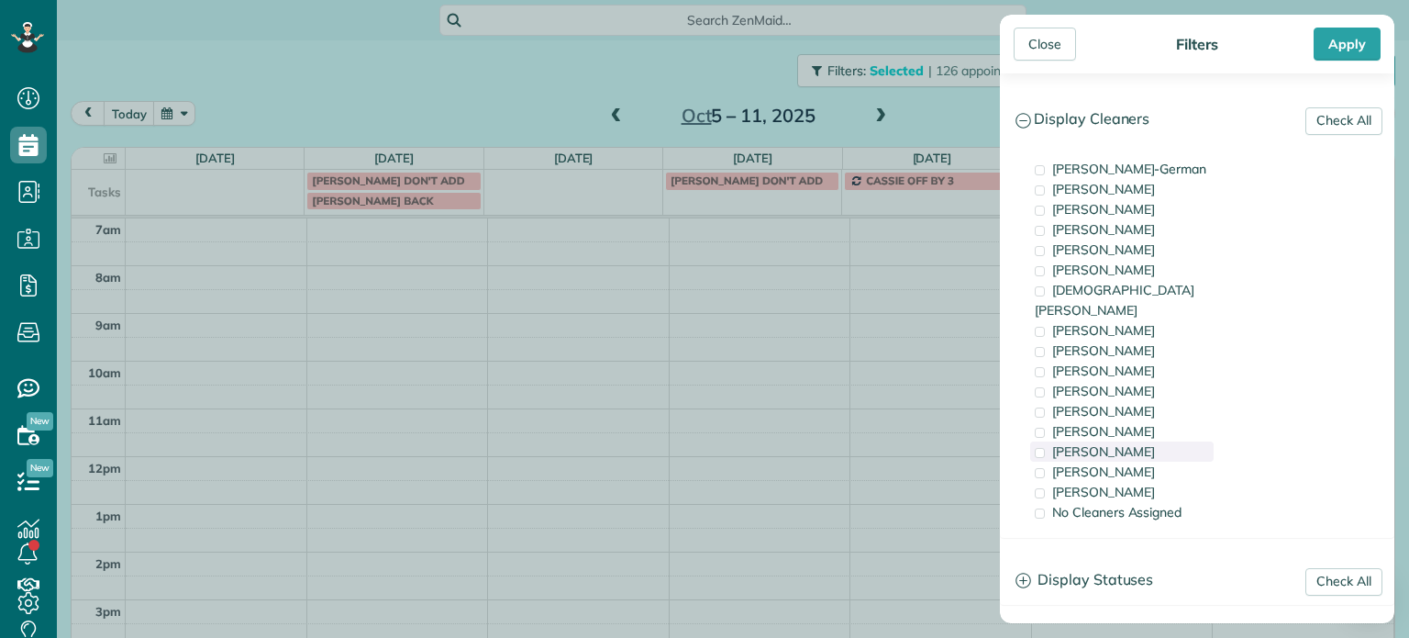
click at [1140, 441] on div "[PERSON_NAME]" at bounding box center [1121, 451] width 183 height 20
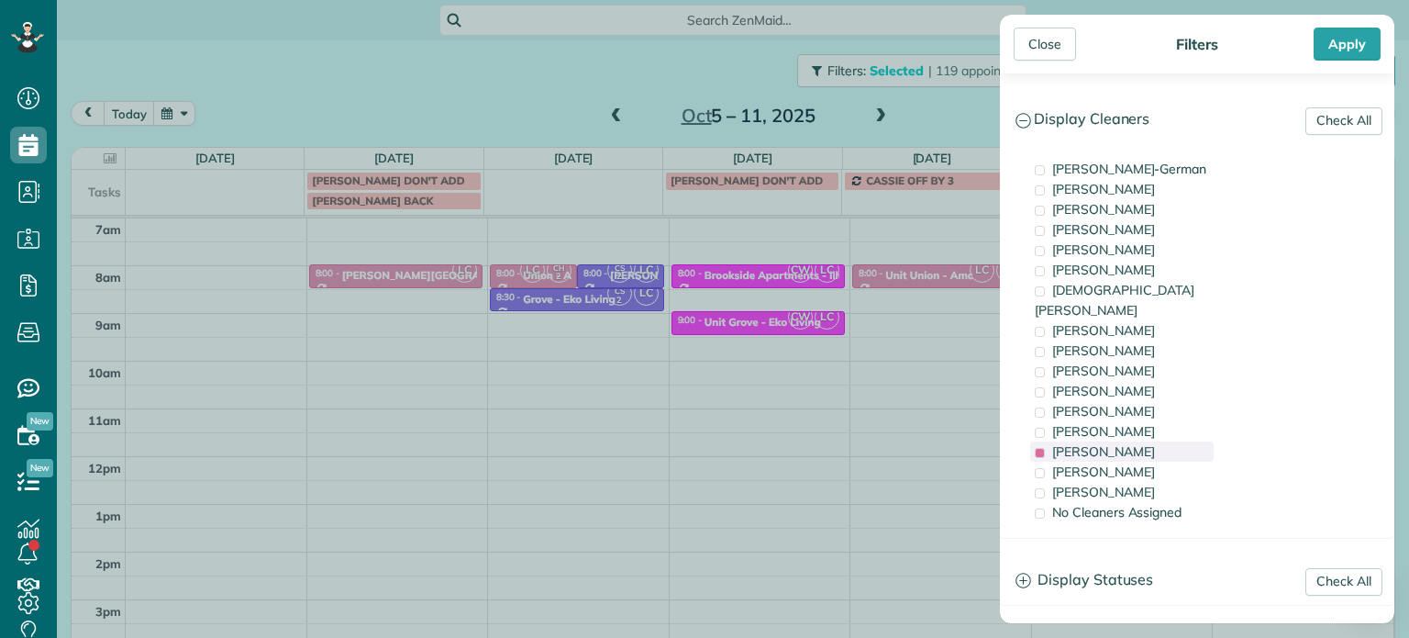
click at [1140, 441] on div "[PERSON_NAME]" at bounding box center [1121, 451] width 183 height 20
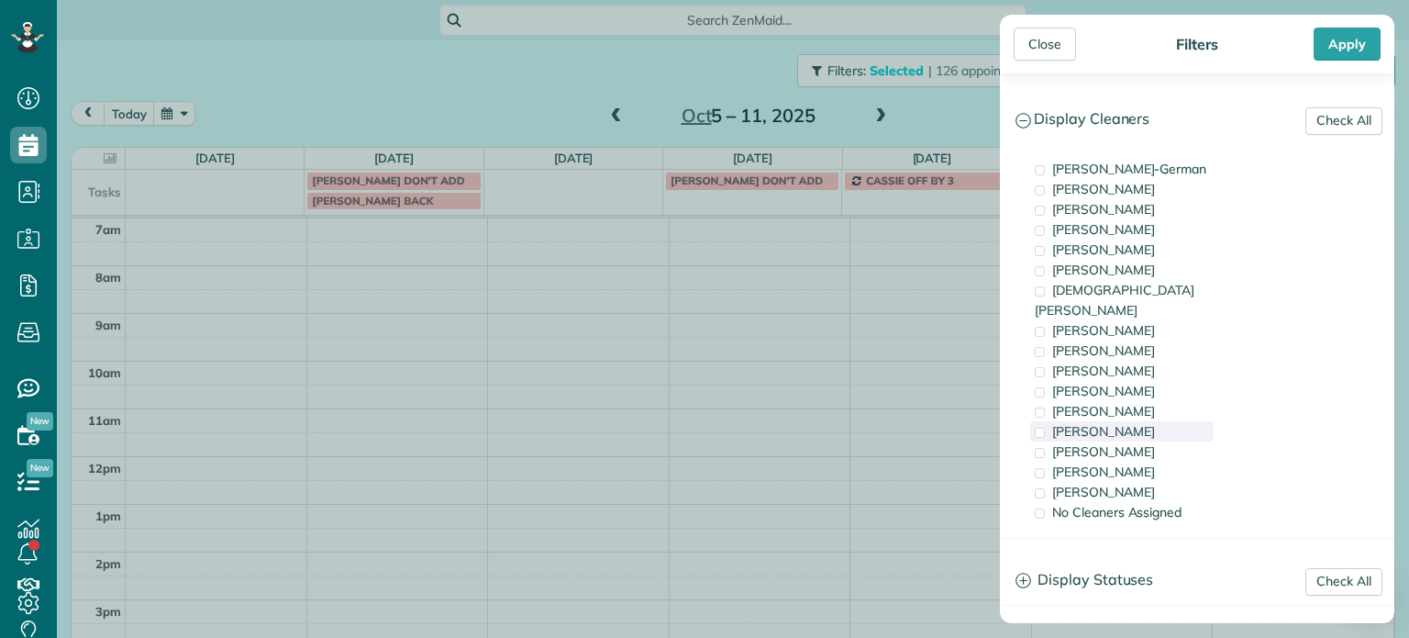
click at [1139, 421] on div "[PERSON_NAME]" at bounding box center [1121, 431] width 183 height 20
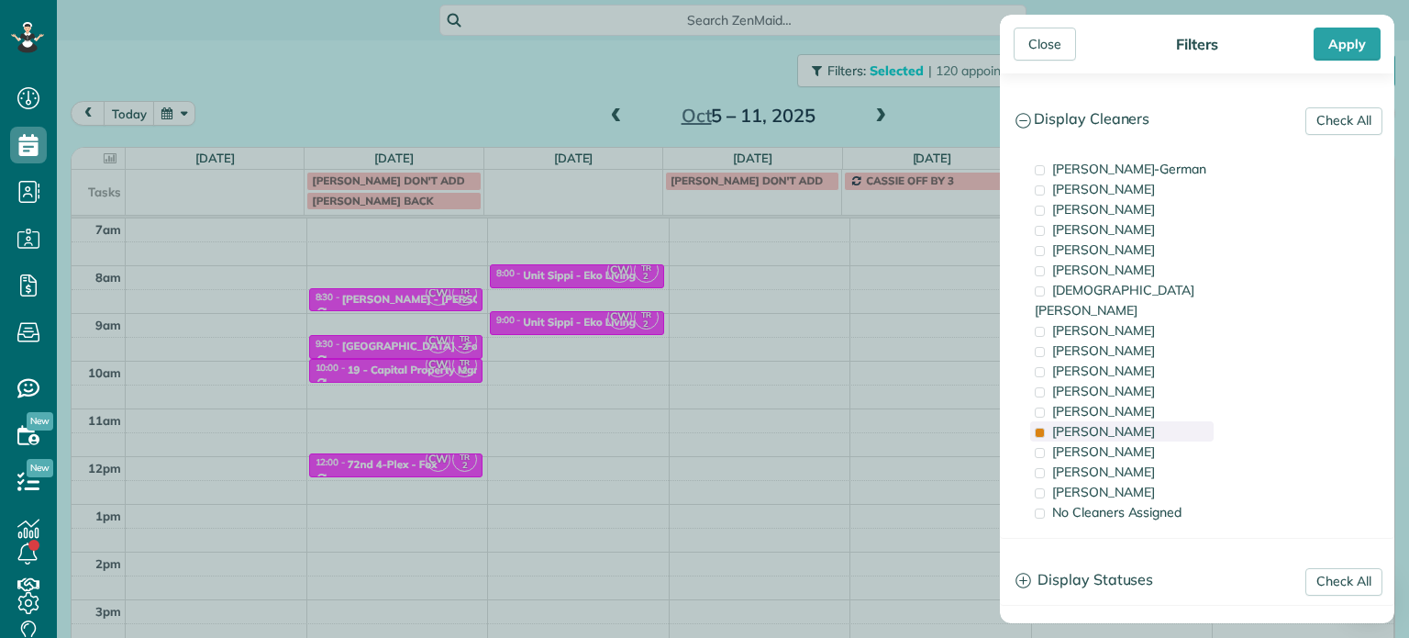
click at [1139, 421] on div "[PERSON_NAME]" at bounding box center [1121, 431] width 183 height 20
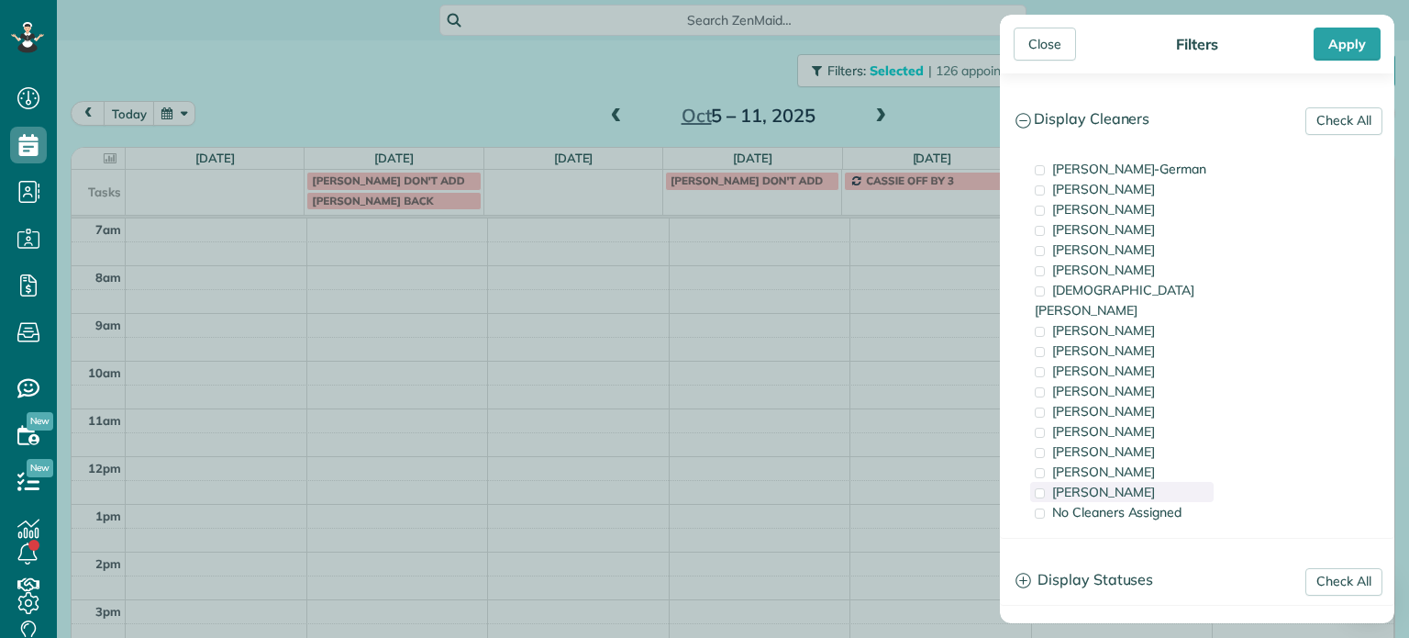
click at [1154, 482] on div "[PERSON_NAME]" at bounding box center [1121, 492] width 183 height 20
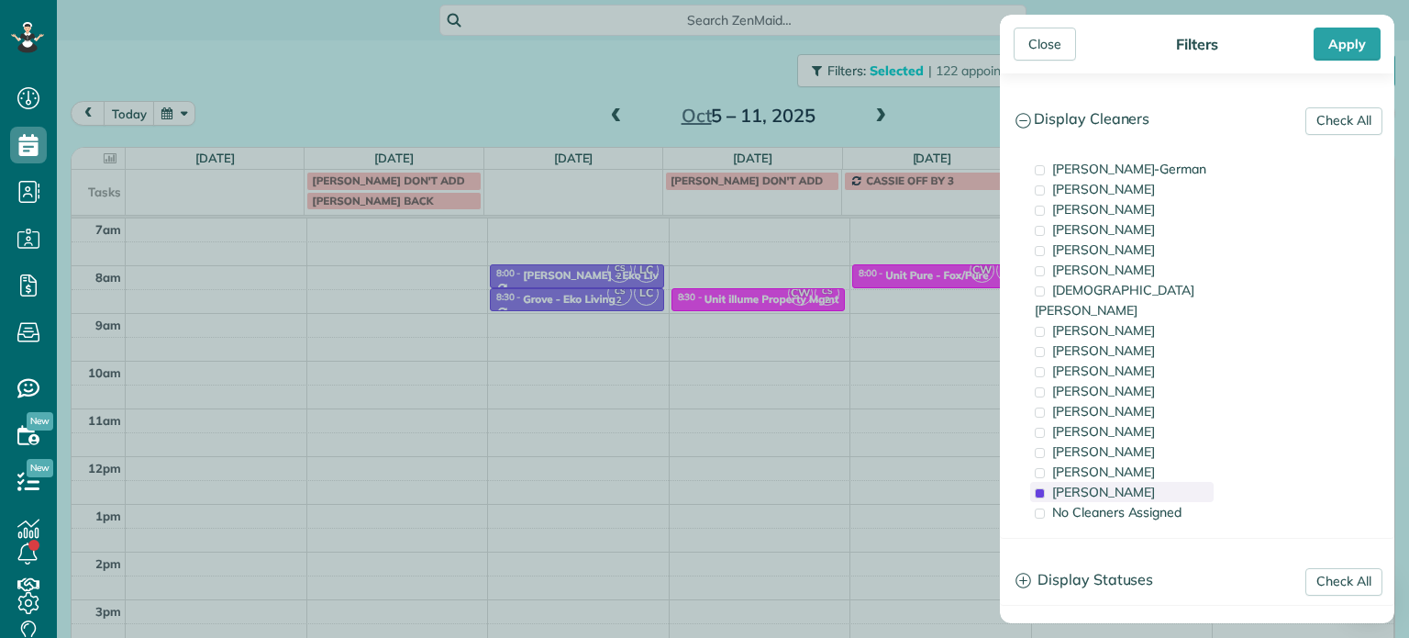
click at [1154, 482] on div "[PERSON_NAME]" at bounding box center [1121, 492] width 183 height 20
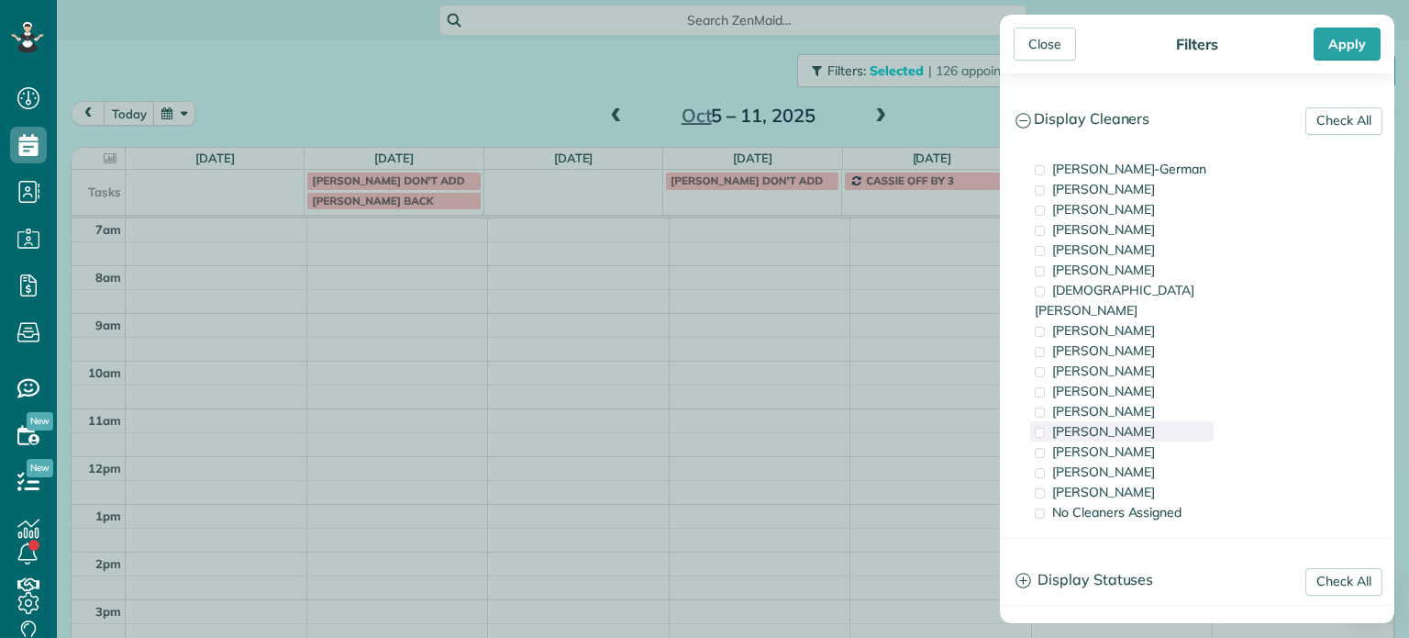
click at [1148, 421] on div "[PERSON_NAME]" at bounding box center [1121, 431] width 183 height 20
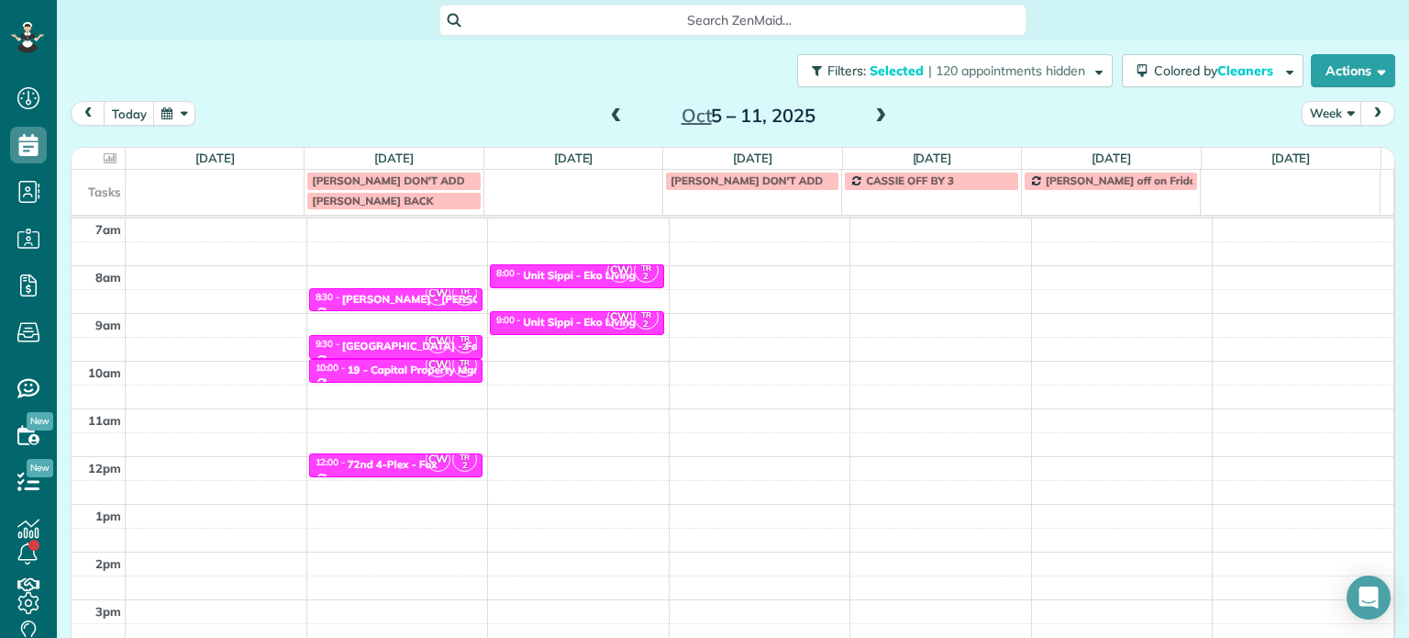
click at [734, 271] on div "Close Filters Apply Check All Display Cleaners [PERSON_NAME]-German [PERSON_NAM…" at bounding box center [704, 319] width 1409 height 638
click at [734, 271] on div "4am 5am 6am 7am 8am 9am 10am 11am 12pm 1pm 2pm 3pm 4pm 5pm CW TR 2 8:30 - 9:00 …" at bounding box center [733, 408] width 1322 height 667
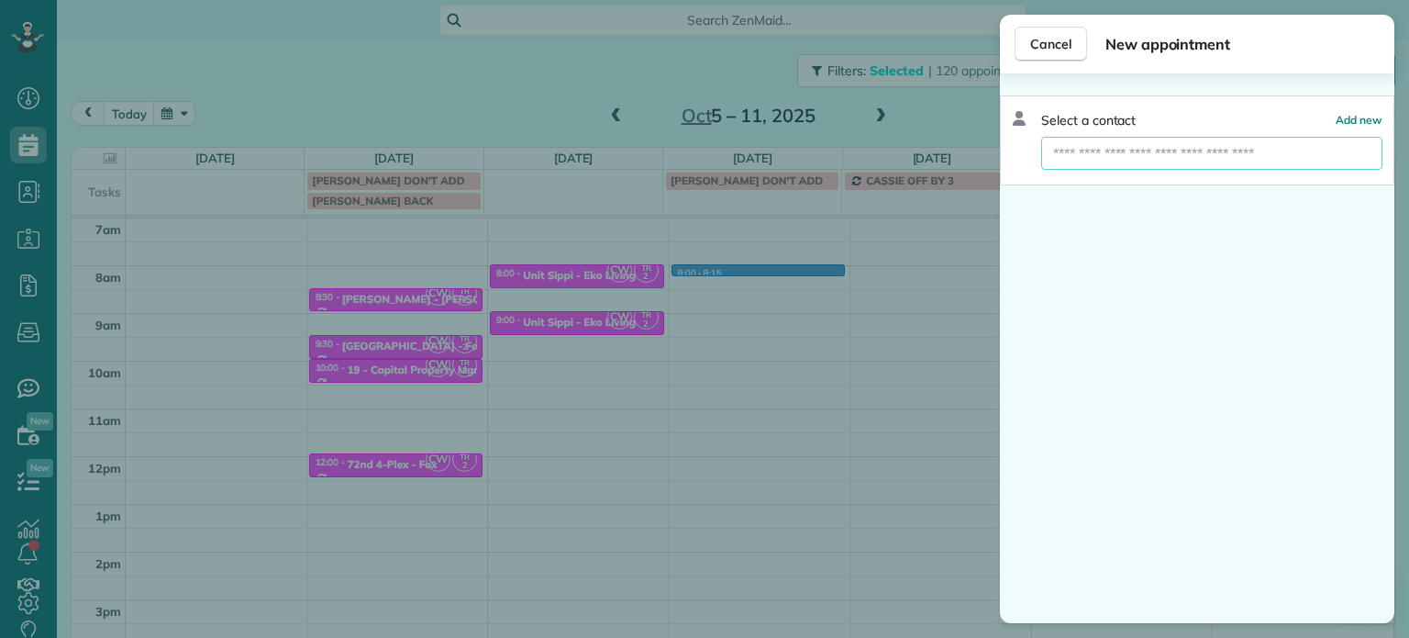
click at [1213, 139] on input "text" at bounding box center [1211, 153] width 341 height 33
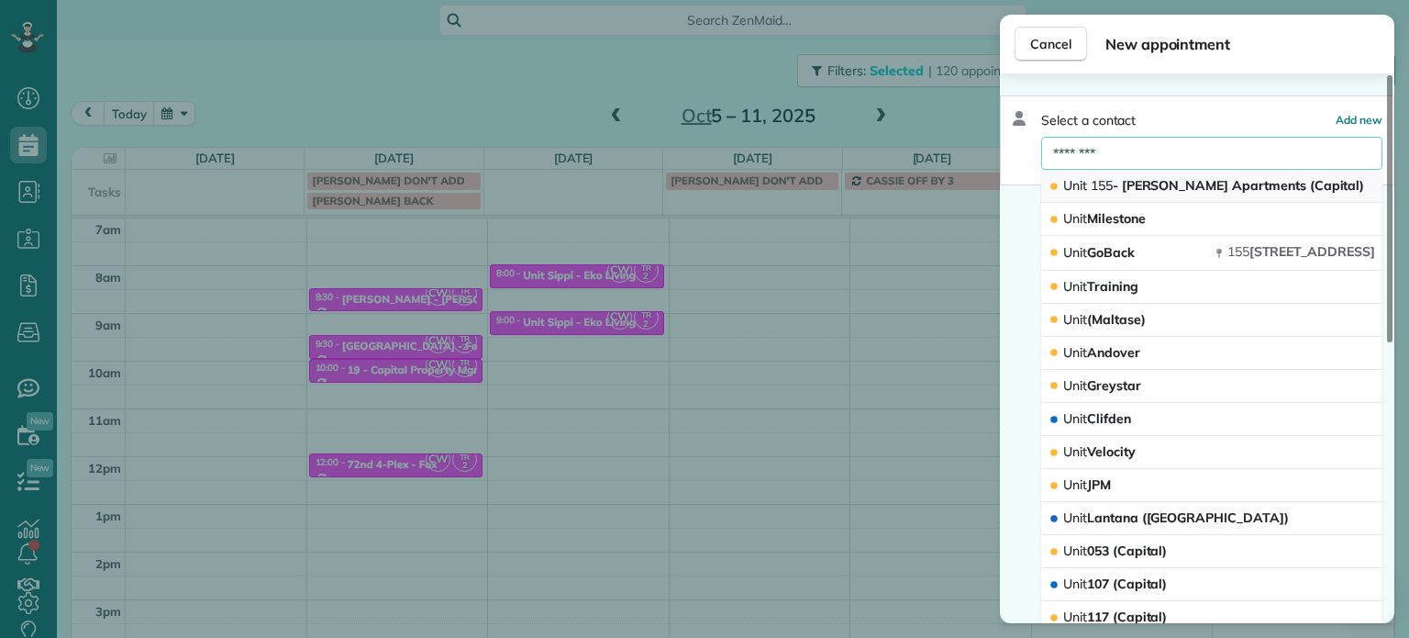
type input "********"
click at [1218, 181] on span "Unit 155 - [PERSON_NAME] Apartments (Capital)" at bounding box center [1213, 185] width 301 height 17
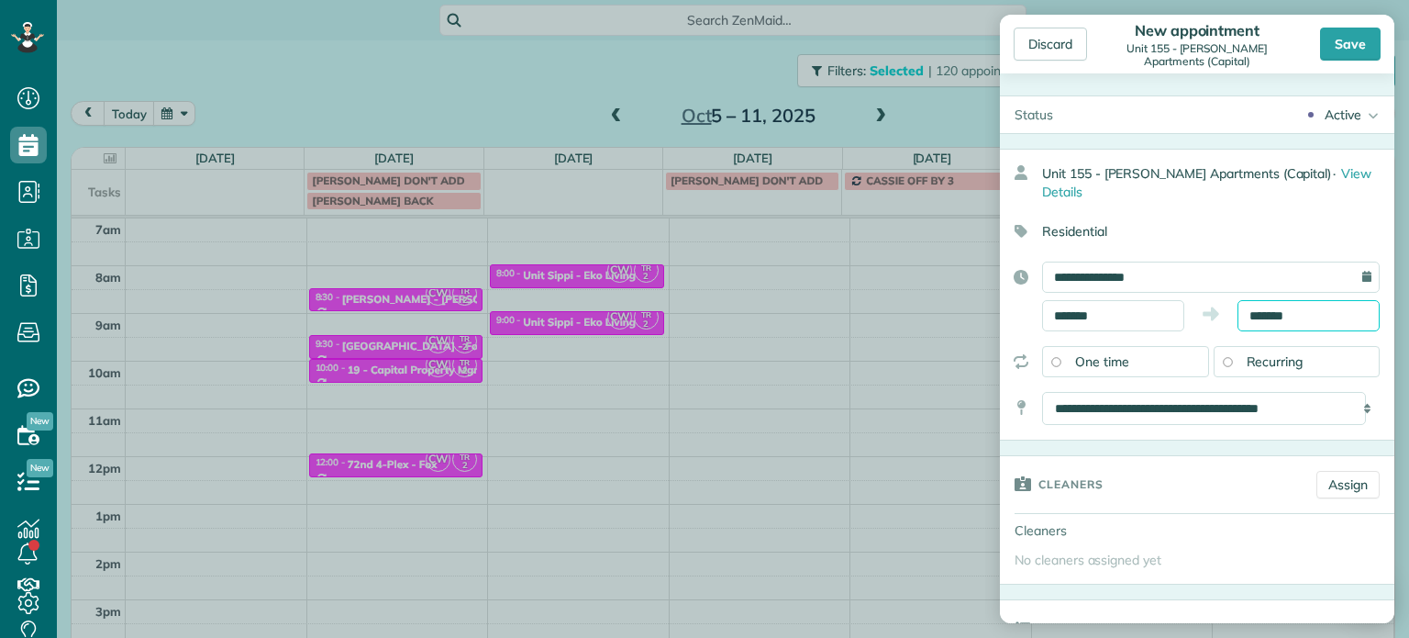
click at [1250, 315] on input "*******" at bounding box center [1309, 315] width 142 height 31
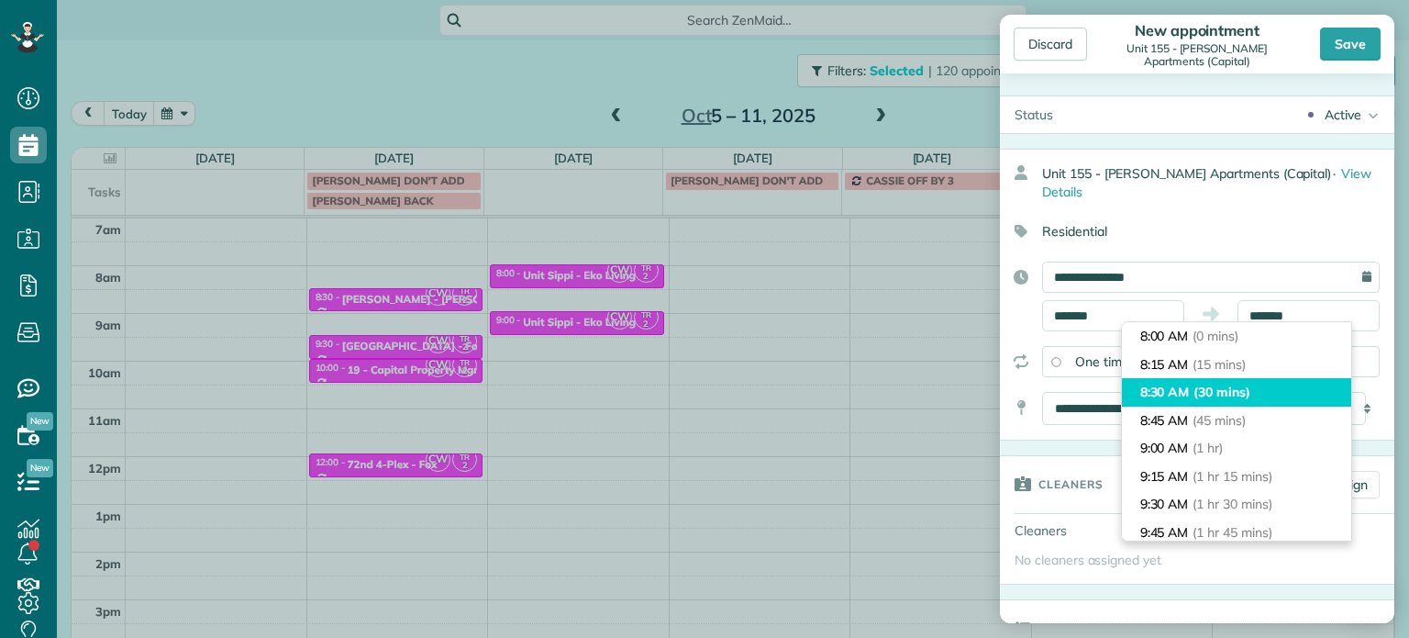
type input "*******"
click at [1228, 385] on span "(30 mins)" at bounding box center [1222, 391] width 57 height 17
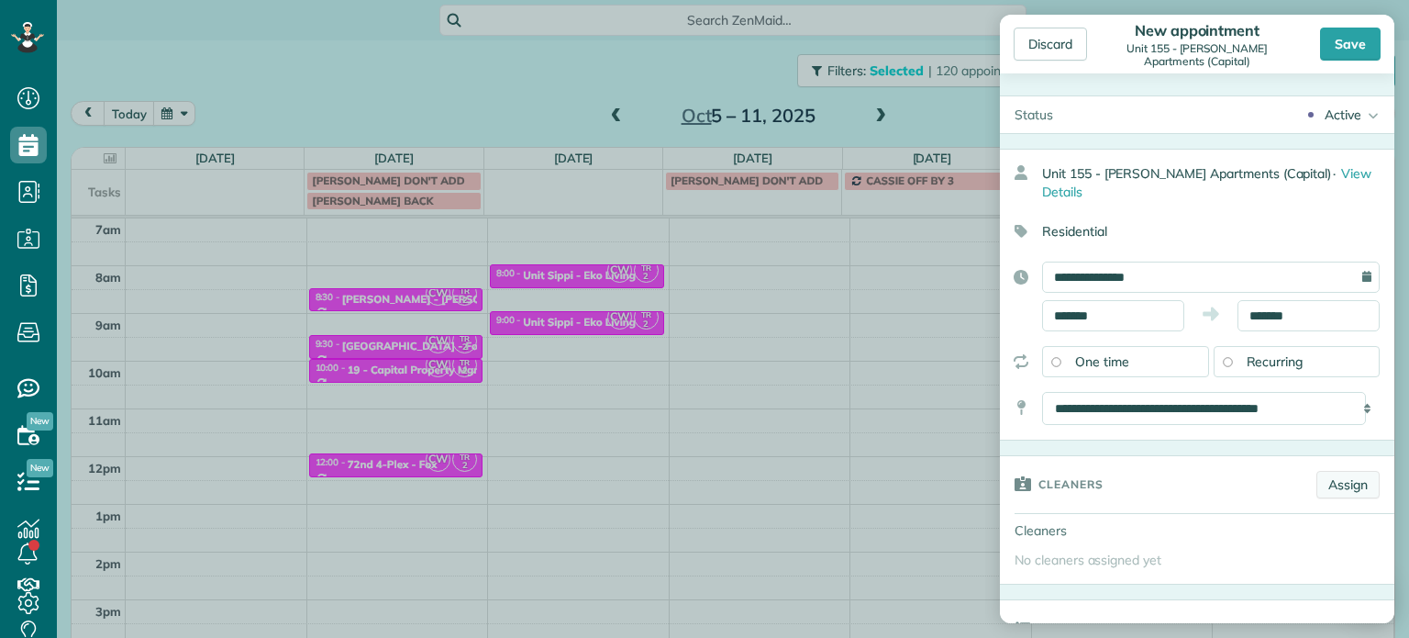
click at [1339, 479] on link "Assign" at bounding box center [1348, 485] width 63 height 28
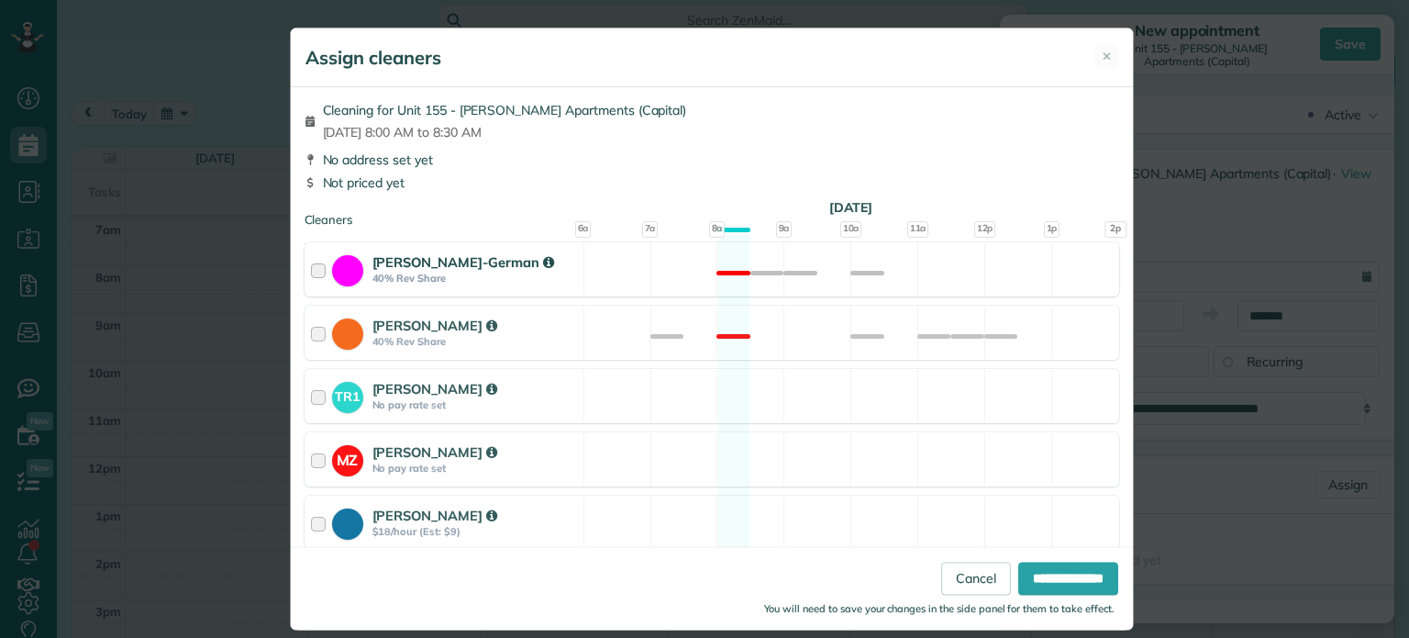
click at [826, 275] on div "[PERSON_NAME]-German 40% Rev Share Not available" at bounding box center [712, 269] width 815 height 54
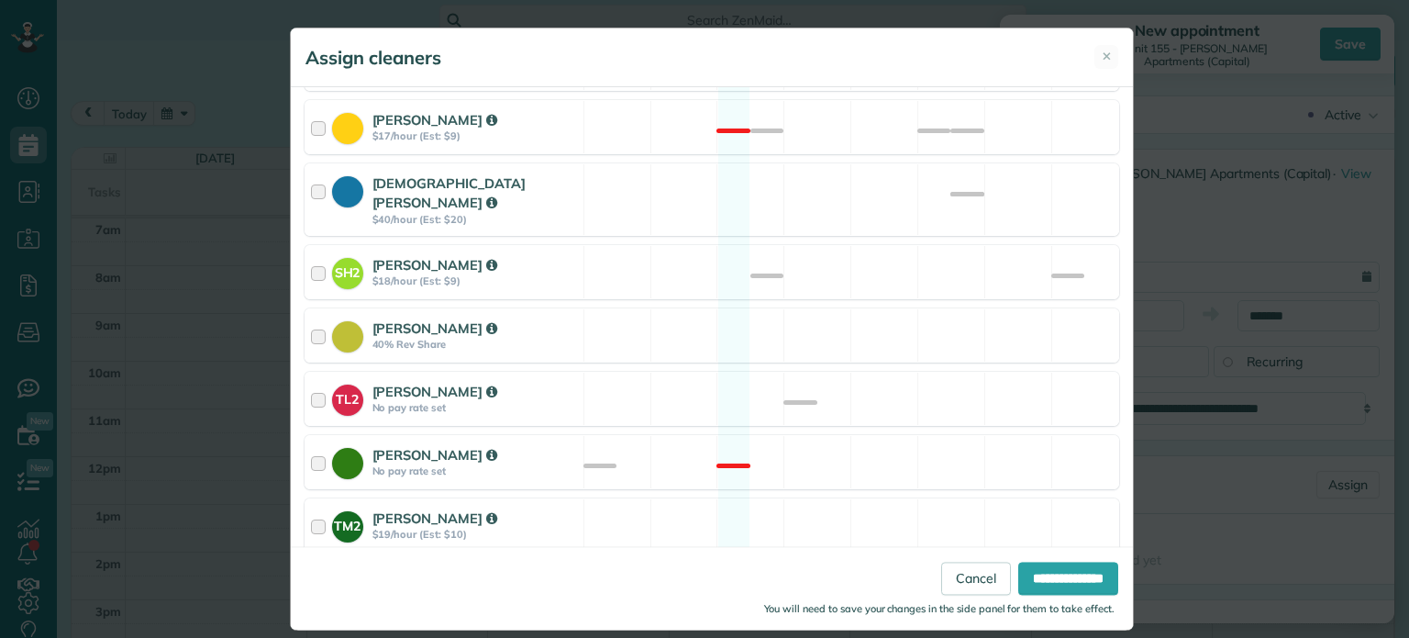
scroll to position [697, 0]
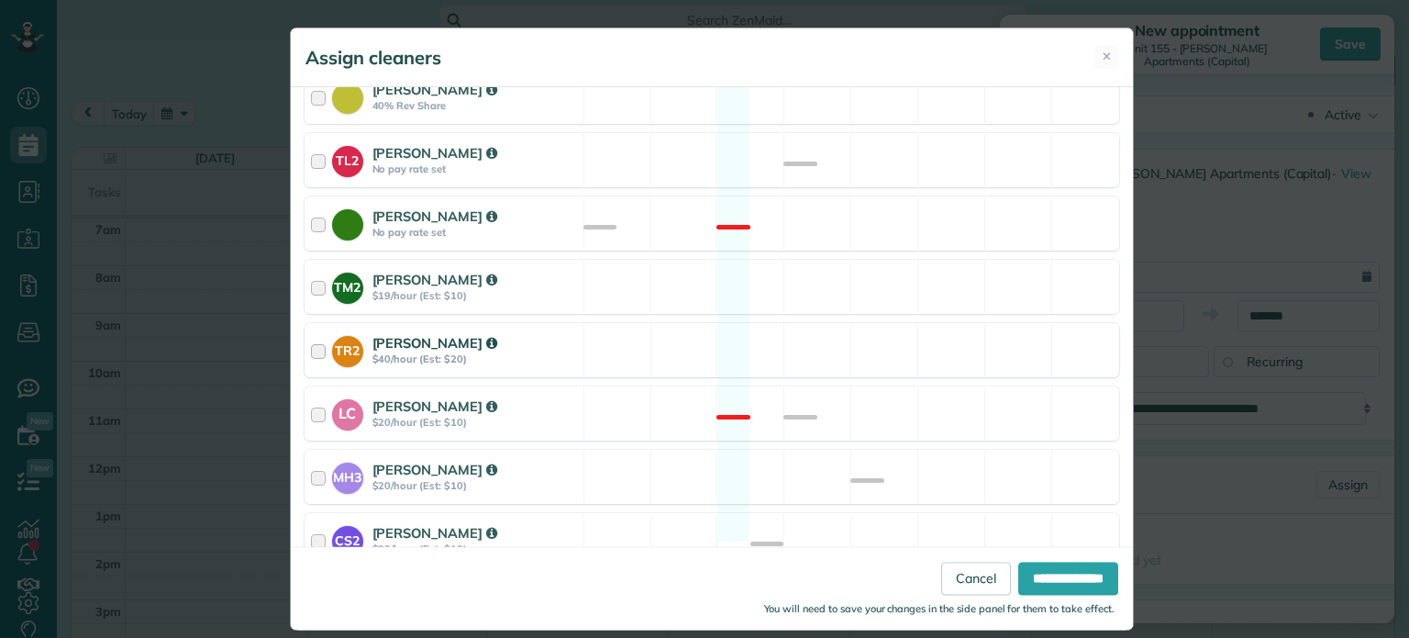
click at [851, 323] on div "TR2 [PERSON_NAME] $40/hour (Est: $20) Available" at bounding box center [712, 350] width 815 height 54
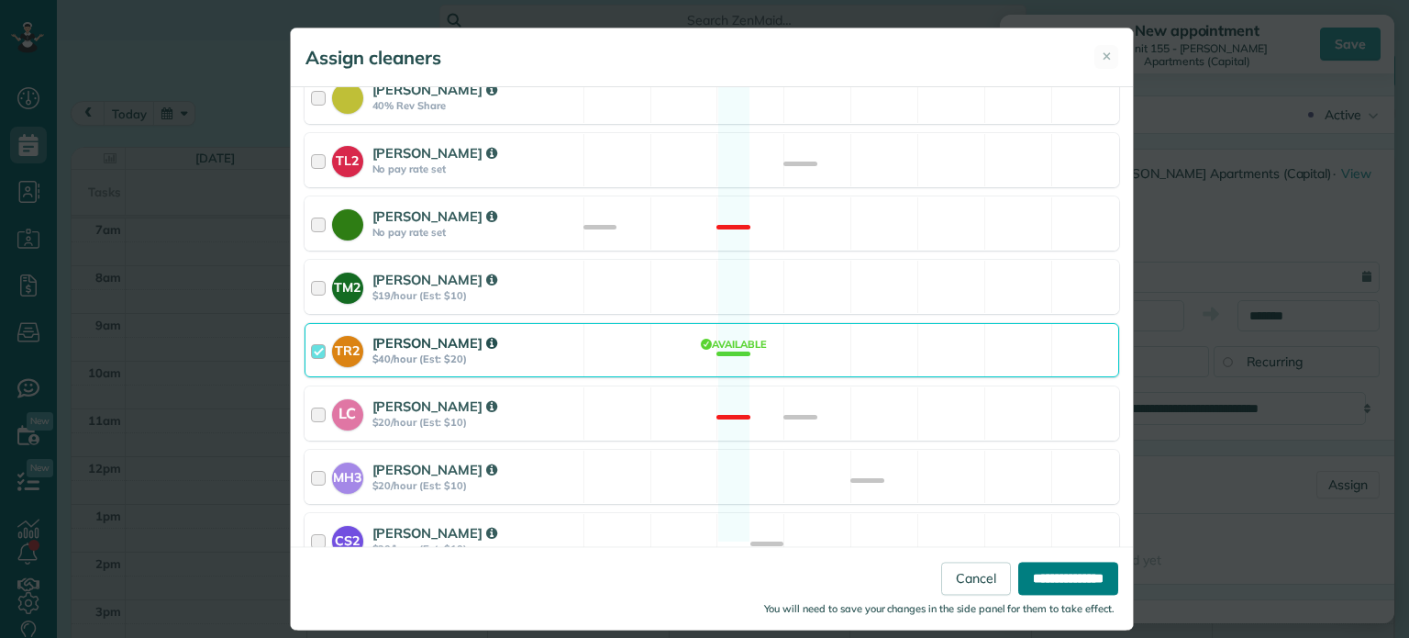
click at [1083, 576] on input "**********" at bounding box center [1068, 578] width 100 height 33
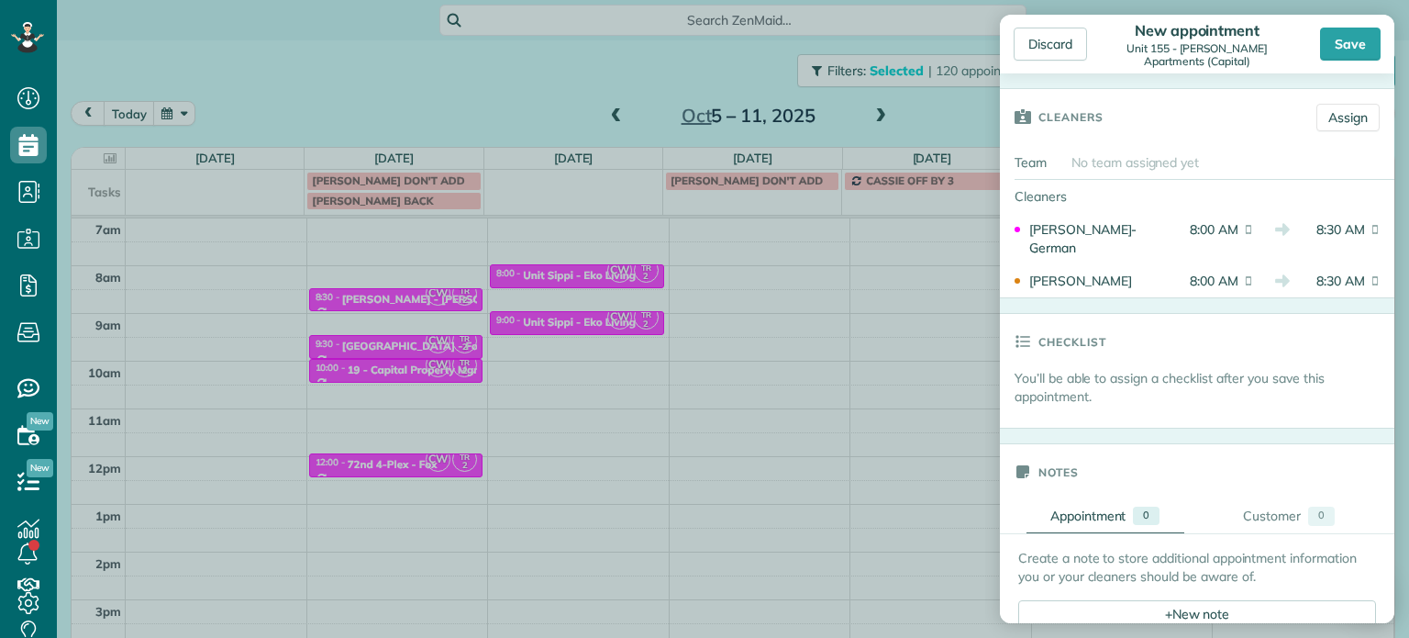
scroll to position [459, 0]
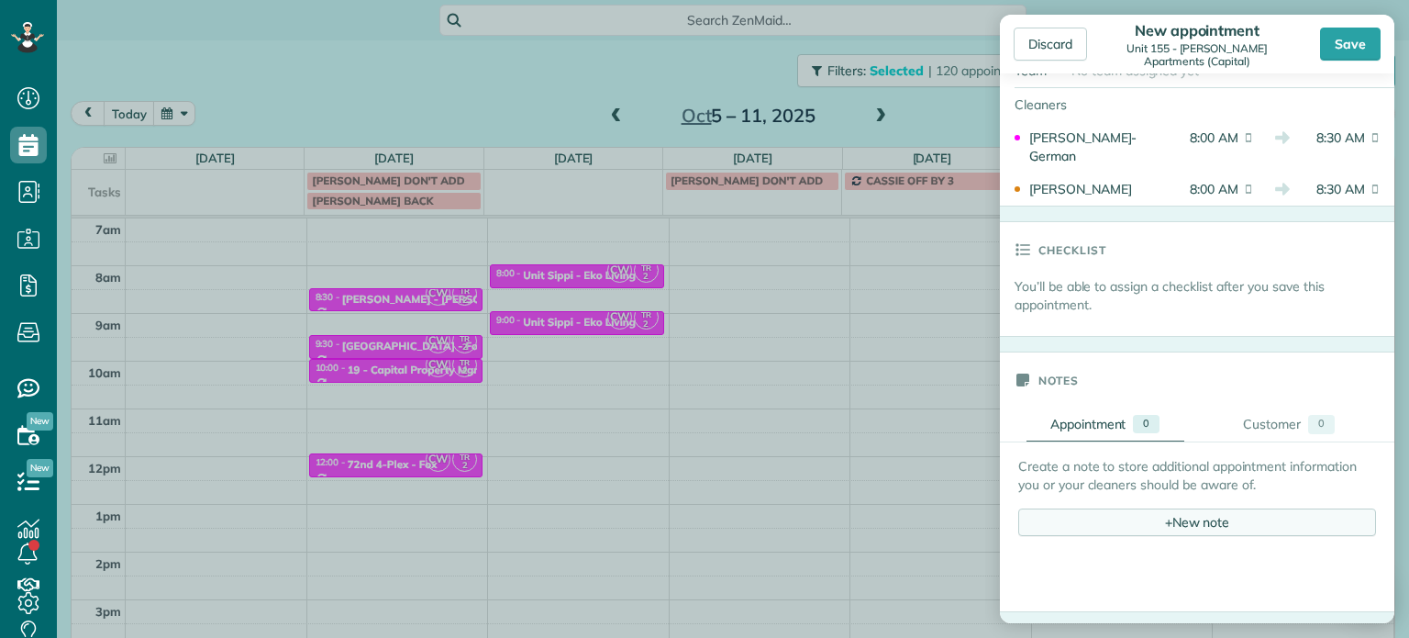
click at [1200, 521] on div "+ New note" at bounding box center [1197, 522] width 358 height 28
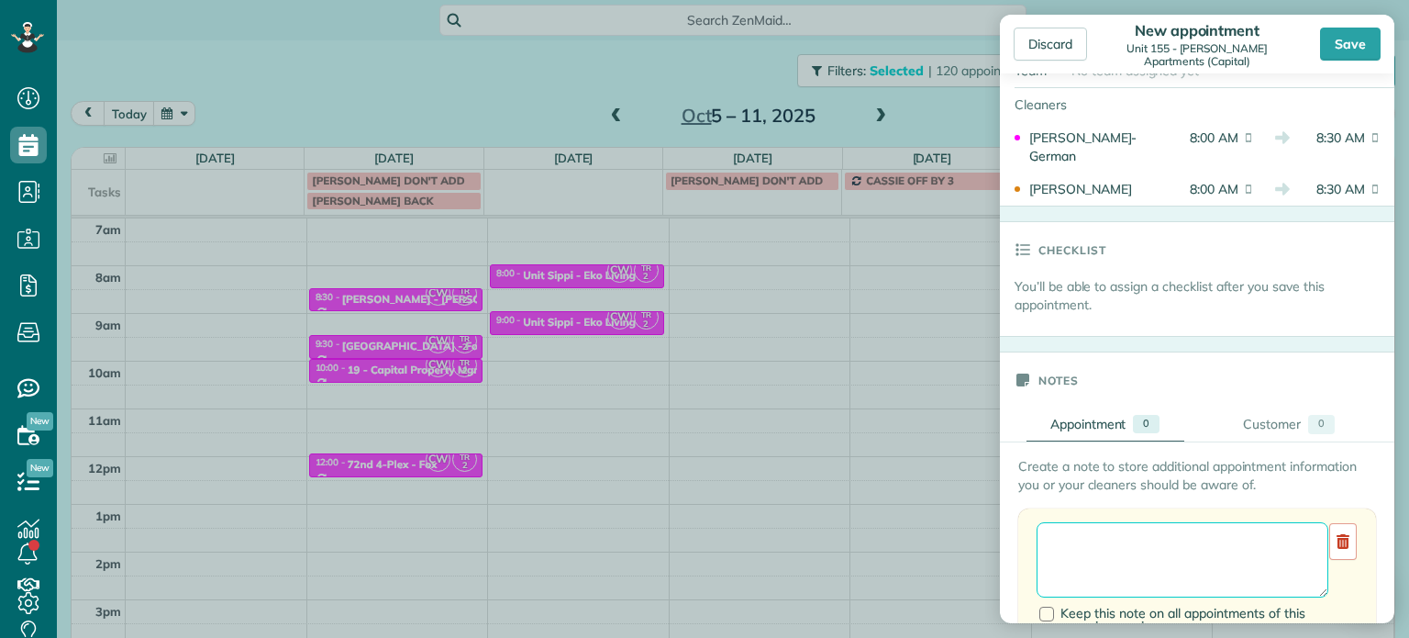
click at [1199, 534] on textarea at bounding box center [1183, 559] width 292 height 75
paste textarea "**********"
paste textarea "********"
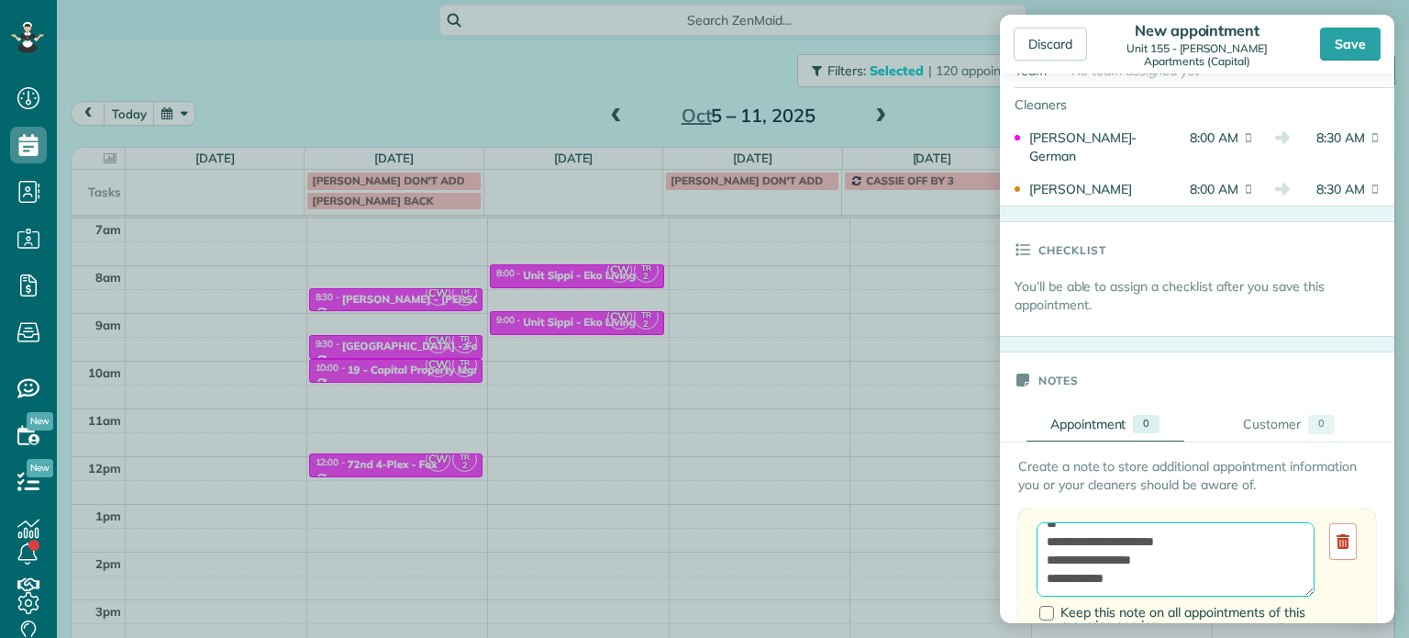
paste textarea "**********"
type textarea "**********"
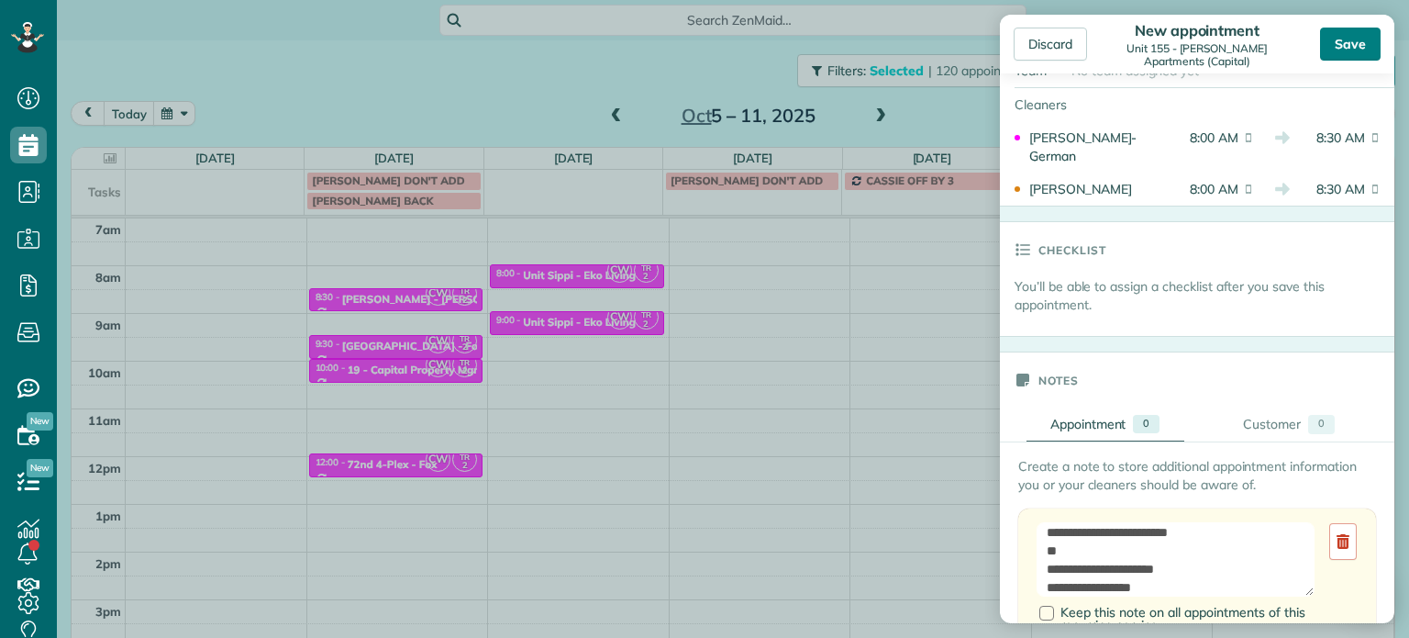
click at [1353, 36] on div "Save" at bounding box center [1350, 44] width 61 height 33
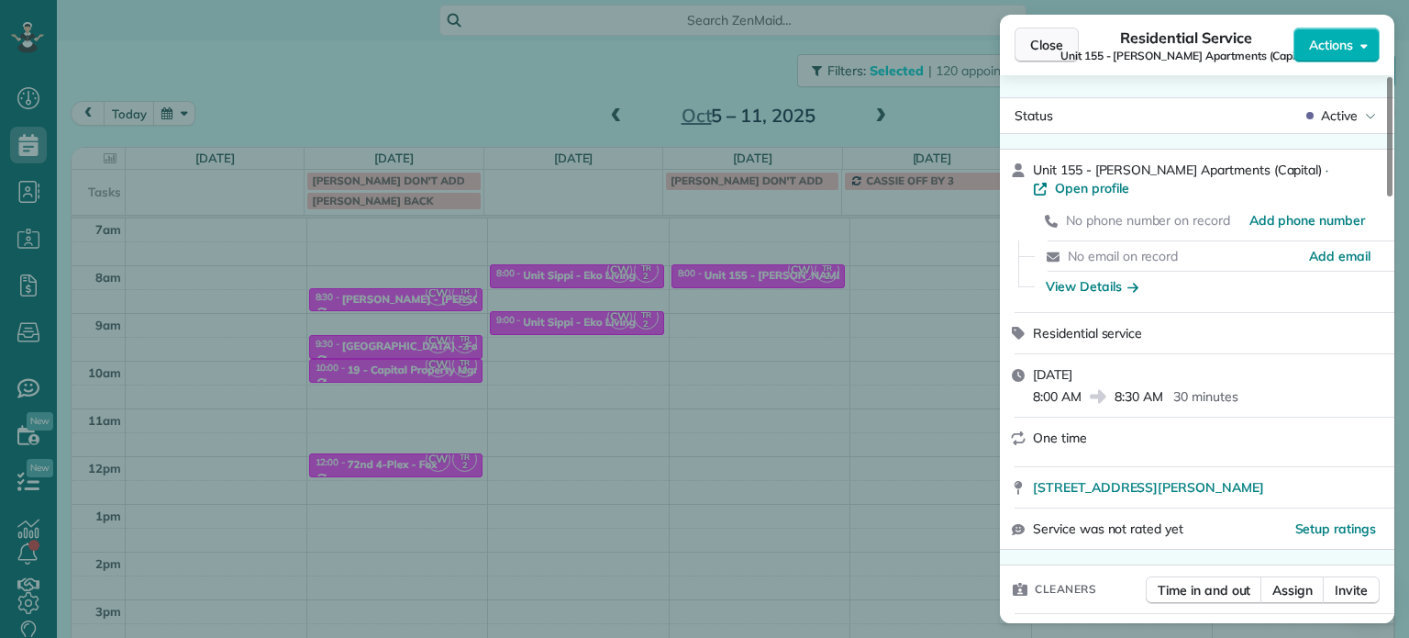
click at [1053, 44] on span "Close" at bounding box center [1046, 45] width 33 height 18
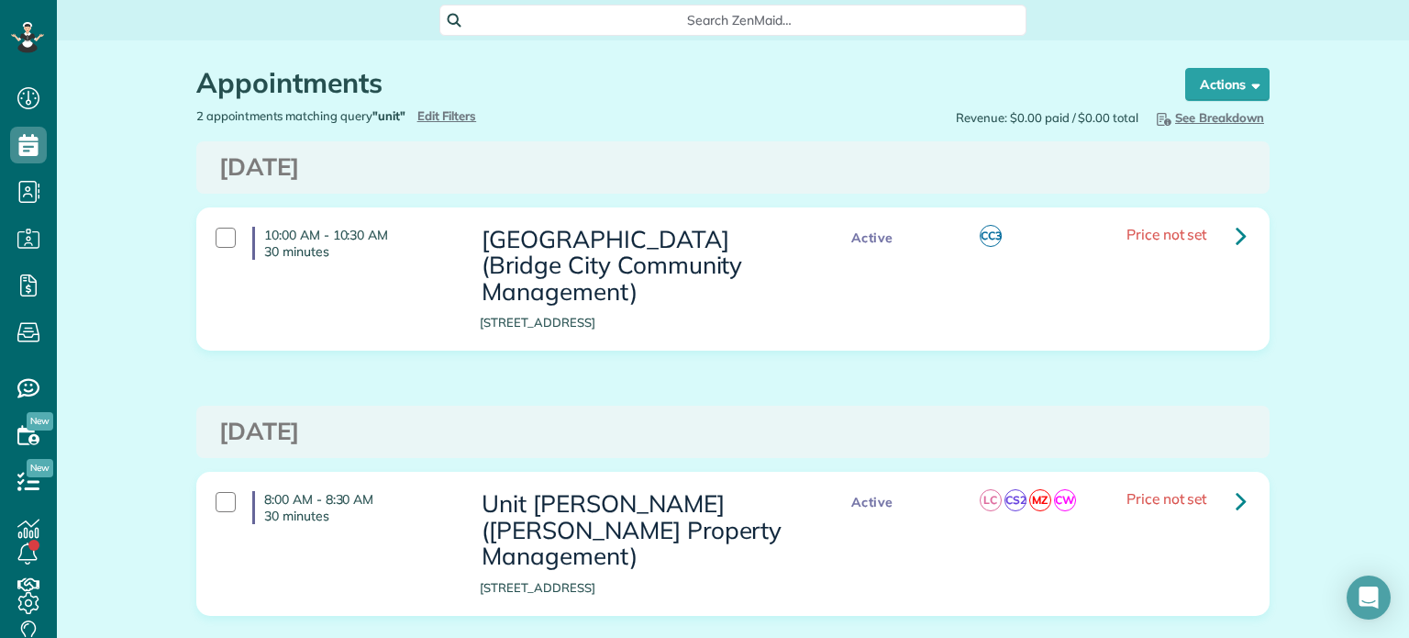
scroll to position [8, 8]
